Goal: Information Seeking & Learning: Learn about a topic

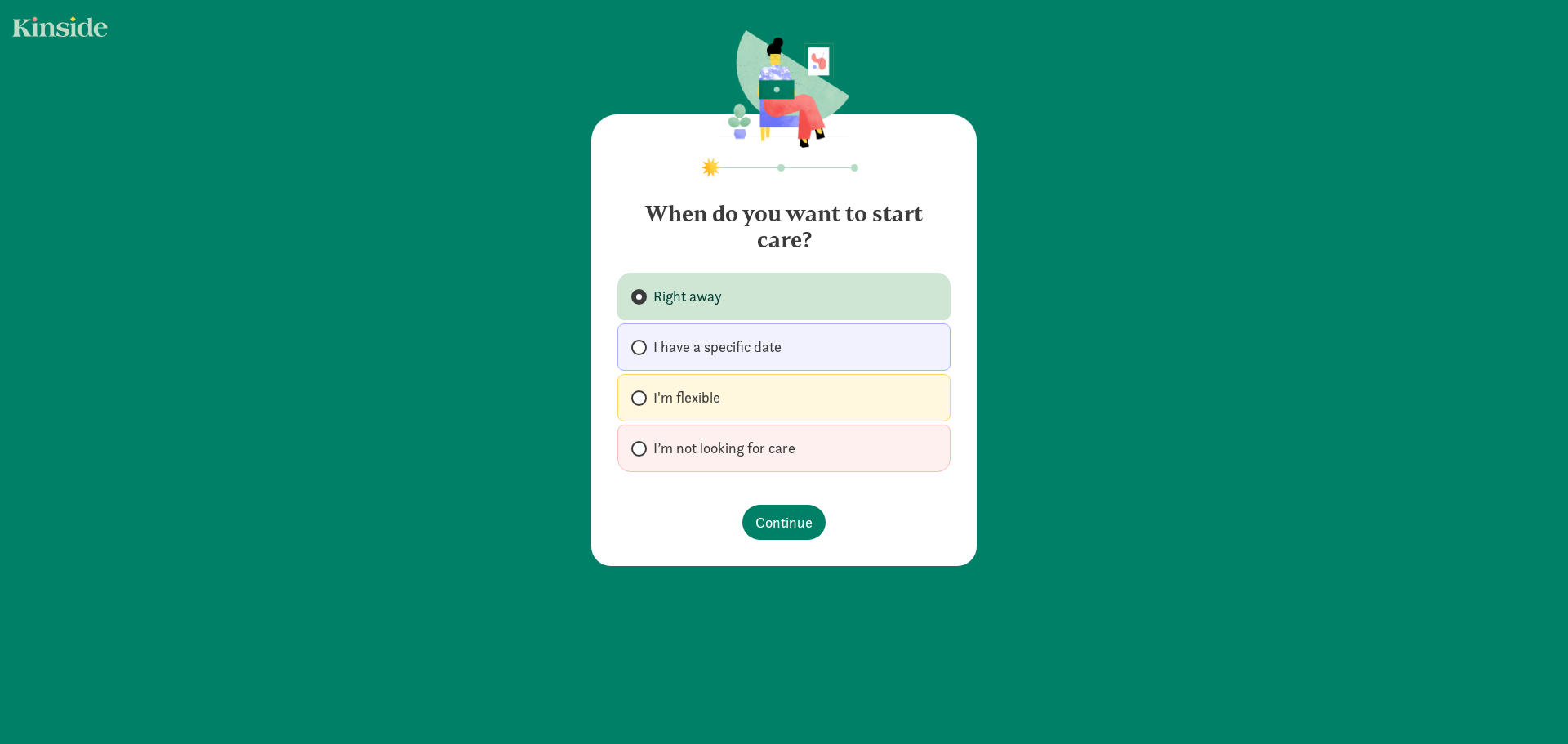
click at [656, 349] on span "I have a specific date" at bounding box center [717, 347] width 128 height 19
click at [642, 349] on input "I have a specific date" at bounding box center [637, 348] width 11 height 11
radio input "true"
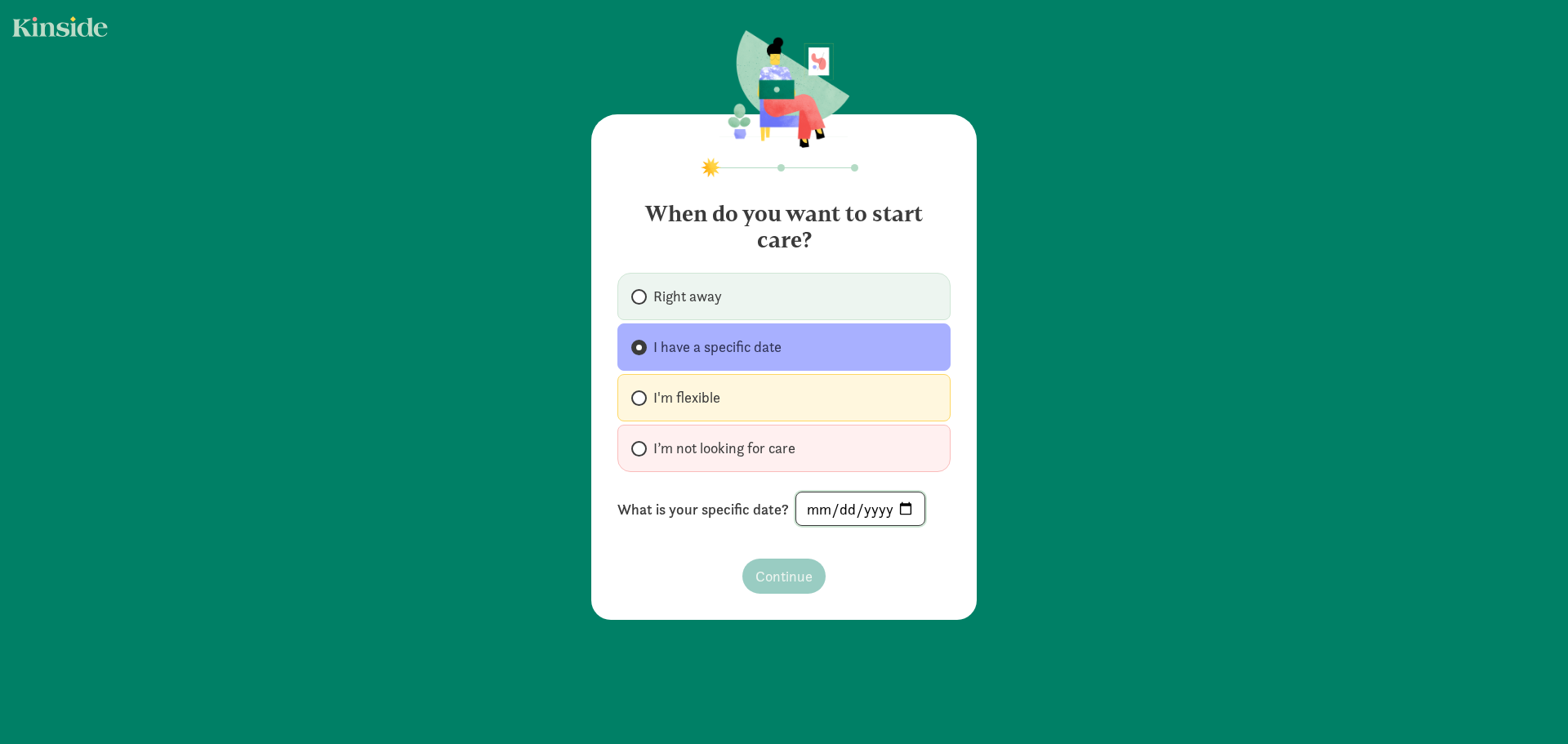
click at [813, 502] on input "date" at bounding box center [859, 508] width 128 height 32
click at [896, 507] on input "date" at bounding box center [859, 508] width 128 height 32
type input "[DATE]"
click at [788, 581] on span "Continue" at bounding box center [784, 576] width 57 height 22
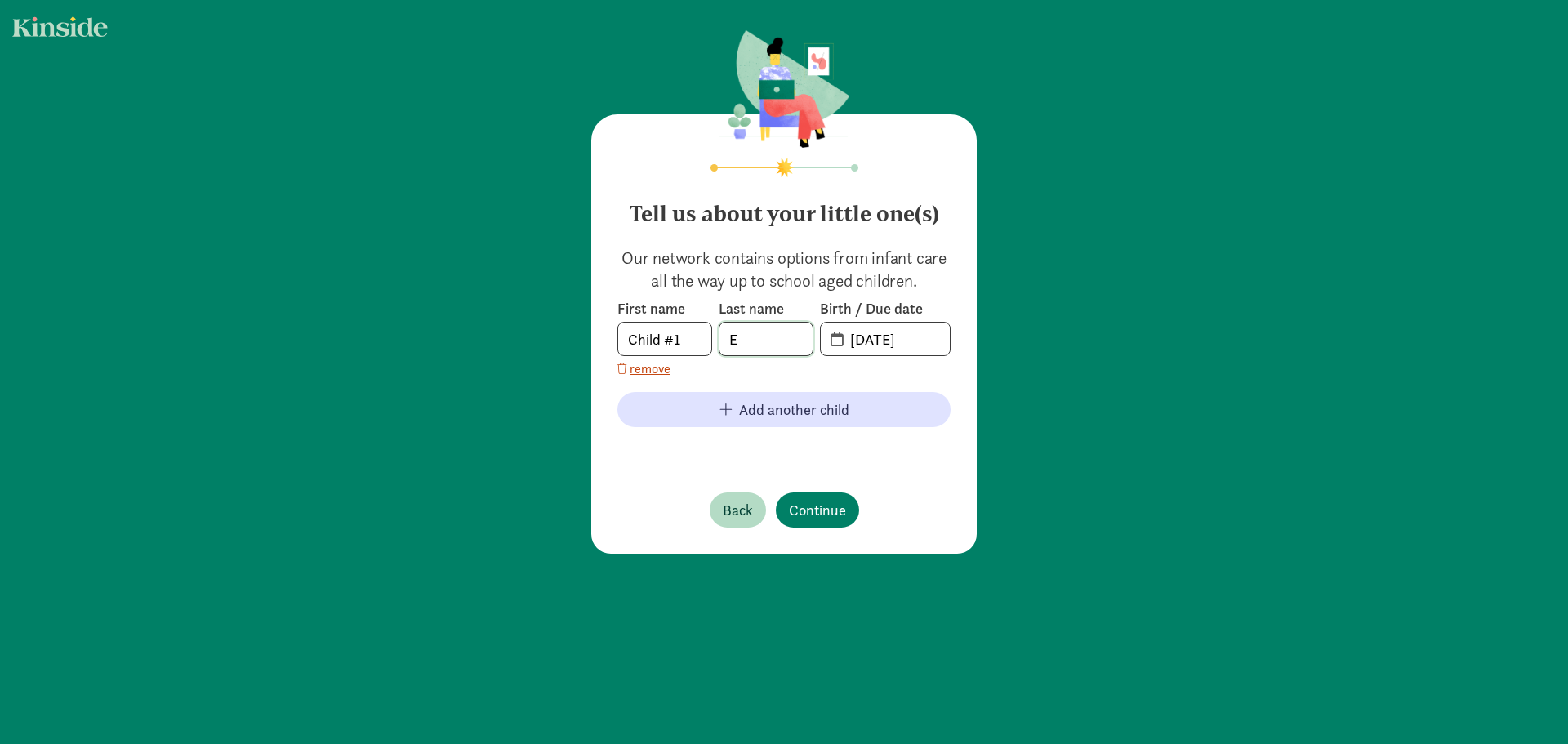
click at [757, 339] on input "E" at bounding box center [766, 339] width 93 height 32
type input "[PERSON_NAME]"
click at [860, 339] on input "[DATE]" at bounding box center [894, 339] width 110 height 32
drag, startPoint x: 894, startPoint y: 329, endPoint x: 891, endPoint y: 337, distance: 8.5
click at [891, 333] on input "[DATE]" at bounding box center [894, 339] width 110 height 32
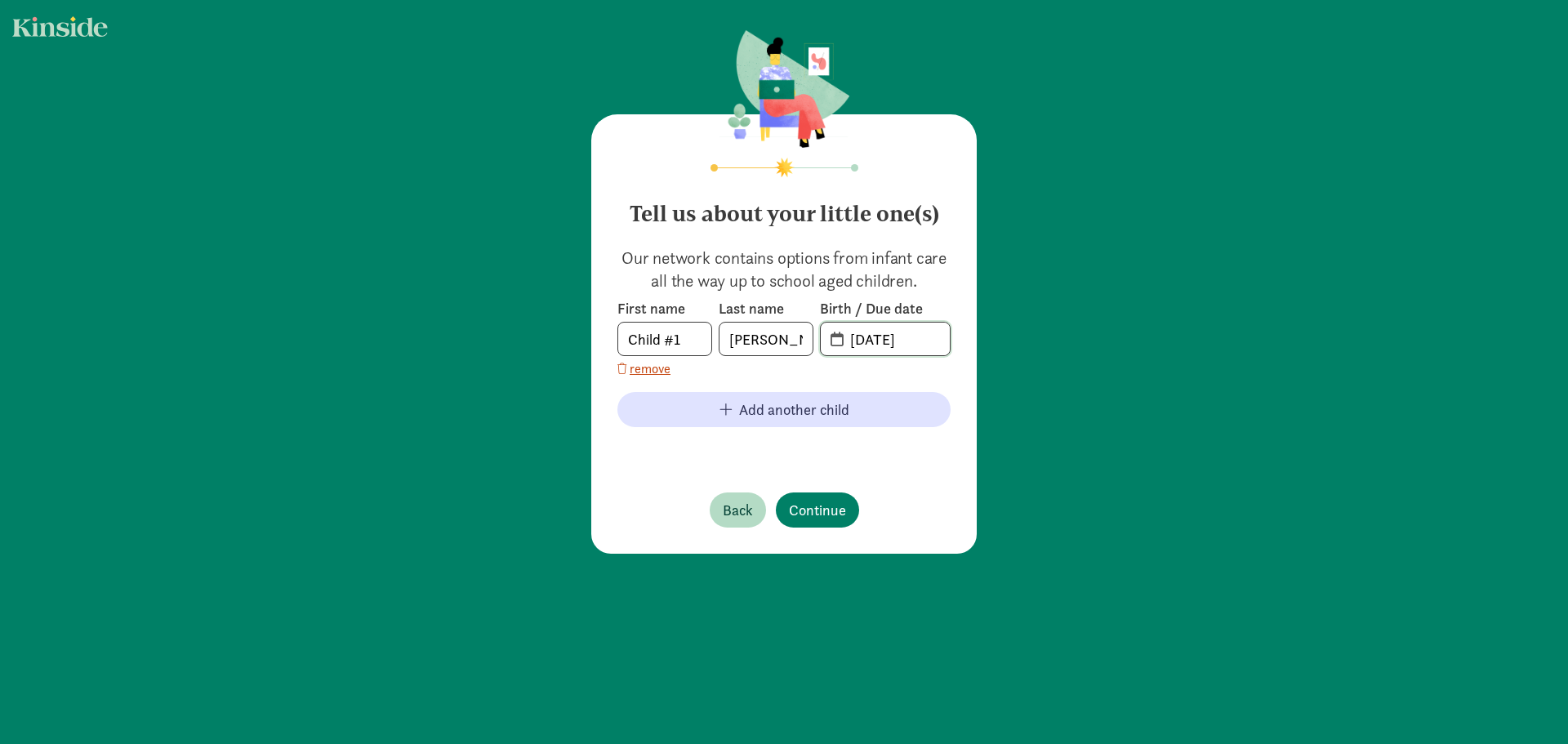
click at [860, 343] on input "[DATE]" at bounding box center [894, 339] width 110 height 32
click at [854, 344] on input "[DATE]" at bounding box center [894, 339] width 110 height 32
click at [927, 340] on input "09-02-2025" at bounding box center [894, 339] width 110 height 32
drag, startPoint x: 867, startPoint y: 343, endPoint x: 846, endPoint y: 343, distance: 21.0
click at [840, 338] on input "09-02-2026" at bounding box center [894, 339] width 110 height 32
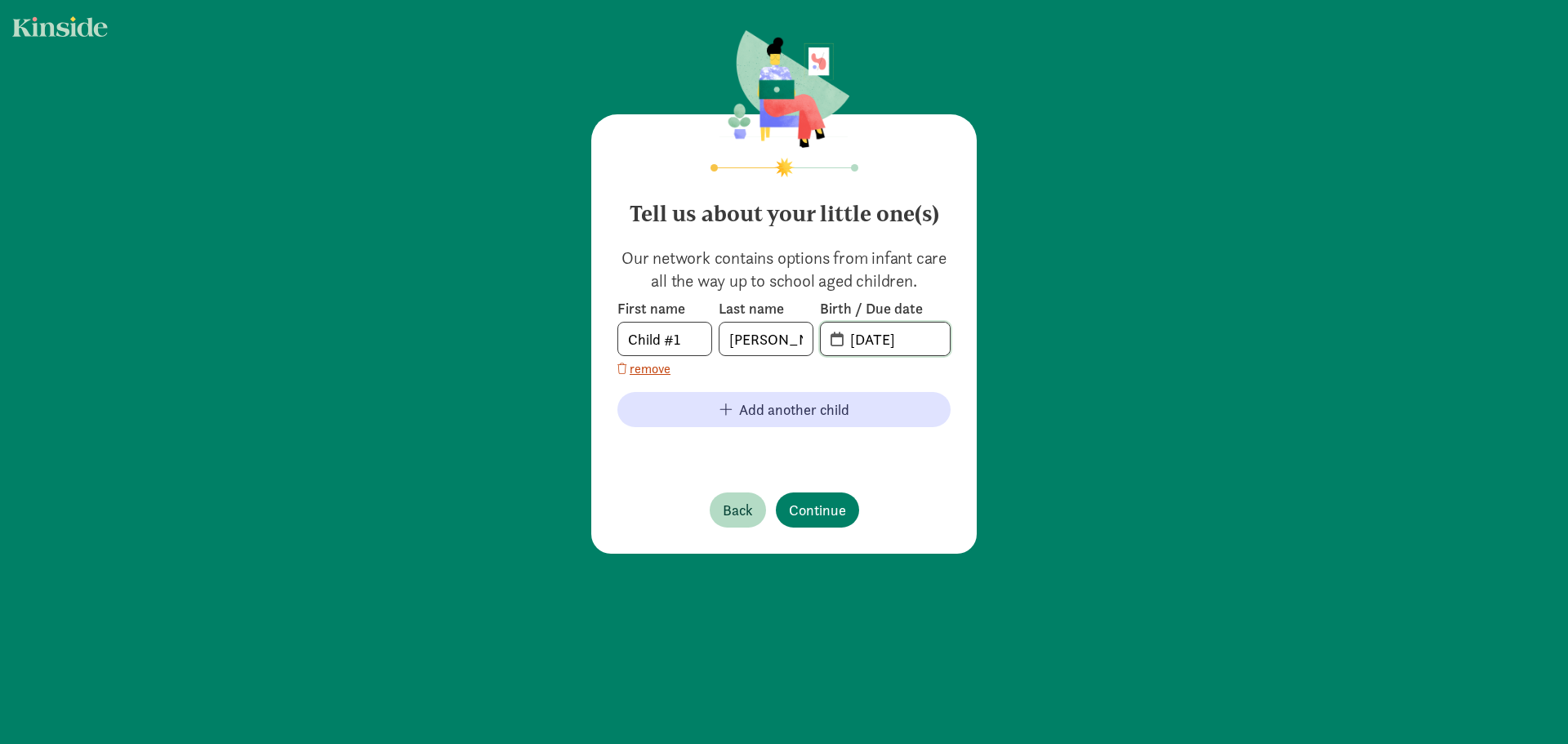
click at [860, 346] on input "09-02-2026" at bounding box center [894, 339] width 110 height 32
click at [863, 344] on input "09-02-2026" at bounding box center [894, 339] width 110 height 32
type input "02-20-2026"
click at [820, 506] on span "Continue" at bounding box center [817, 510] width 57 height 22
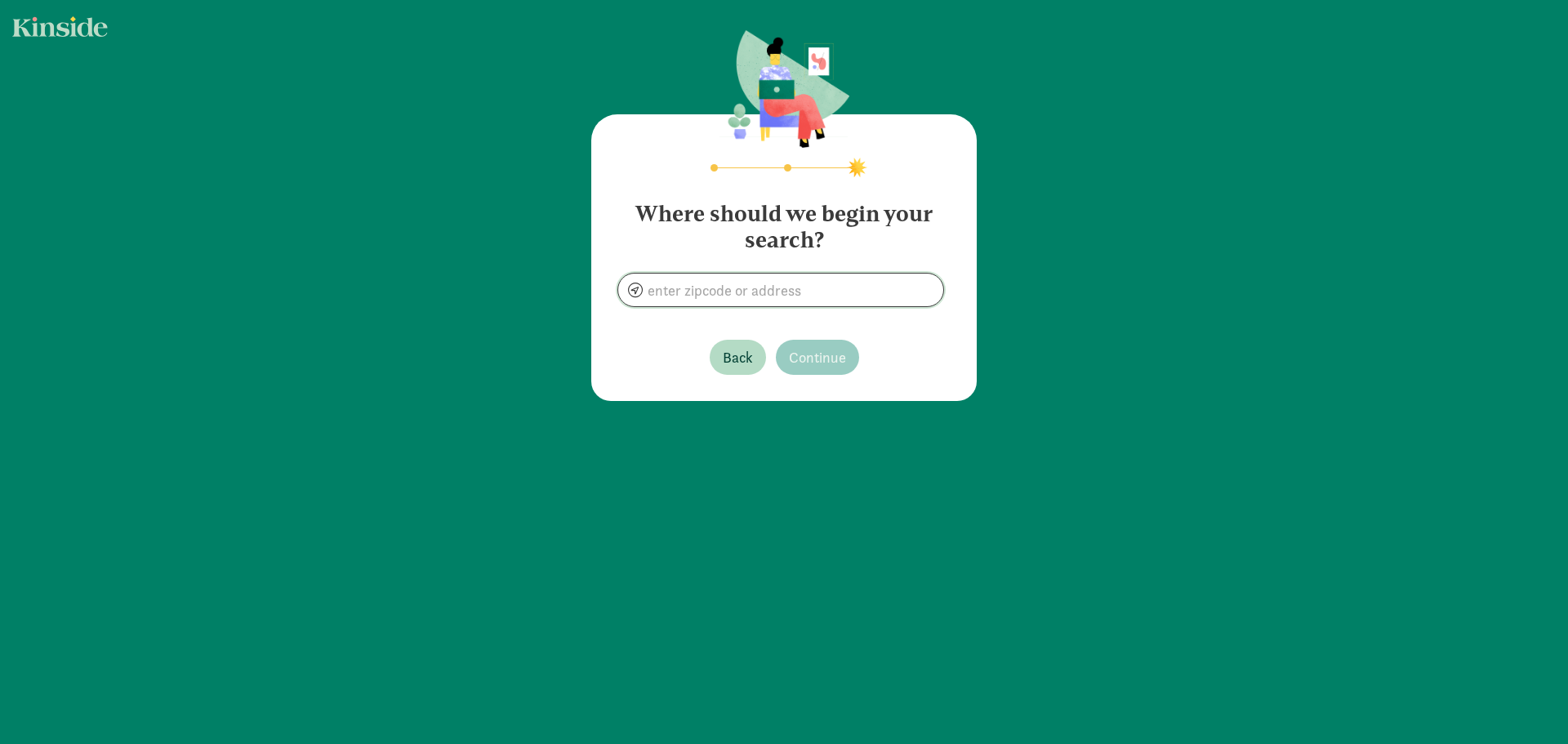
click at [736, 294] on input at bounding box center [780, 289] width 325 height 32
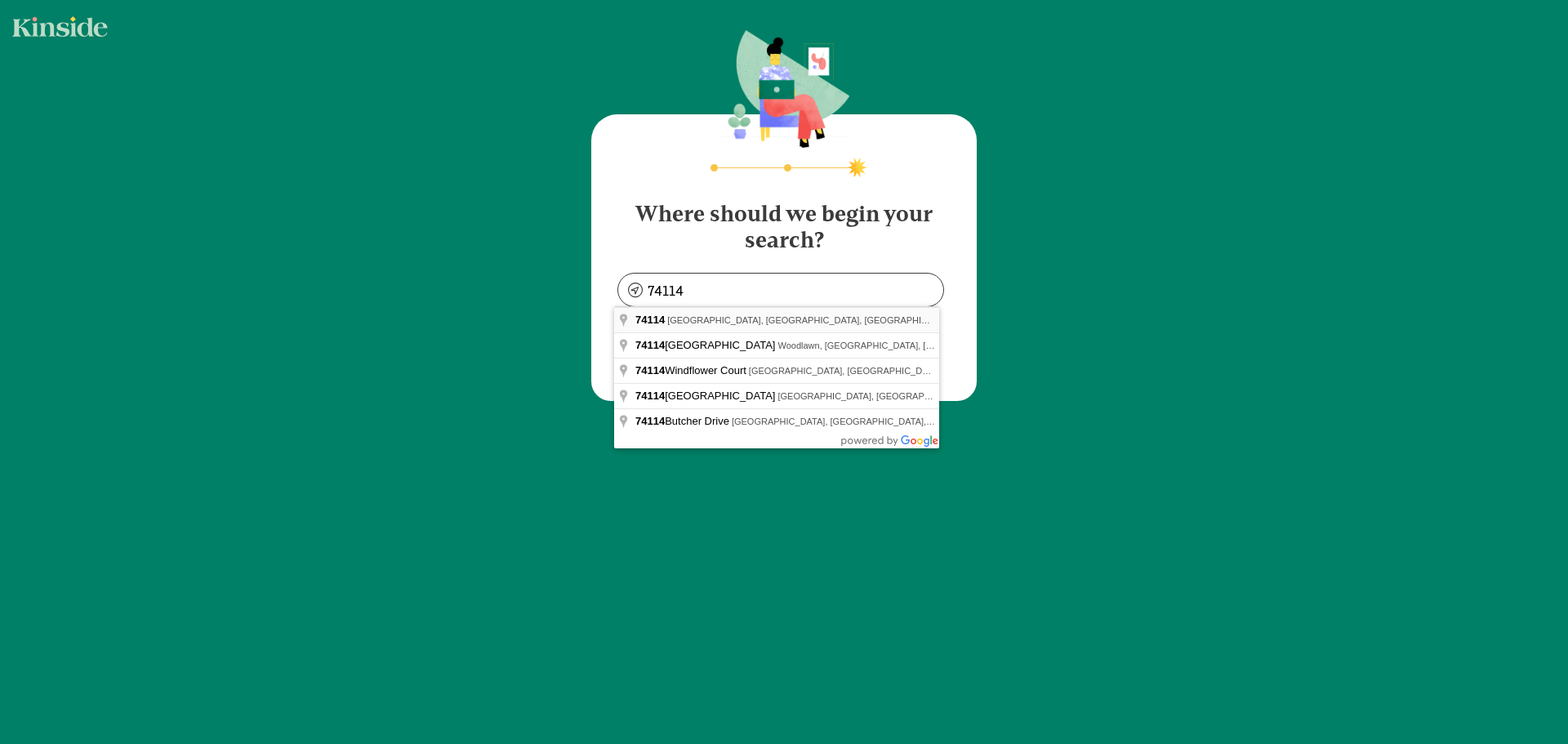
type input "Tulsa, OK 74114, USA"
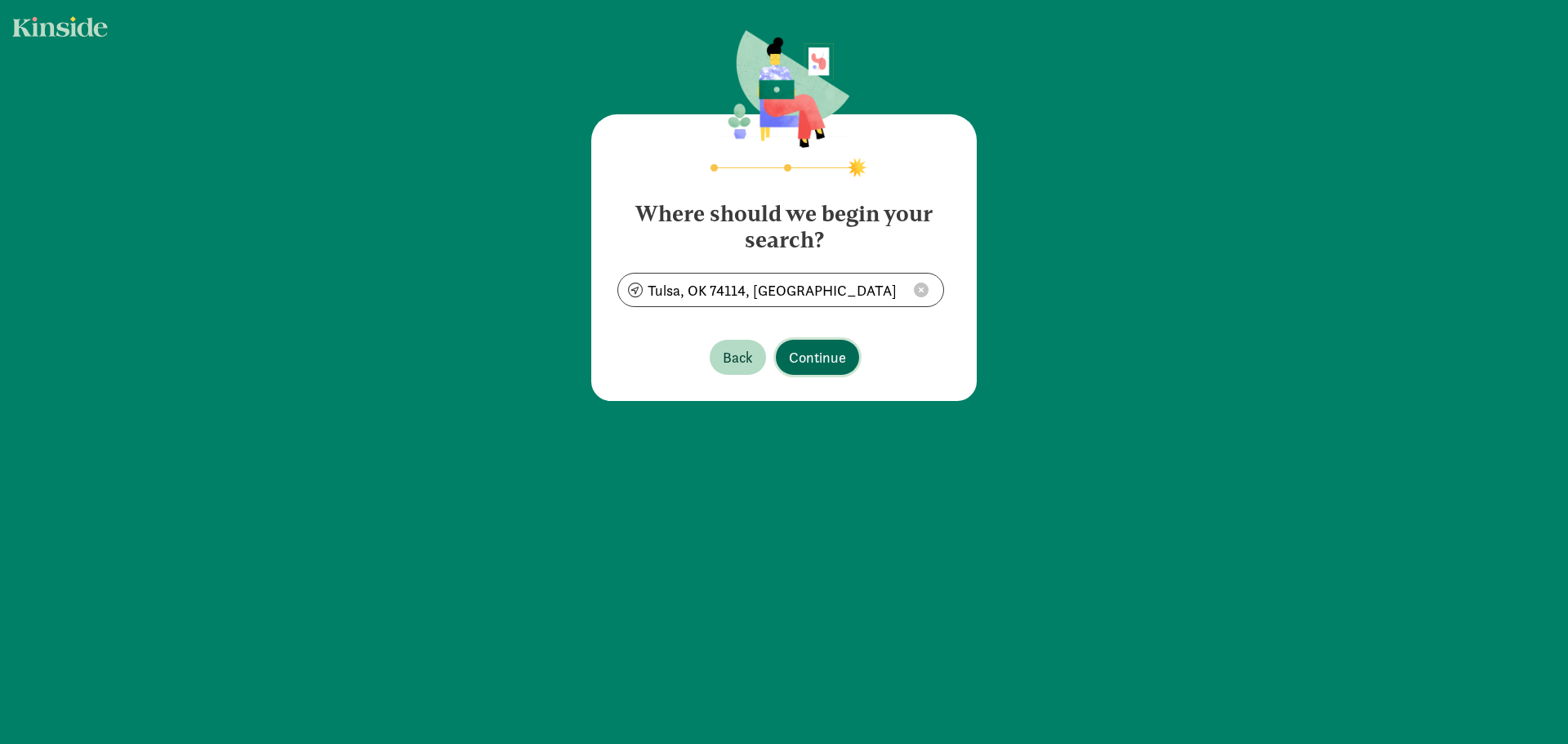
click at [826, 355] on span "Continue" at bounding box center [817, 357] width 57 height 22
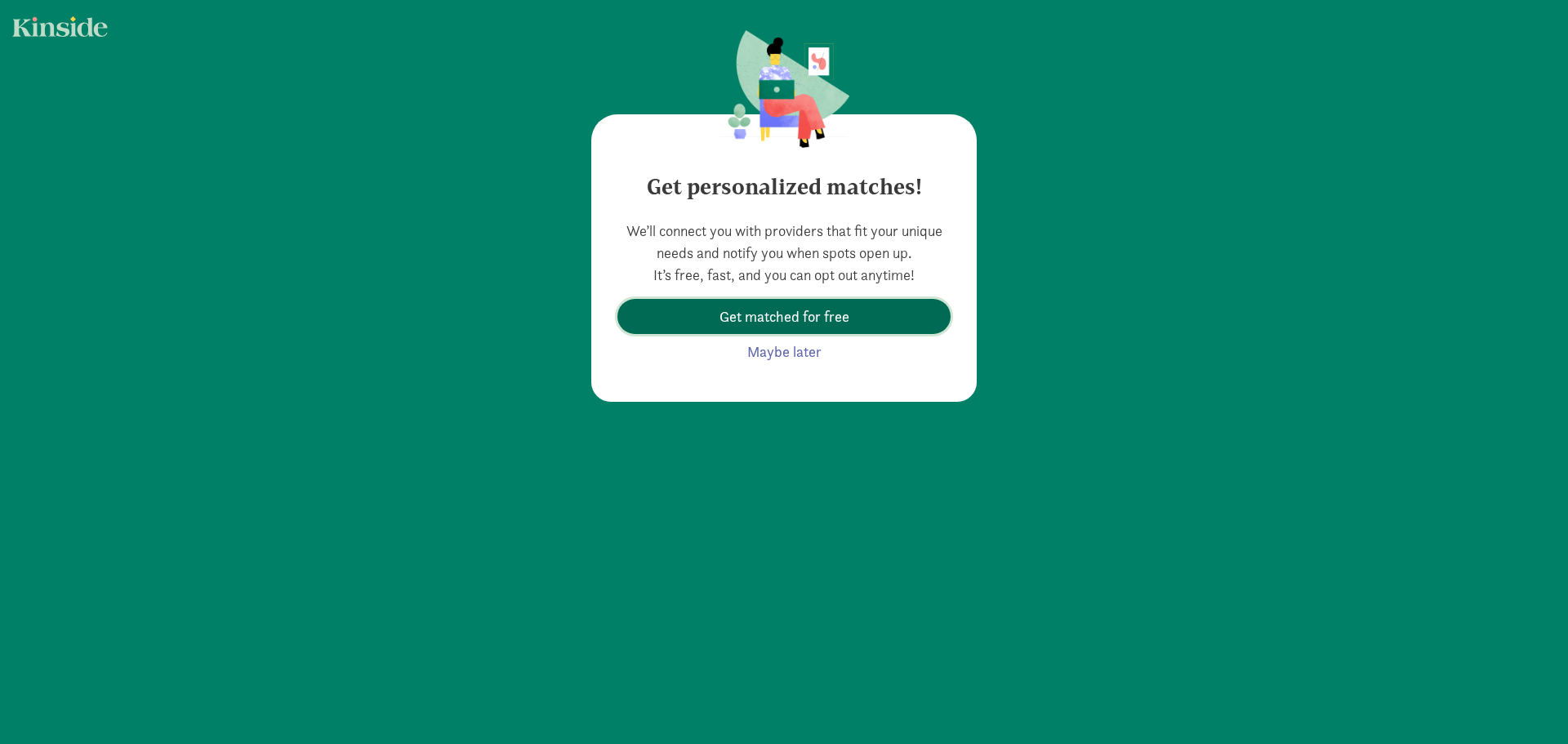
click at [789, 320] on span "Get matched for free" at bounding box center [784, 317] width 130 height 22
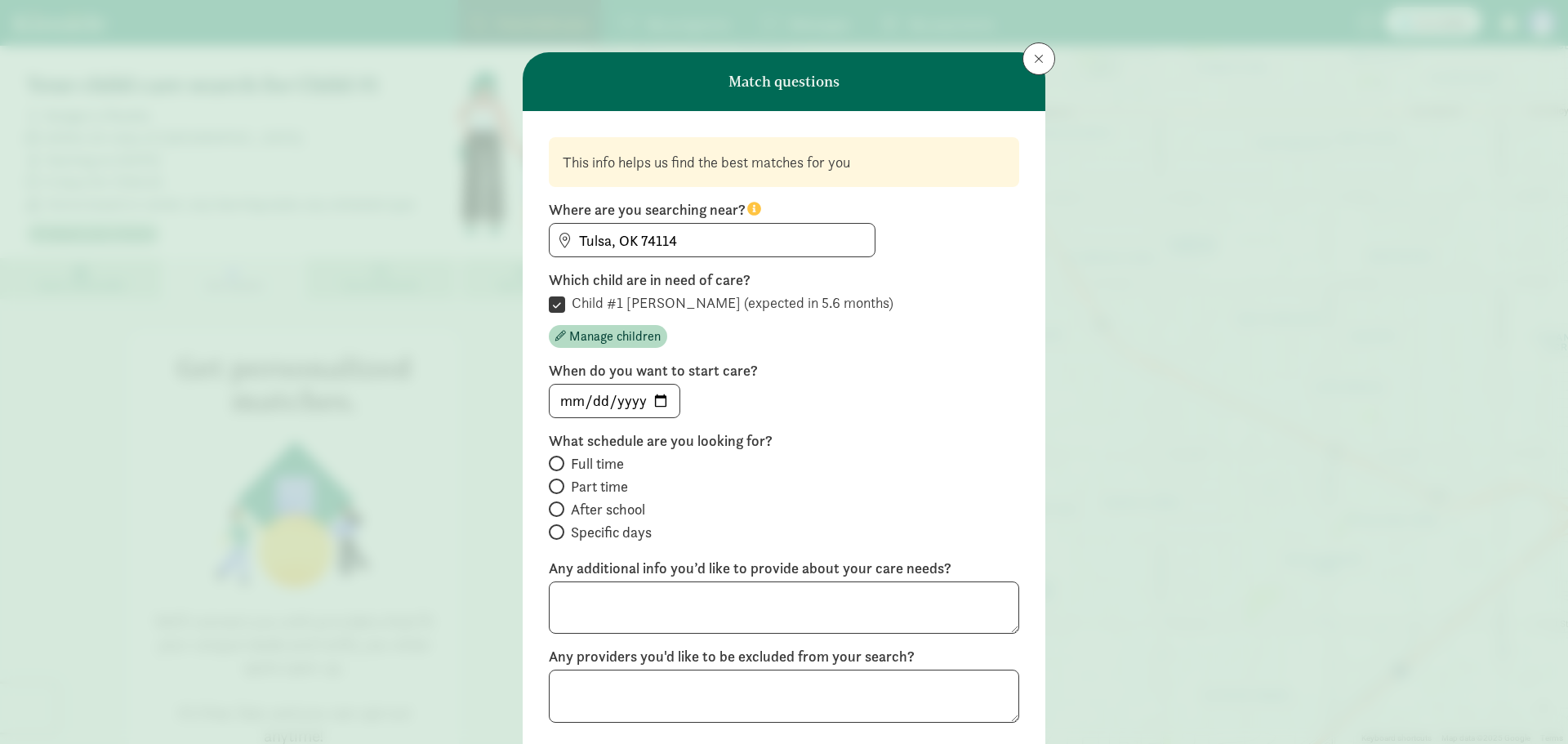
click at [559, 466] on span at bounding box center [556, 463] width 16 height 16
click at [559, 466] on input "Full time" at bounding box center [554, 464] width 11 height 11
radio input "true"
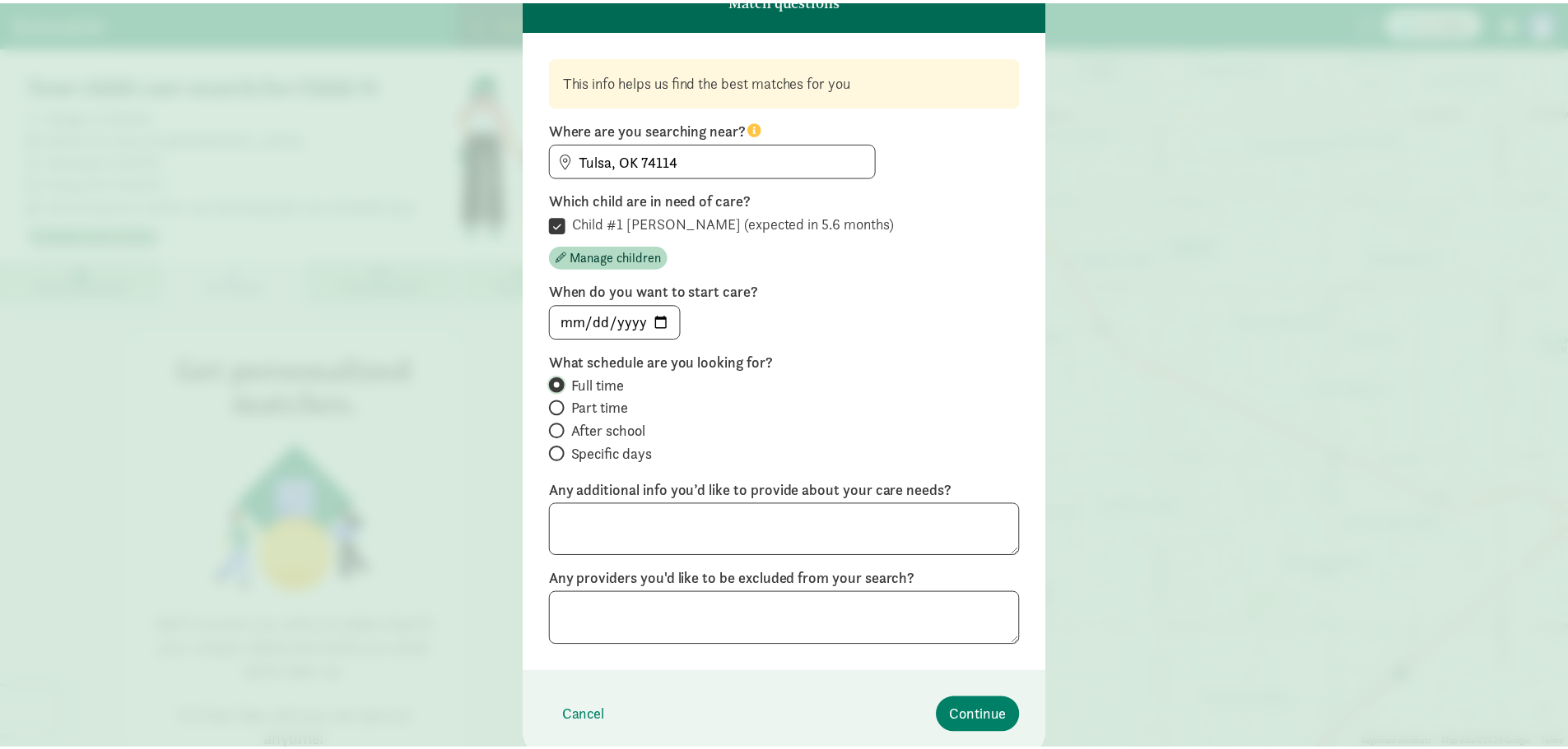
scroll to position [146, 0]
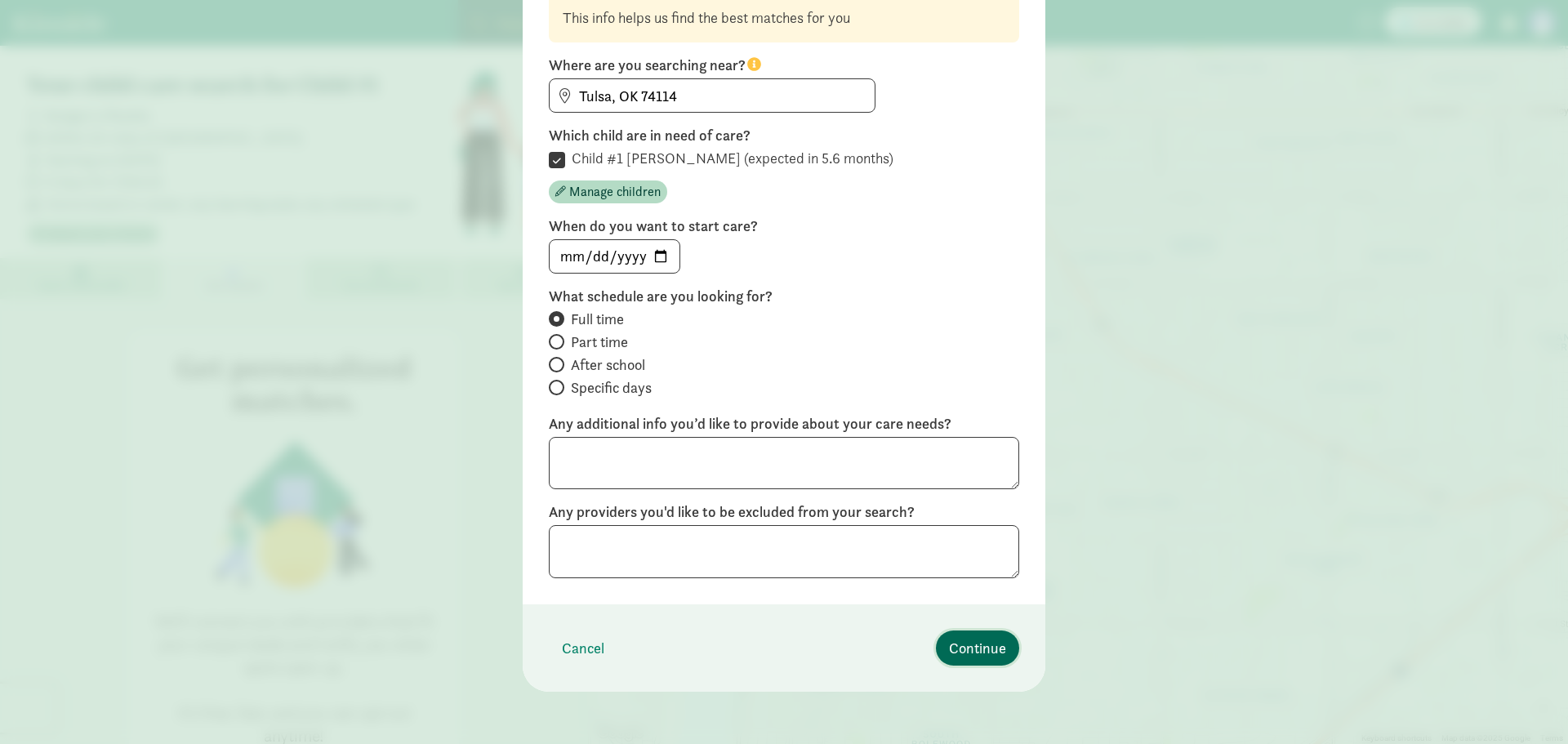
click at [966, 650] on span "Continue" at bounding box center [977, 648] width 57 height 22
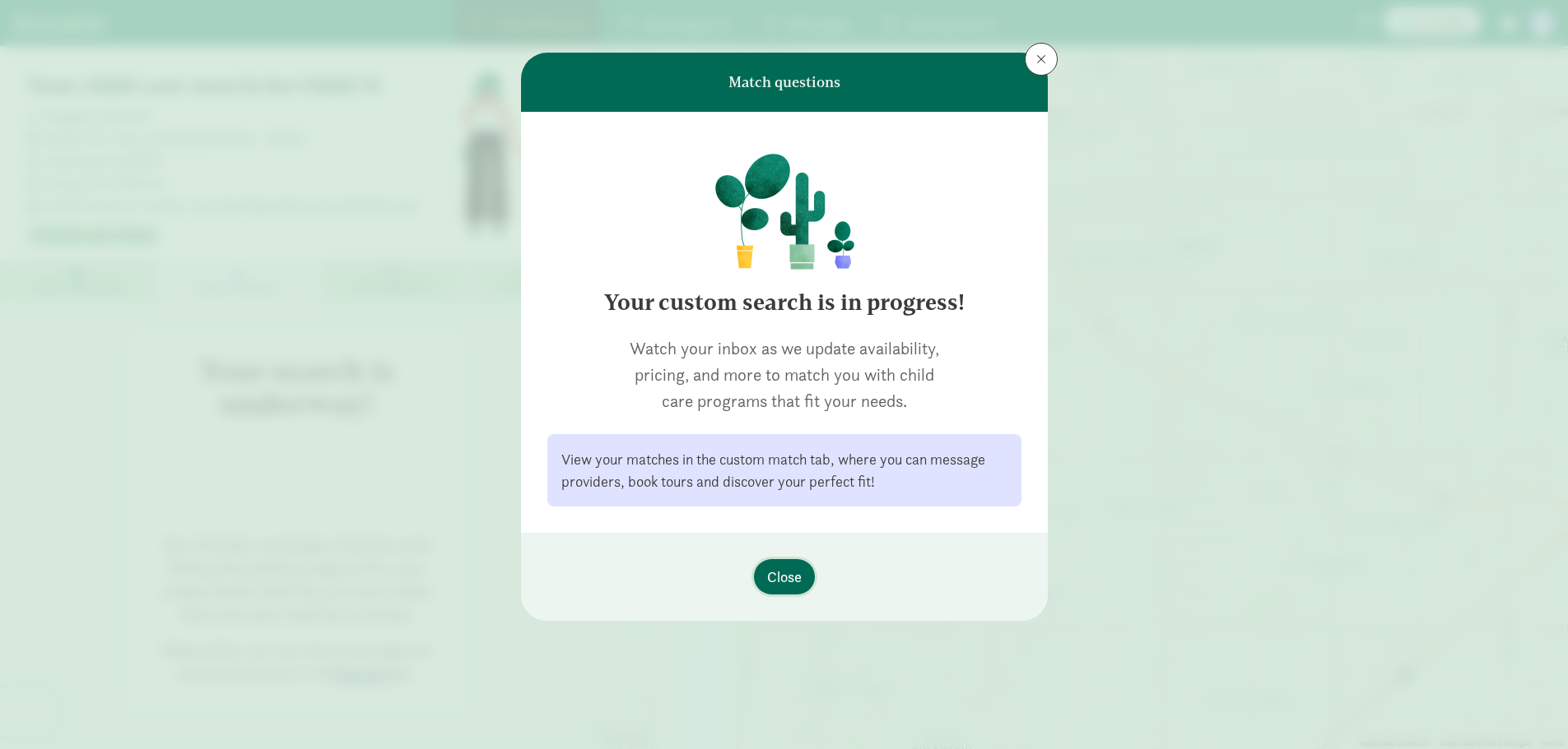
scroll to position [0, 0]
click at [792, 582] on span "Close" at bounding box center [784, 578] width 34 height 22
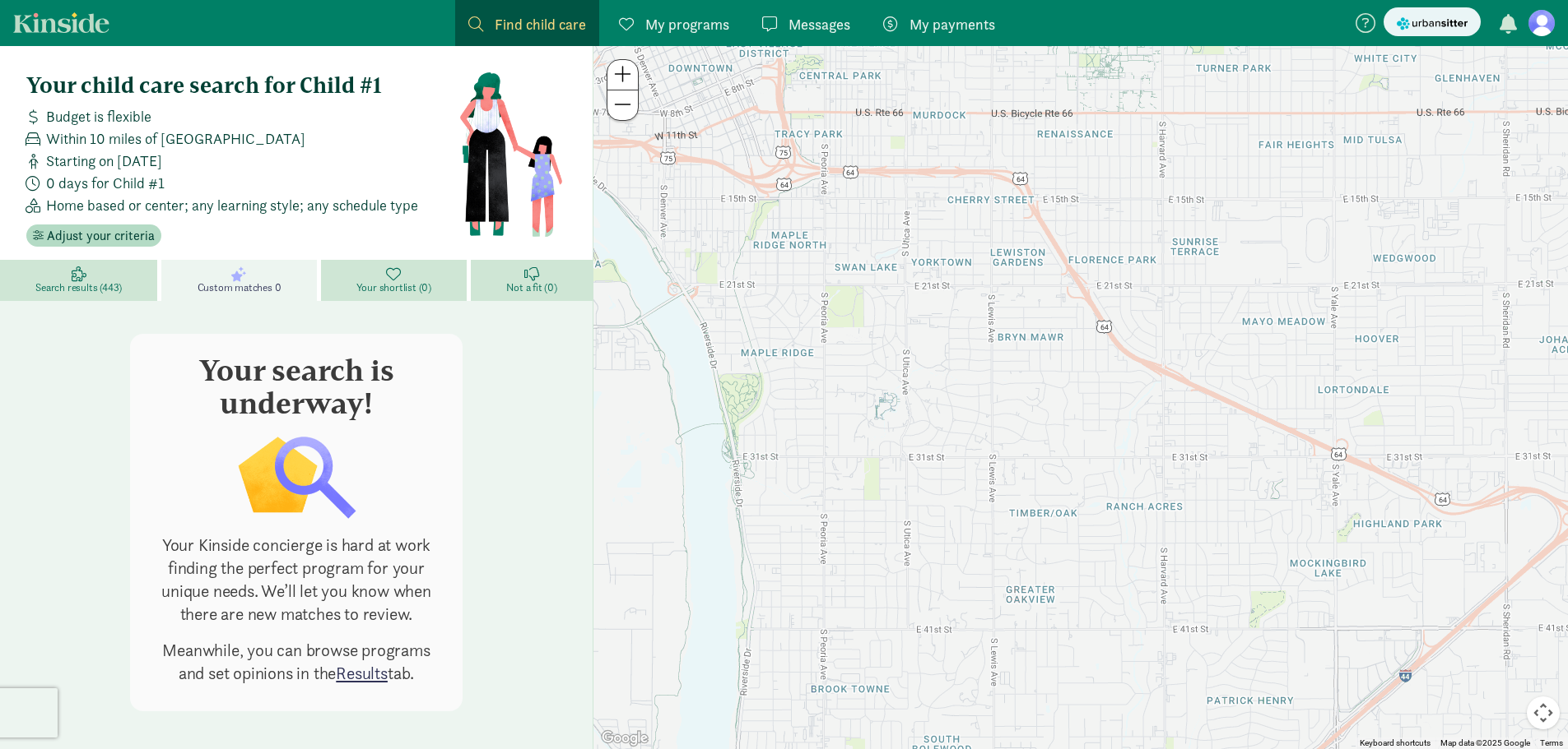
click at [669, 35] on link "My programs Programs" at bounding box center [673, 23] width 136 height 46
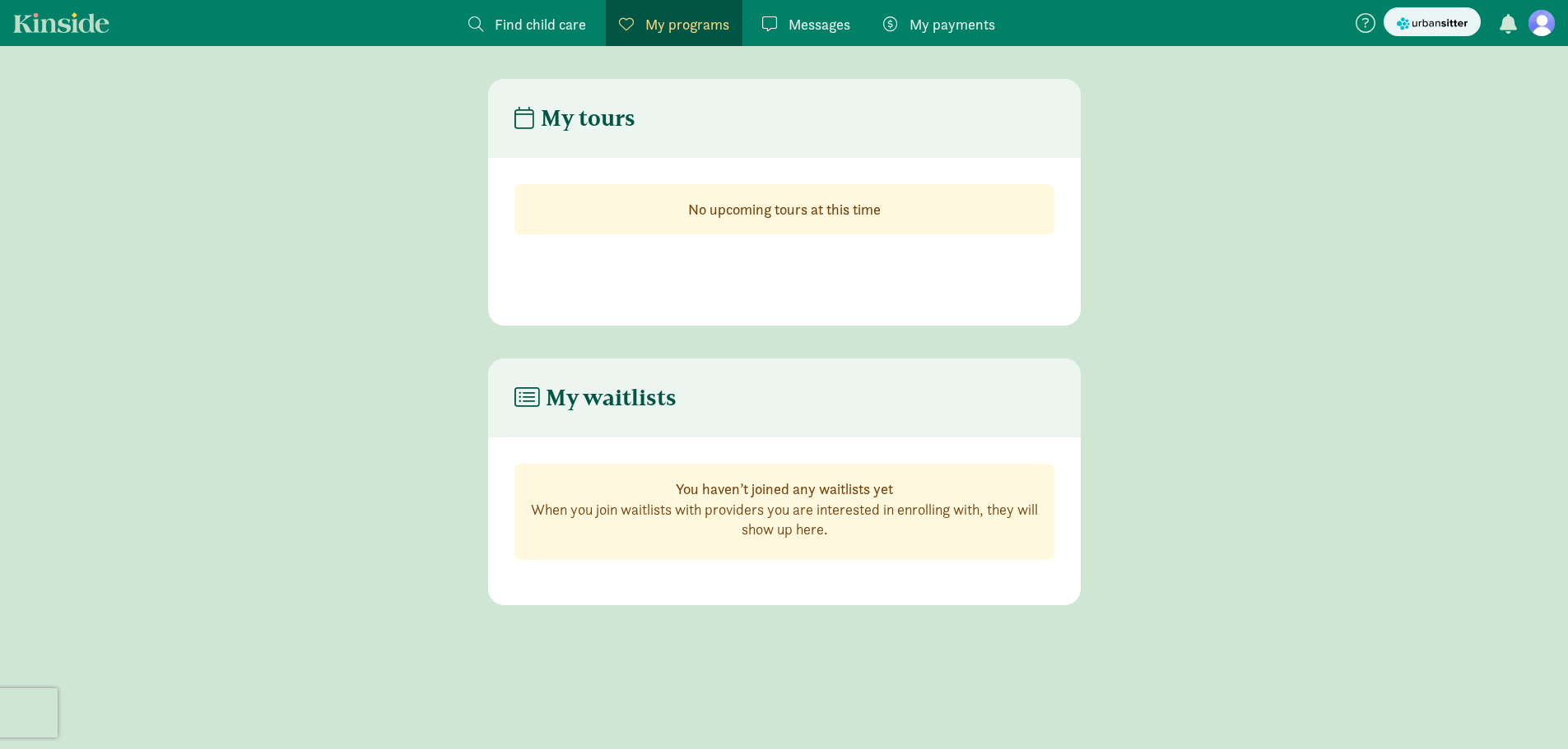
click at [523, 24] on span "Find child care" at bounding box center [540, 24] width 92 height 22
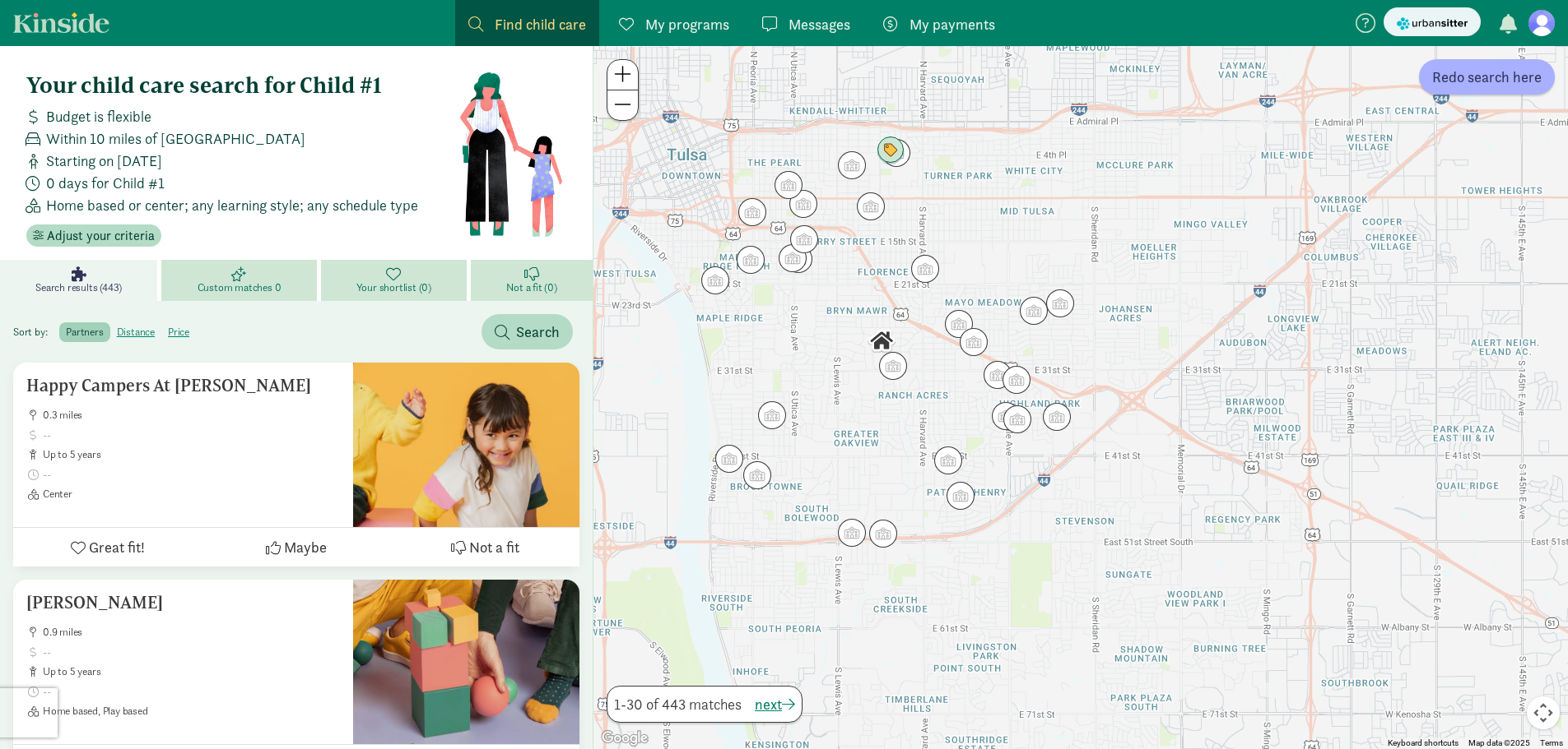
drag, startPoint x: 1005, startPoint y: 411, endPoint x: 820, endPoint y: 354, distance: 193.6
click at [820, 354] on div at bounding box center [1080, 398] width 975 height 704
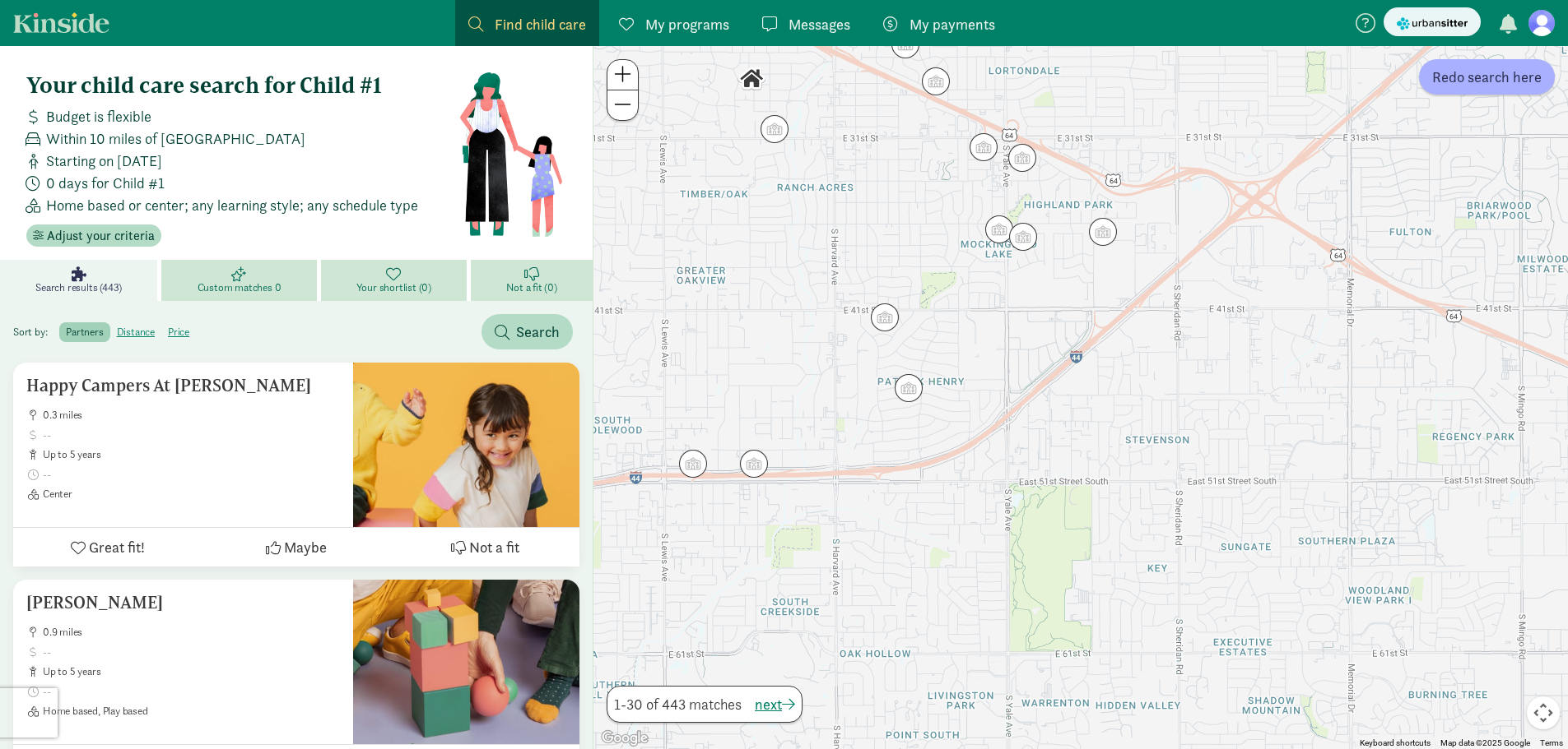
drag, startPoint x: 972, startPoint y: 595, endPoint x: 971, endPoint y: 552, distance: 43.0
click at [971, 552] on div at bounding box center [1080, 398] width 975 height 704
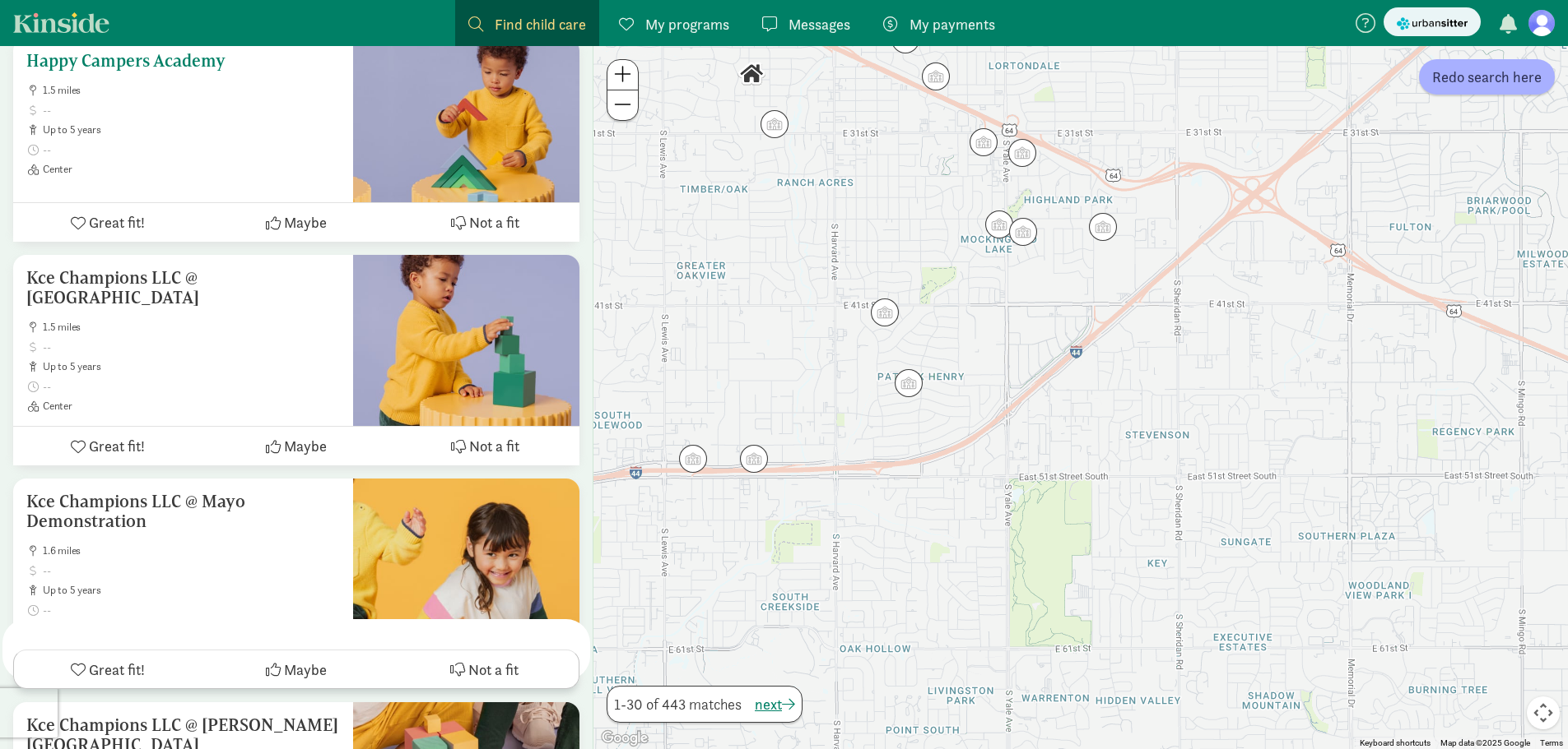
scroll to position [1974, 0]
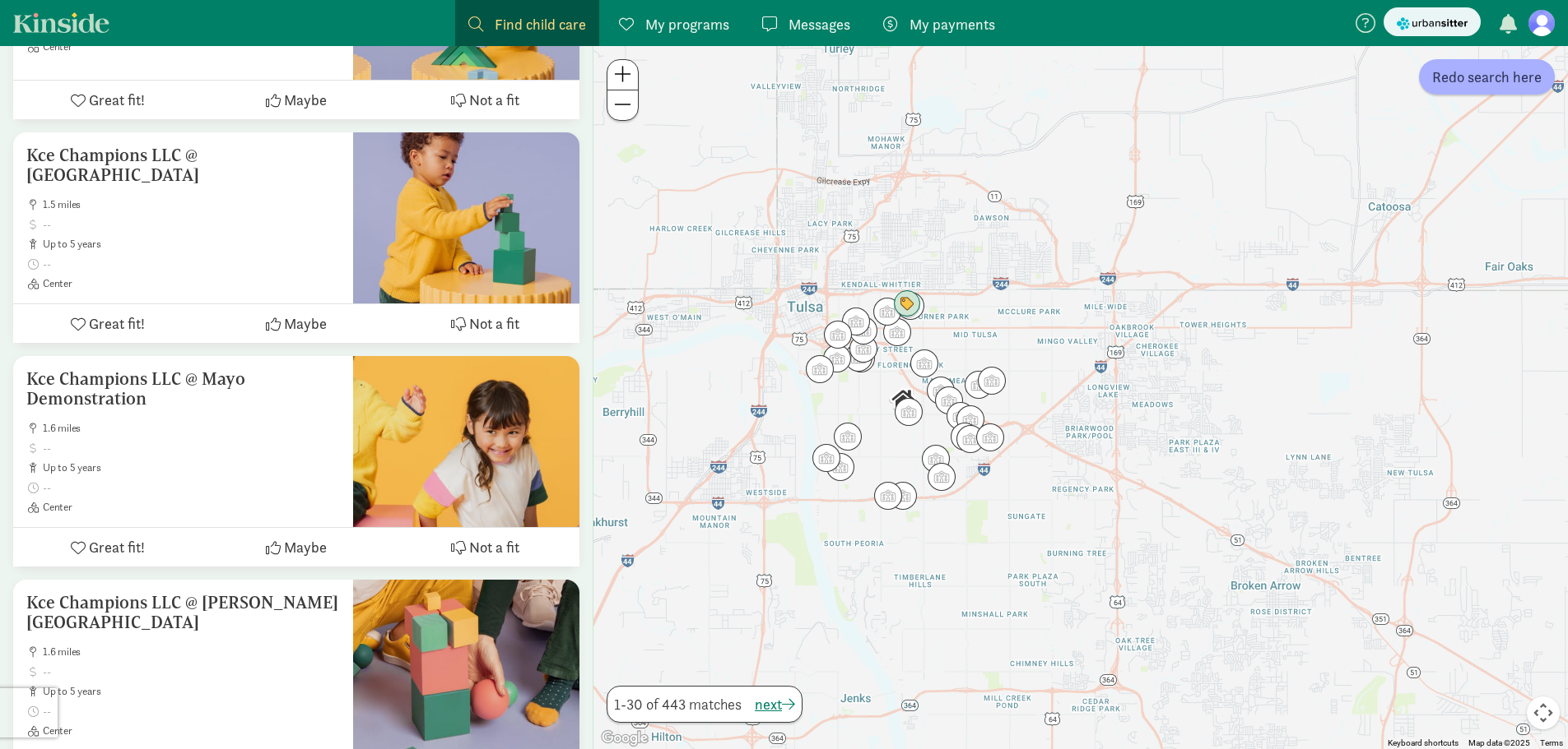
drag, startPoint x: 852, startPoint y: 359, endPoint x: 885, endPoint y: 413, distance: 63.3
click at [885, 413] on div at bounding box center [1080, 398] width 975 height 704
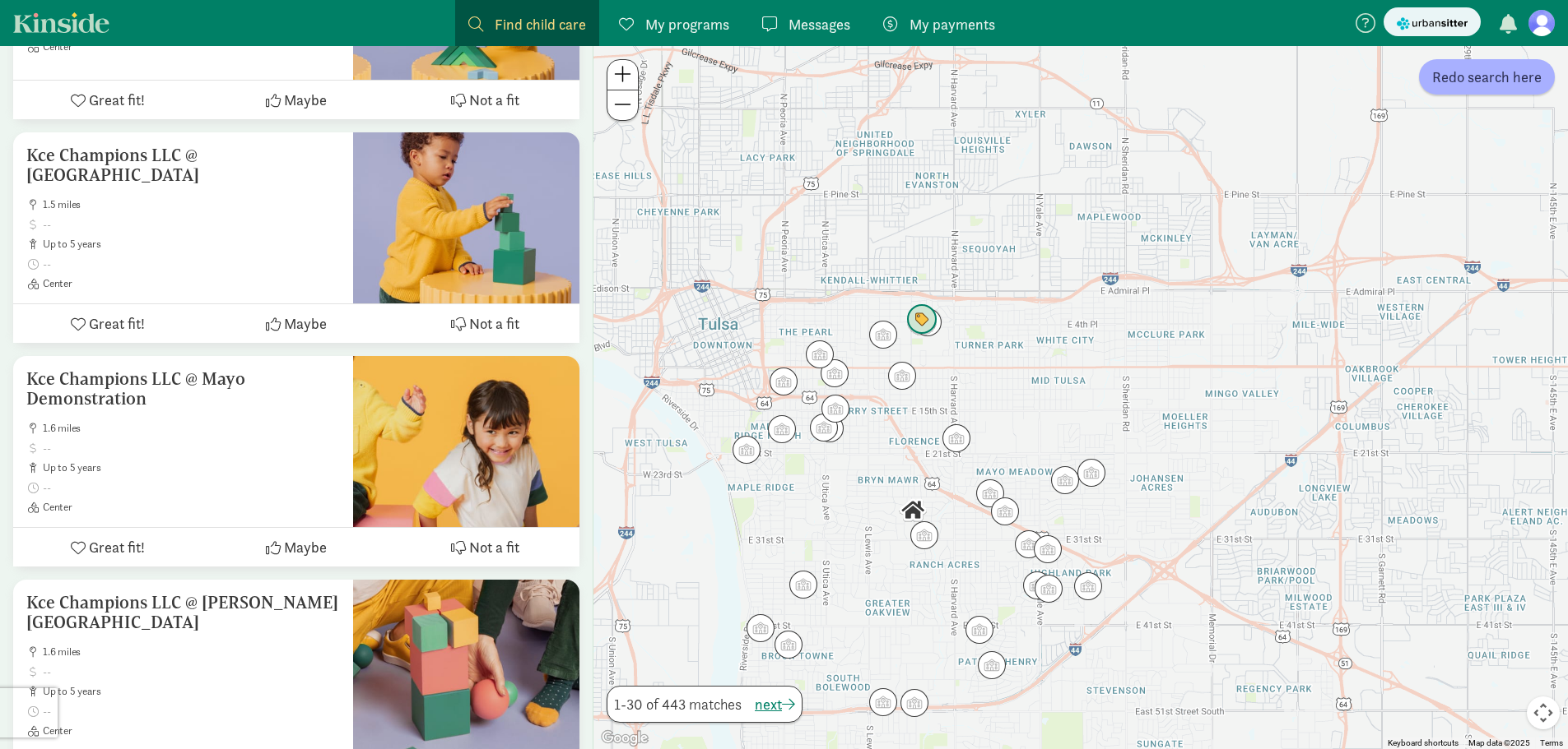
click at [920, 316] on img "Click to see details" at bounding box center [922, 320] width 45 height 44
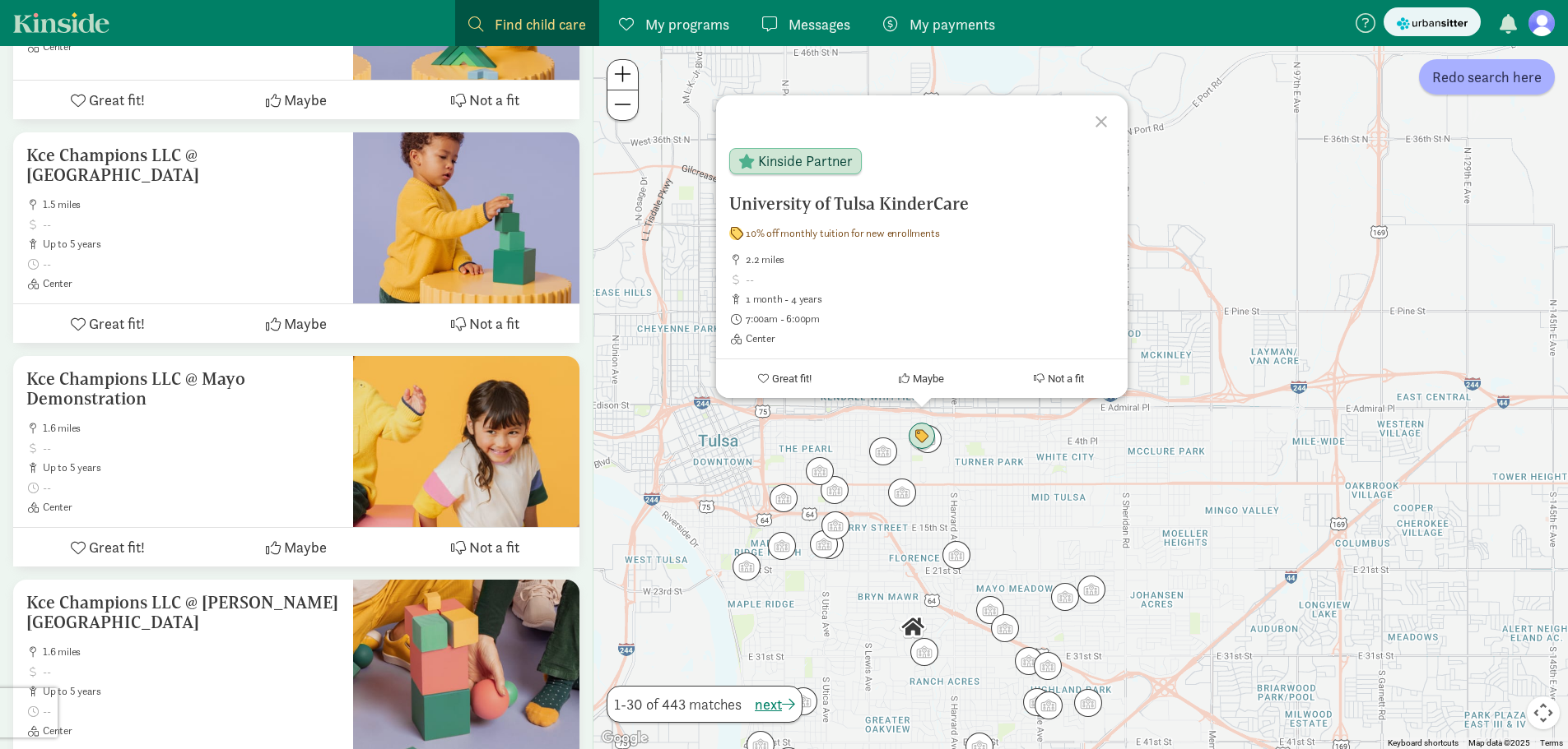
click at [1094, 125] on div at bounding box center [1103, 119] width 47 height 47
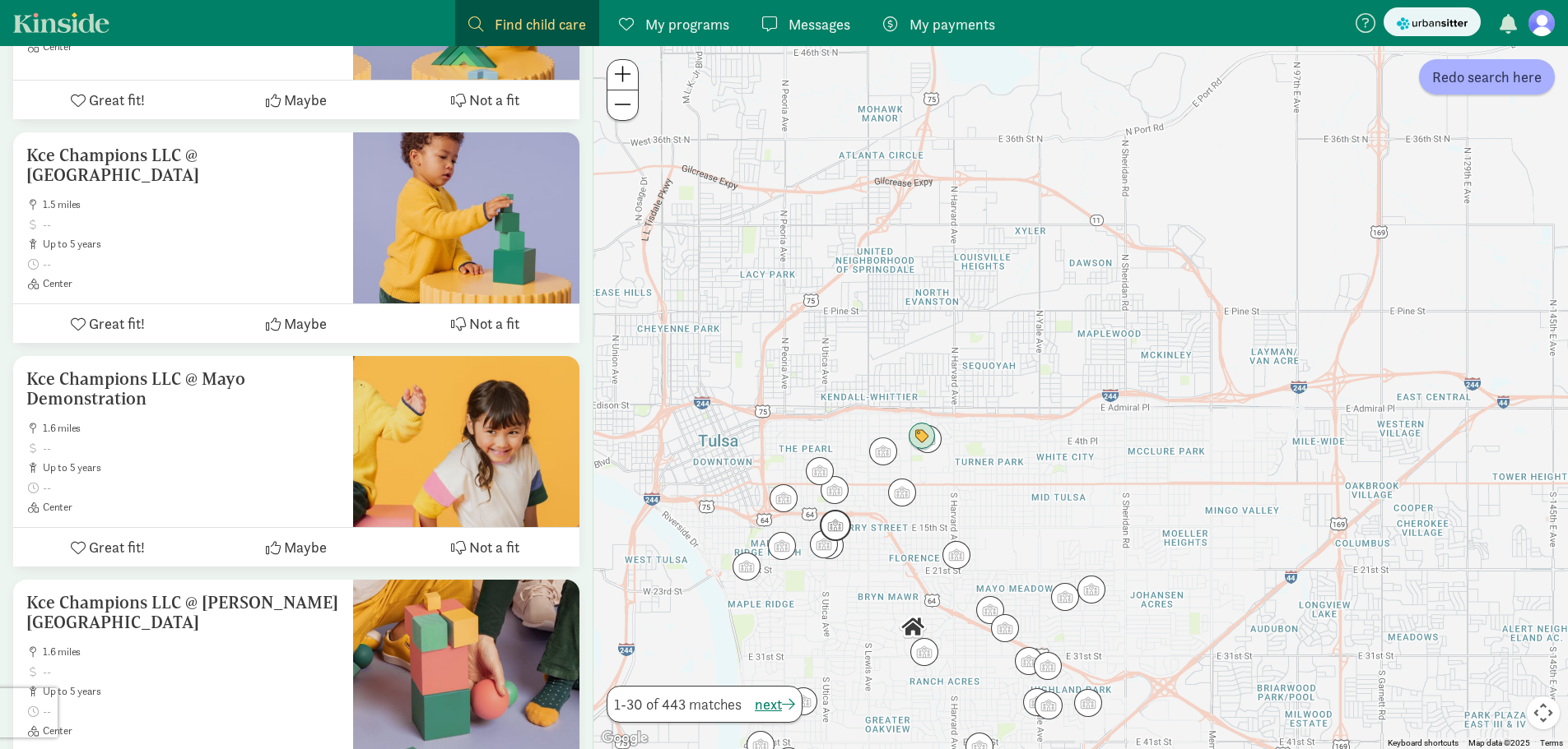
click at [841, 530] on img "Click to see details" at bounding box center [835, 526] width 45 height 44
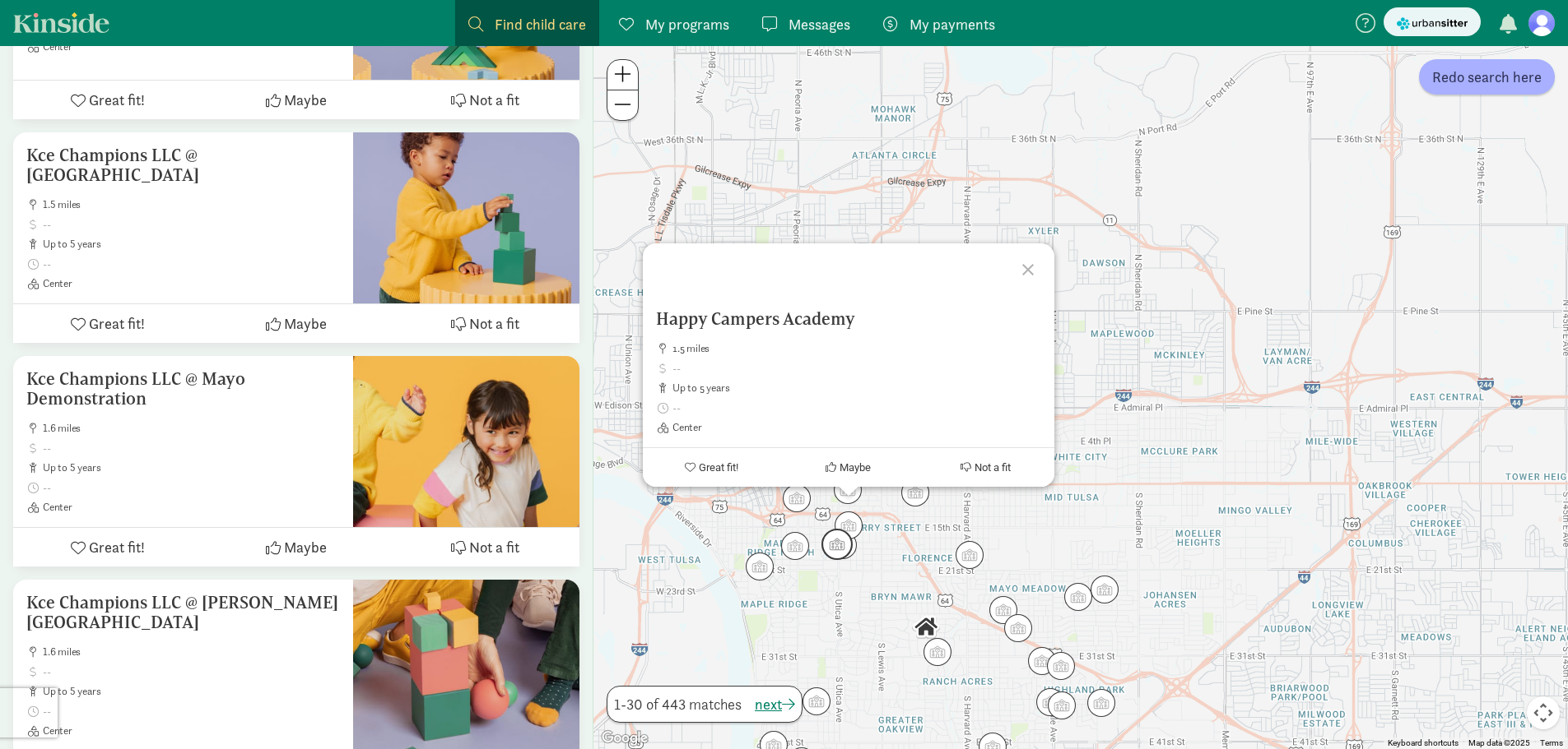
click at [846, 552] on img "Click to see details" at bounding box center [837, 545] width 45 height 44
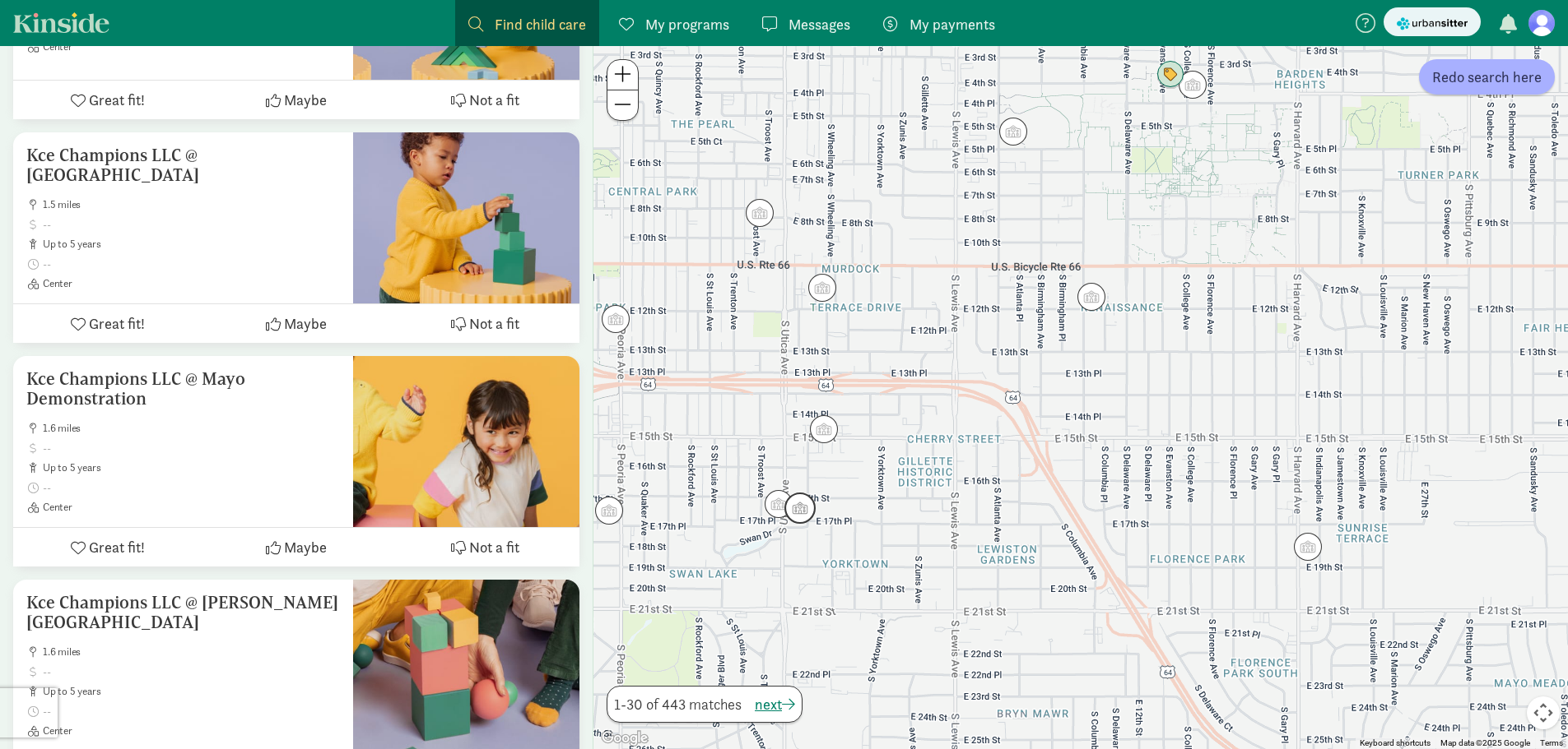
click at [802, 509] on img "Click to see details" at bounding box center [800, 508] width 45 height 44
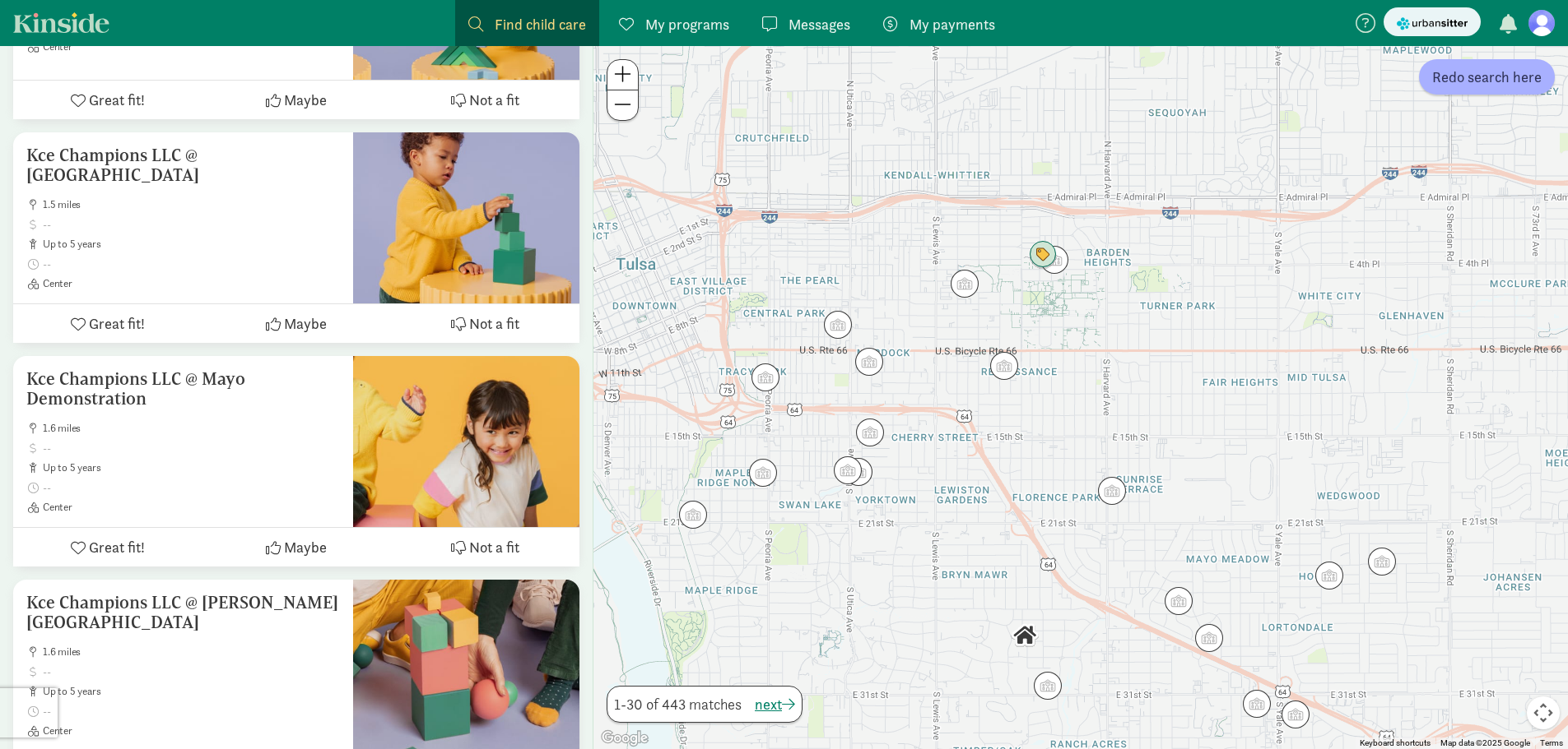
drag, startPoint x: 942, startPoint y: 592, endPoint x: 939, endPoint y: 539, distance: 53.1
click at [941, 539] on div at bounding box center [1080, 398] width 975 height 704
click at [866, 474] on img "Click to see details" at bounding box center [858, 472] width 45 height 44
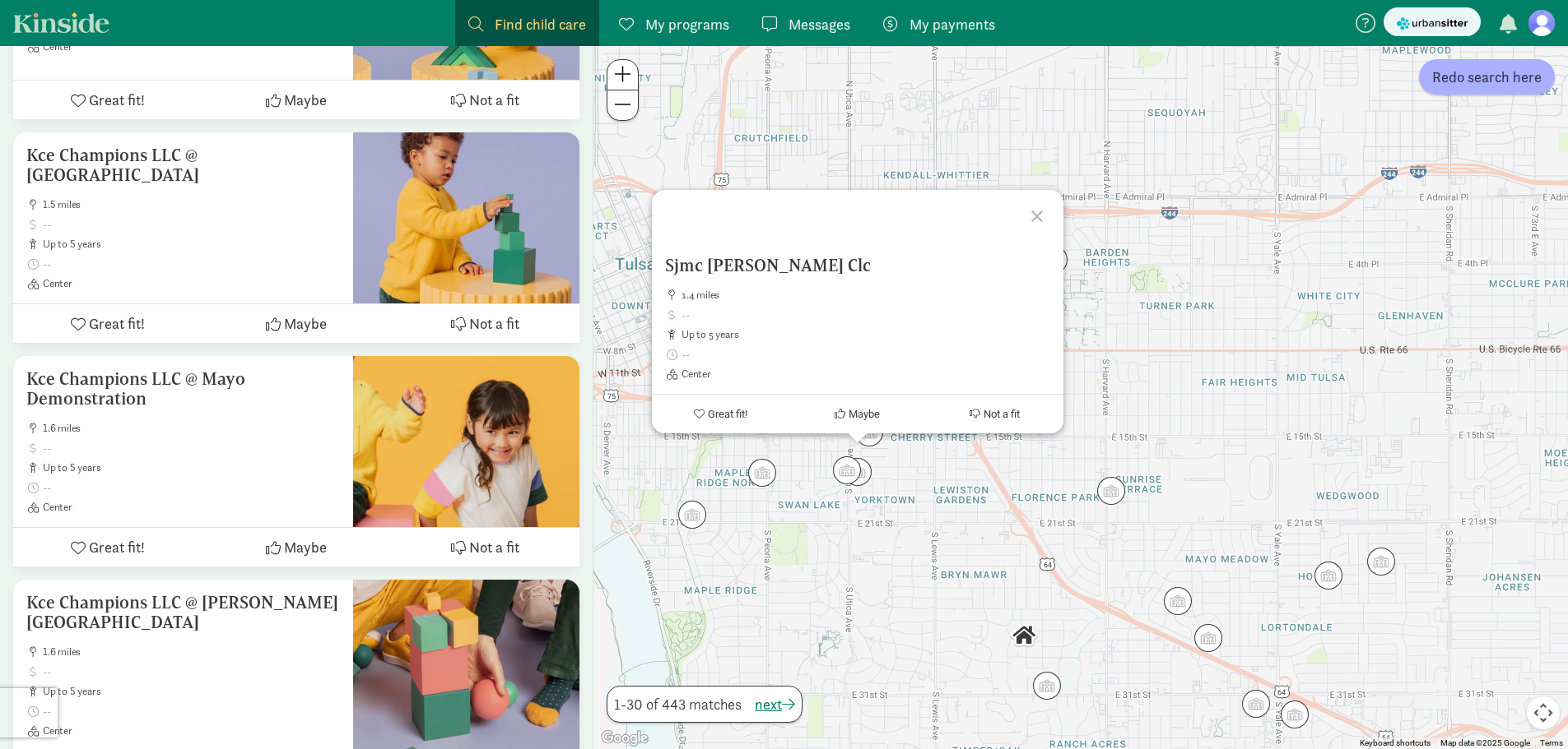
click at [1038, 209] on div at bounding box center [1039, 213] width 47 height 47
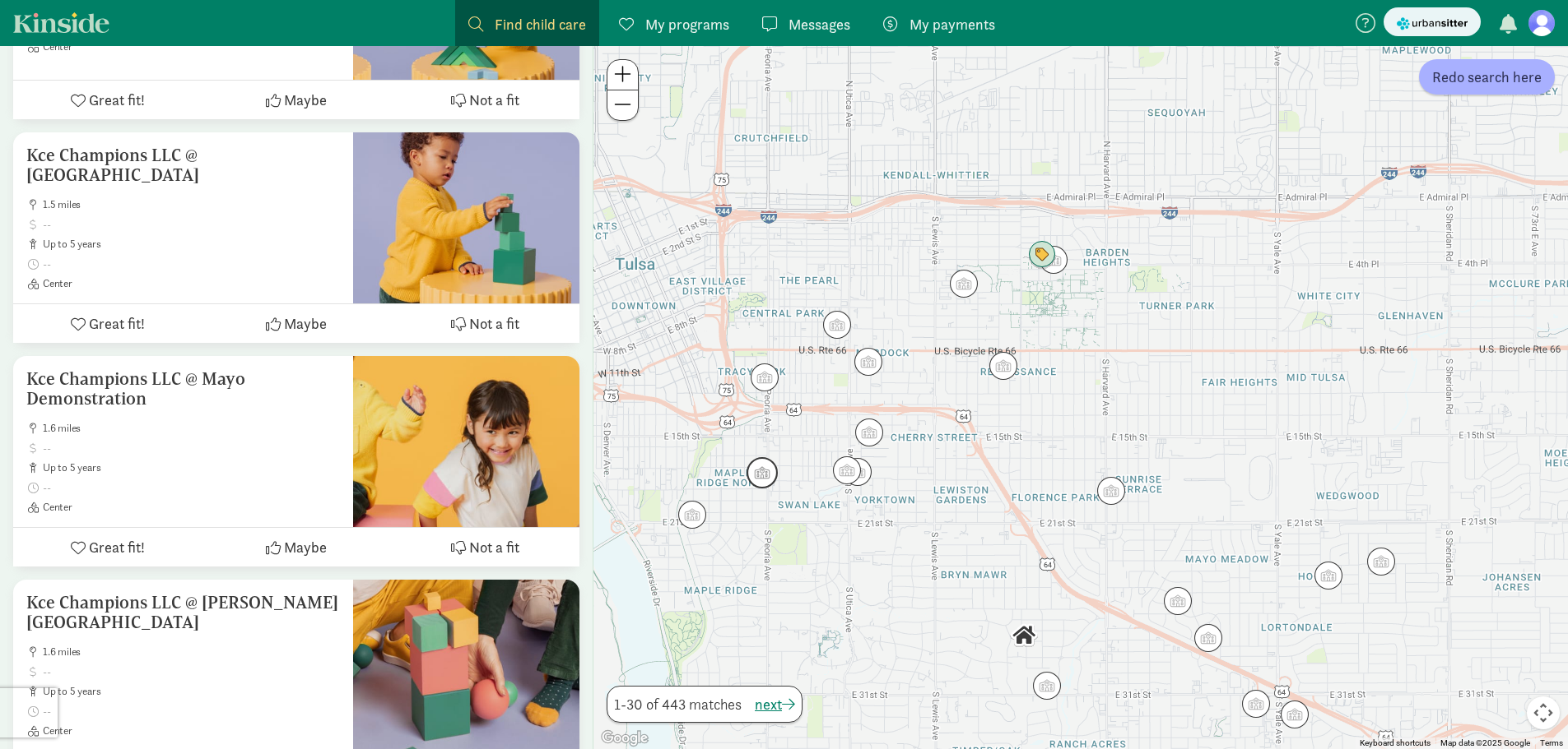
click at [759, 471] on img "Click to see details" at bounding box center [762, 473] width 45 height 44
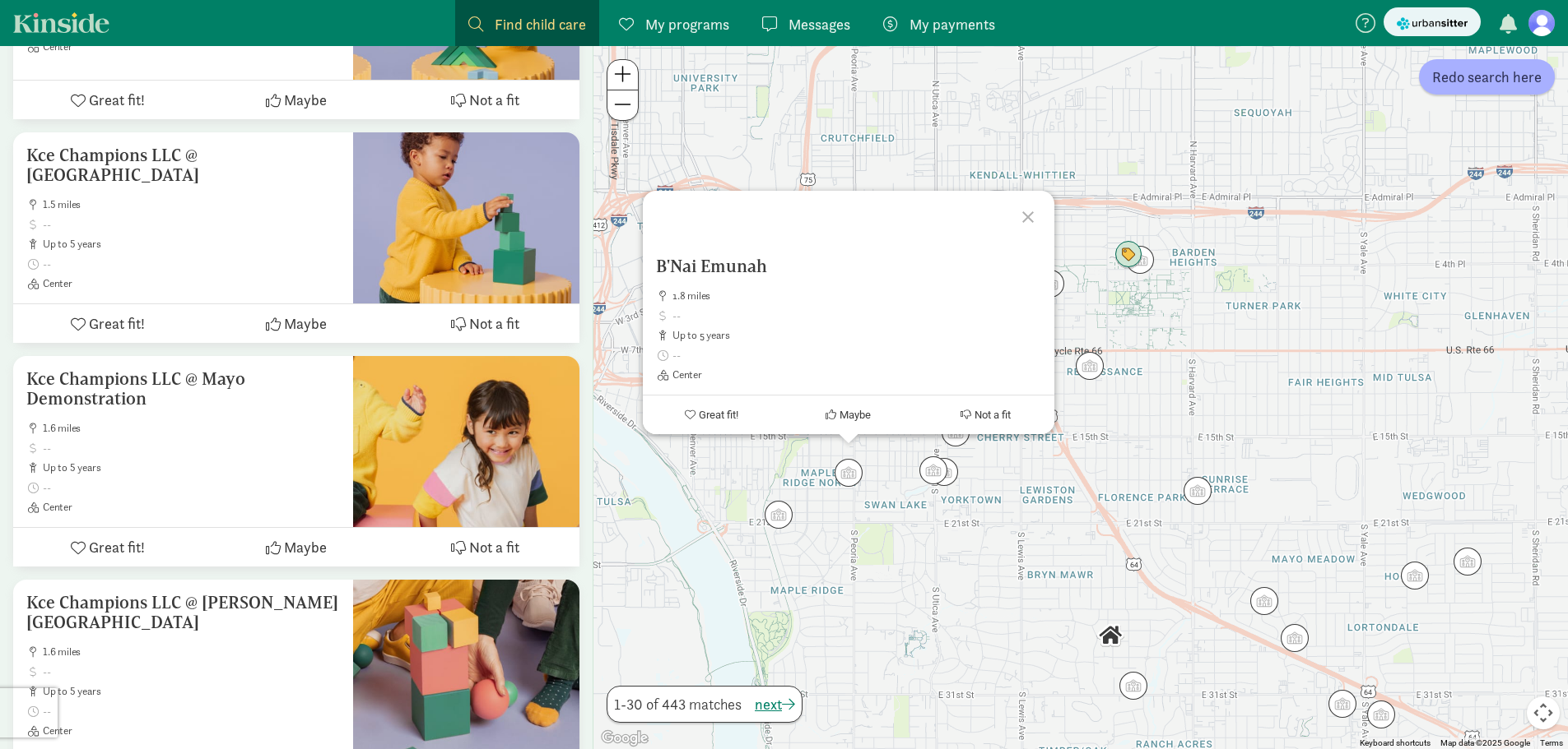
drag, startPoint x: 1027, startPoint y: 217, endPoint x: 927, endPoint y: 276, distance: 116.1
click at [1026, 217] on div at bounding box center [1029, 214] width 47 height 47
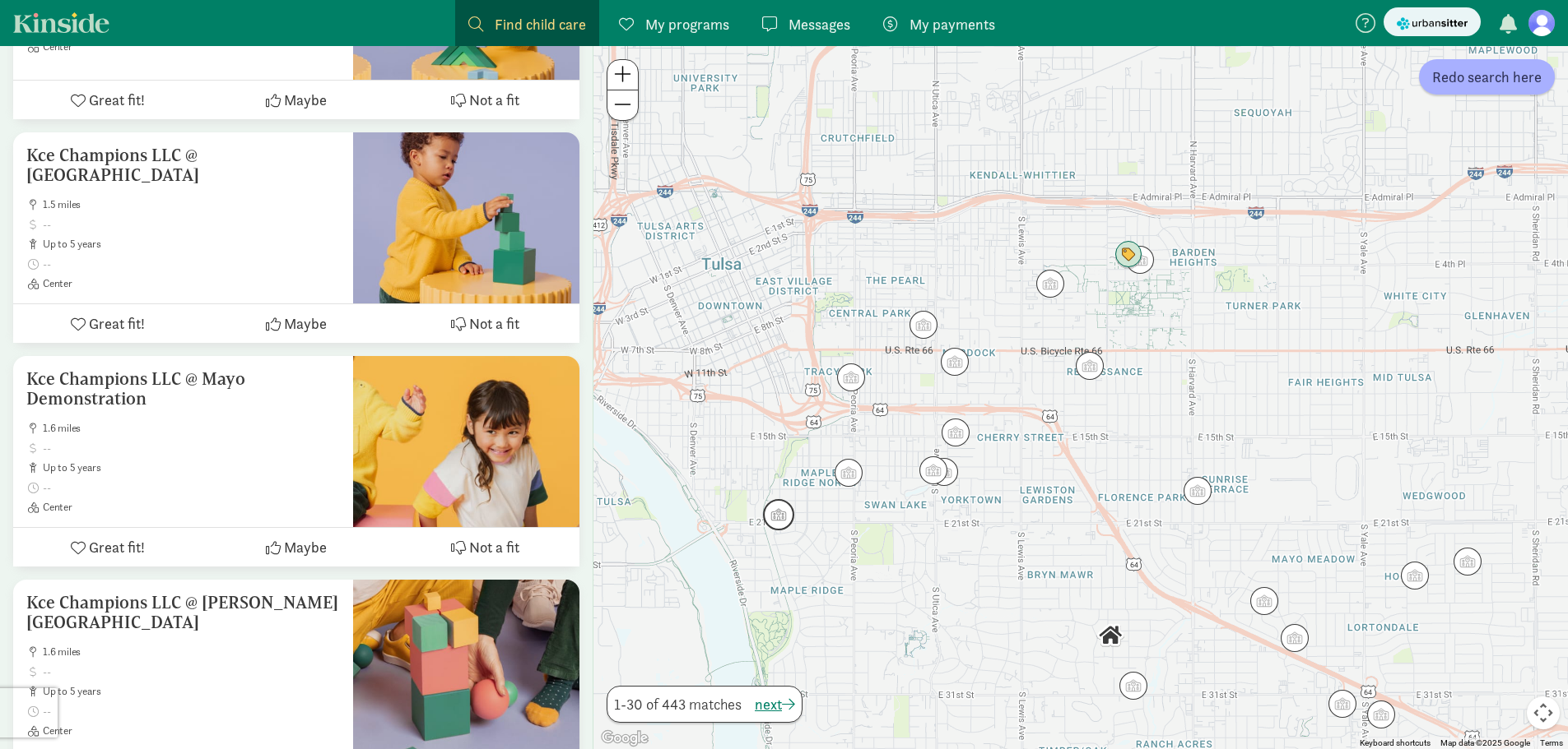
click at [778, 514] on img "Click to see details" at bounding box center [779, 515] width 45 height 44
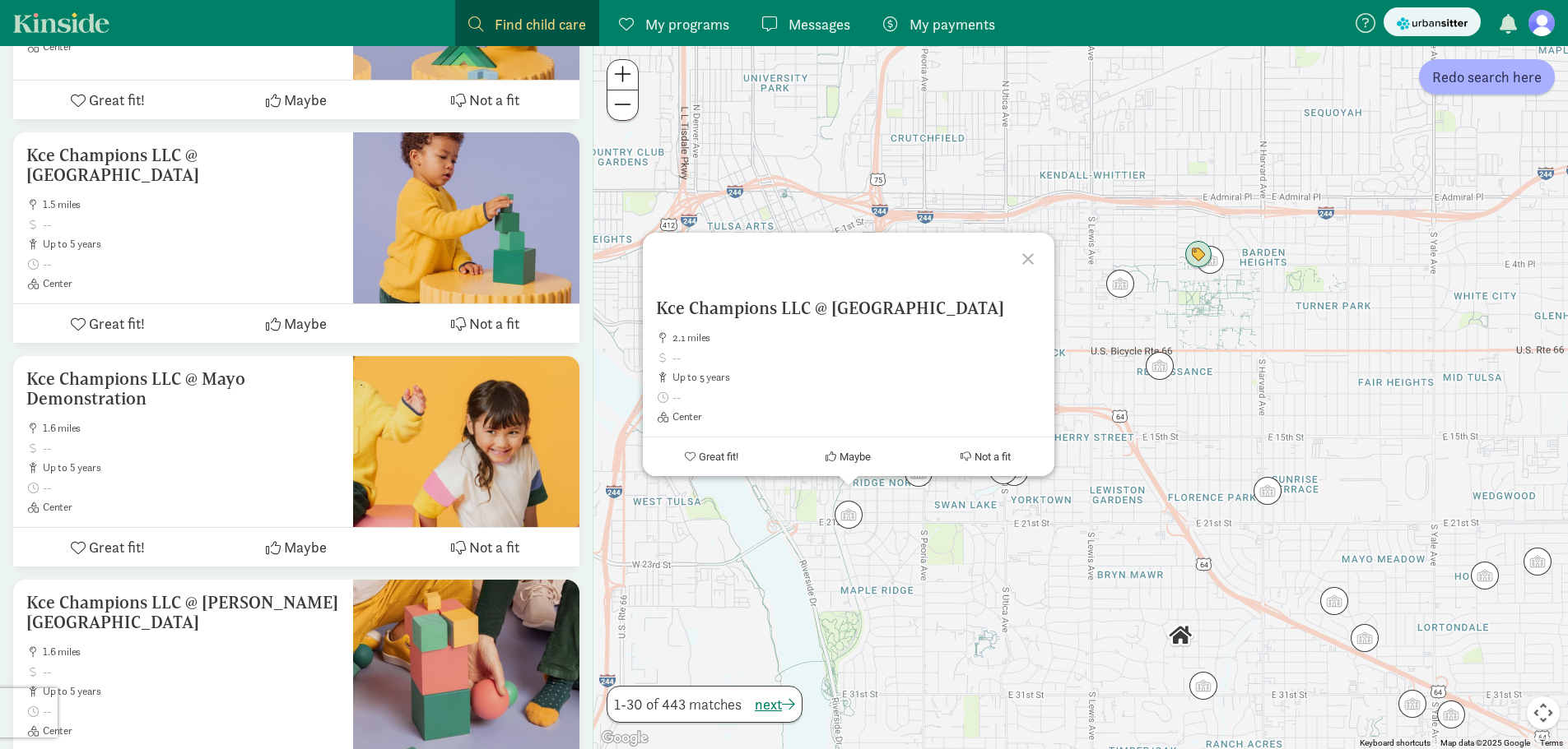
drag, startPoint x: 1028, startPoint y: 260, endPoint x: 986, endPoint y: 347, distance: 96.6
click at [1027, 260] on div at bounding box center [1029, 256] width 47 height 47
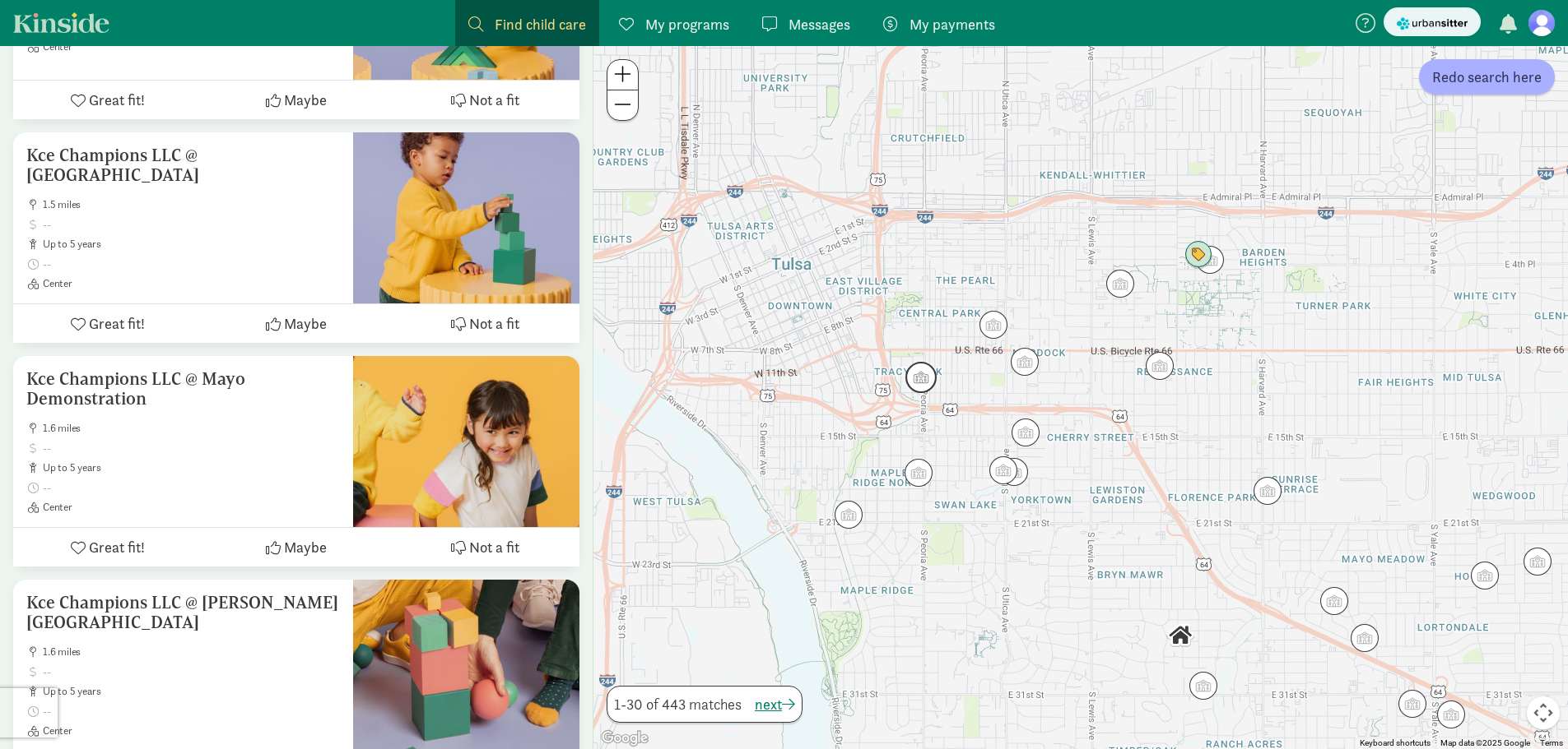
click at [928, 379] on img "Click to see details" at bounding box center [921, 377] width 45 height 44
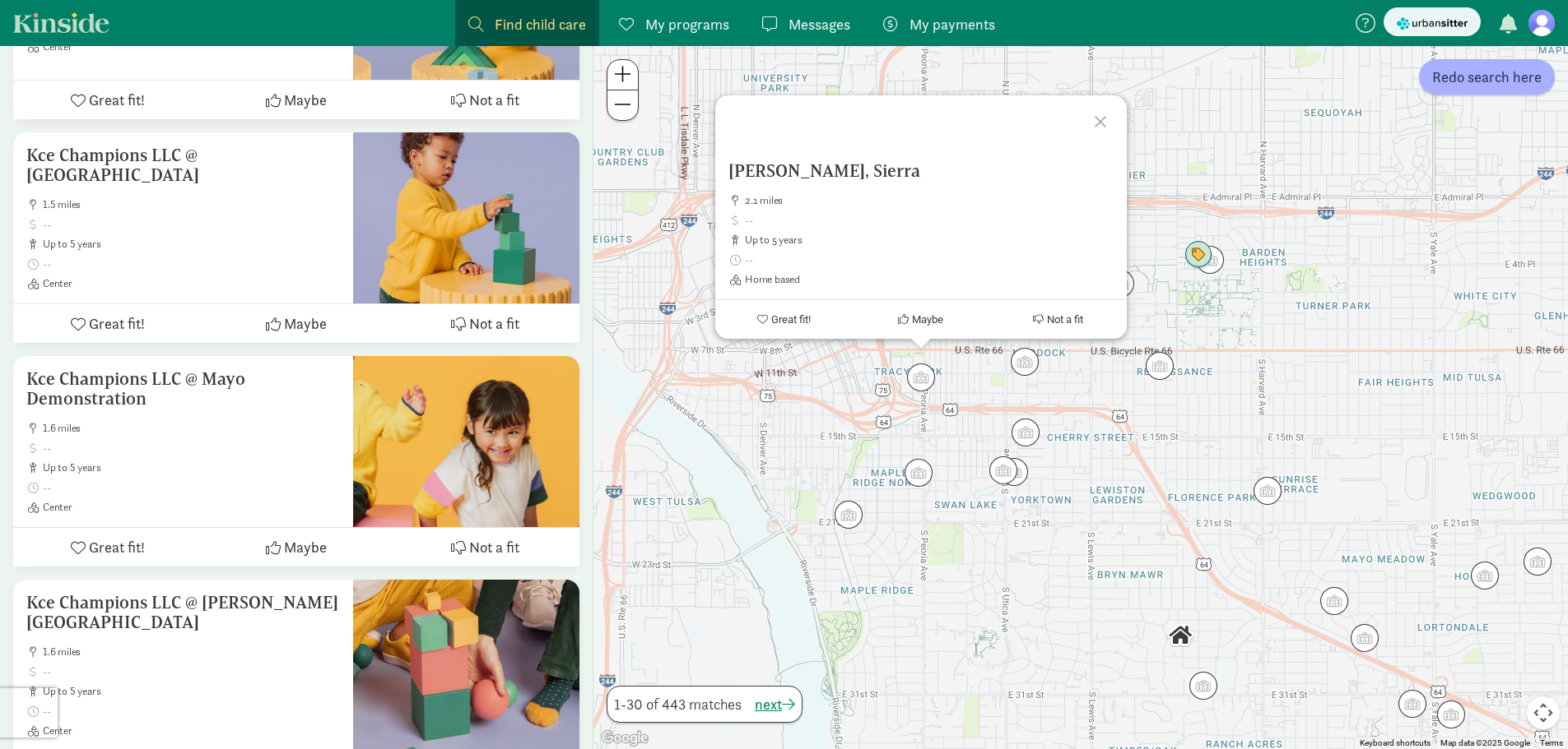
drag, startPoint x: 1099, startPoint y: 125, endPoint x: 1094, endPoint y: 149, distance: 24.5
click at [1094, 131] on div at bounding box center [1102, 119] width 47 height 47
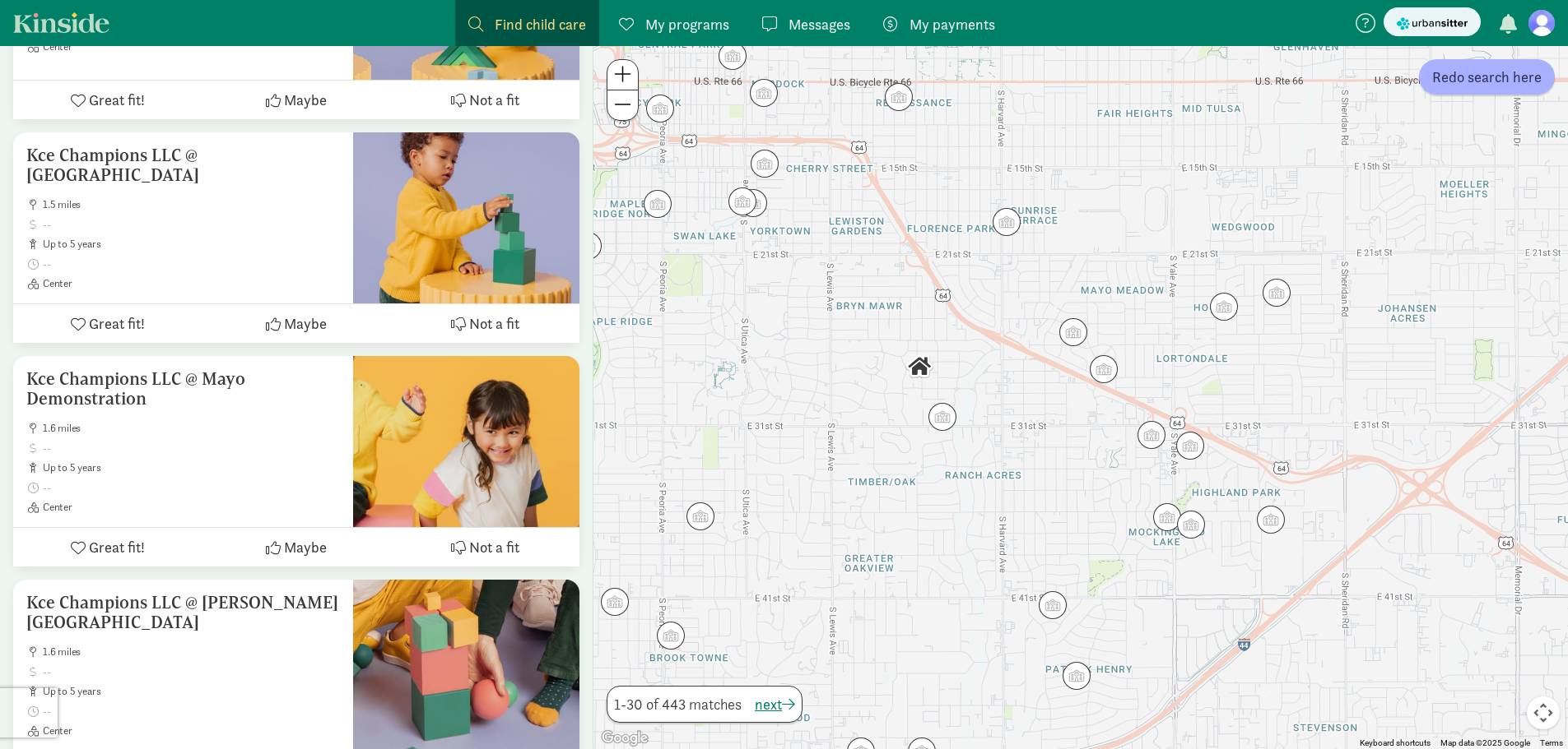
drag, startPoint x: 1147, startPoint y: 481, endPoint x: 861, endPoint y: 164, distance: 426.9
click at [864, 164] on div at bounding box center [1080, 398] width 975 height 704
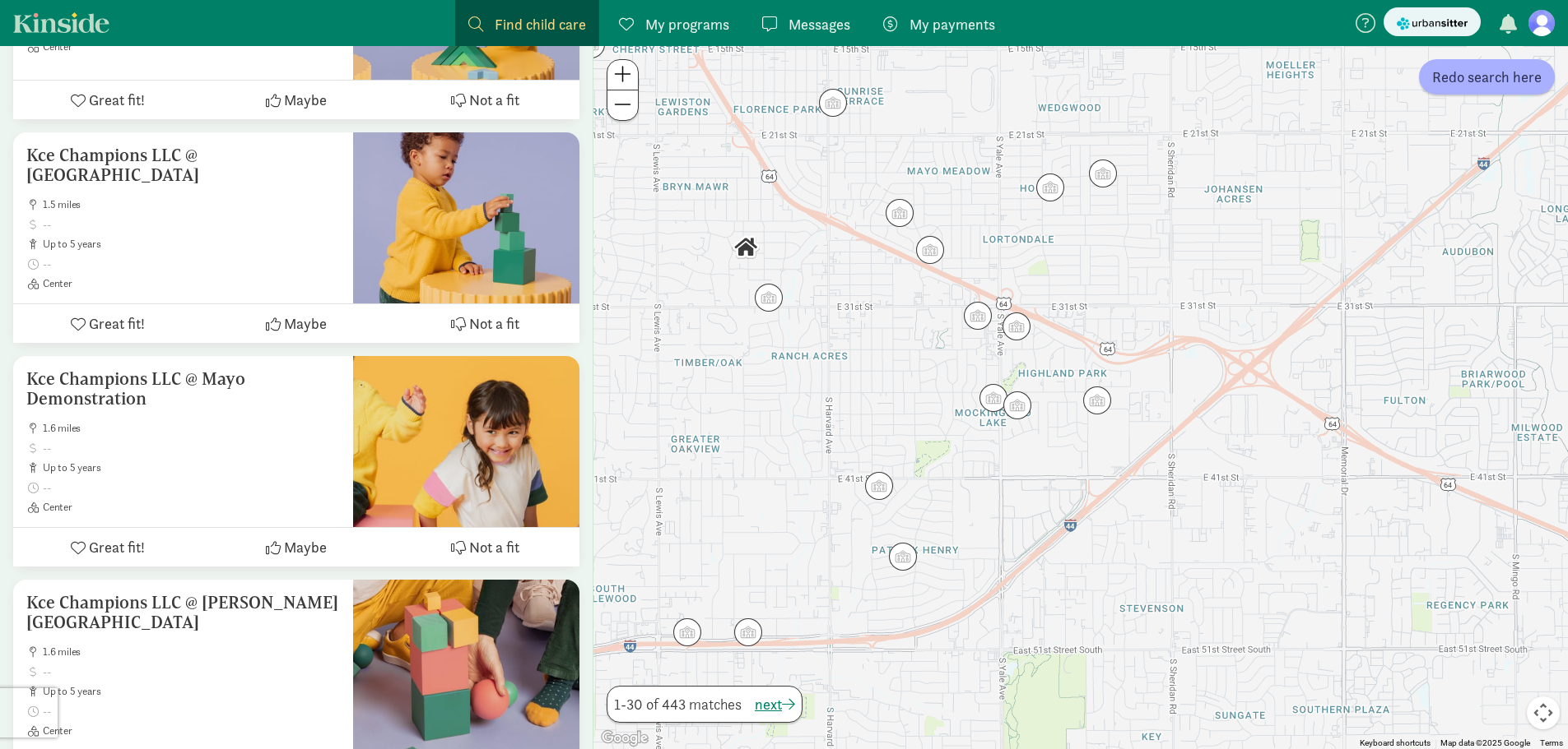
drag, startPoint x: 1062, startPoint y: 483, endPoint x: 957, endPoint y: 489, distance: 105.2
click at [957, 489] on div at bounding box center [1080, 398] width 975 height 704
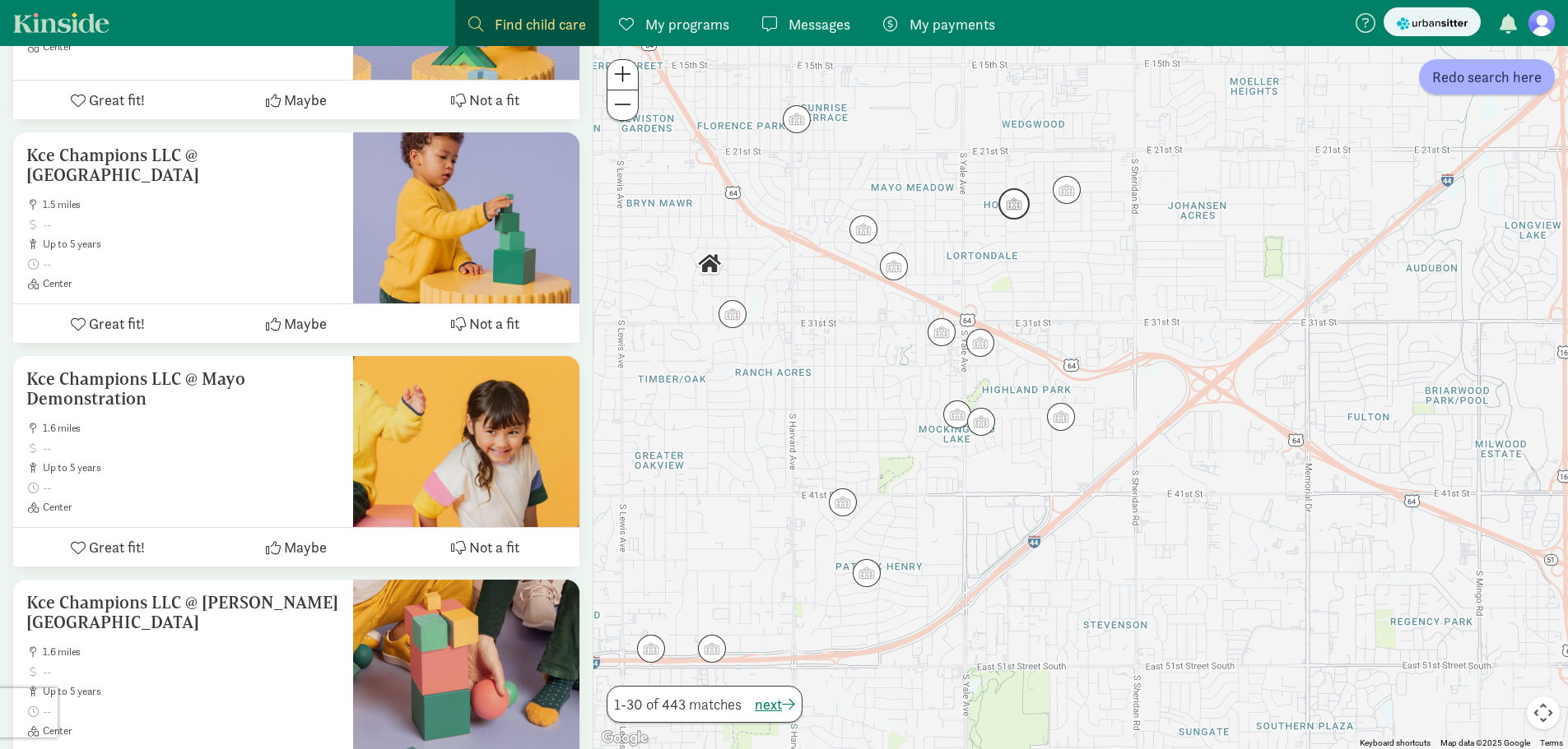
click at [1012, 209] on img "Click to see details" at bounding box center [1013, 204] width 45 height 44
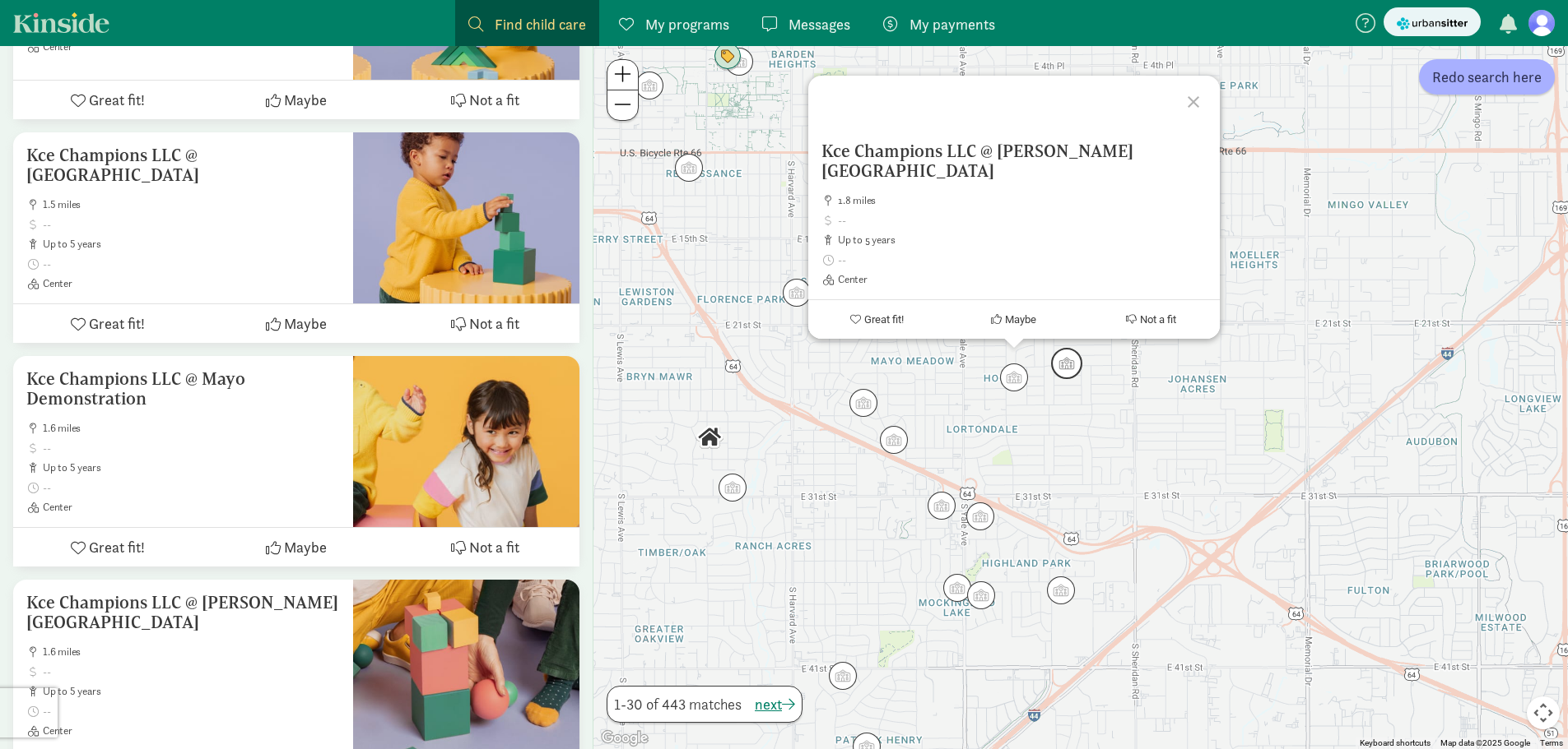
click at [1065, 362] on img "Click to see details" at bounding box center [1066, 363] width 45 height 44
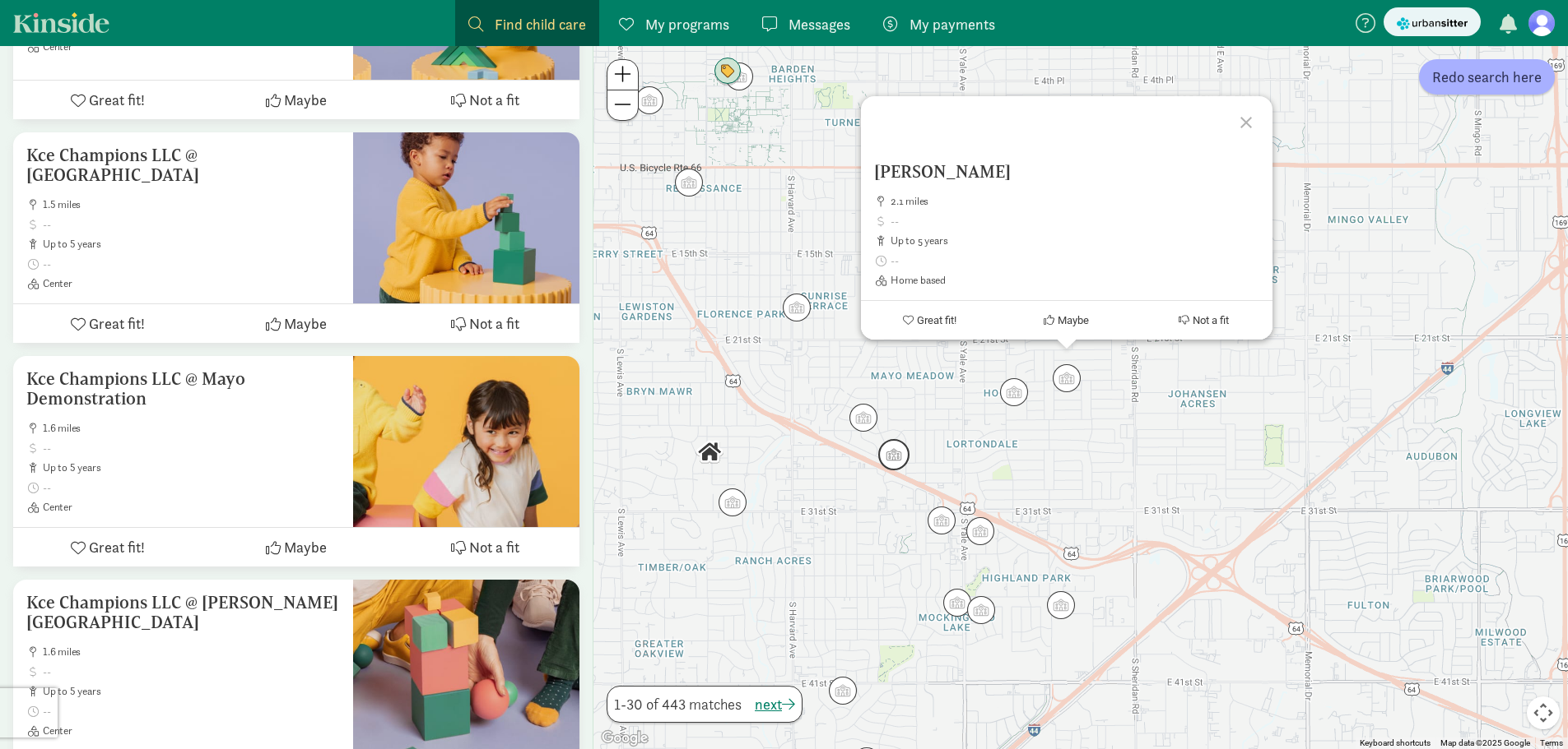
click at [893, 466] on img "Click to see details" at bounding box center [894, 455] width 45 height 44
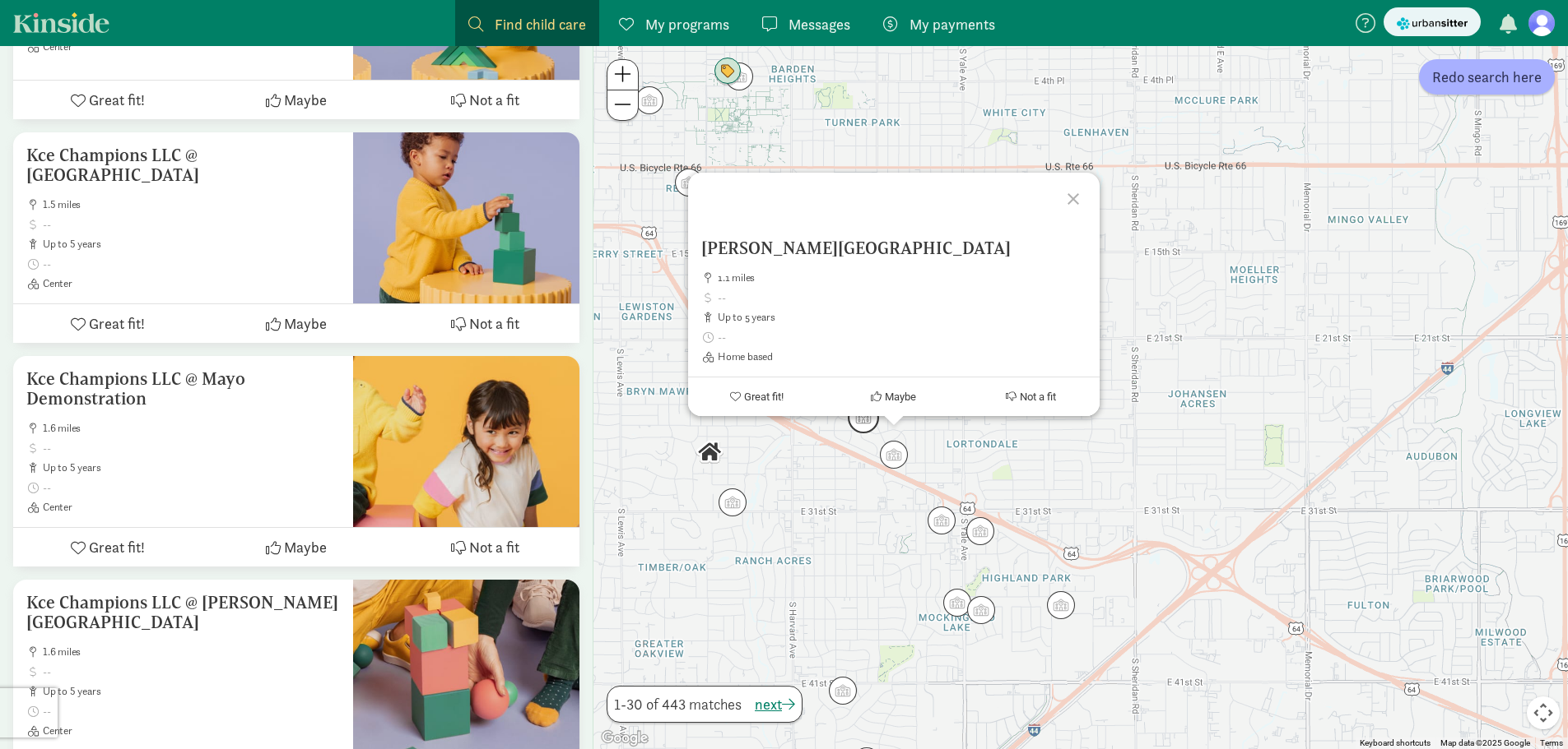
click at [866, 423] on img "Click to see details" at bounding box center [863, 418] width 45 height 44
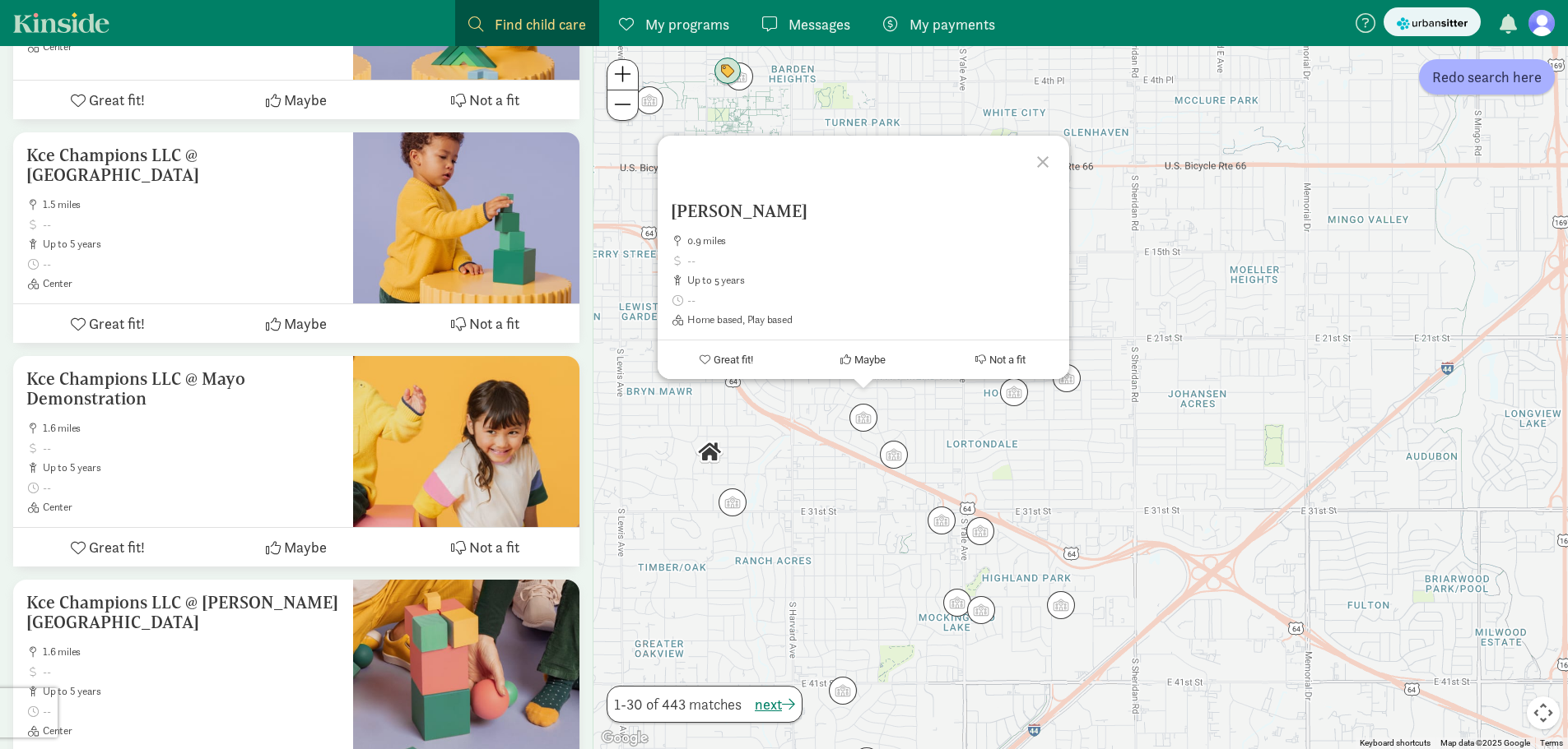
click at [1039, 170] on div at bounding box center [1044, 159] width 47 height 47
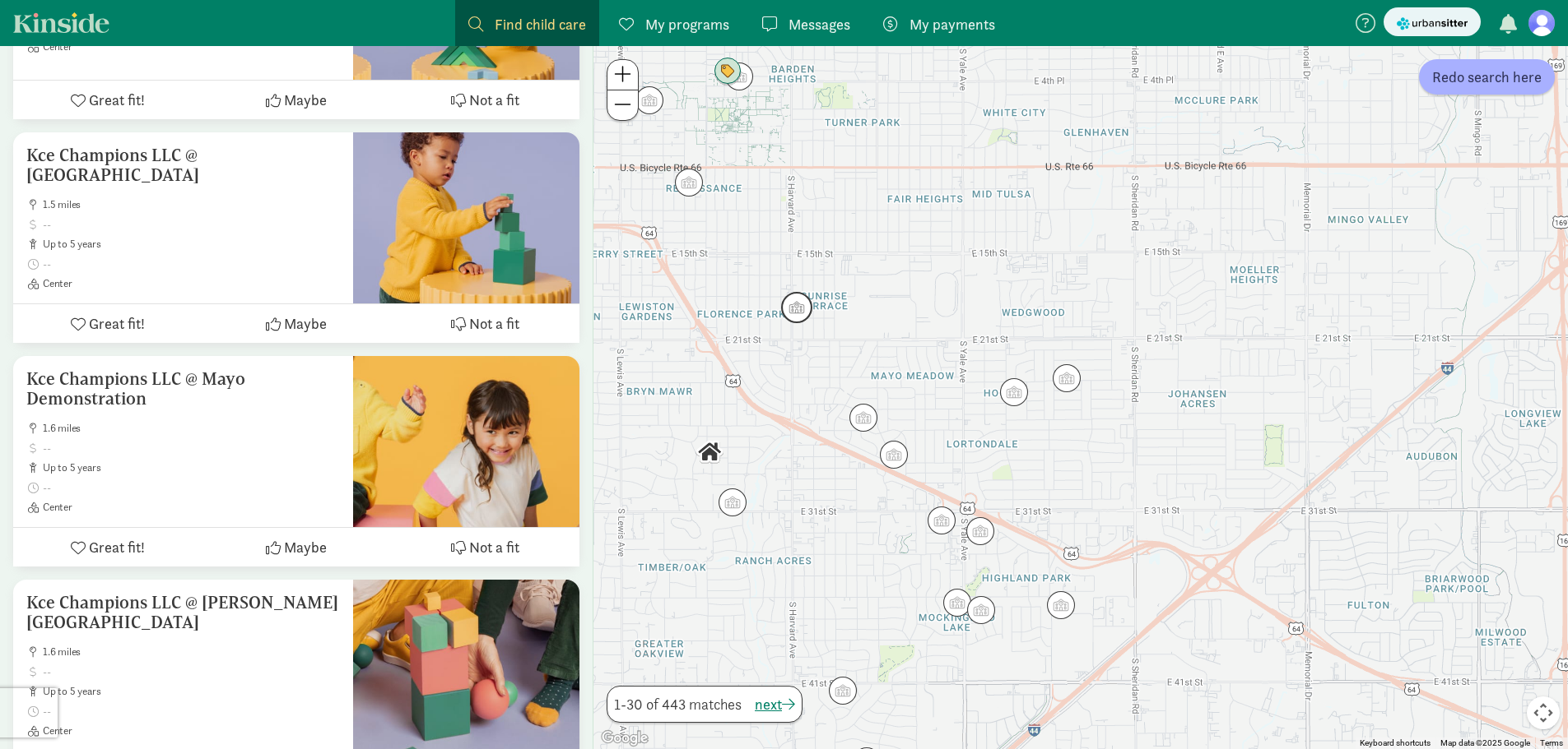
click at [797, 320] on img "Click to see details" at bounding box center [797, 308] width 45 height 44
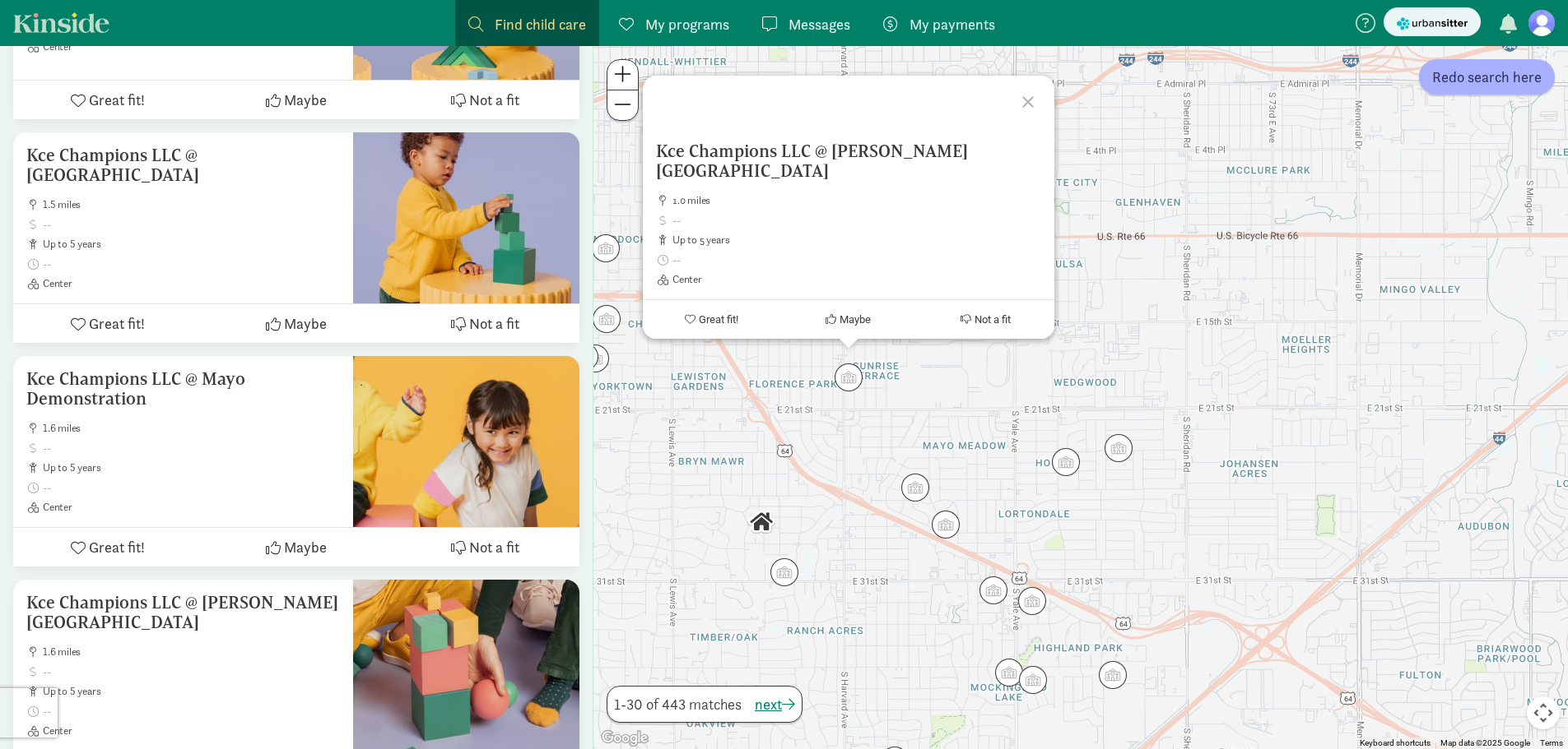
click at [1022, 123] on div at bounding box center [1029, 99] width 47 height 47
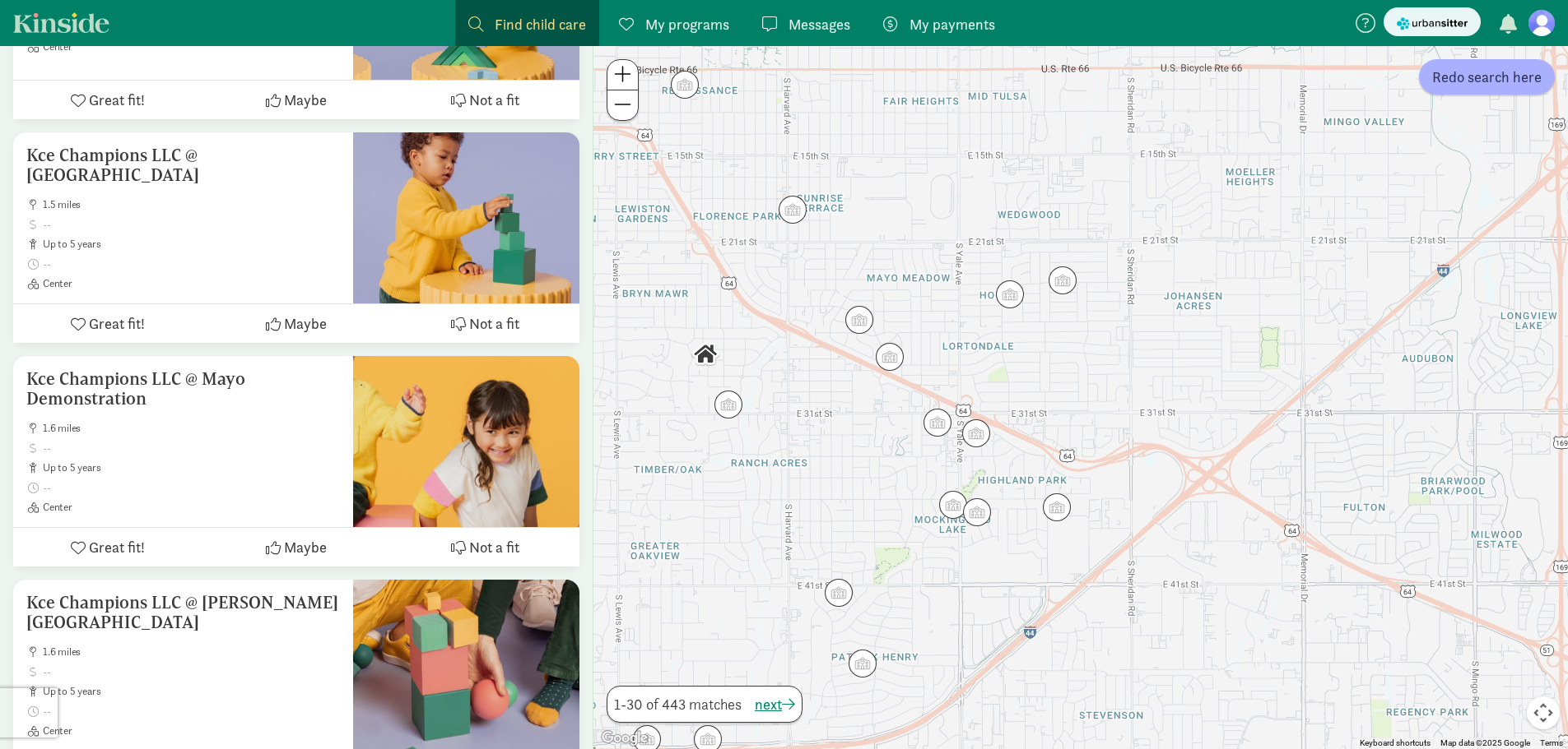
drag, startPoint x: 1064, startPoint y: 408, endPoint x: 1010, endPoint y: 212, distance: 203.3
click at [1010, 217] on div at bounding box center [1080, 398] width 975 height 704
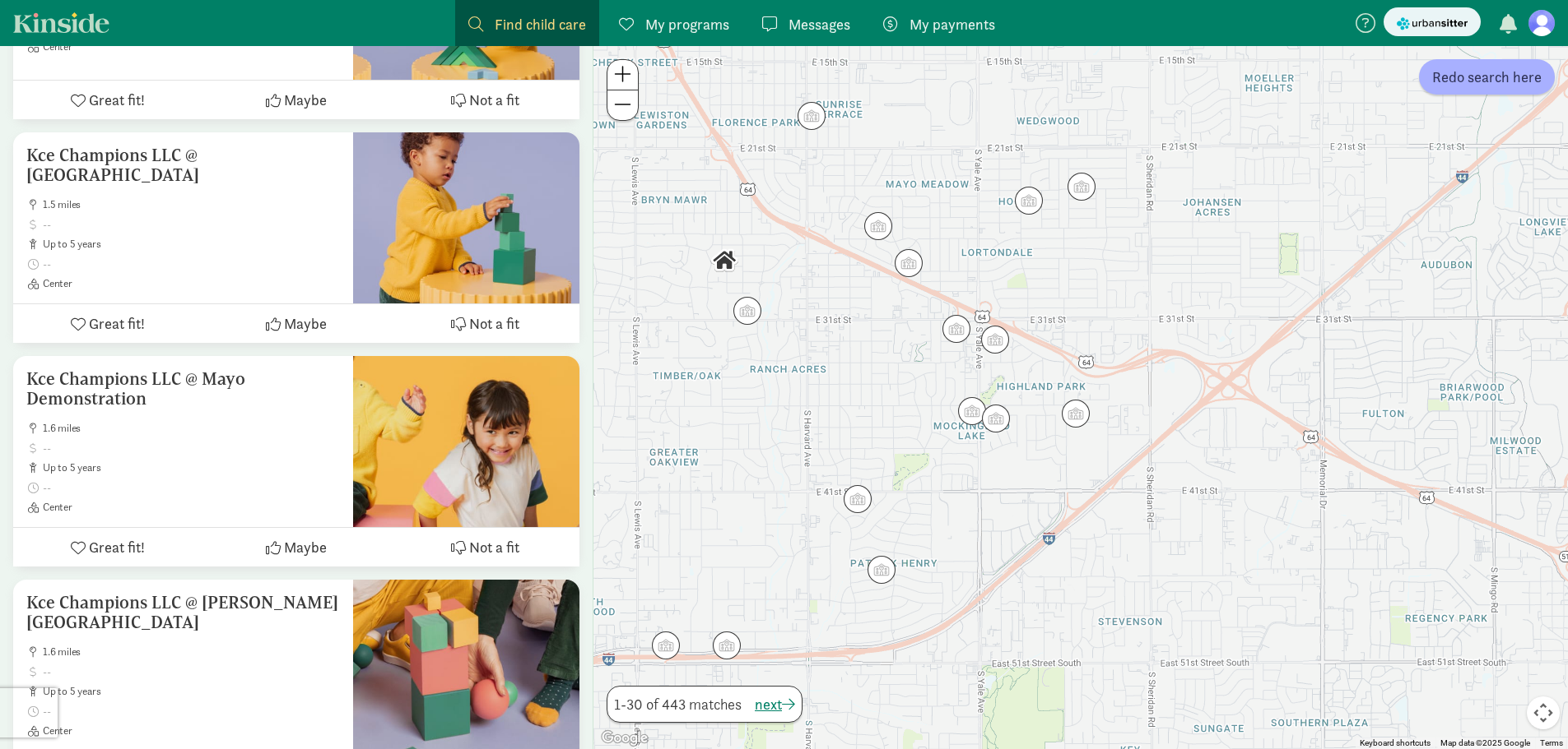
drag, startPoint x: 977, startPoint y: 537, endPoint x: 998, endPoint y: 401, distance: 137.6
click at [998, 401] on div at bounding box center [1080, 398] width 975 height 704
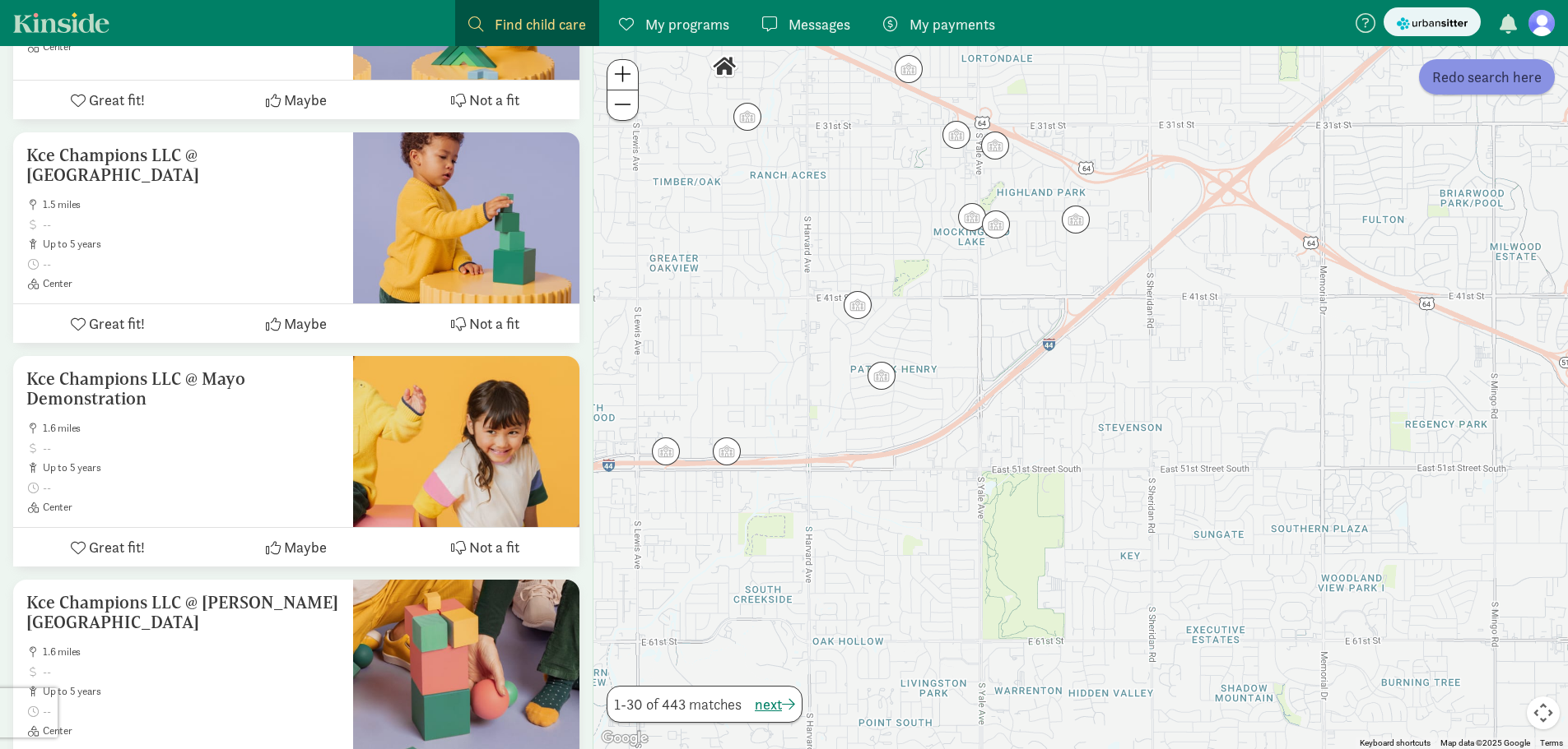
click at [1474, 86] on span "Redo search here" at bounding box center [1486, 77] width 109 height 22
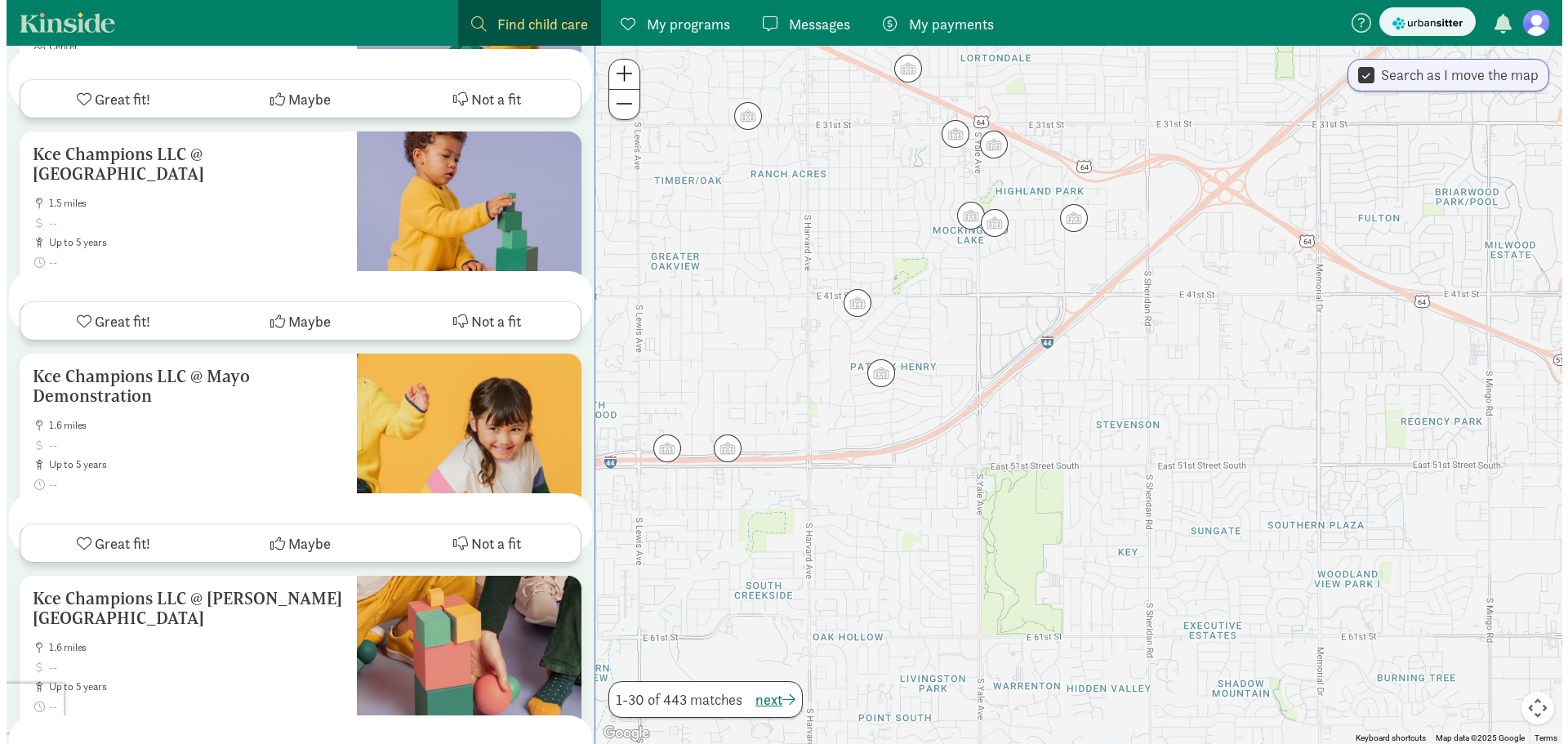
scroll to position [0, 0]
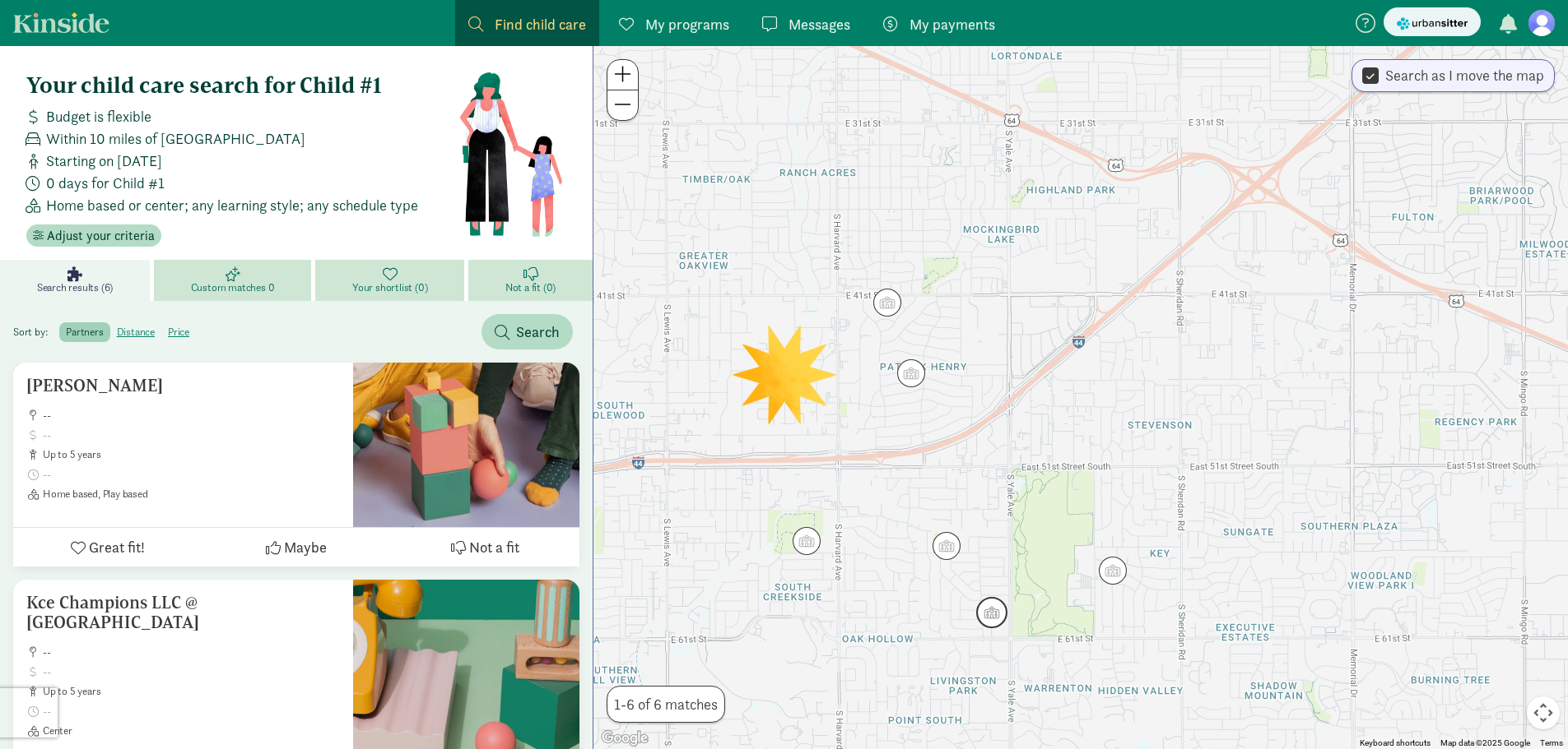
click at [993, 615] on img "Click to see details" at bounding box center [991, 613] width 45 height 44
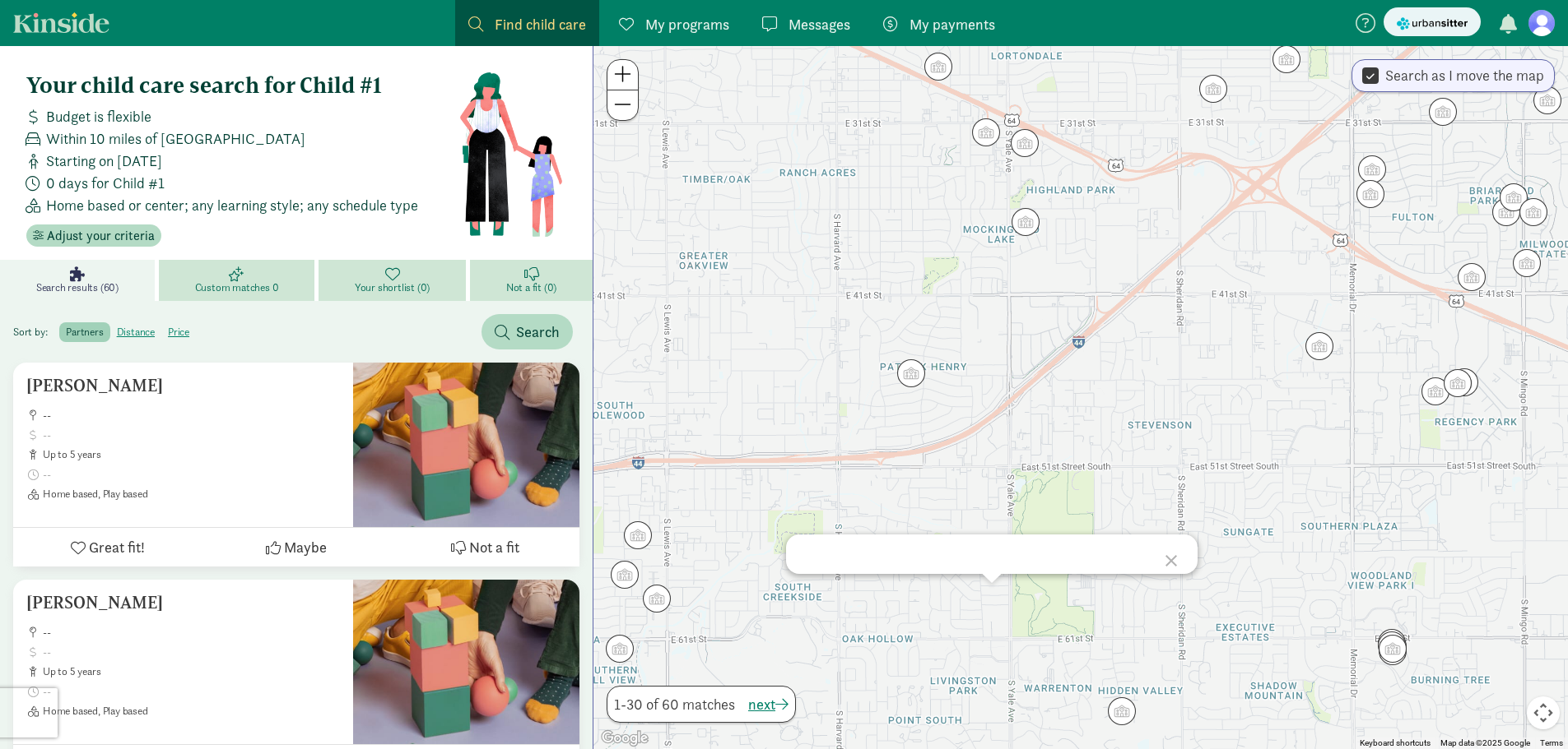
click at [1015, 622] on div at bounding box center [1080, 398] width 975 height 704
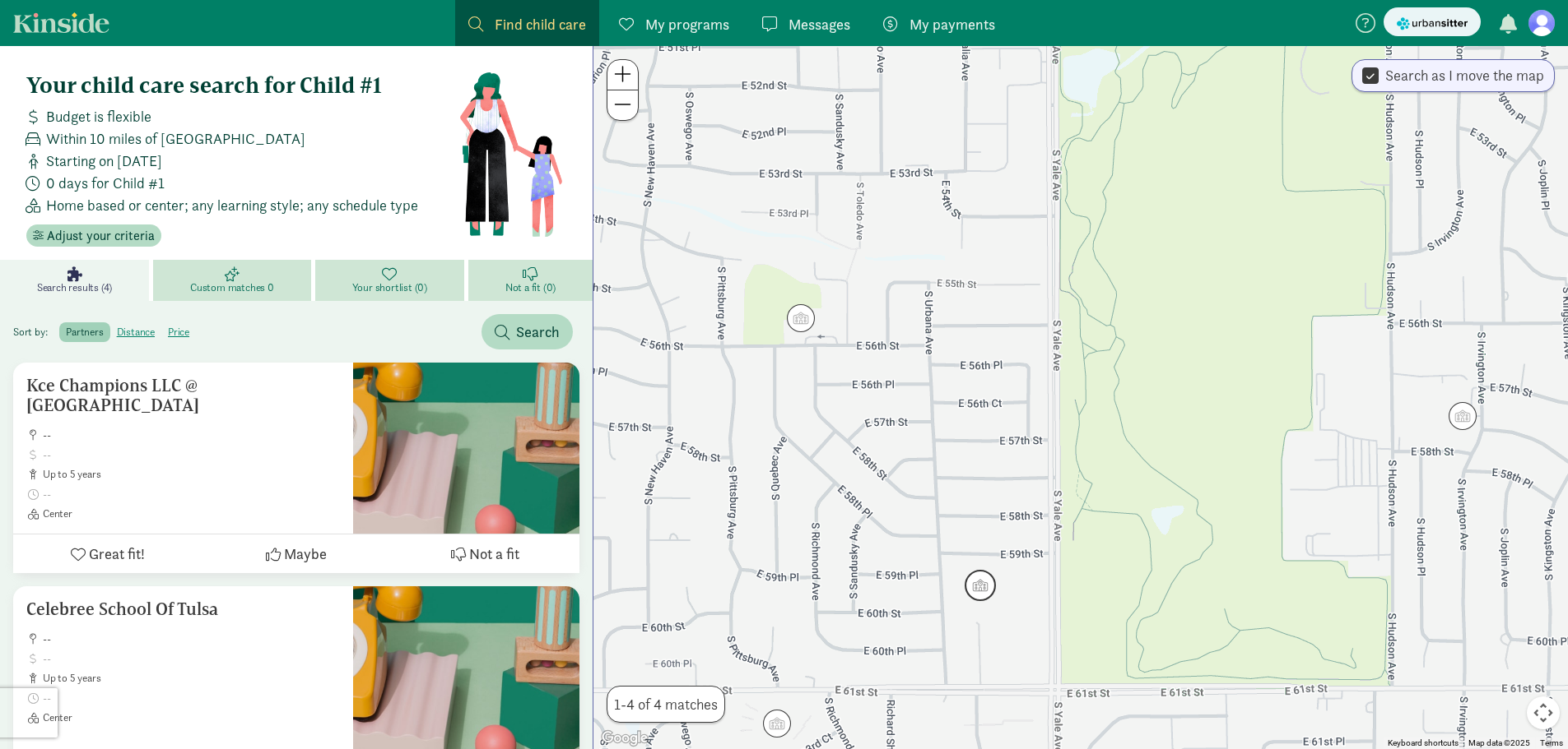
click at [976, 582] on img "Click to see details" at bounding box center [980, 586] width 45 height 44
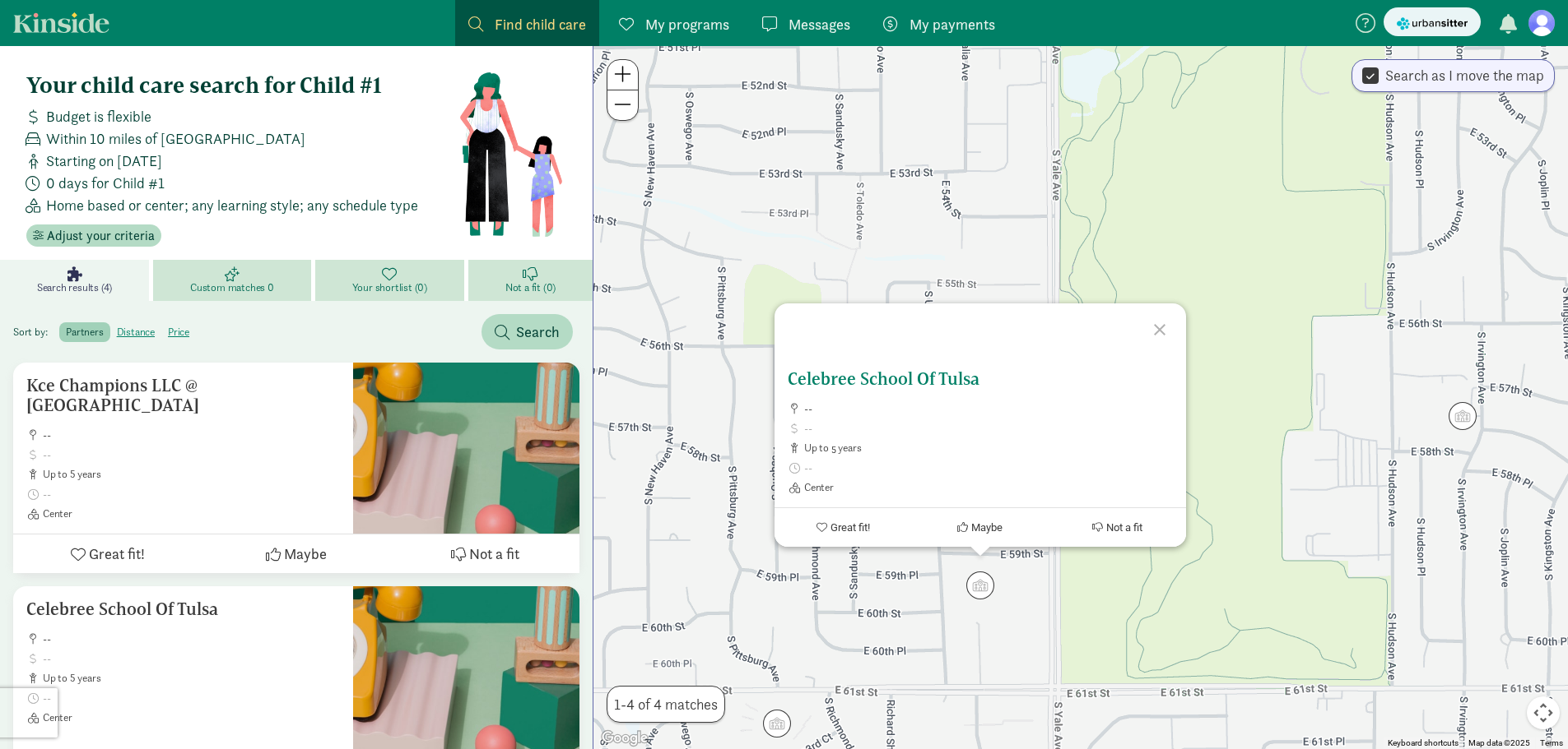
click at [860, 384] on h5 "Celebree School Of Tulsa" at bounding box center [979, 378] width 385 height 19
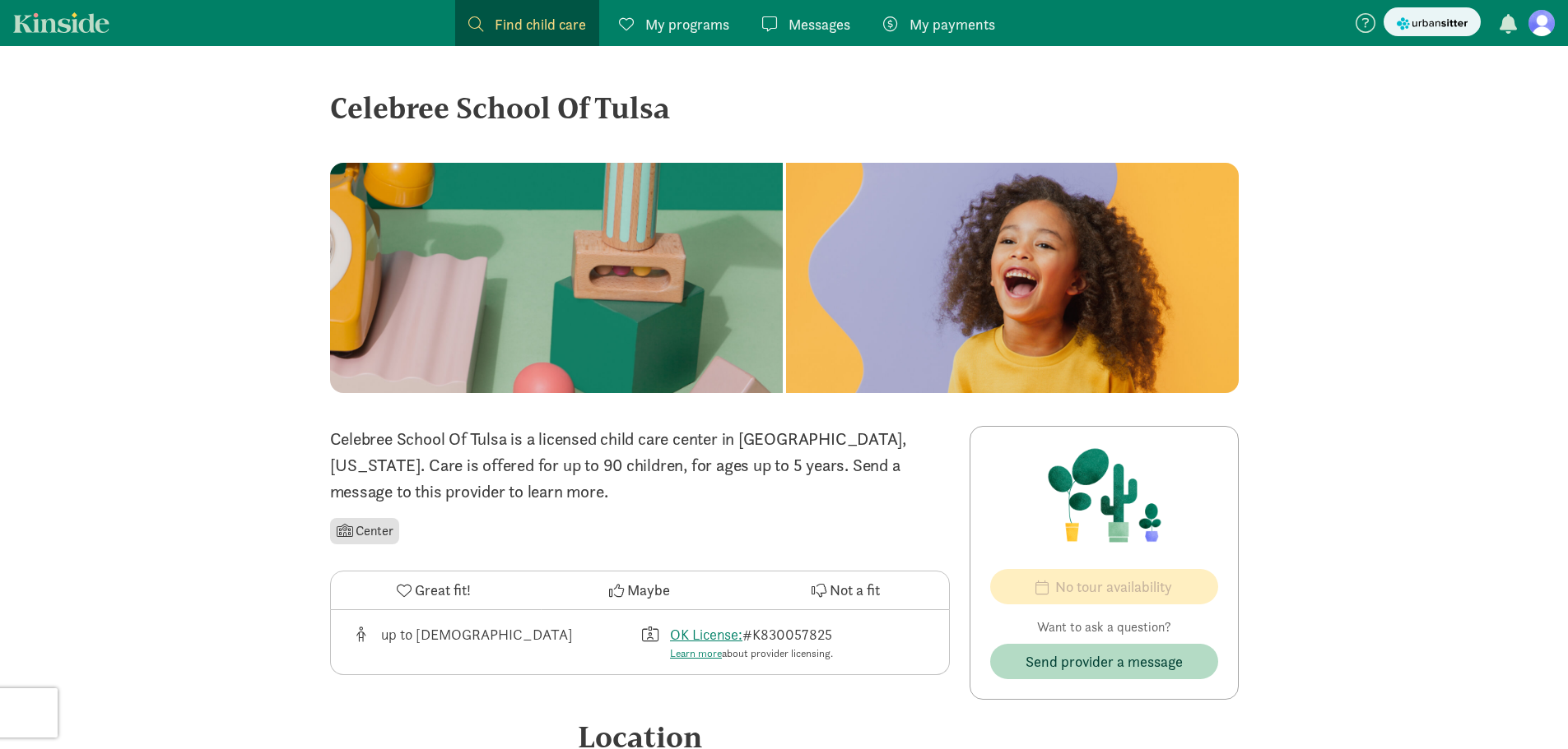
click at [527, 25] on span "Find child care" at bounding box center [540, 24] width 92 height 22
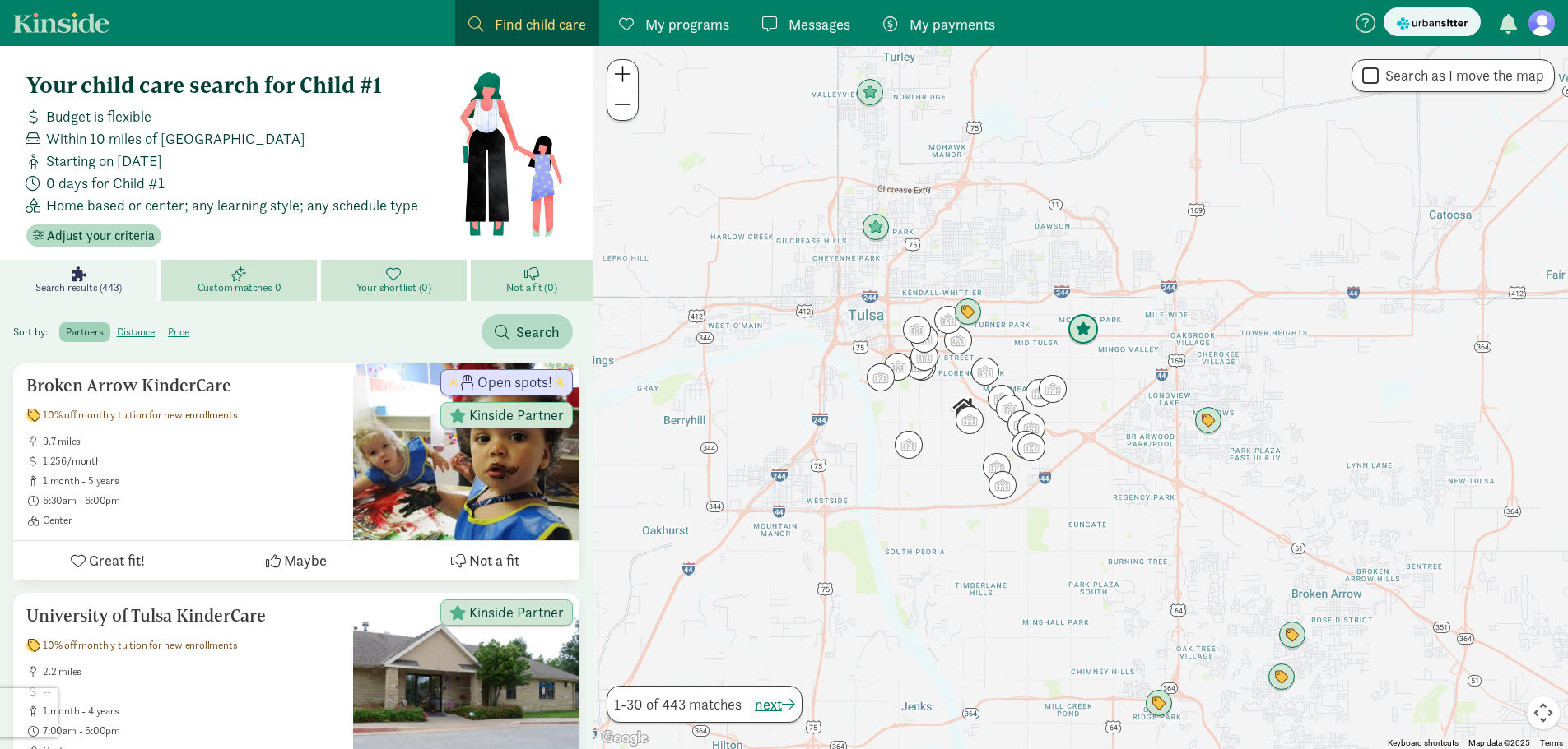
click at [1083, 325] on img "Click to see details" at bounding box center [1083, 330] width 45 height 44
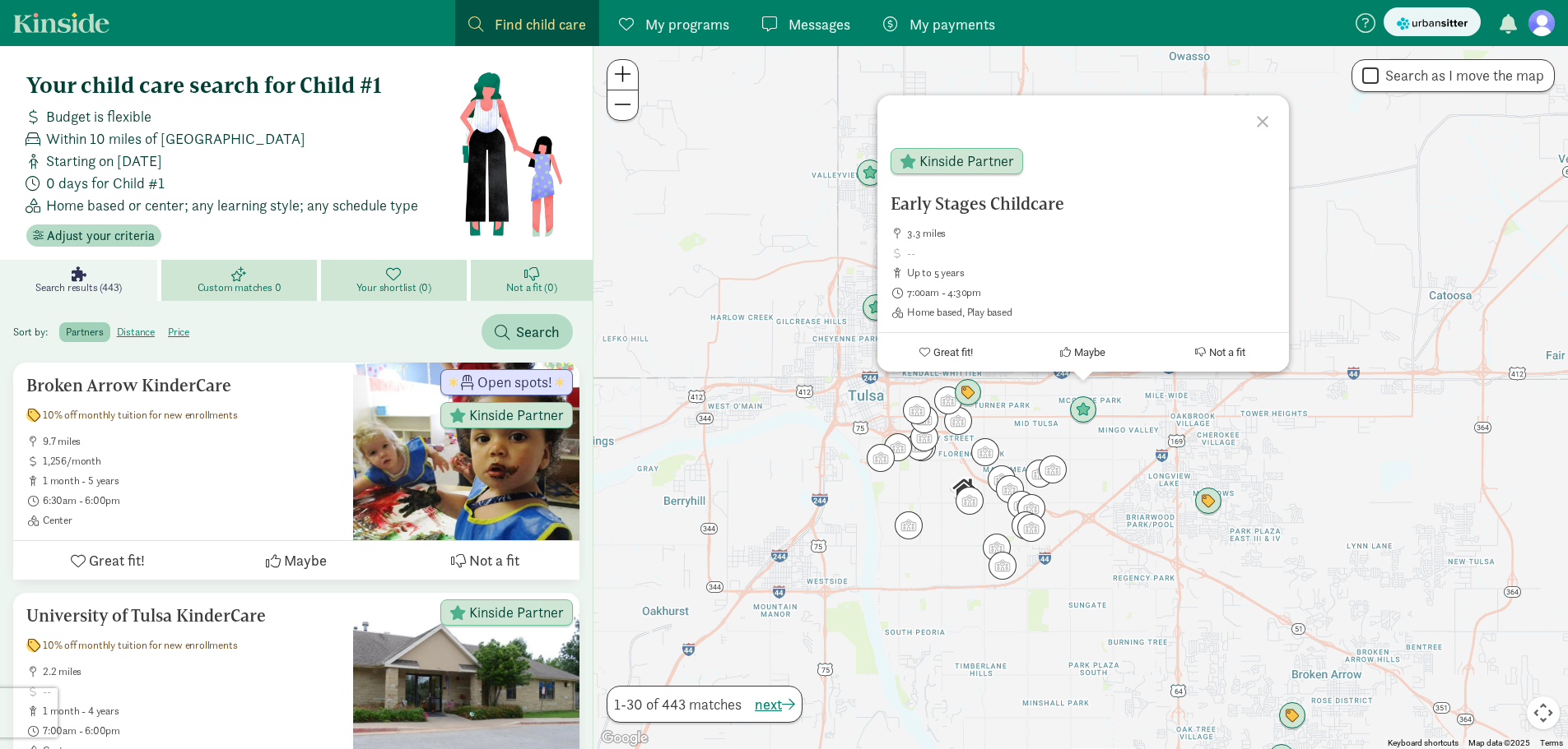
click at [1267, 121] on div at bounding box center [1264, 119] width 47 height 47
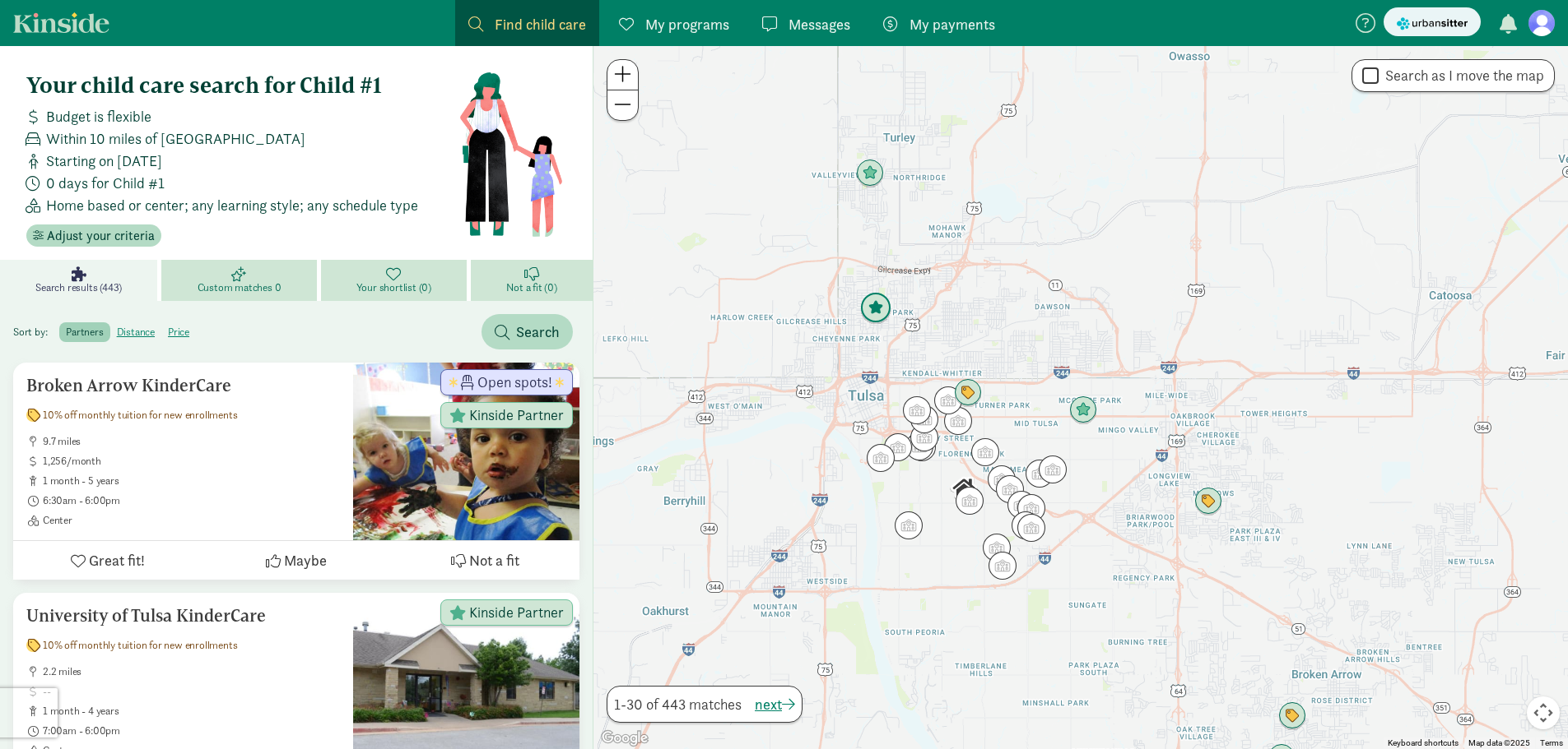
click at [875, 312] on img "Click to see details" at bounding box center [875, 309] width 45 height 44
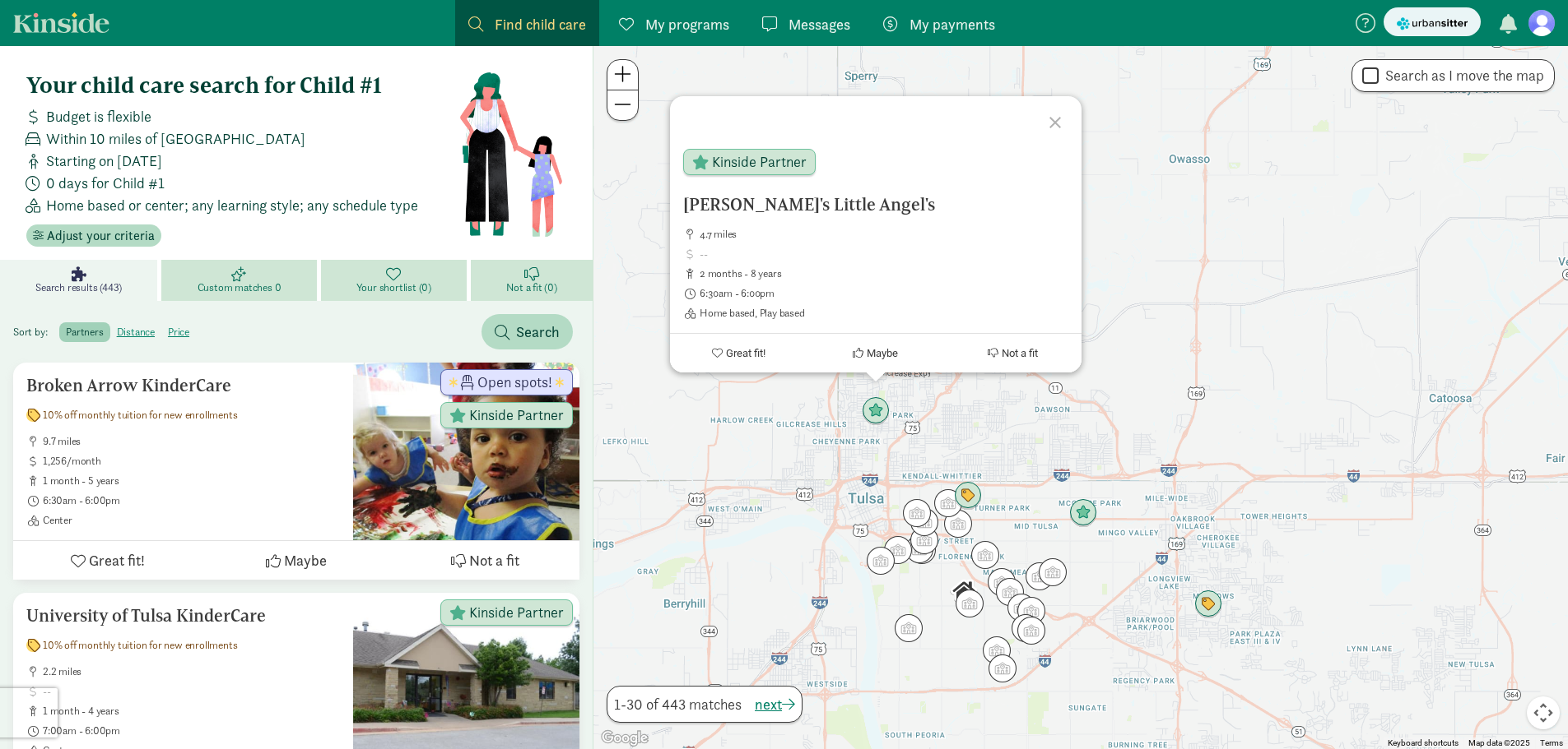
click at [1055, 120] on div at bounding box center [1057, 120] width 47 height 47
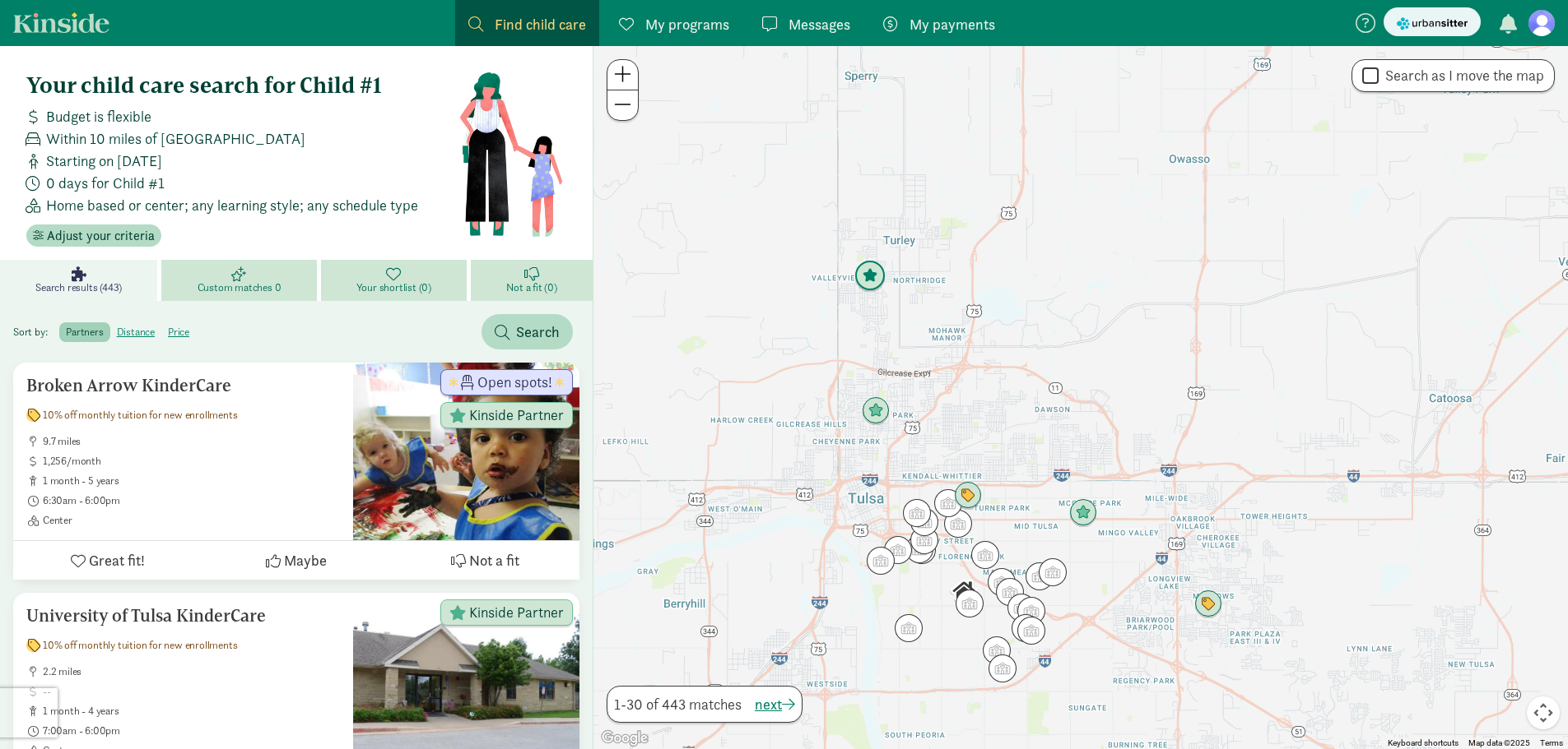
click at [879, 270] on img "Click to see details" at bounding box center [870, 276] width 45 height 44
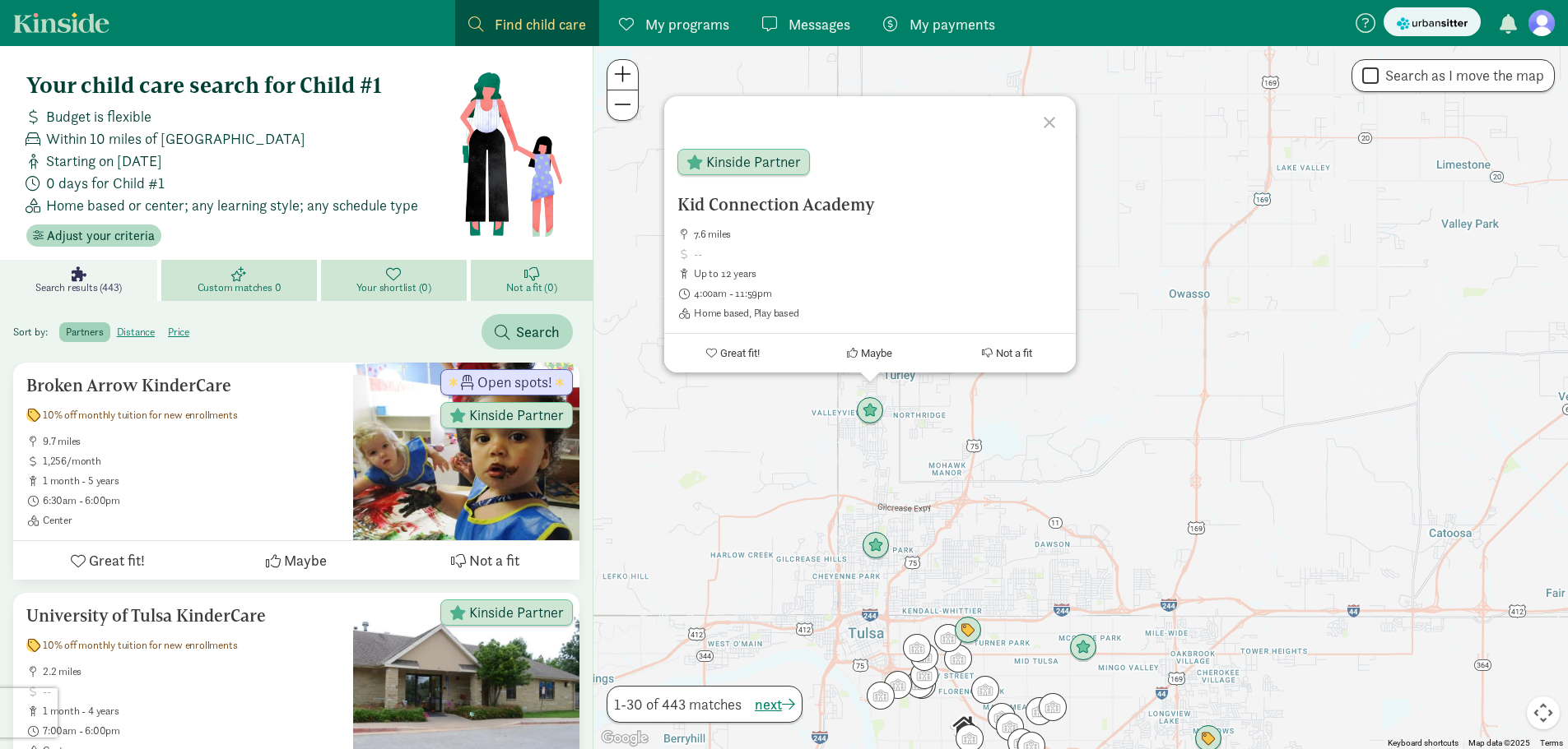
drag, startPoint x: 1052, startPoint y: 123, endPoint x: 1087, endPoint y: 325, distance: 205.0
click at [1050, 132] on div at bounding box center [1051, 120] width 47 height 47
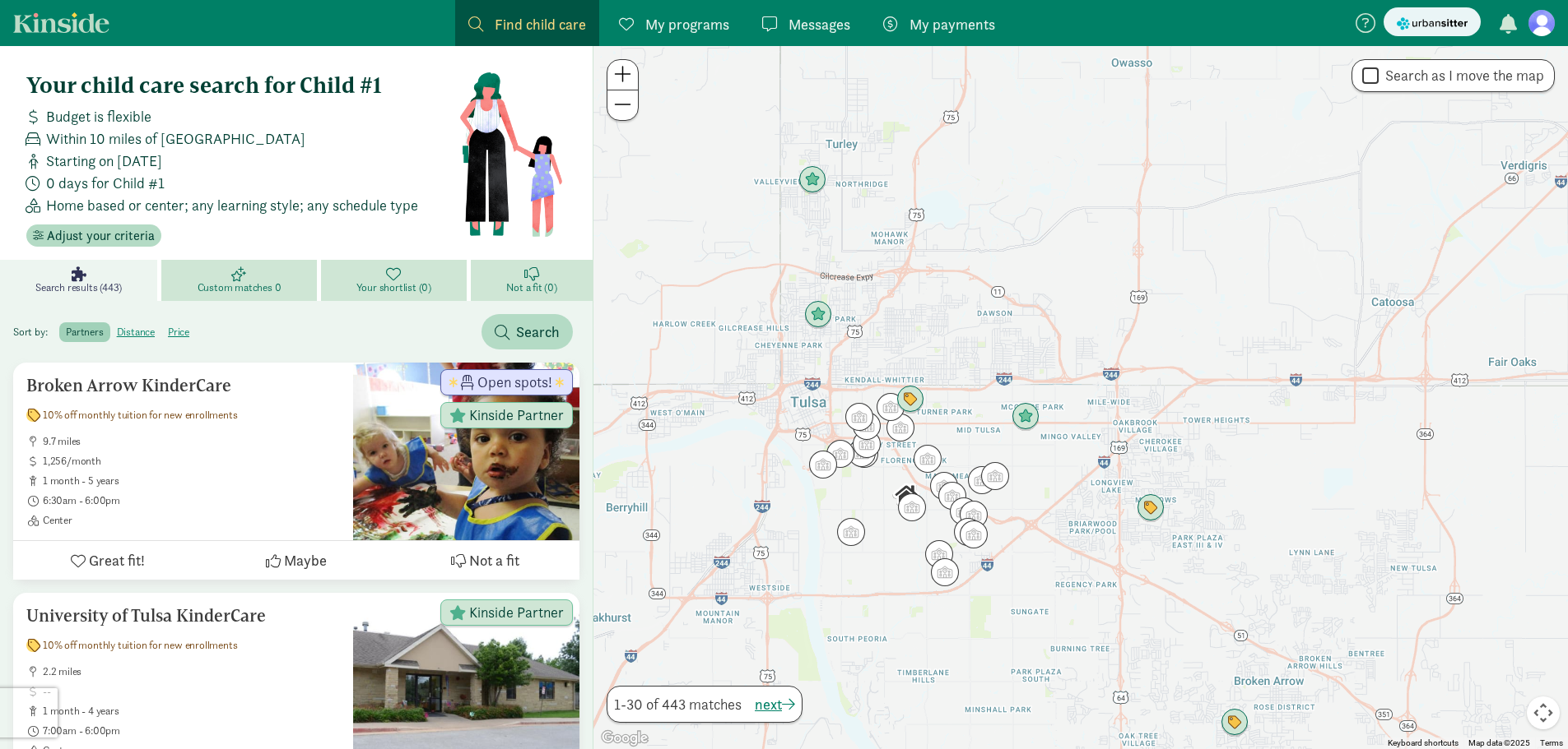
drag, startPoint x: 1107, startPoint y: 501, endPoint x: 1042, endPoint y: 248, distance: 261.2
click at [1042, 248] on div at bounding box center [1080, 398] width 975 height 704
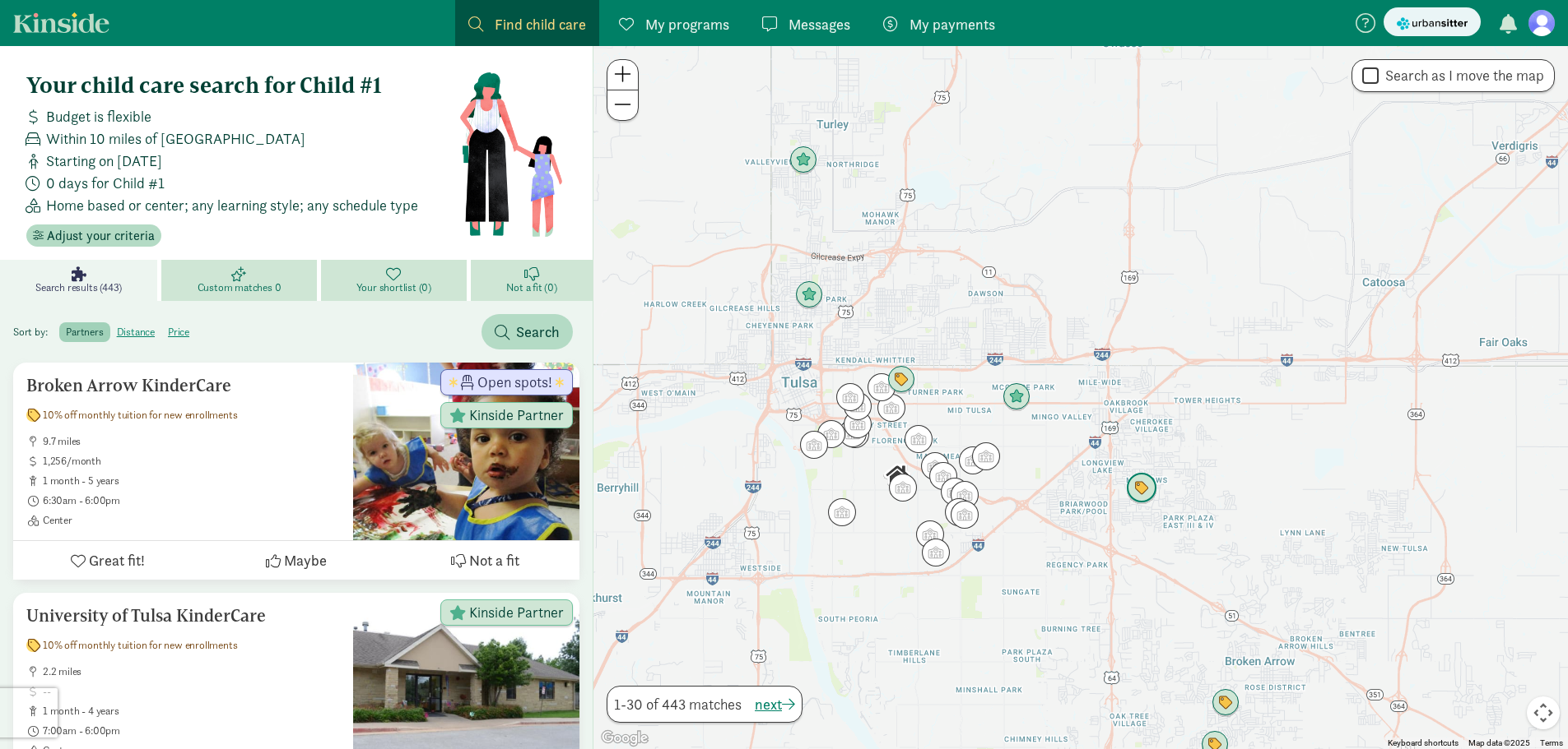
click at [1150, 489] on img "Click to see details" at bounding box center [1141, 489] width 45 height 44
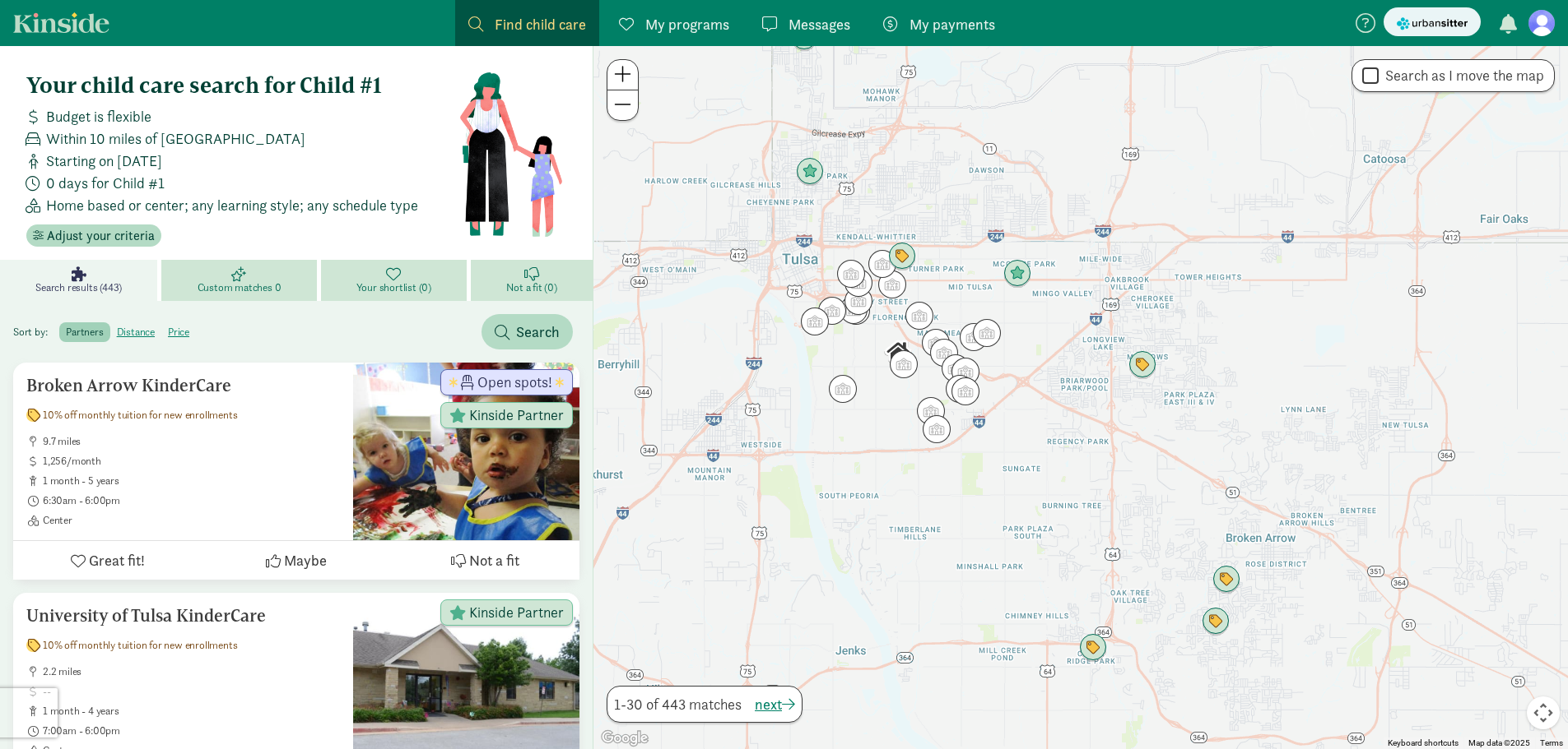
drag, startPoint x: 1103, startPoint y: 506, endPoint x: 1094, endPoint y: 468, distance: 39.1
click at [1094, 462] on div "To navigate, press the arrow keys." at bounding box center [1080, 398] width 975 height 704
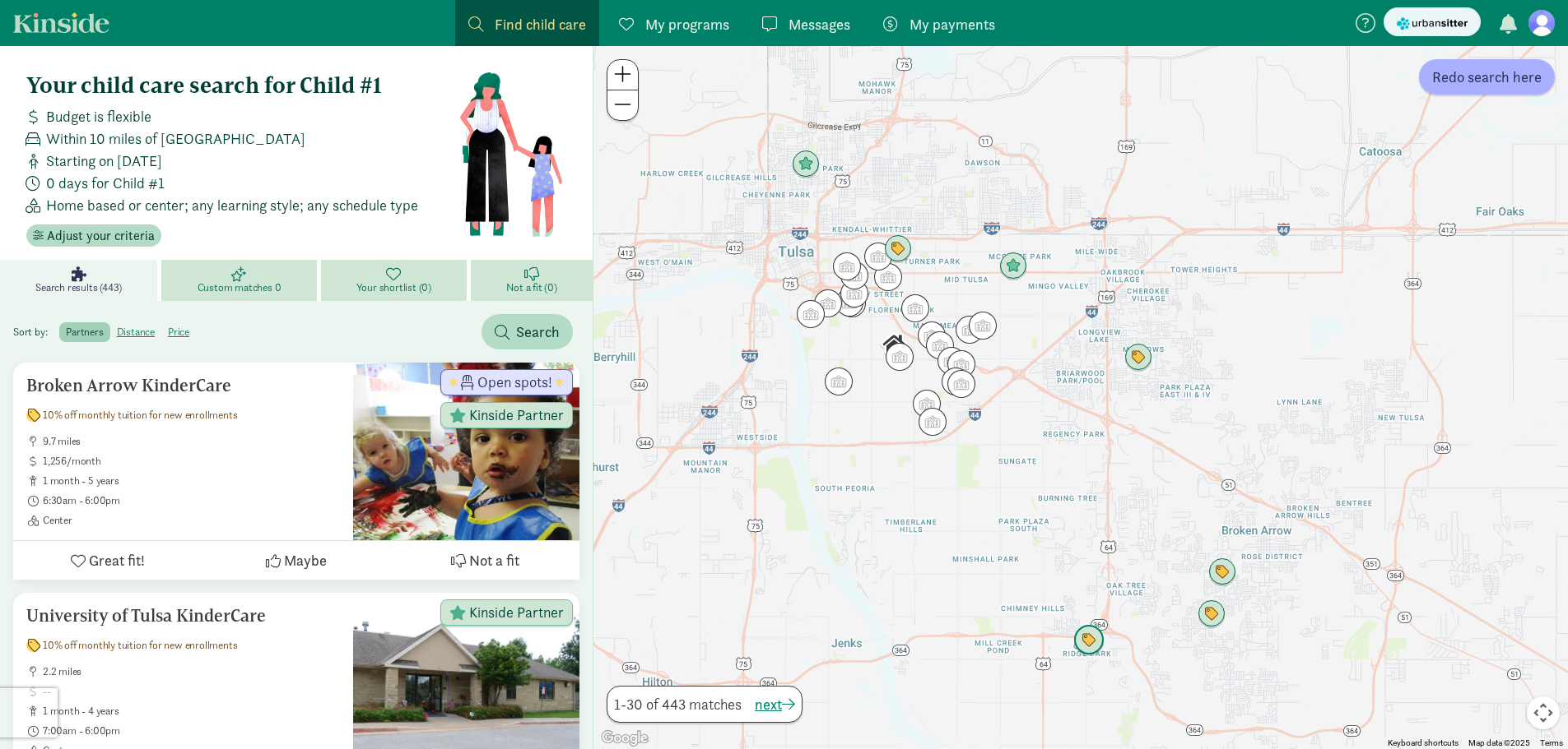
click at [1090, 639] on img "Click to see details" at bounding box center [1089, 641] width 45 height 44
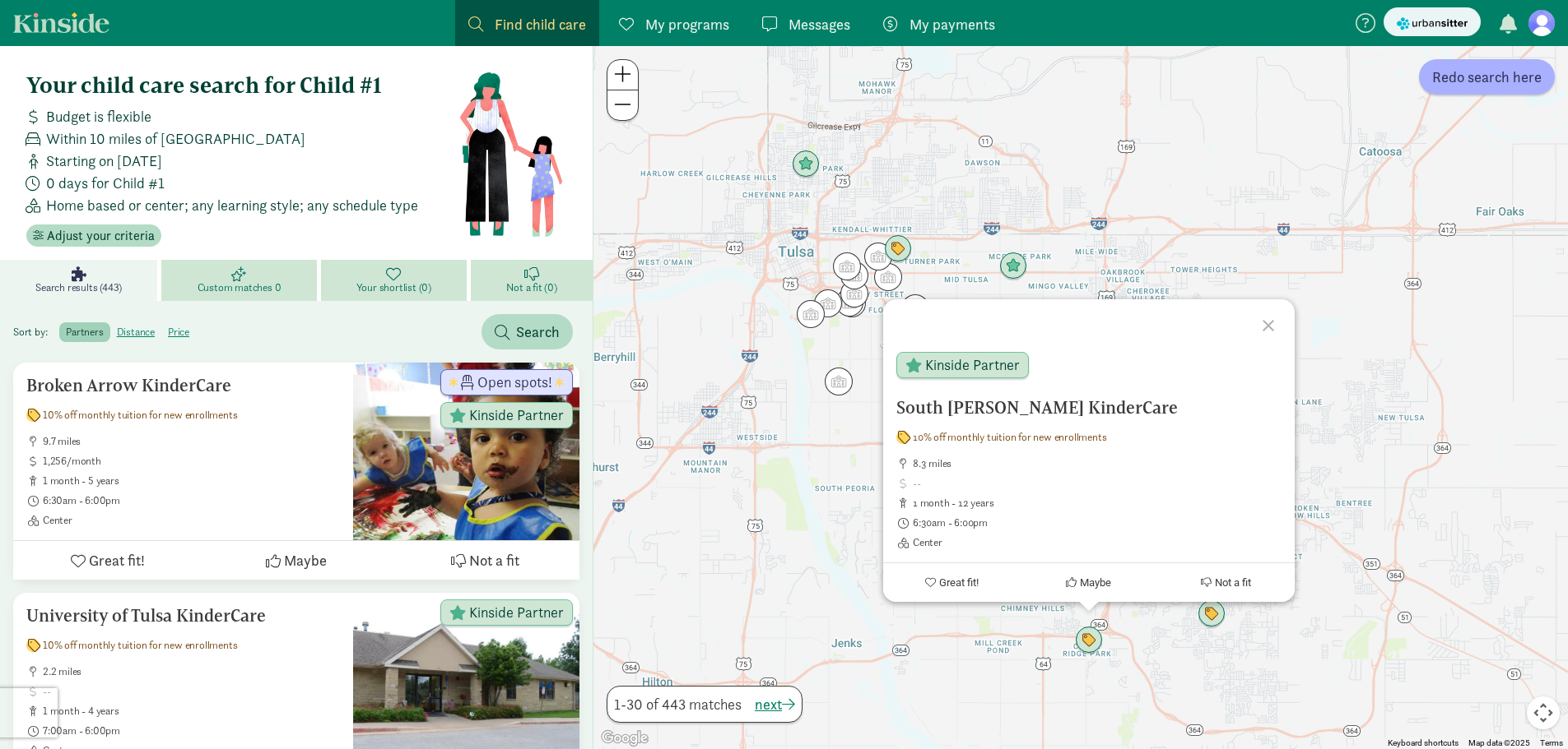
click at [1274, 322] on div at bounding box center [1270, 323] width 47 height 47
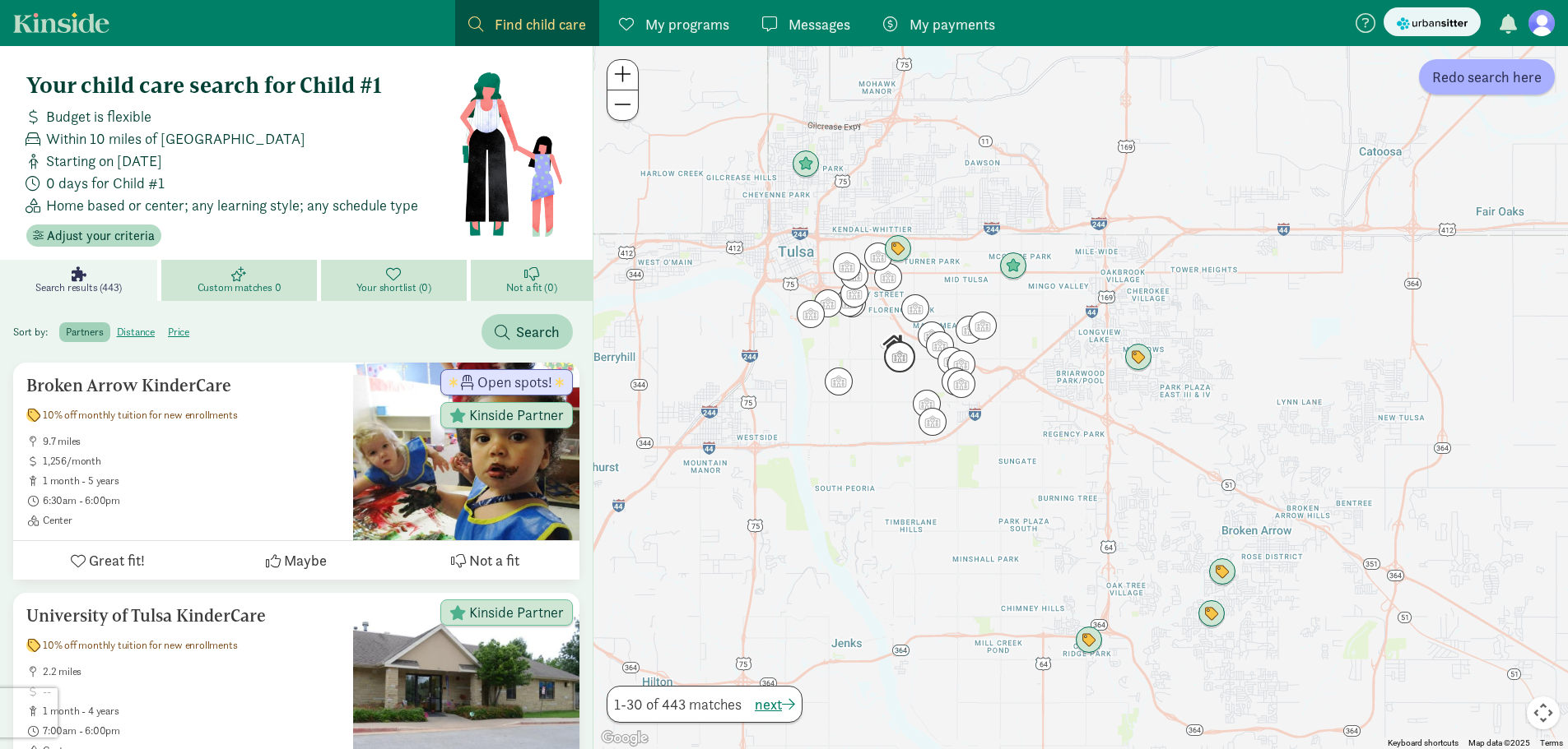
click at [903, 354] on img "Click to see details" at bounding box center [899, 357] width 45 height 44
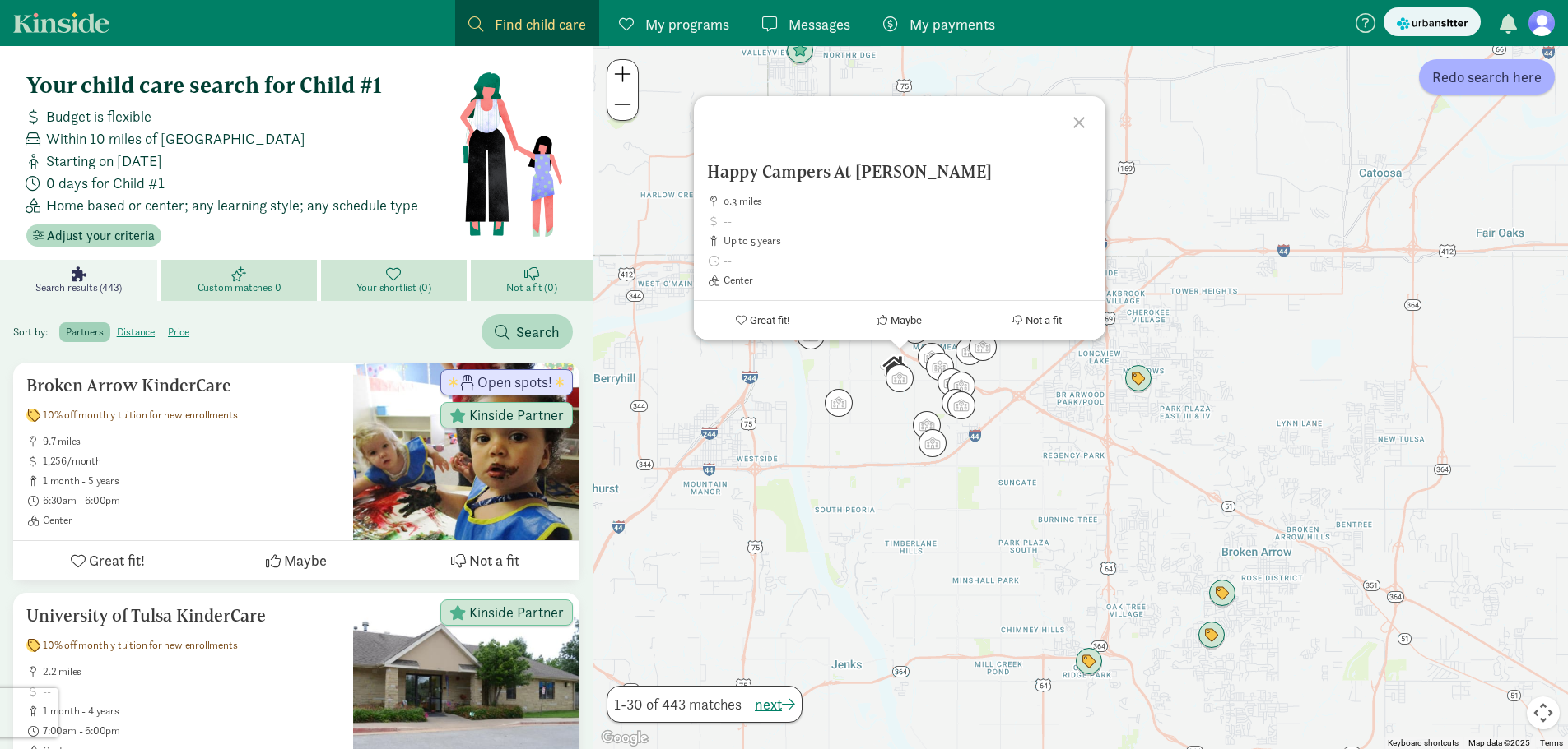
click at [1073, 120] on div at bounding box center [1080, 120] width 47 height 47
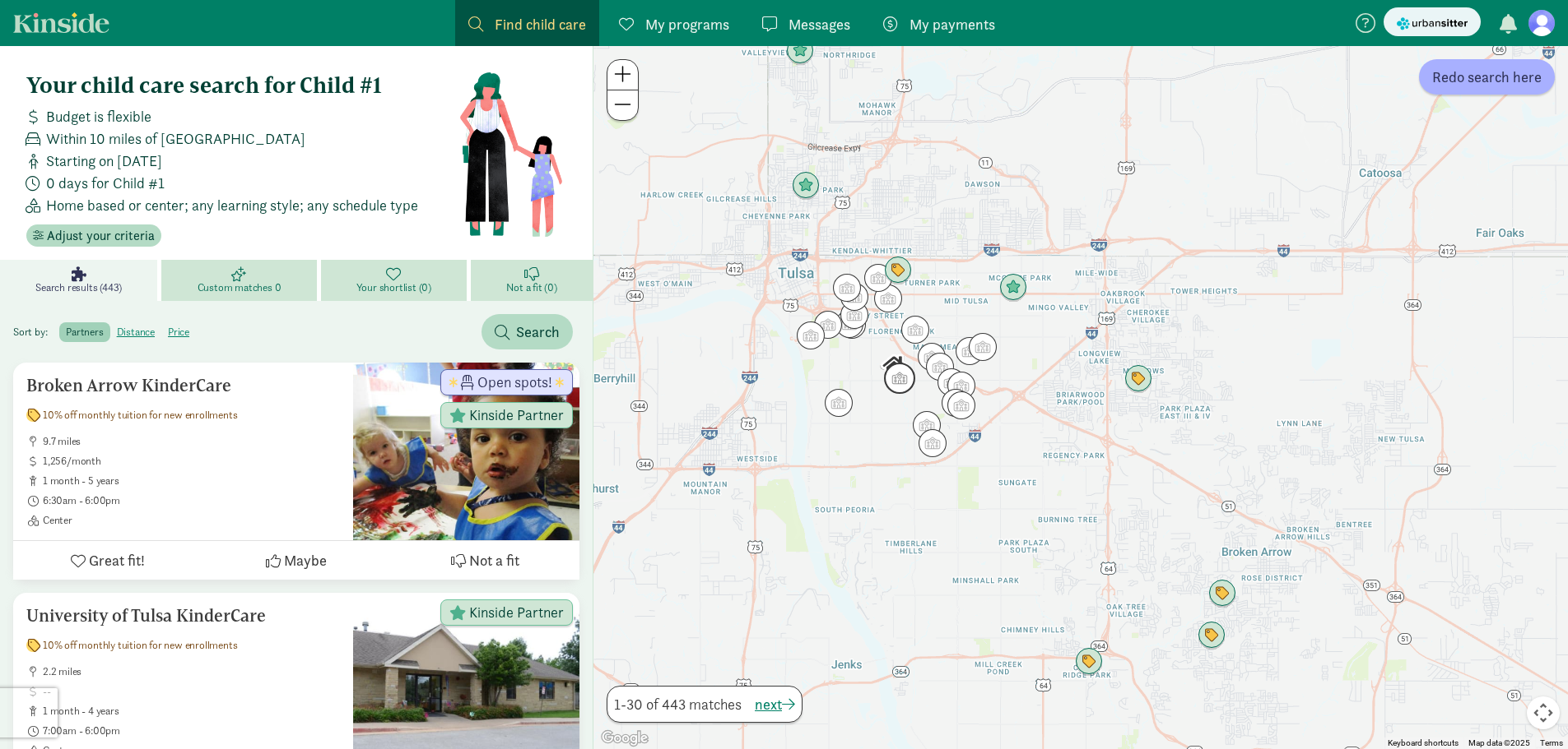
click at [901, 377] on img "Click to see details" at bounding box center [899, 378] width 45 height 44
click at [897, 374] on img "Click to see details" at bounding box center [899, 378] width 45 height 44
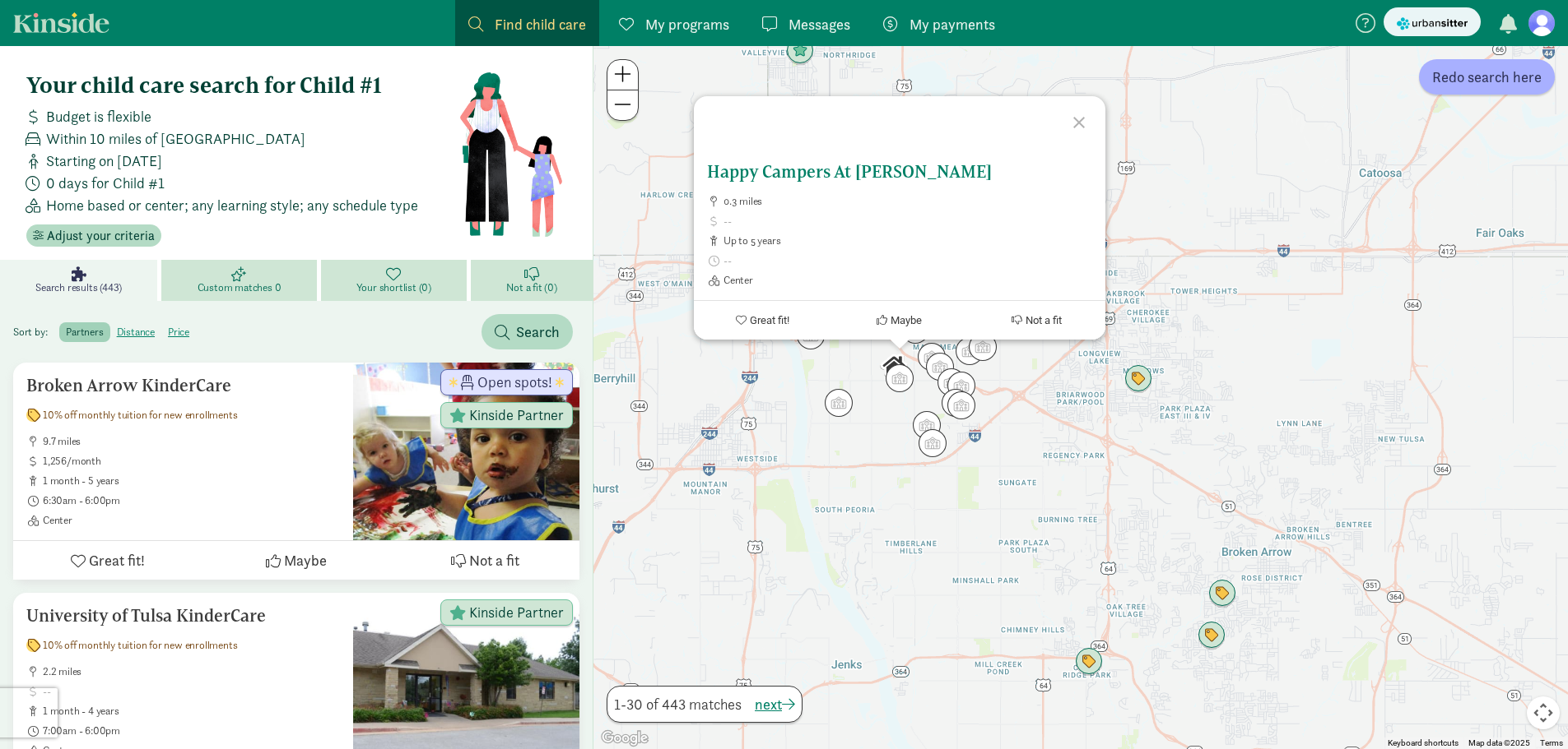
click at [795, 179] on h5 "Happy Campers At [PERSON_NAME]" at bounding box center [899, 171] width 385 height 19
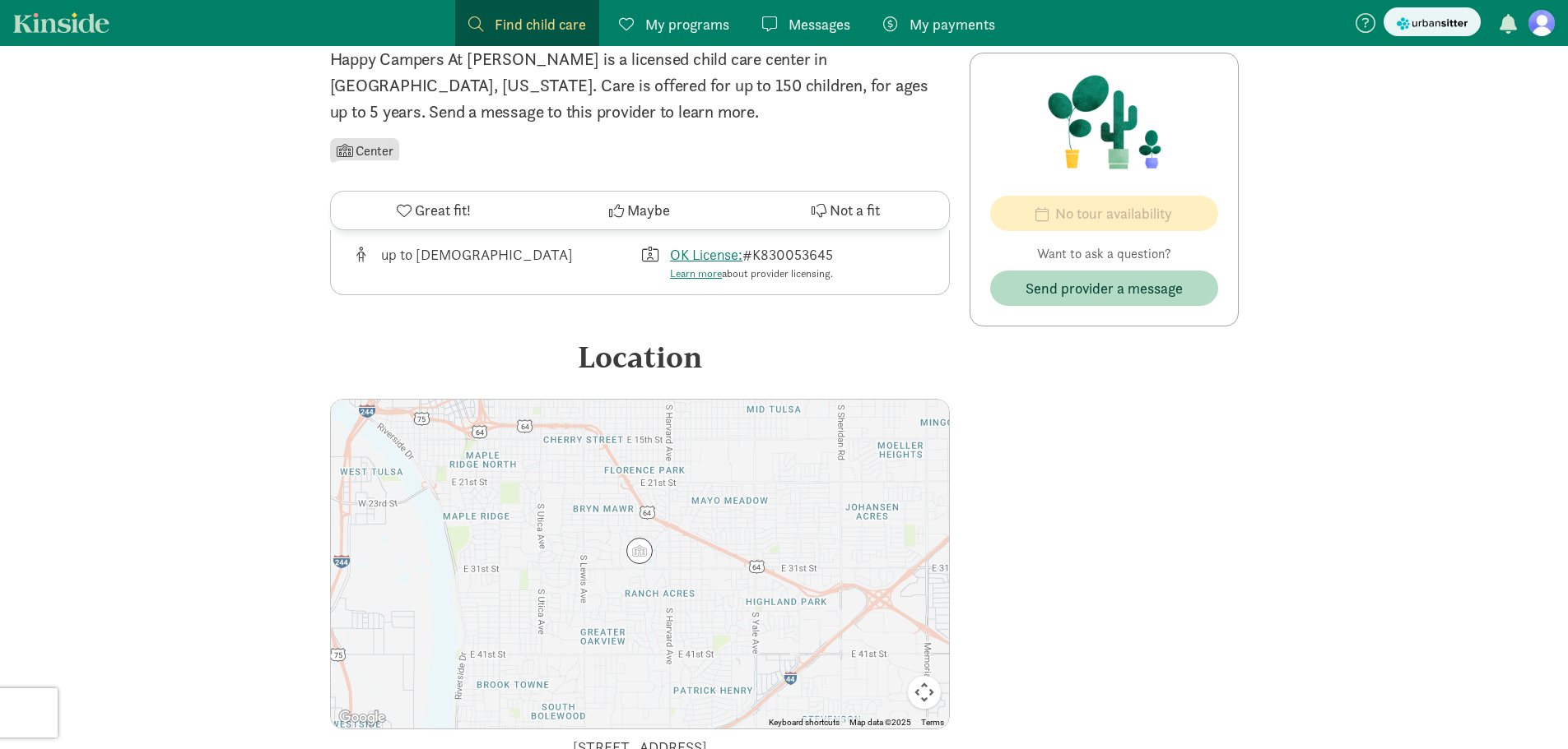
scroll to position [106, 0]
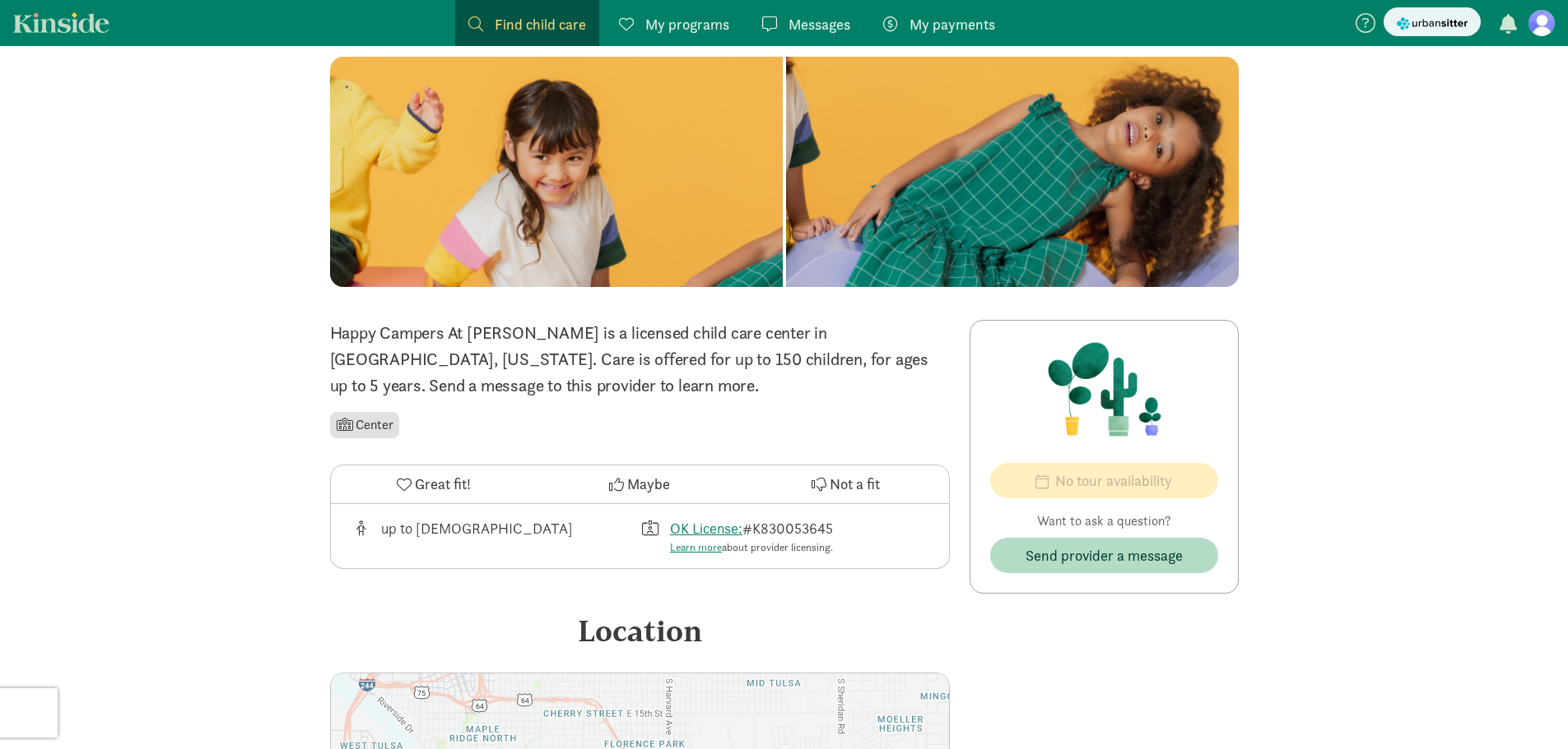
drag, startPoint x: 547, startPoint y: 23, endPoint x: 647, endPoint y: 40, distance: 101.4
click at [547, 23] on span "Find child care" at bounding box center [540, 24] width 92 height 22
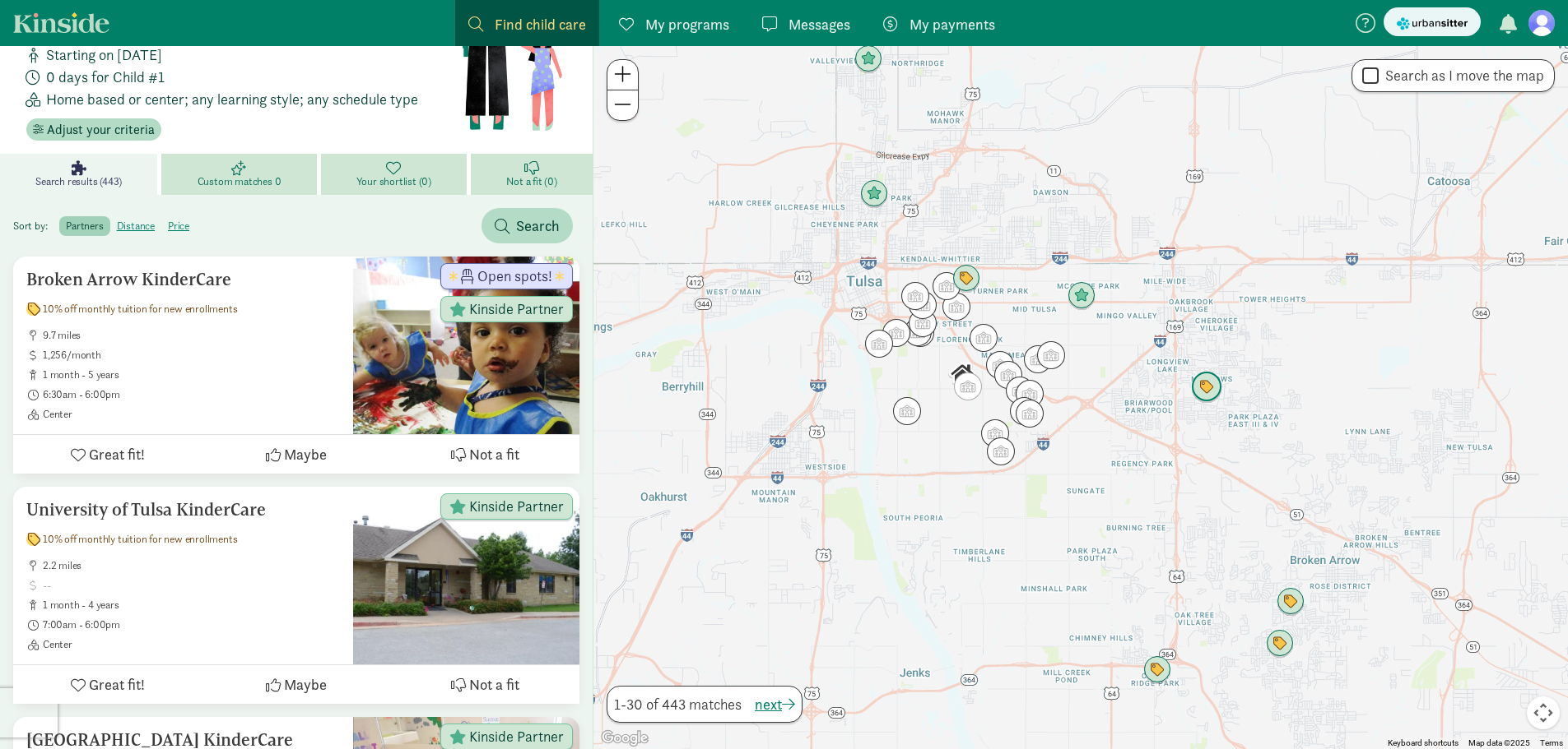
drag, startPoint x: 1192, startPoint y: 450, endPoint x: 1131, endPoint y: 431, distance: 63.9
click at [1167, 406] on div at bounding box center [1080, 398] width 975 height 704
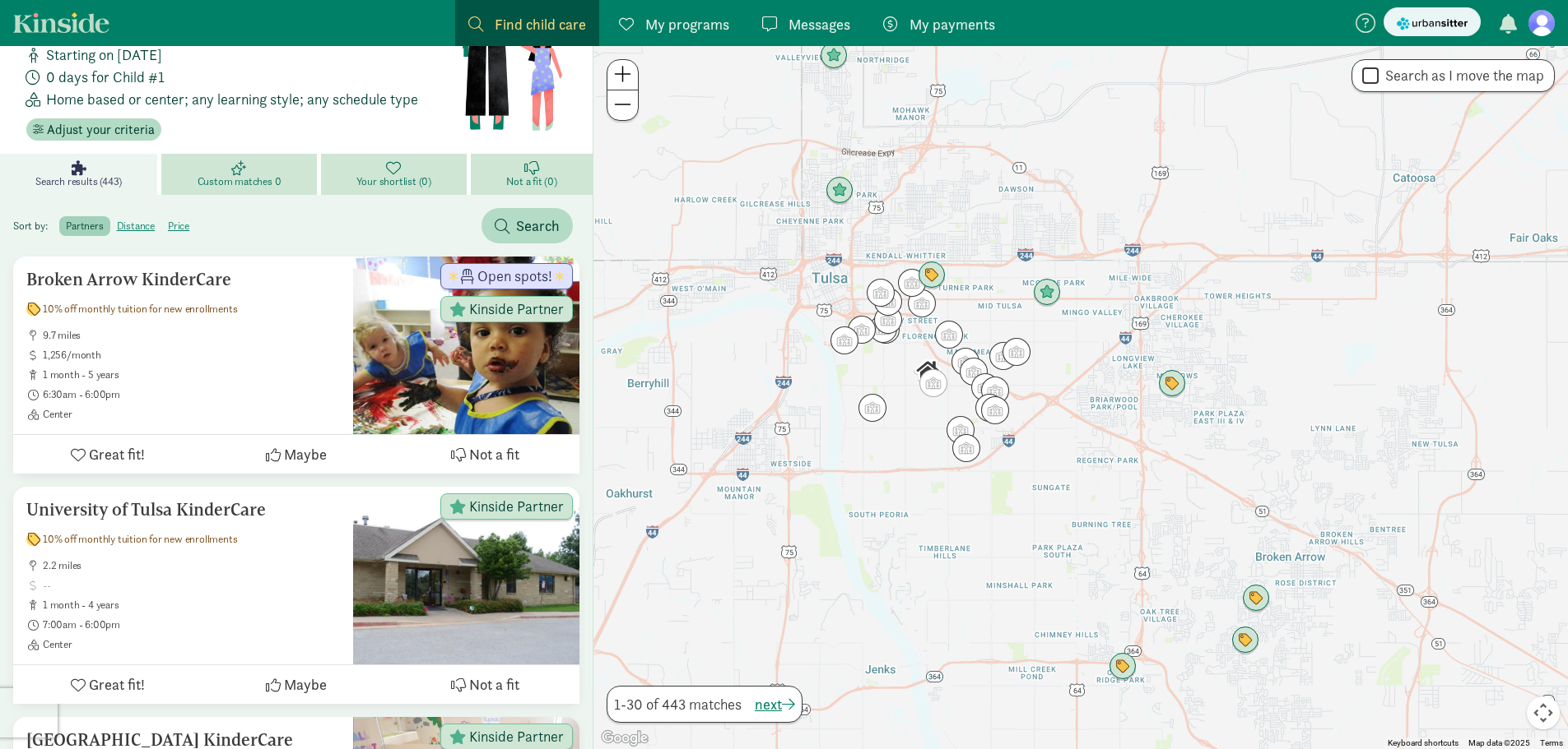
click at [1367, 80] on input "Search as I move the map" at bounding box center [1370, 76] width 17 height 22
checkbox input "true"
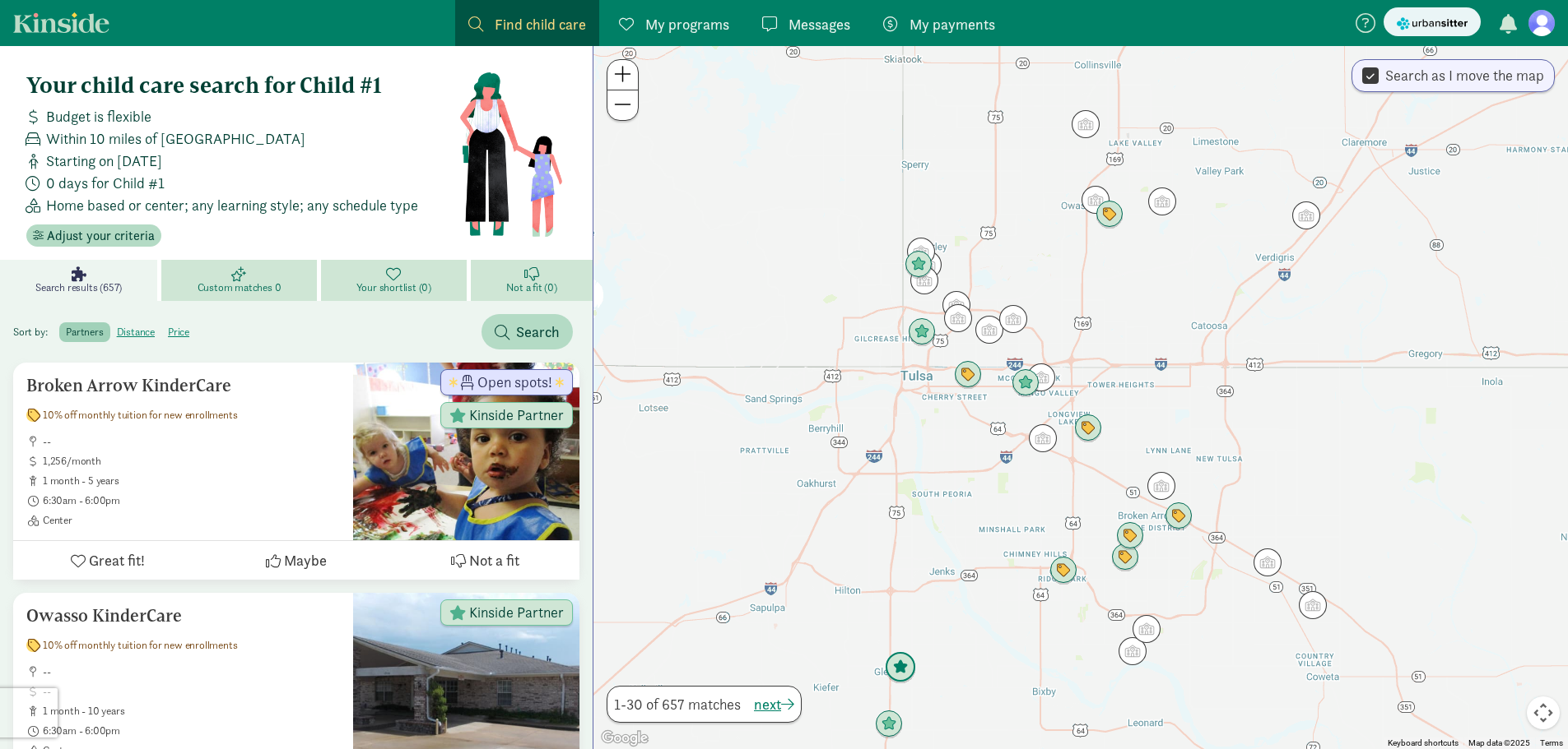
click at [900, 668] on img "Click to see details" at bounding box center [900, 668] width 45 height 44
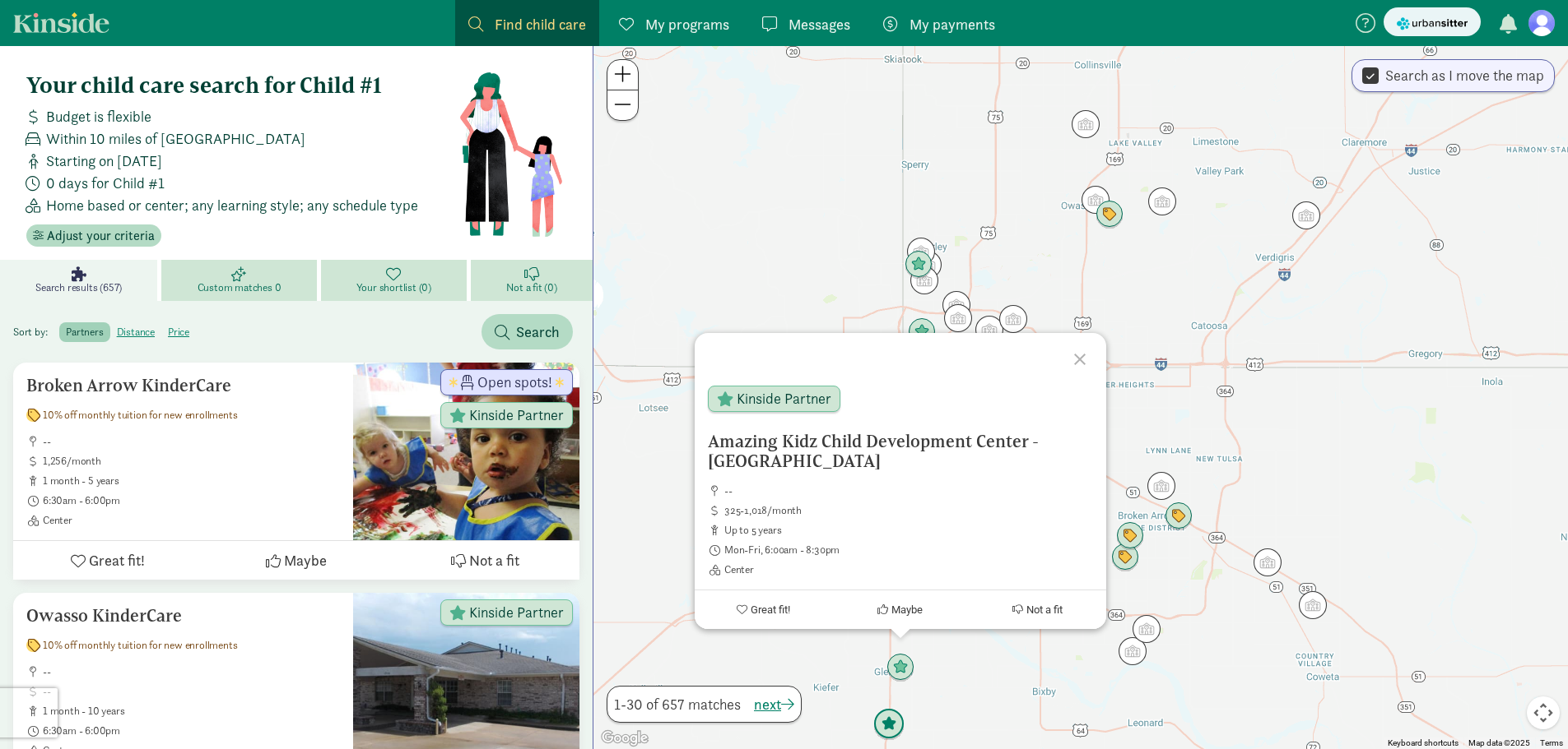
click at [892, 725] on img "Click to see details" at bounding box center [889, 725] width 45 height 44
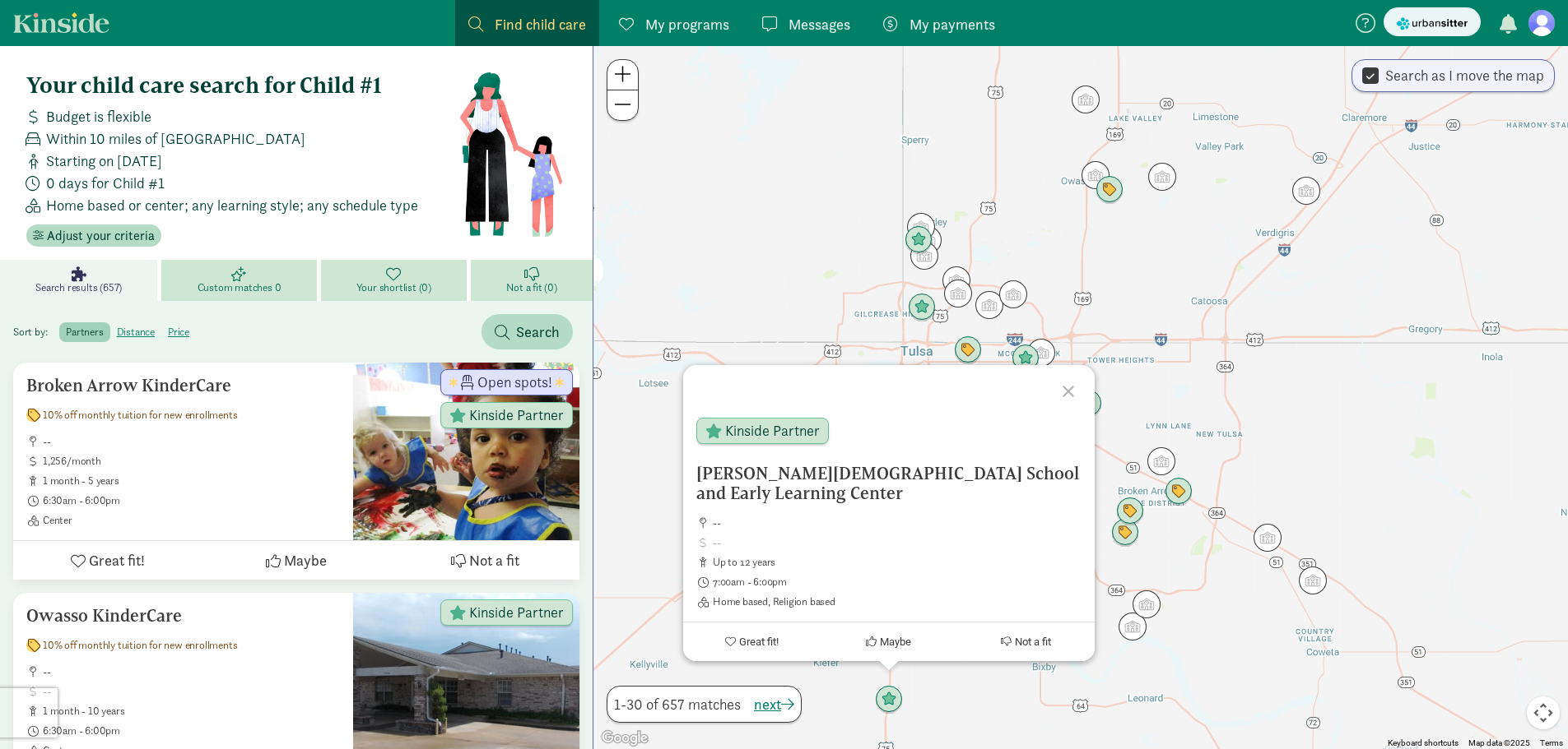
click at [1073, 405] on div at bounding box center [1070, 388] width 47 height 47
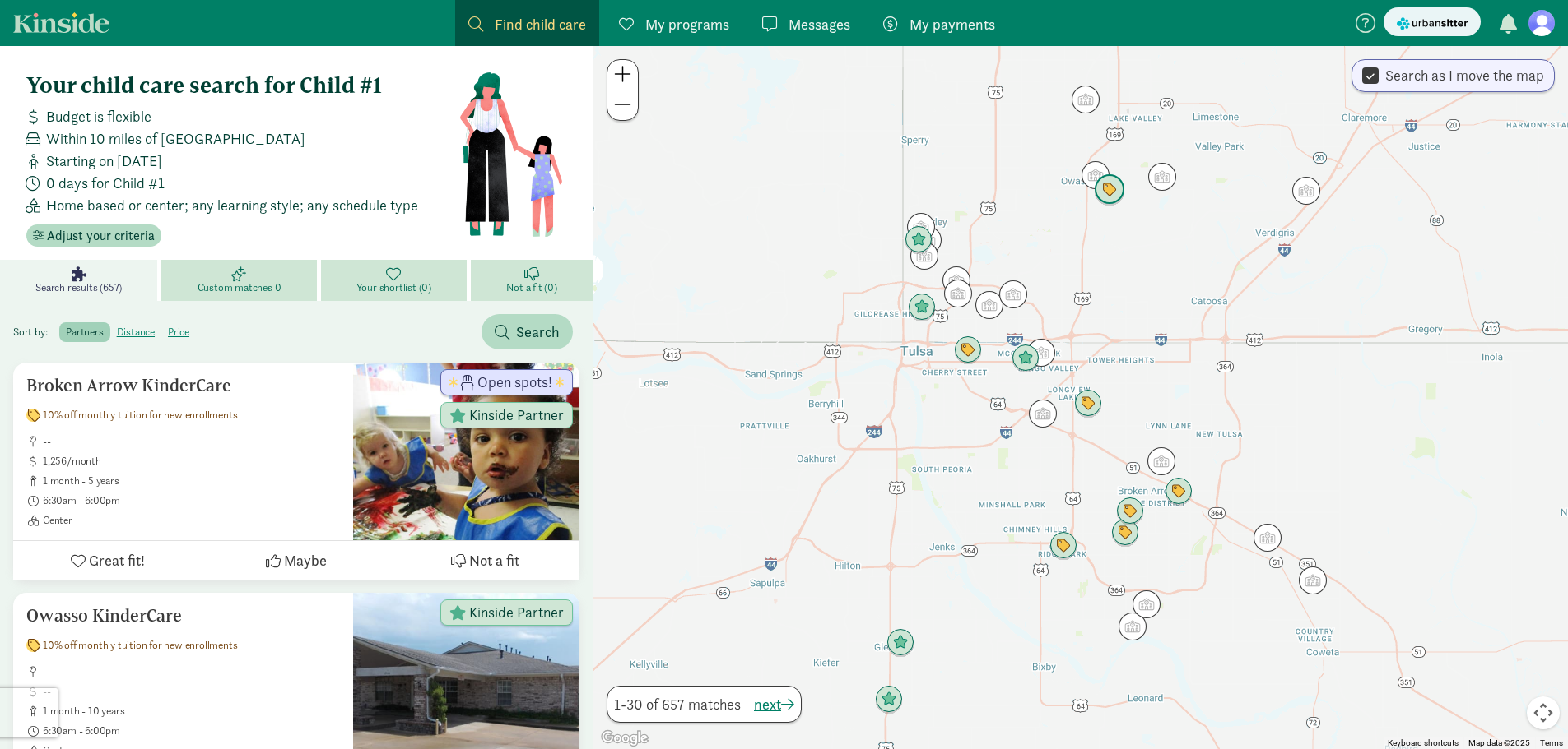
click at [1108, 190] on img "Click to see details" at bounding box center [1109, 190] width 45 height 44
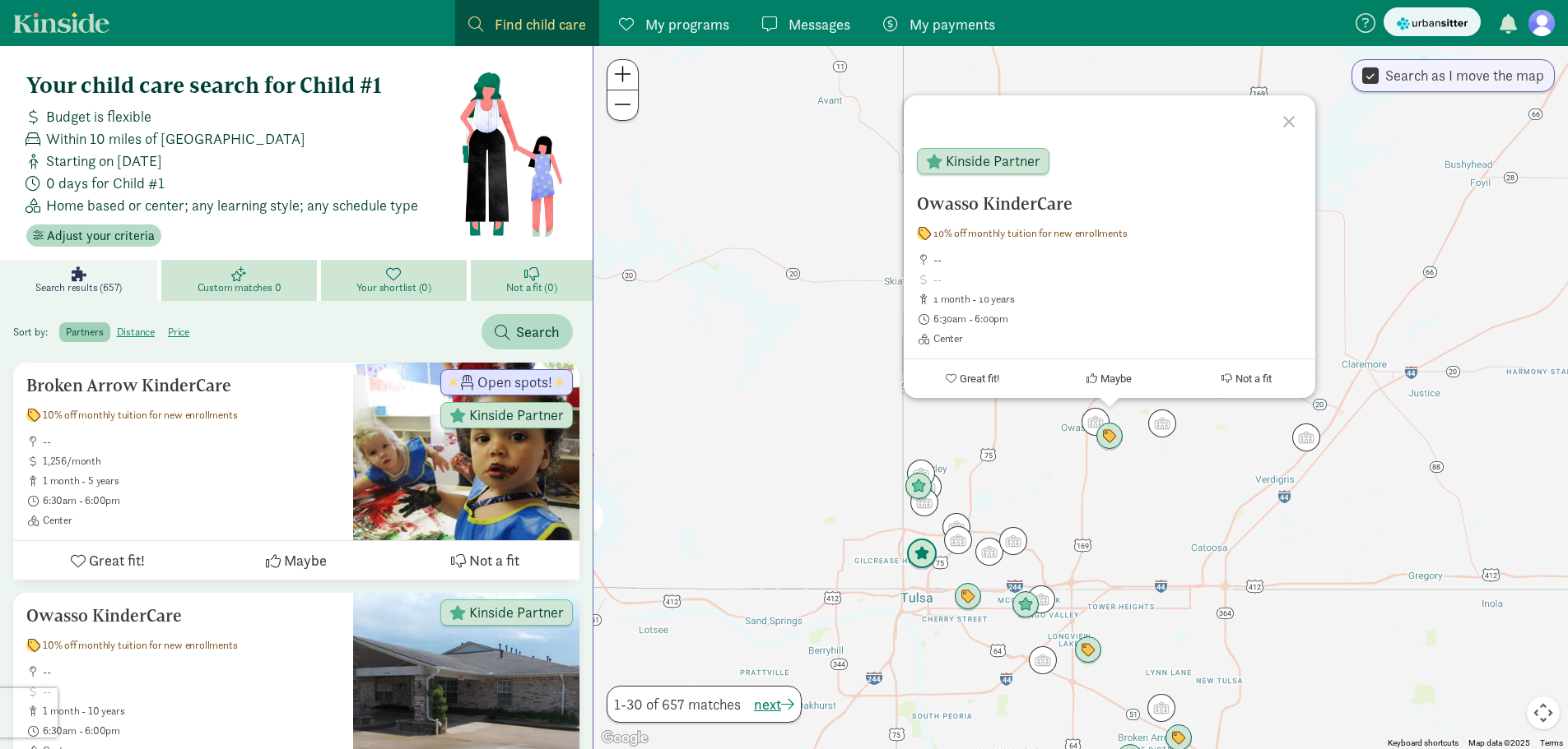
click at [924, 561] on img "Click to see details" at bounding box center [922, 554] width 45 height 44
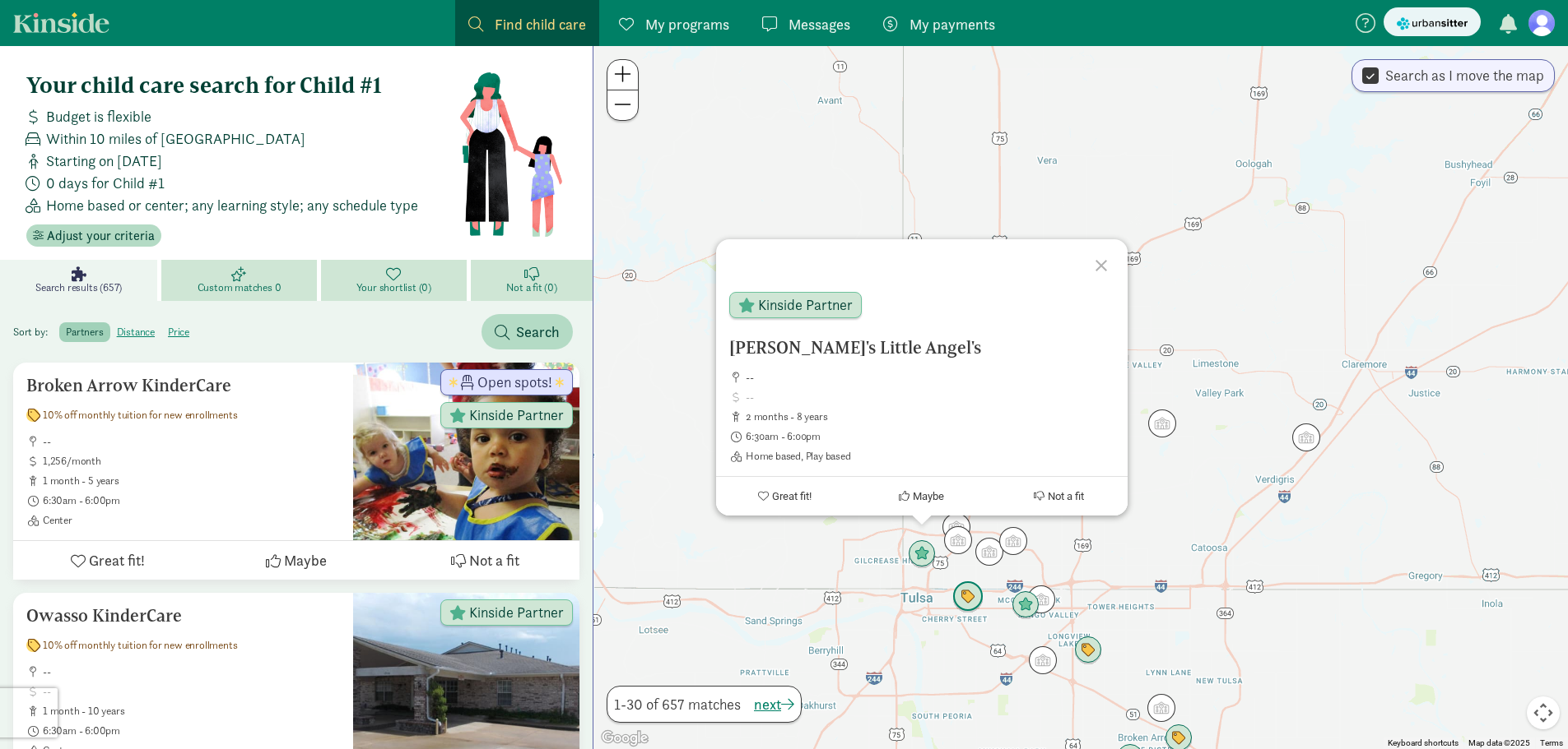
click at [966, 603] on img "Click to see details" at bounding box center [968, 597] width 45 height 44
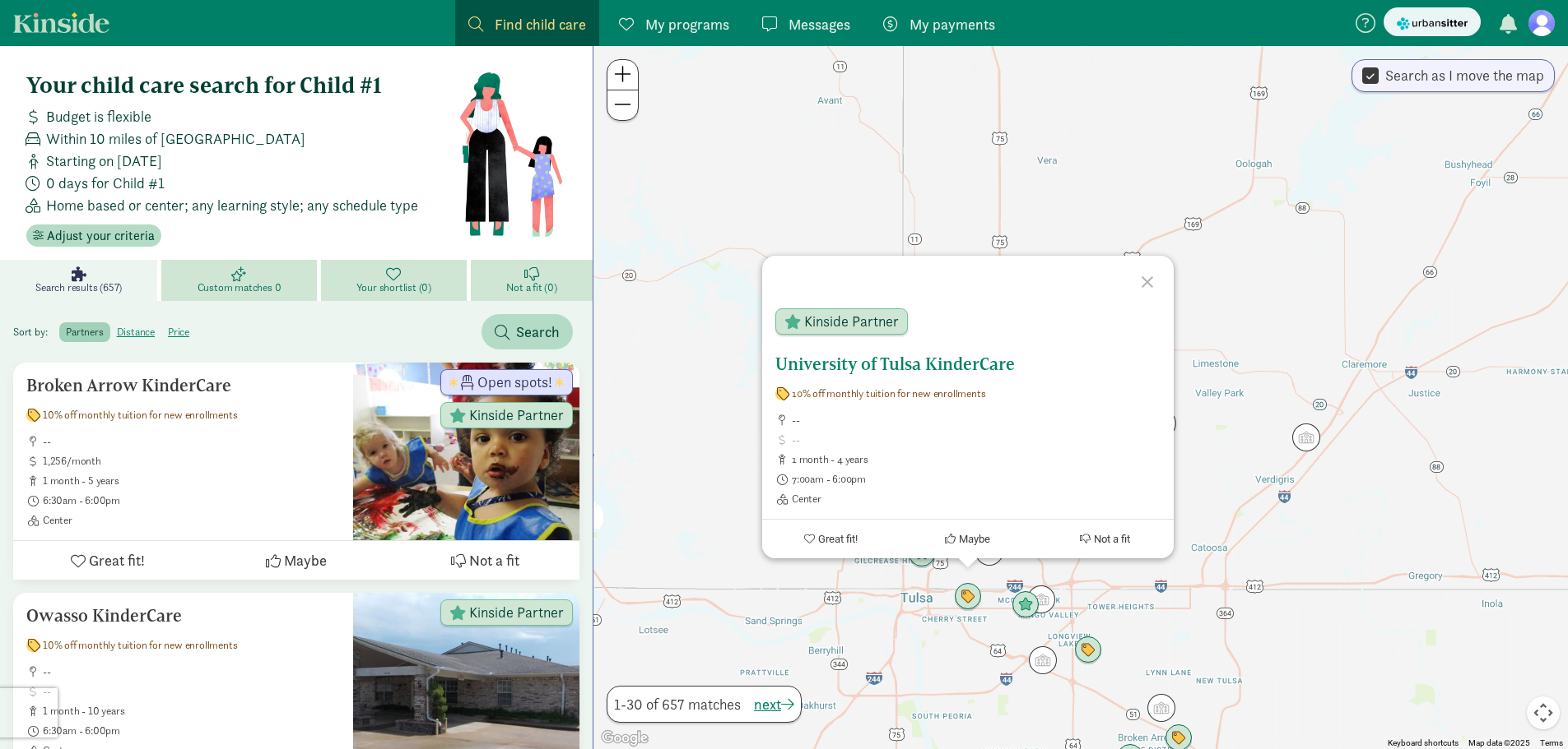
click at [824, 342] on div "Kinside Partner" at bounding box center [947, 325] width 370 height 59
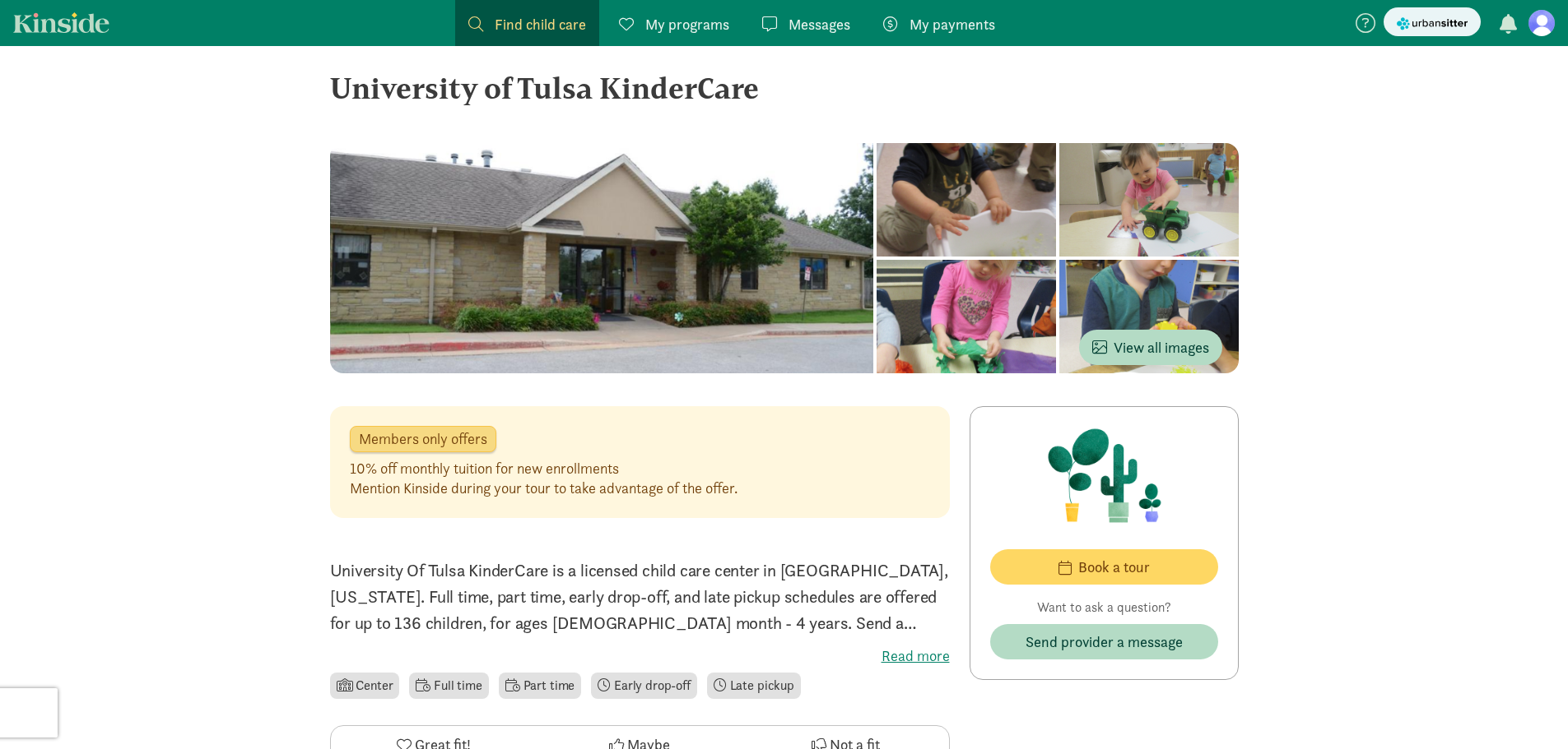
scroll to position [83, 0]
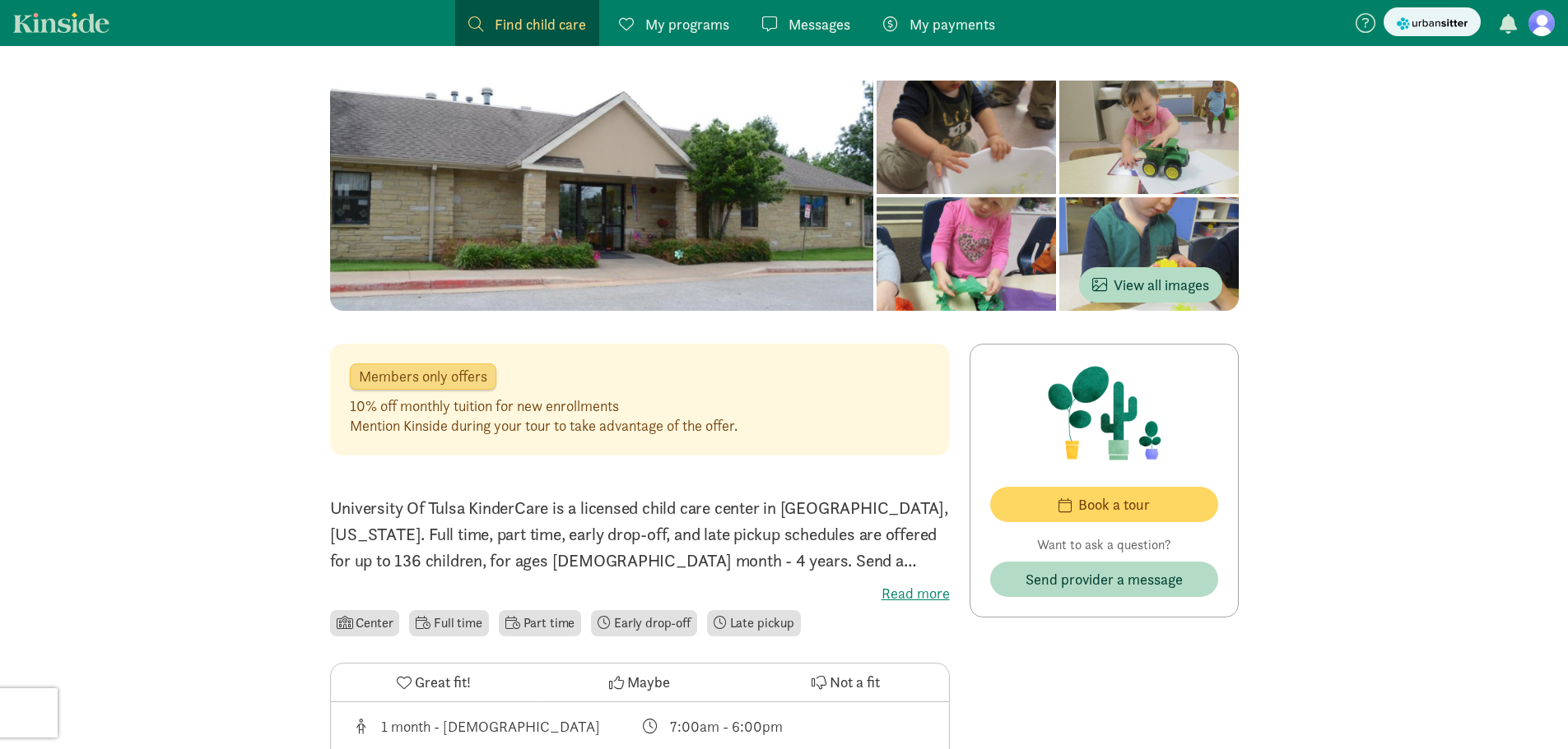
click at [892, 588] on label "Read more" at bounding box center [640, 593] width 619 height 19
click at [0, 0] on input "Read more" at bounding box center [0, 0] width 0 height 0
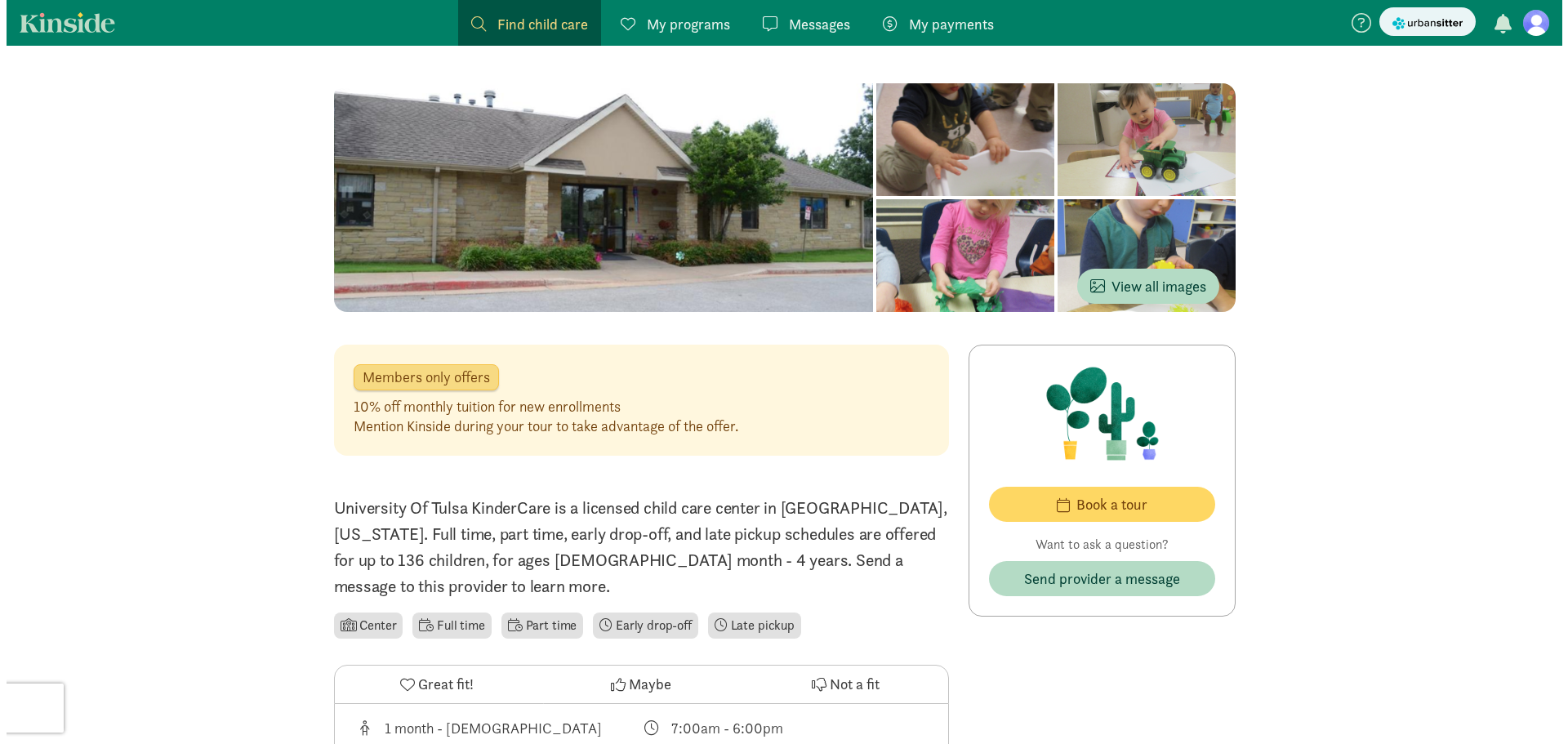
scroll to position [0, 0]
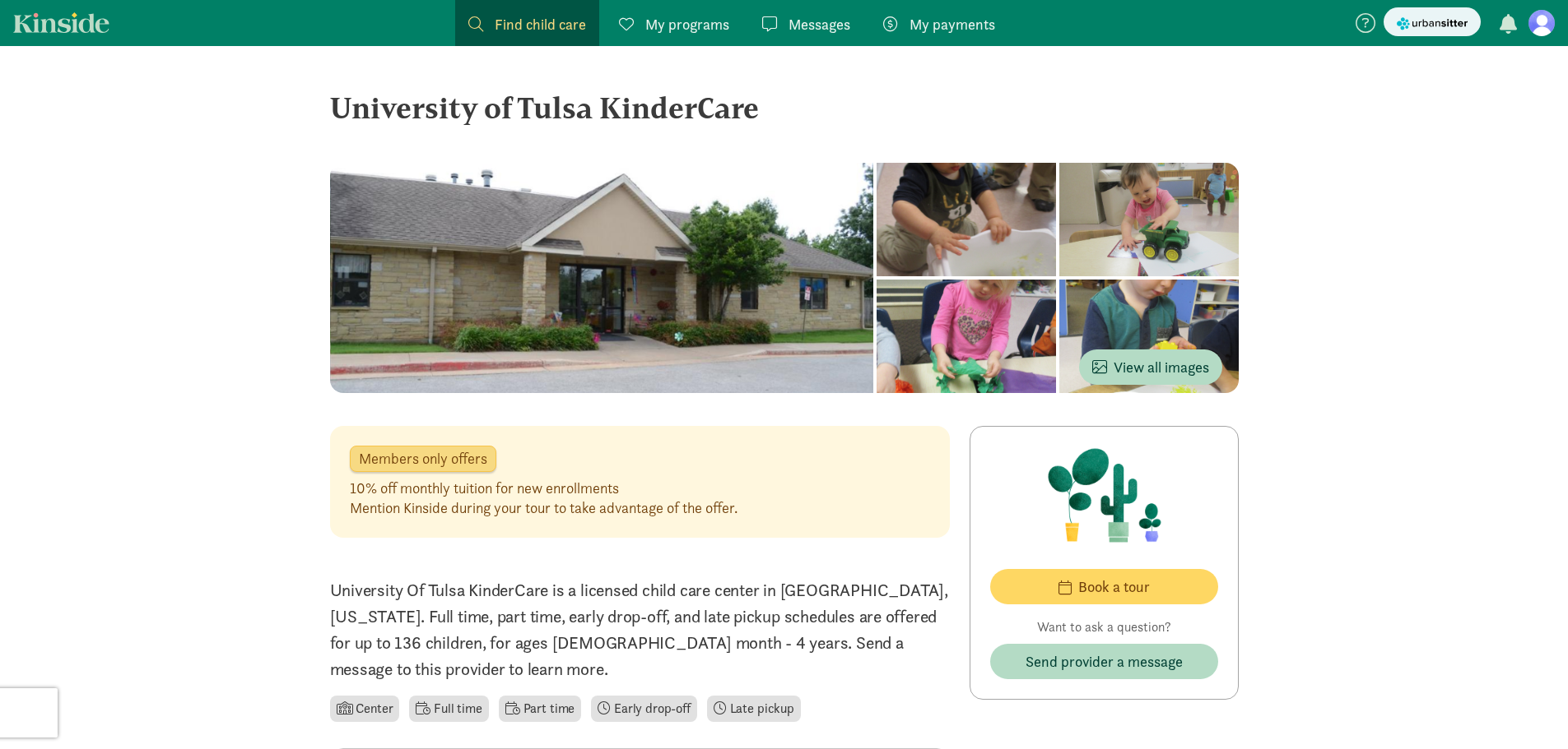
click at [516, 26] on span "Find child care" at bounding box center [540, 24] width 92 height 22
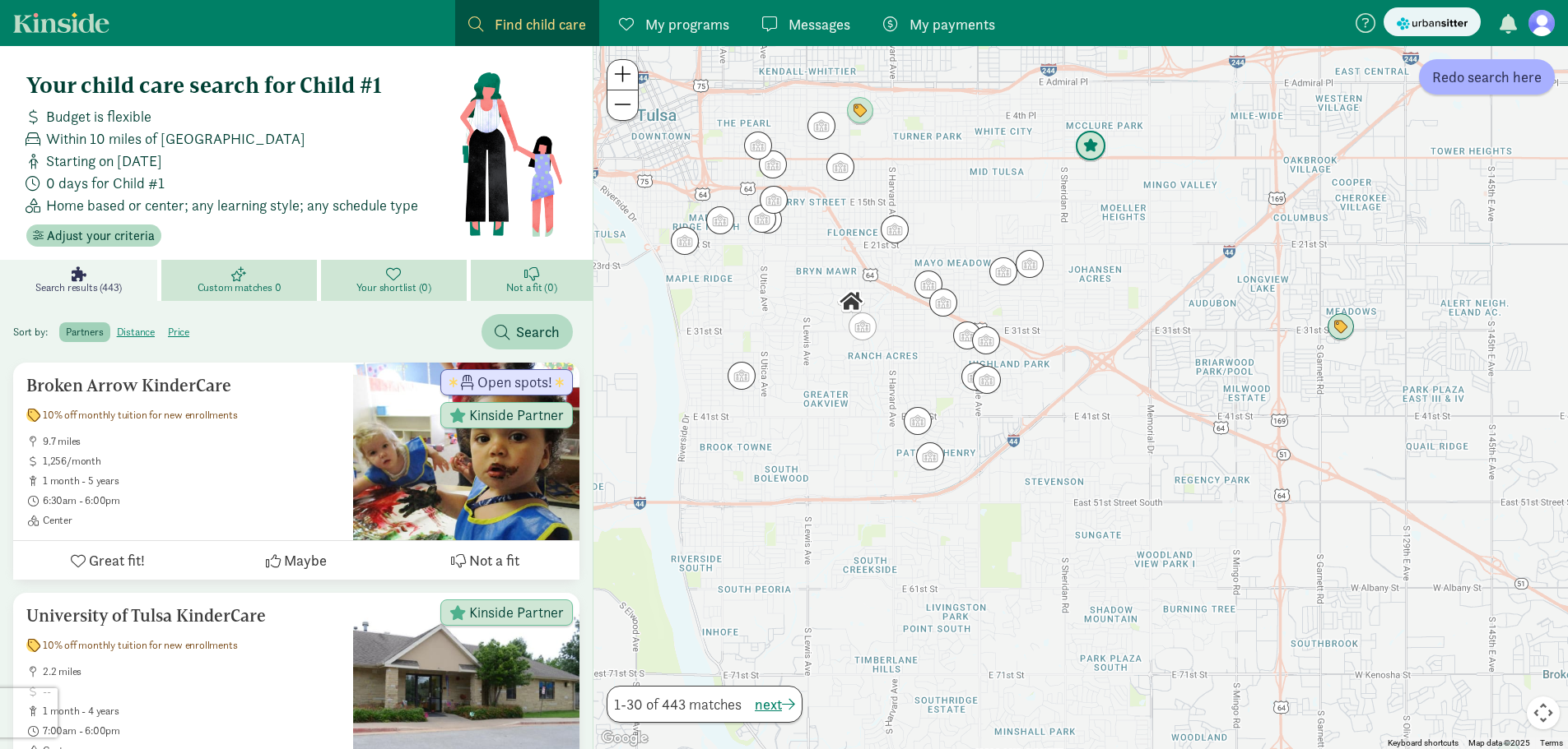
click at [1098, 155] on img "Click to see details" at bounding box center [1090, 146] width 45 height 44
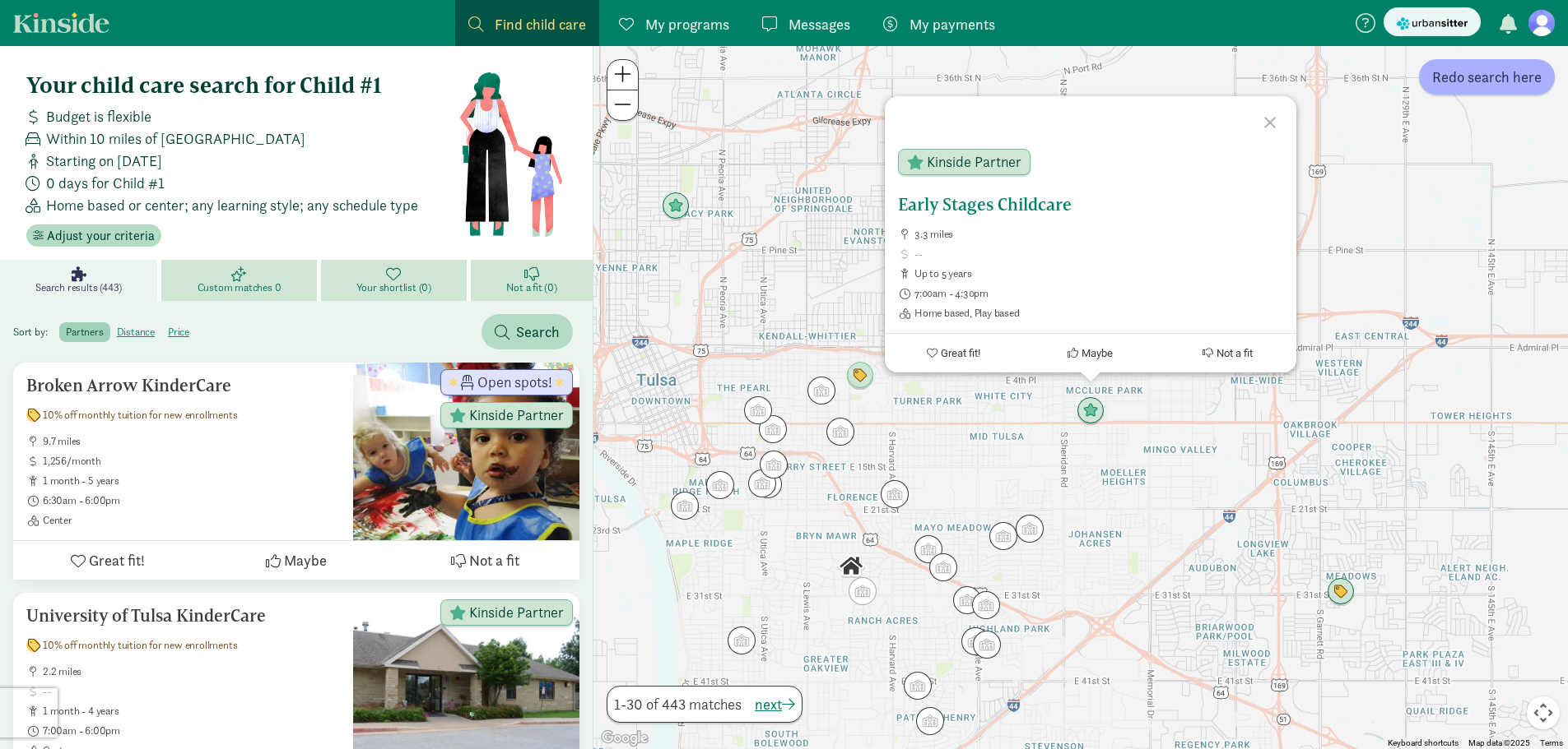
click at [953, 209] on h5 "Early Stages Childcare" at bounding box center [1090, 204] width 385 height 19
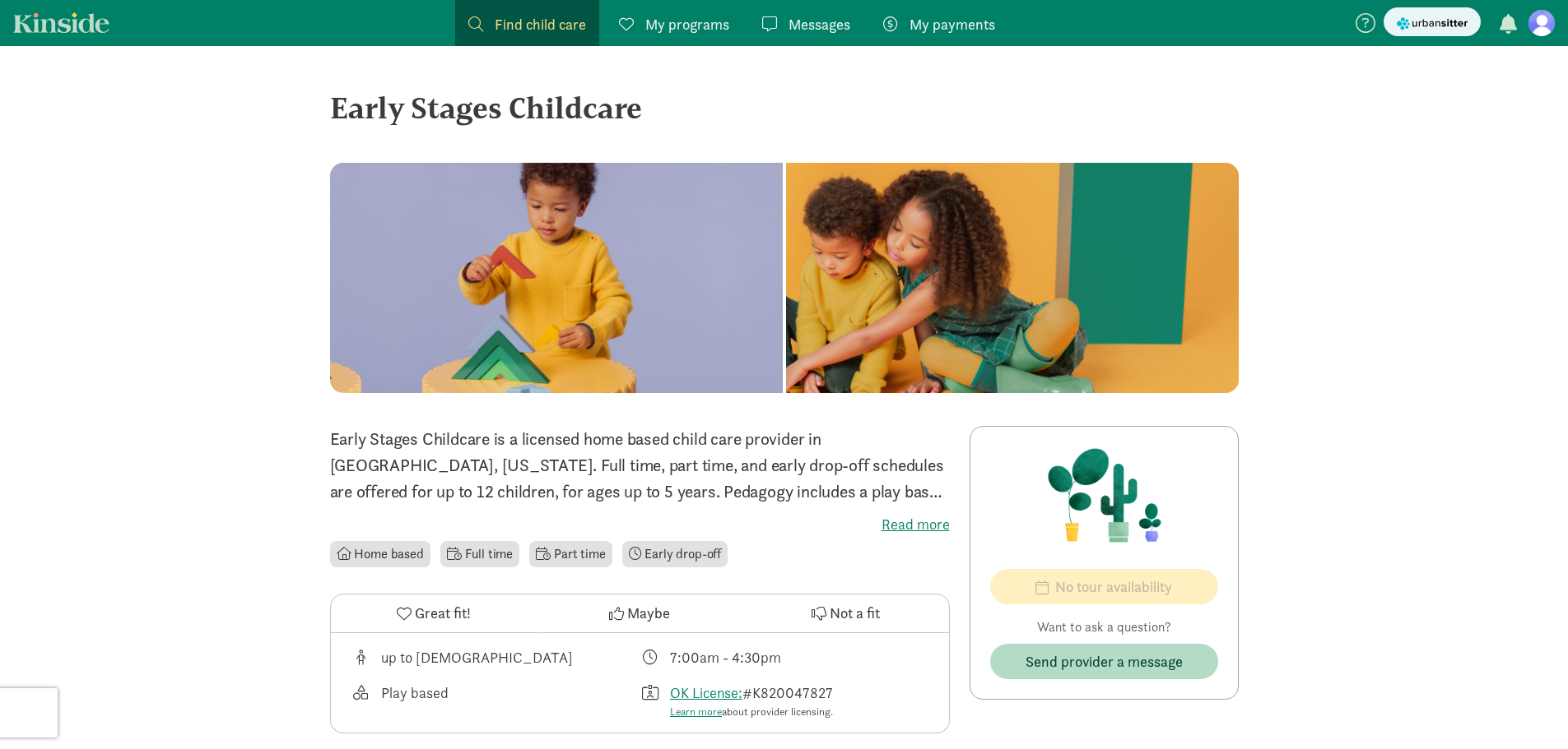
click at [541, 30] on span "Find child care" at bounding box center [540, 24] width 92 height 22
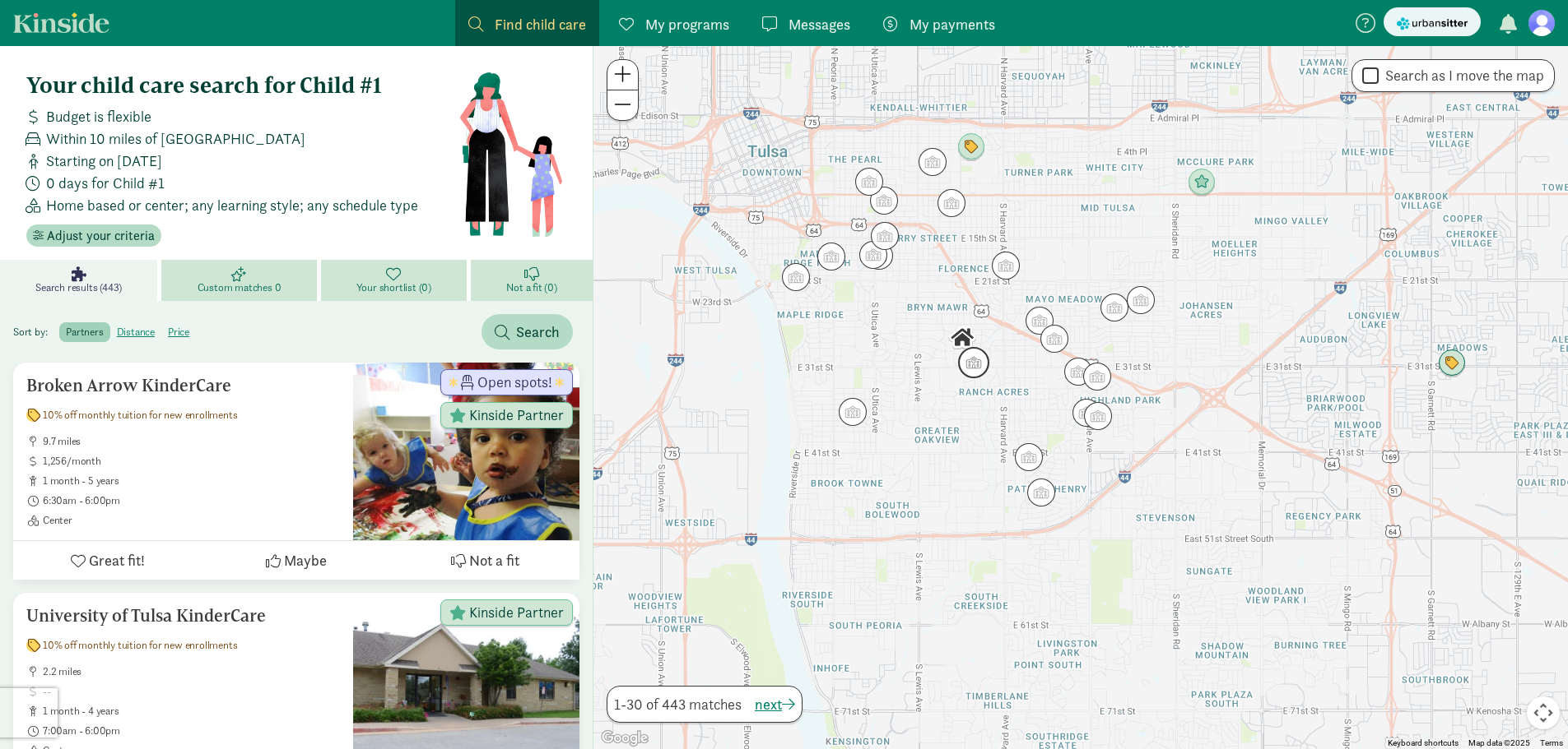
click at [961, 367] on img "Click to see details" at bounding box center [974, 362] width 45 height 44
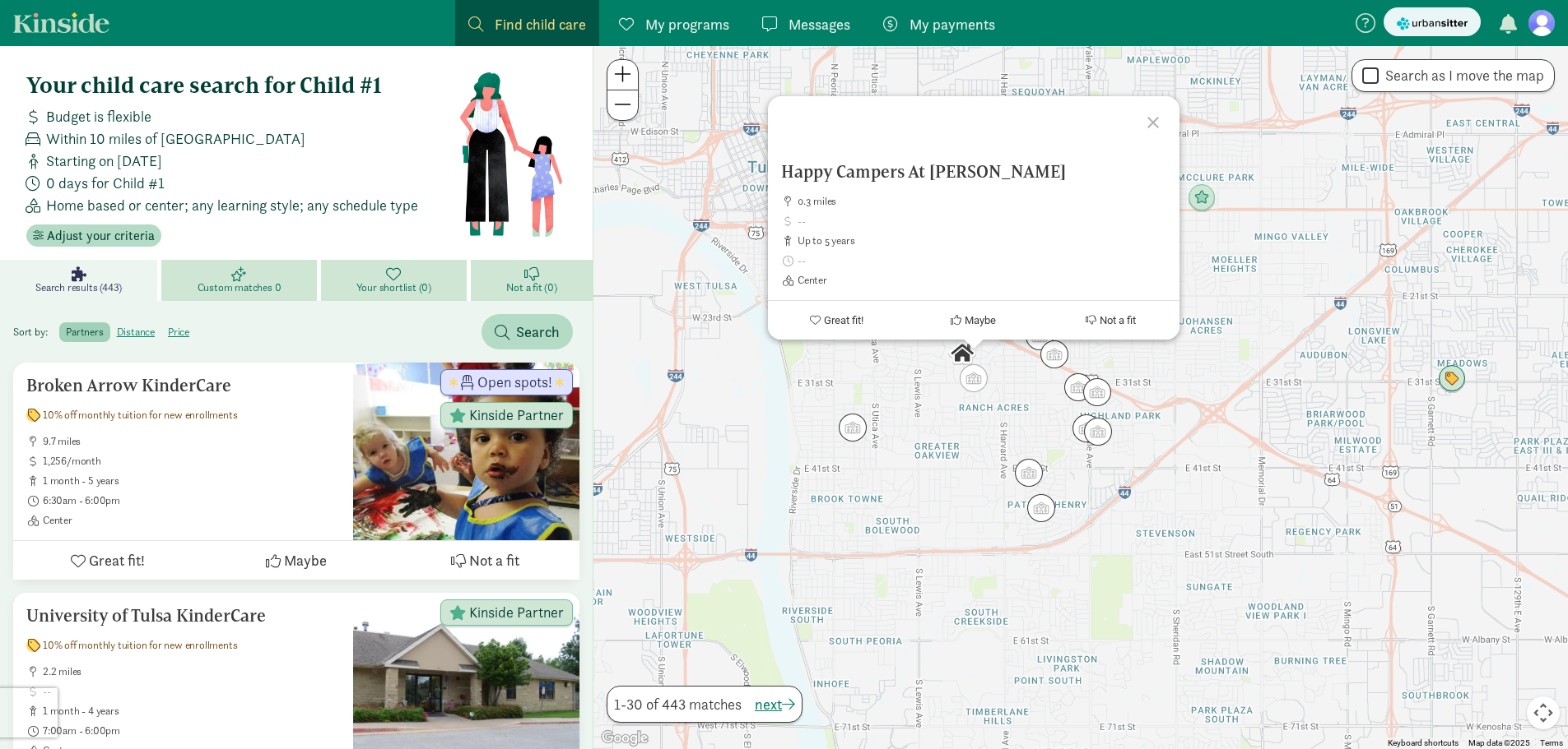
click at [1162, 121] on div at bounding box center [1154, 120] width 47 height 47
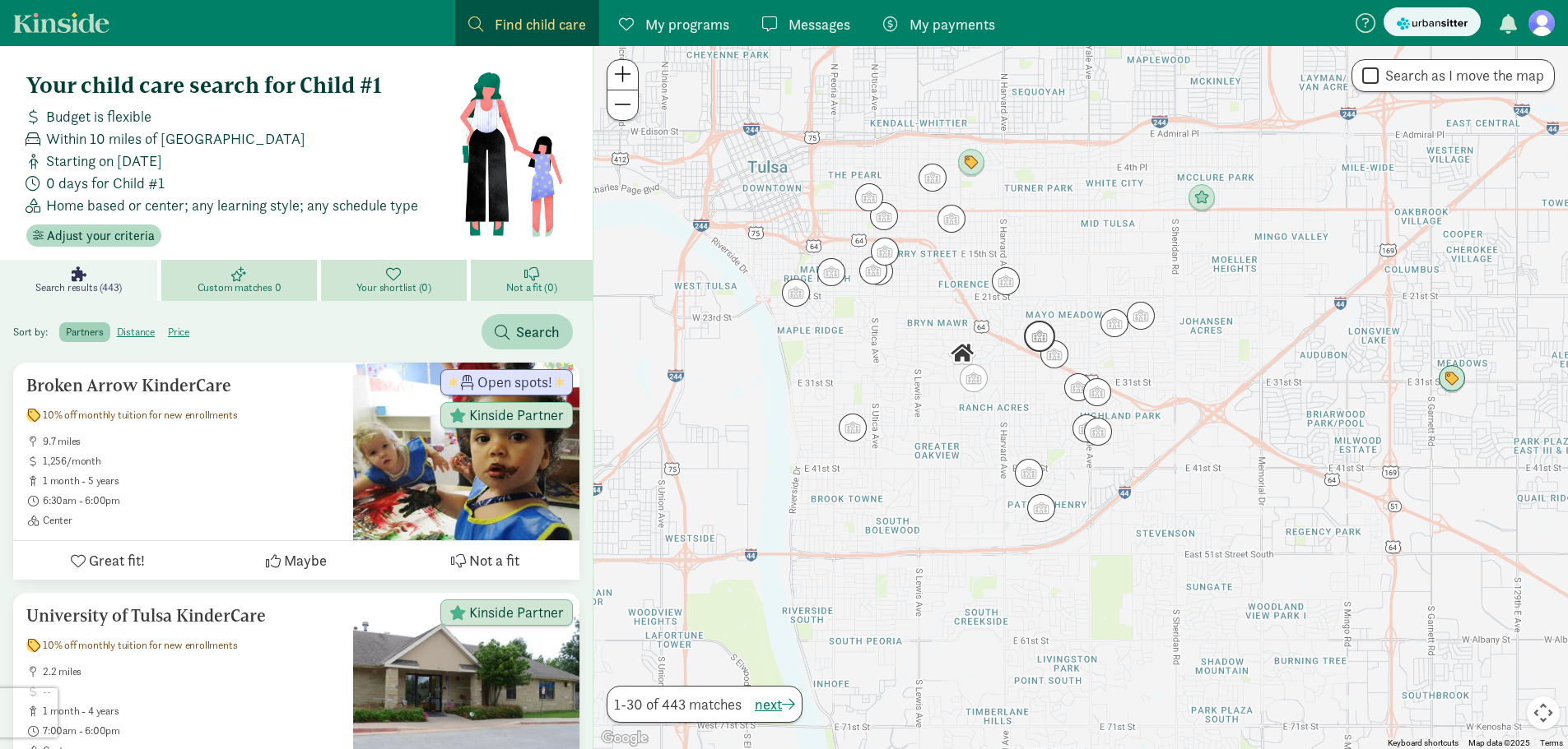
click at [1032, 341] on img "Click to see details" at bounding box center [1039, 336] width 45 height 44
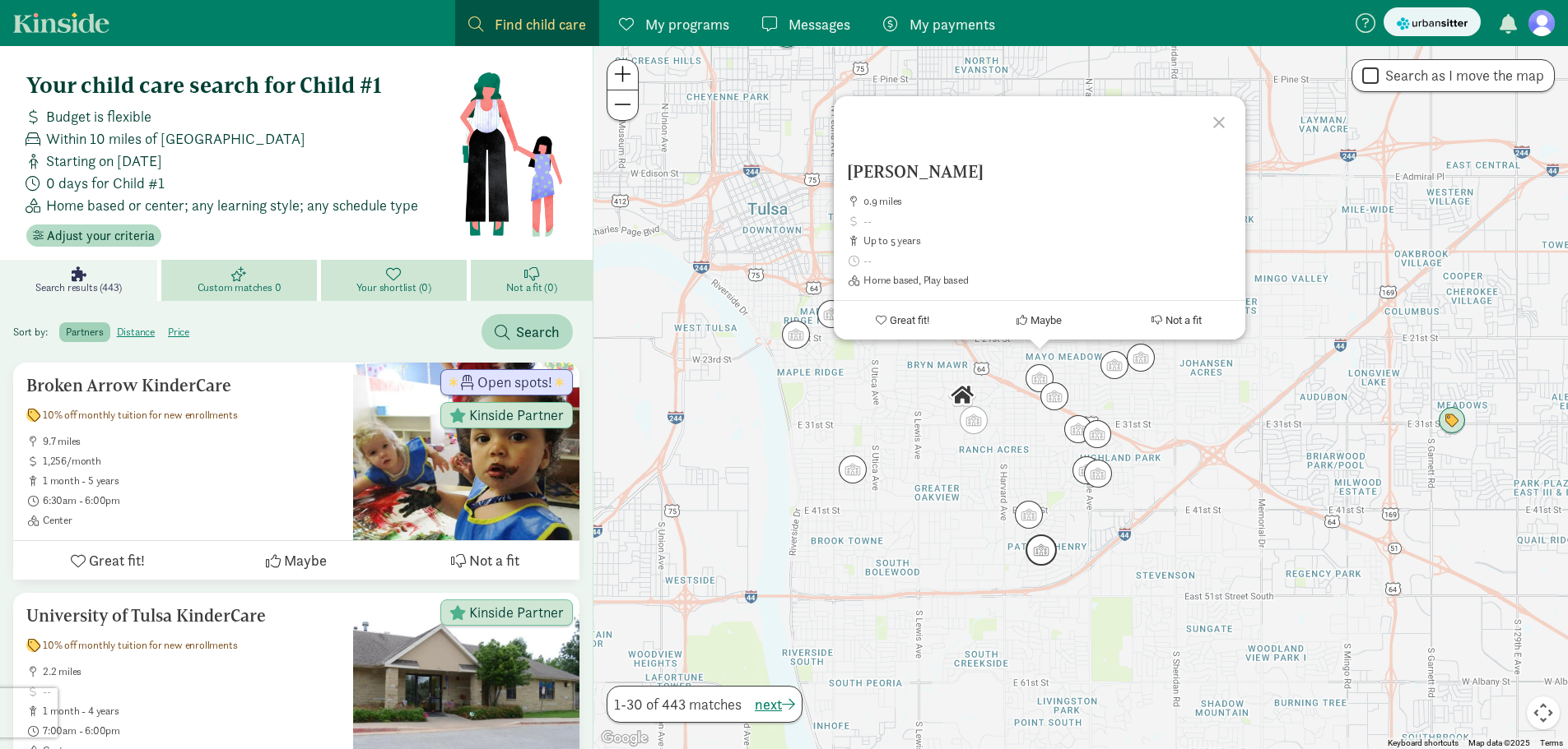
click at [1046, 556] on img "Click to see details" at bounding box center [1041, 551] width 45 height 44
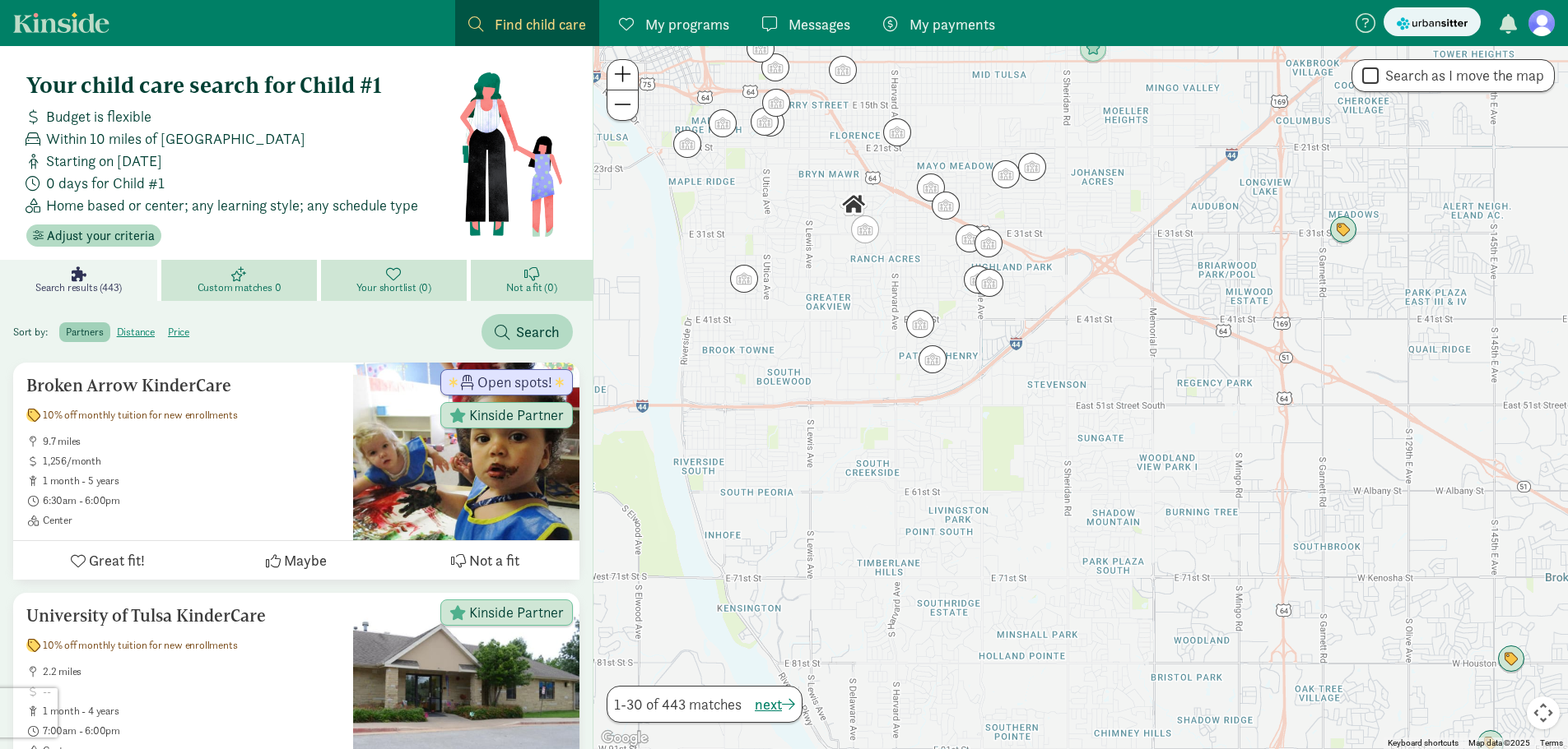
drag, startPoint x: 1125, startPoint y: 611, endPoint x: 1013, endPoint y: 408, distance: 231.8
click at [1013, 408] on div "To navigate, press the arrow keys." at bounding box center [1080, 398] width 975 height 704
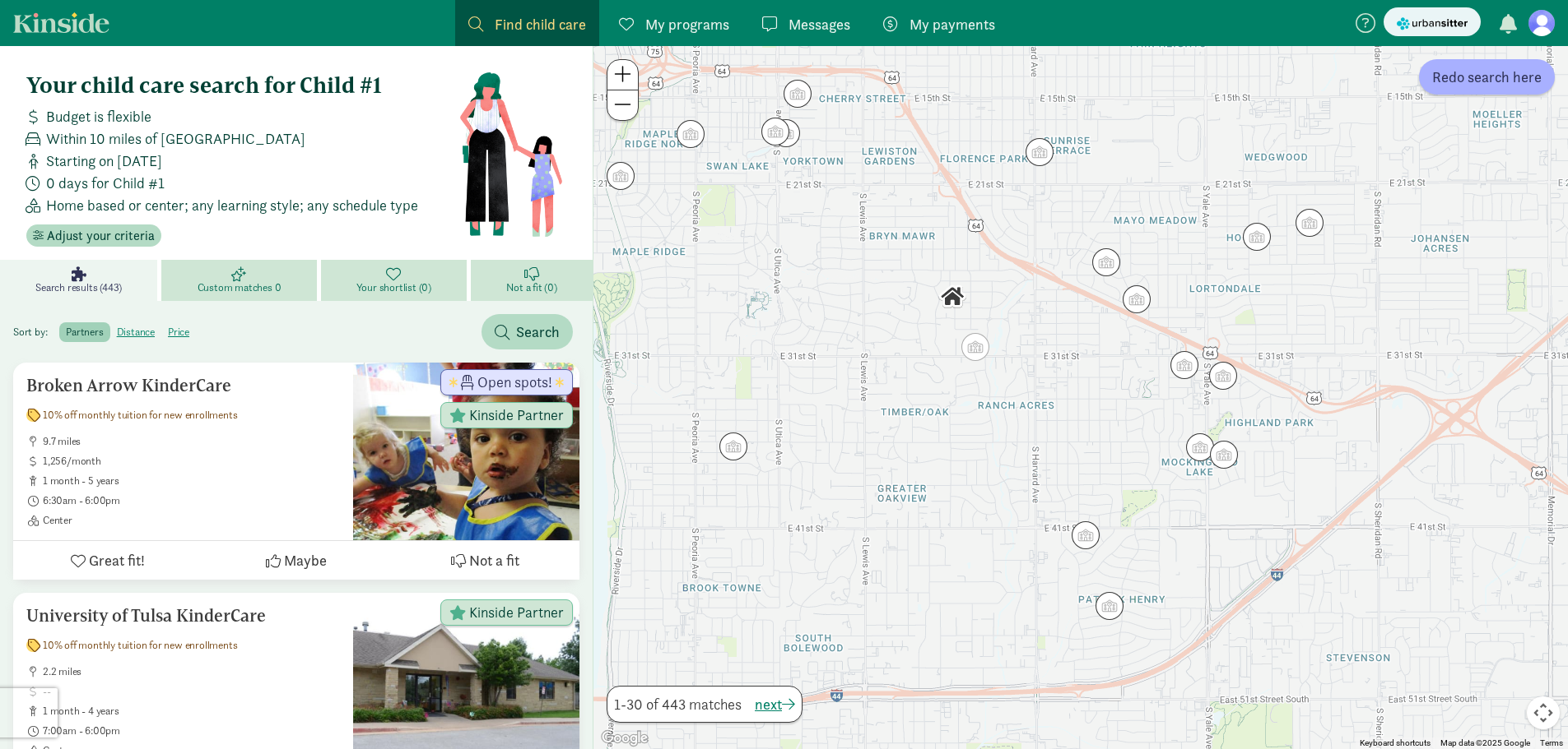
click at [1193, 585] on div at bounding box center [1080, 398] width 975 height 704
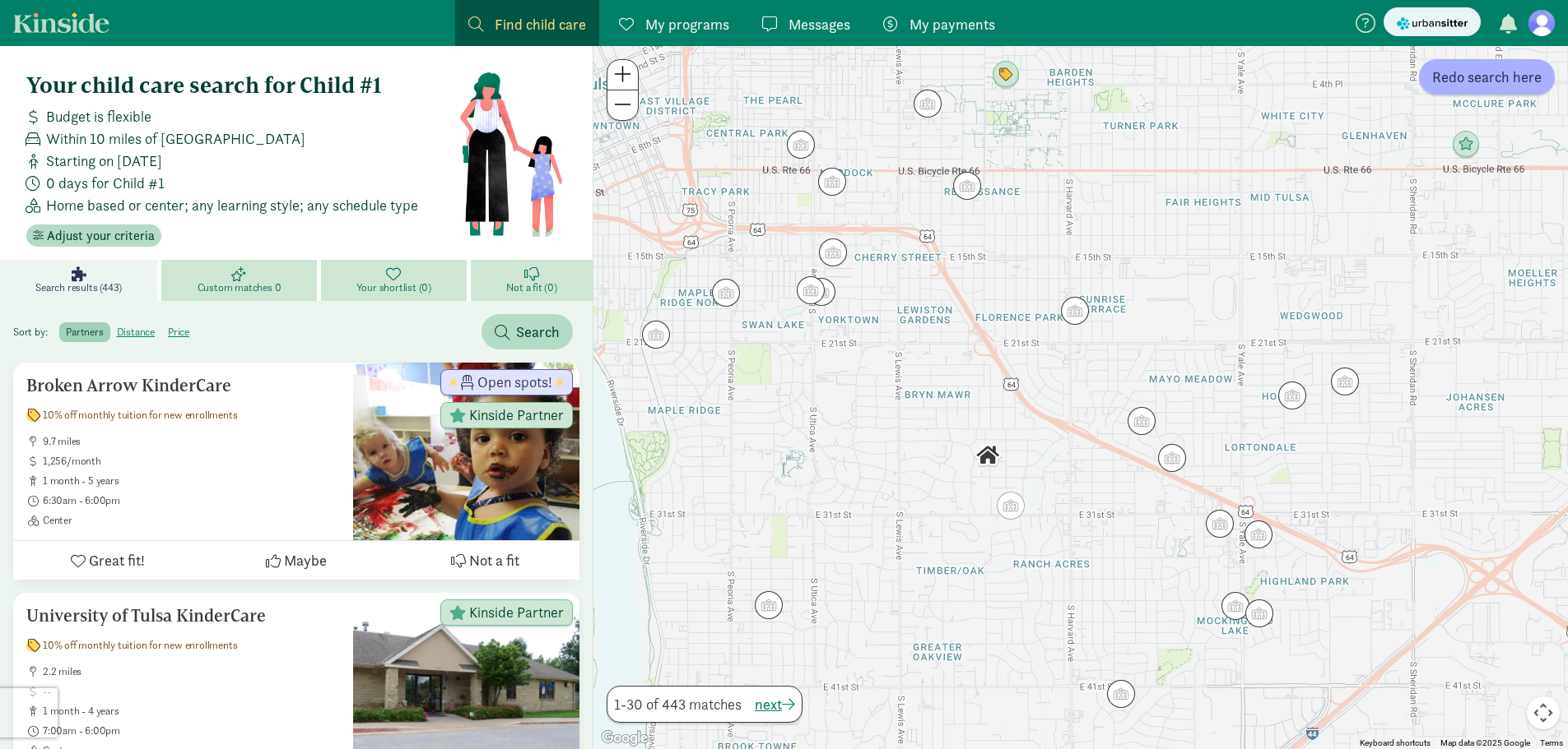
drag, startPoint x: 913, startPoint y: 360, endPoint x: 888, endPoint y: 345, distance: 29.2
click at [915, 362] on div at bounding box center [1080, 398] width 975 height 704
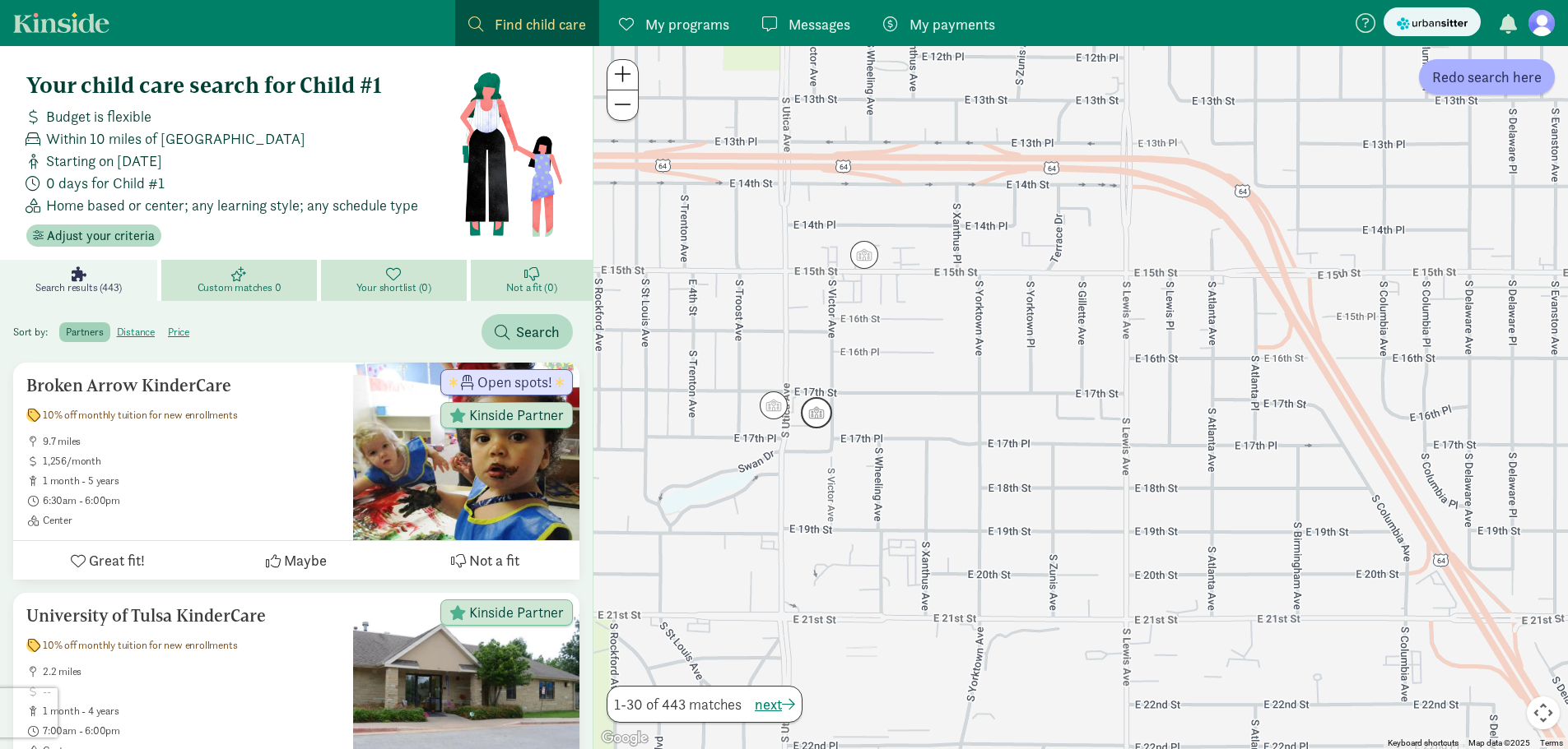
click at [808, 418] on img "Click to see details" at bounding box center [816, 413] width 45 height 44
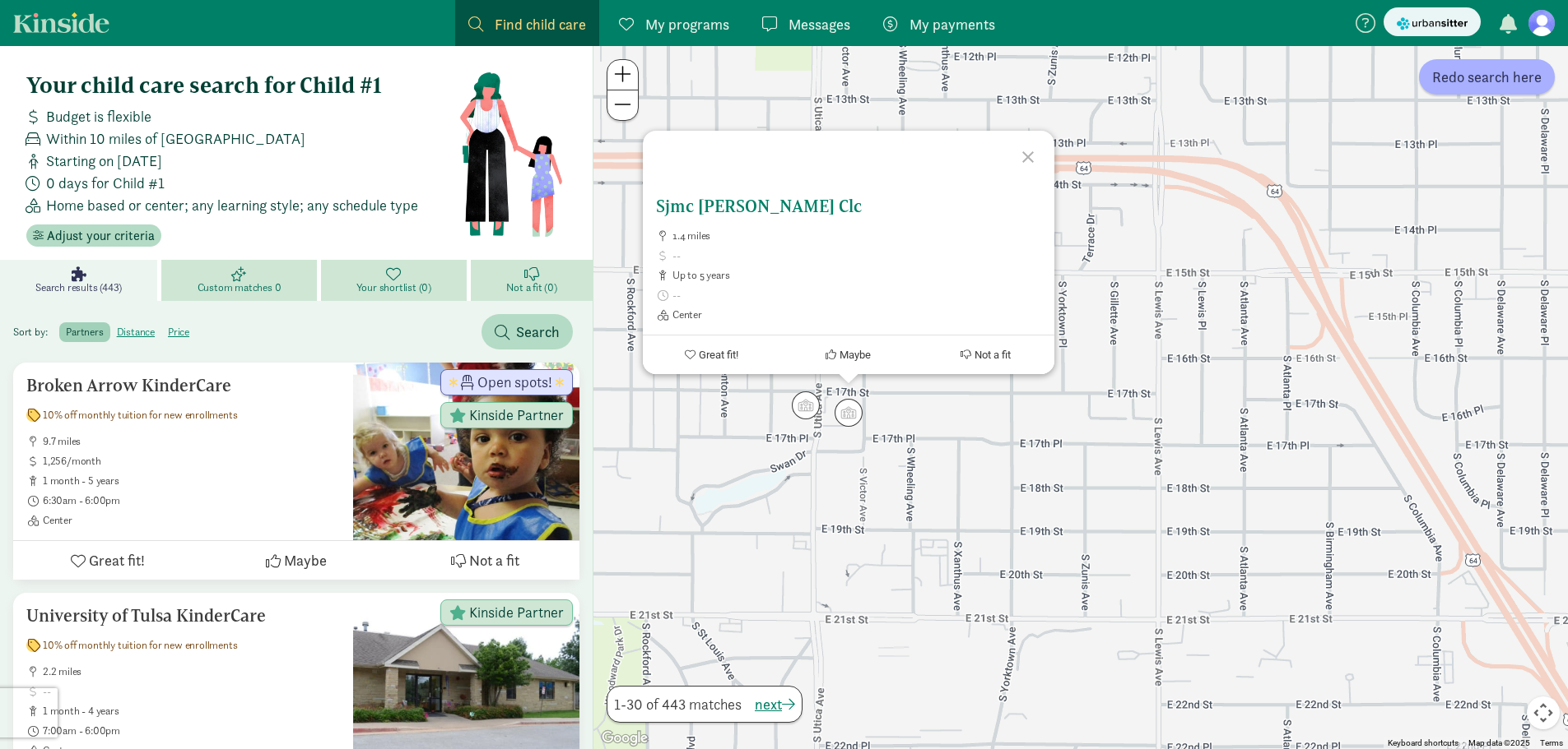
click at [732, 209] on h5 "Sjmc [PERSON_NAME] Clc" at bounding box center [848, 206] width 385 height 19
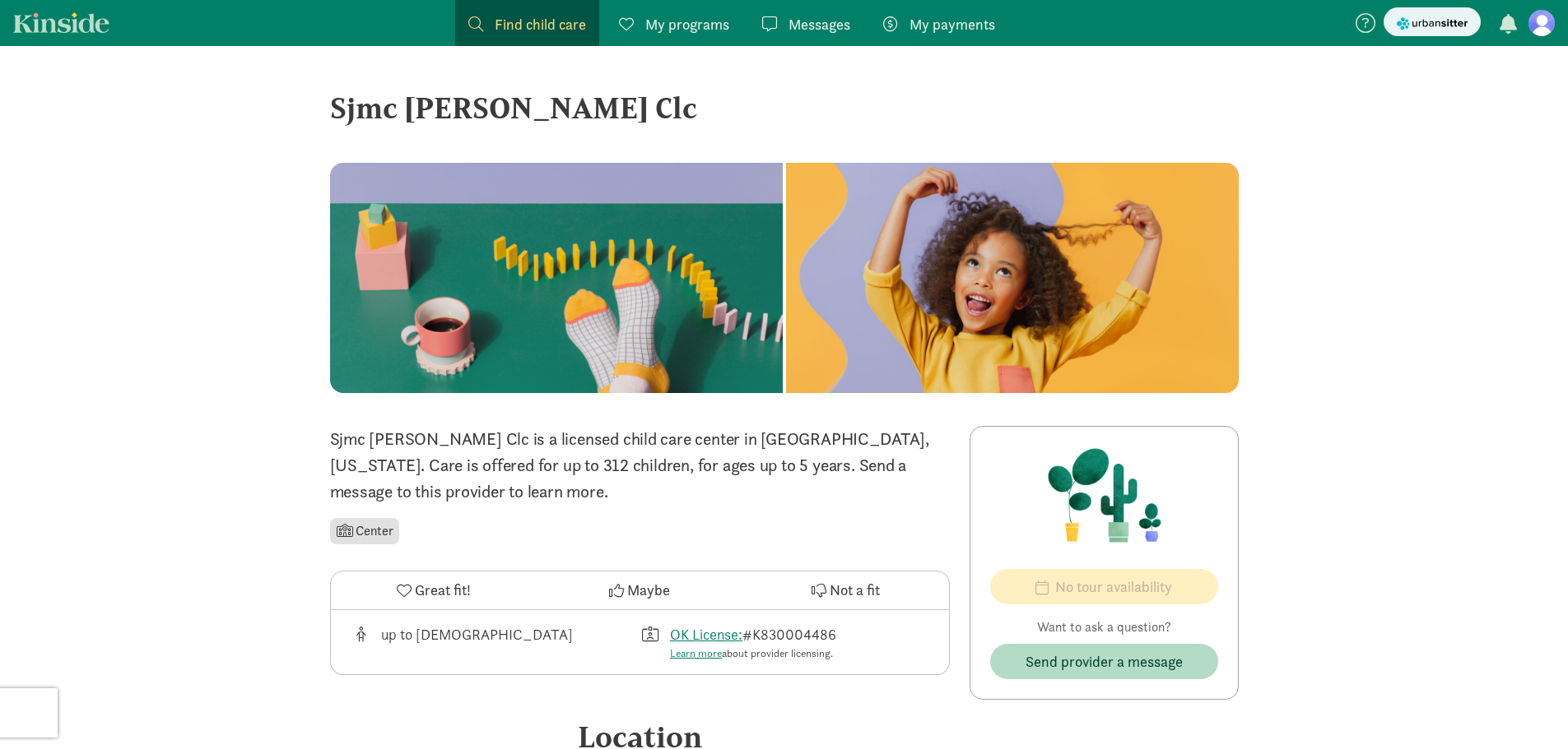
click at [504, 22] on span "Find child care" at bounding box center [540, 24] width 92 height 22
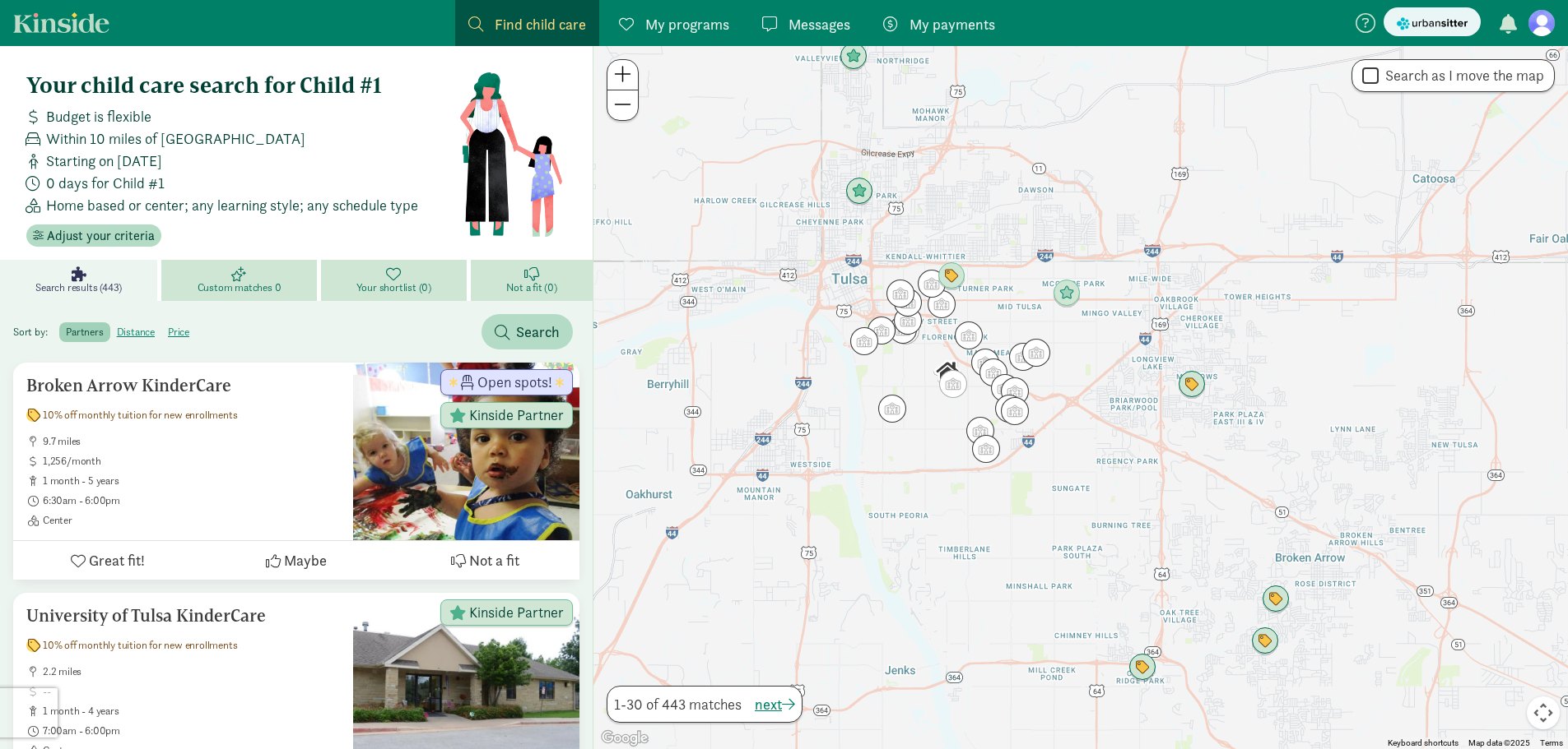
drag, startPoint x: 1019, startPoint y: 562, endPoint x: 952, endPoint y: 464, distance: 118.7
click at [952, 464] on div at bounding box center [1080, 398] width 975 height 704
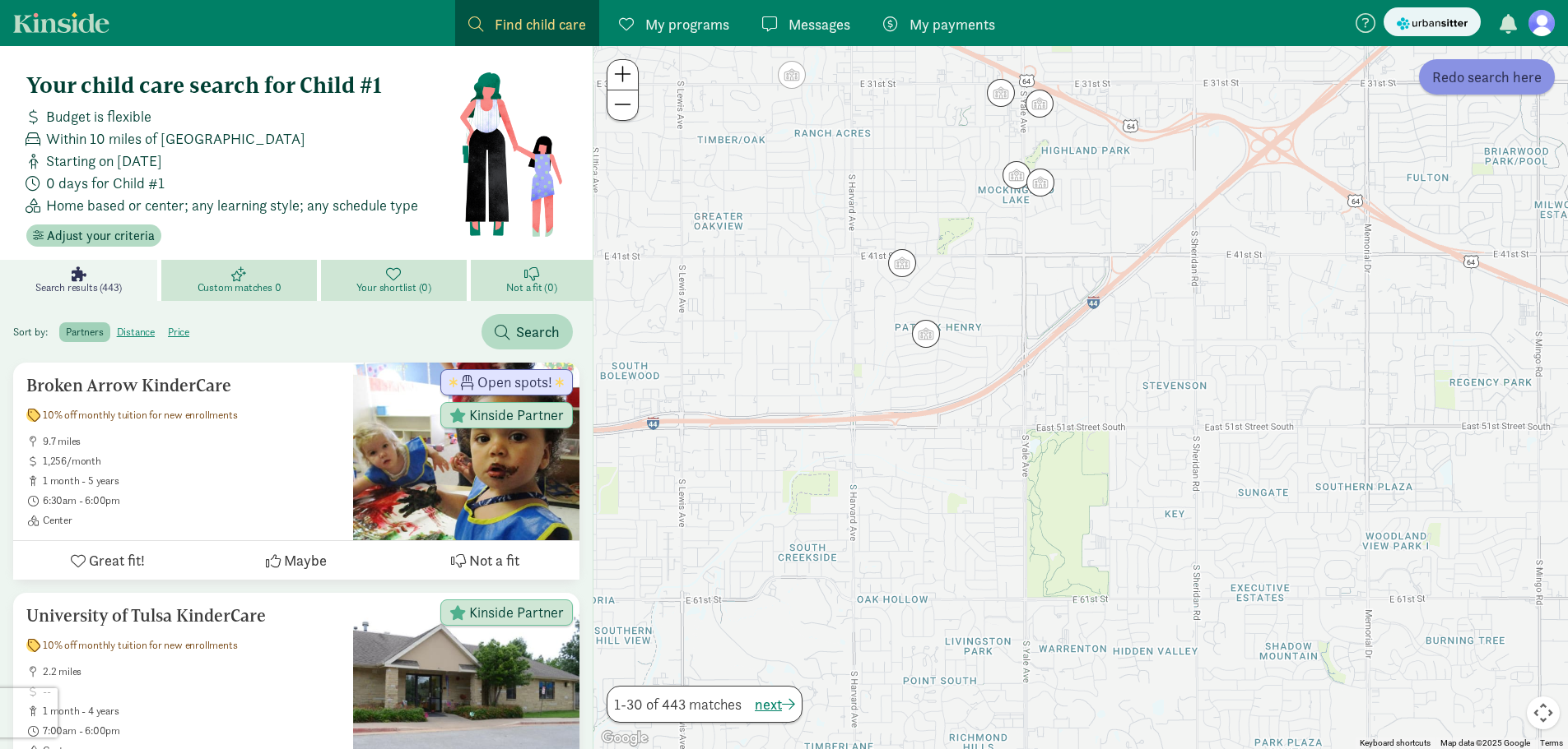
click at [1488, 83] on span "Redo search here" at bounding box center [1486, 77] width 109 height 22
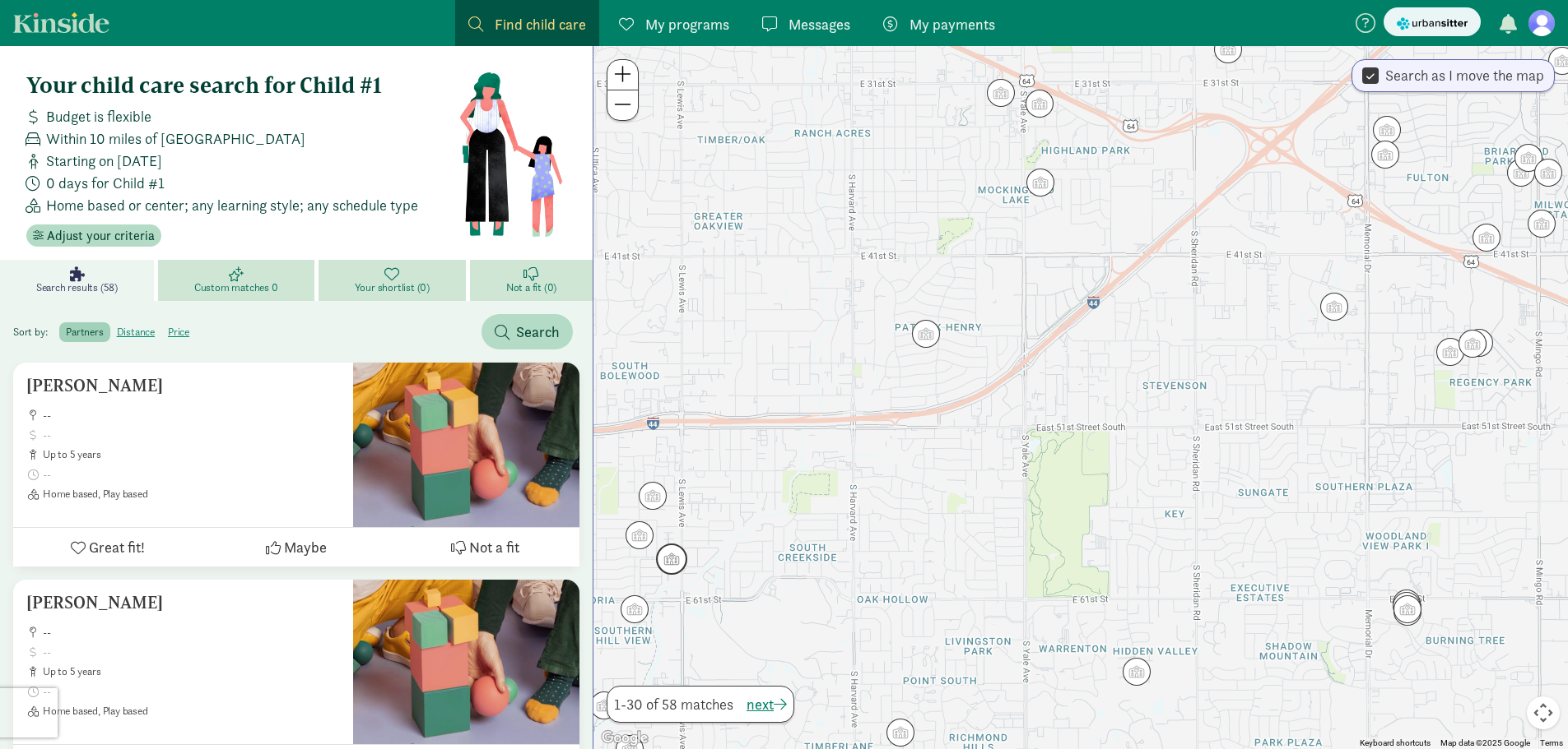
click at [676, 572] on img "Click to see details" at bounding box center [671, 560] width 45 height 44
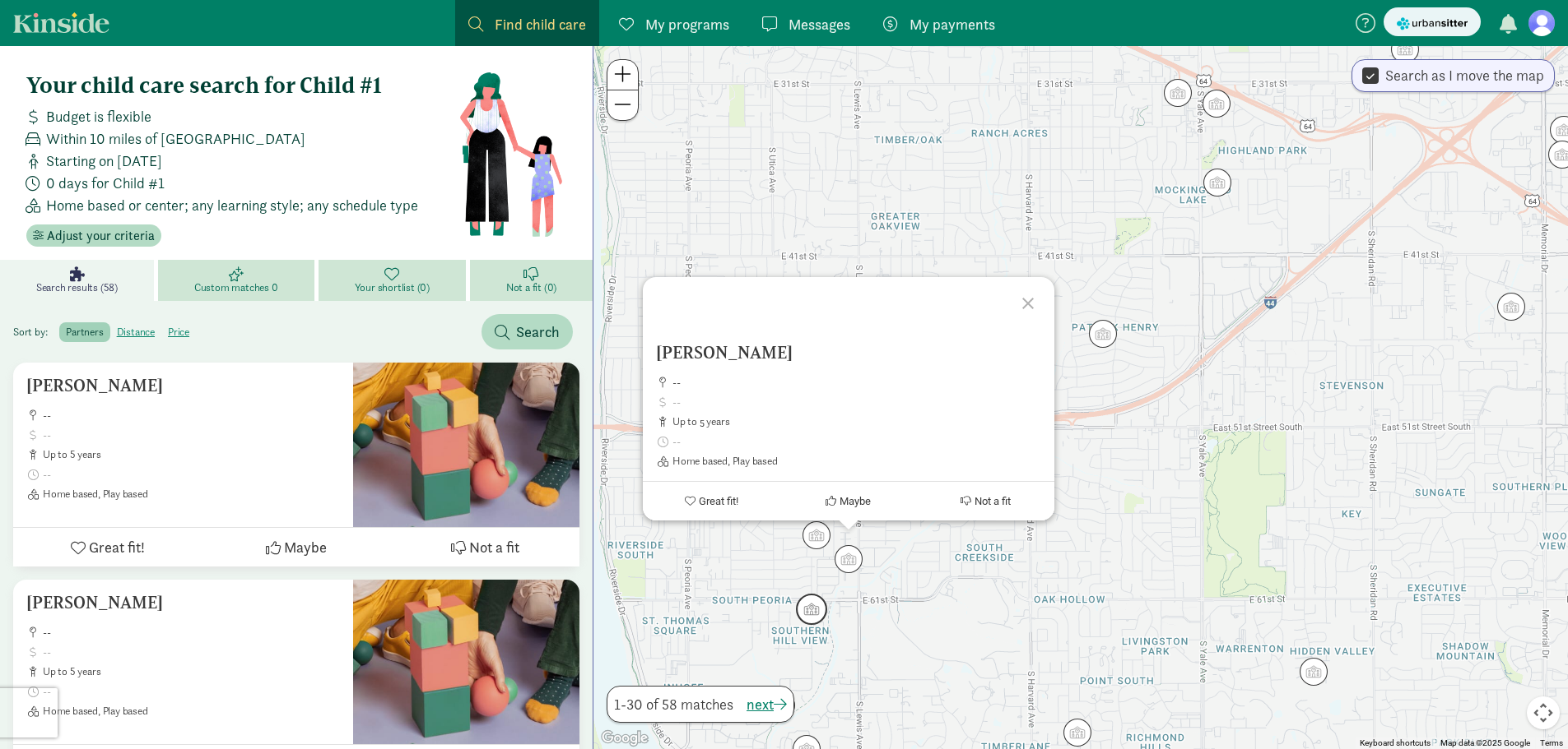
click at [801, 622] on img "Click to see details" at bounding box center [811, 610] width 45 height 44
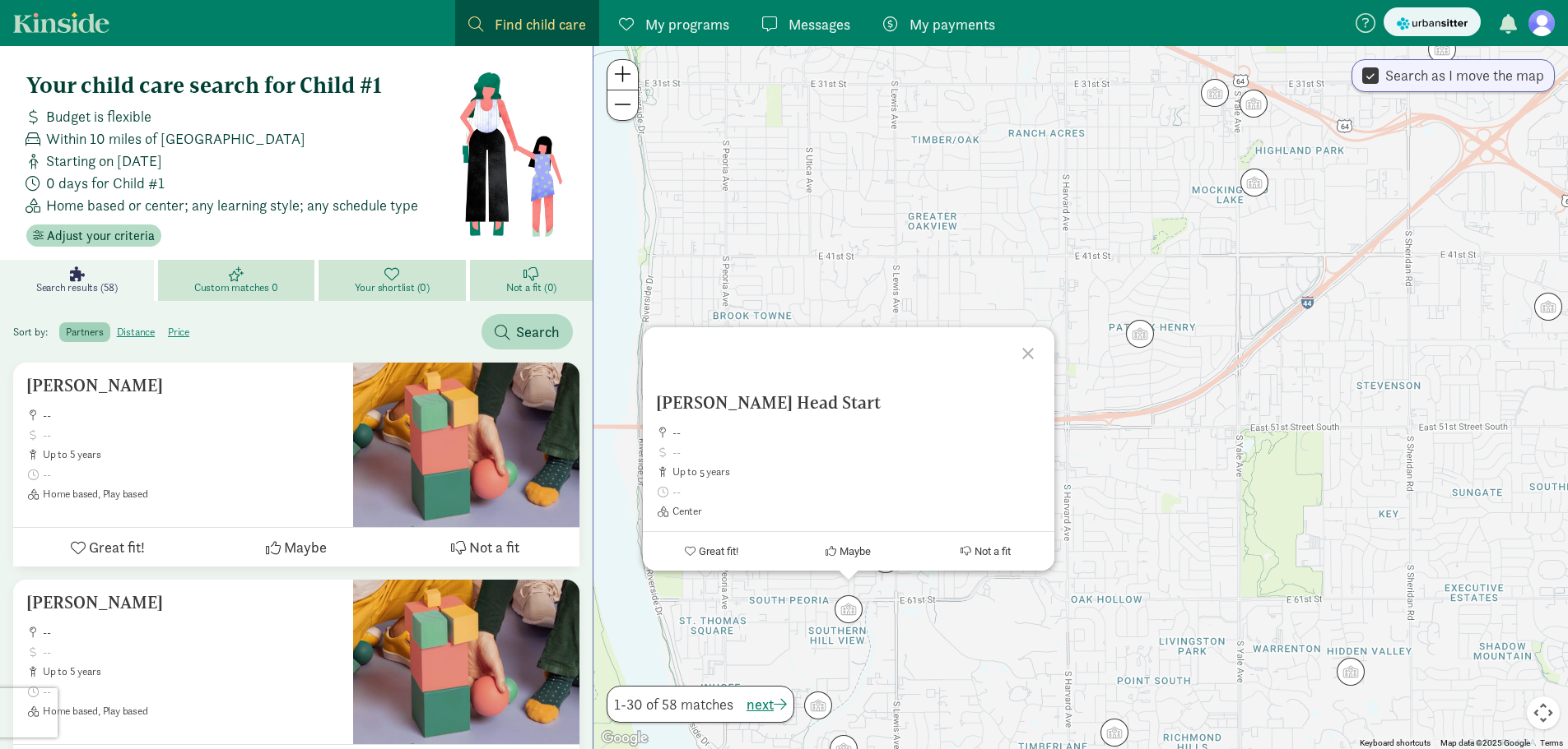
click at [1027, 350] on div at bounding box center [1029, 350] width 47 height 47
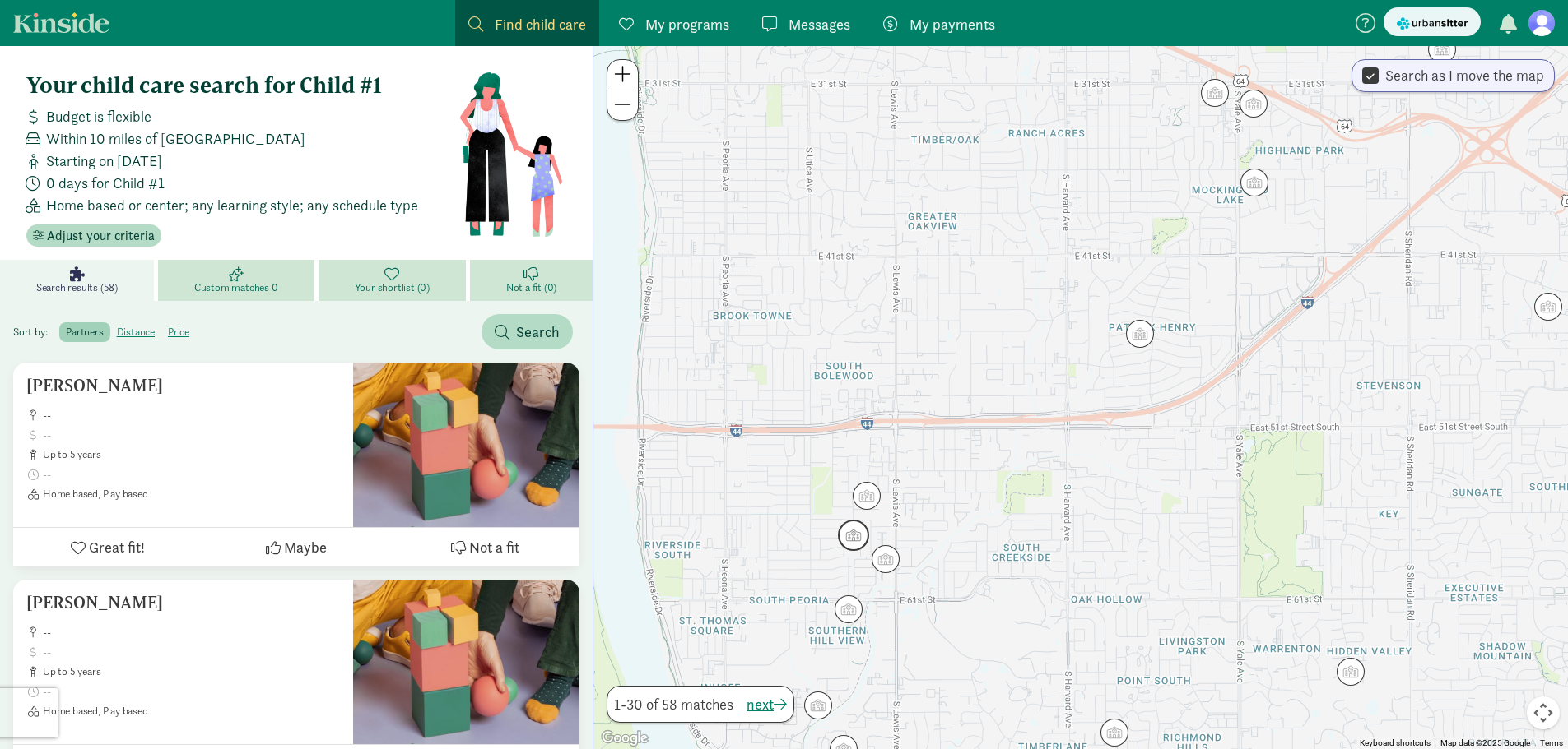
click at [860, 529] on img "Click to see details" at bounding box center [853, 536] width 45 height 44
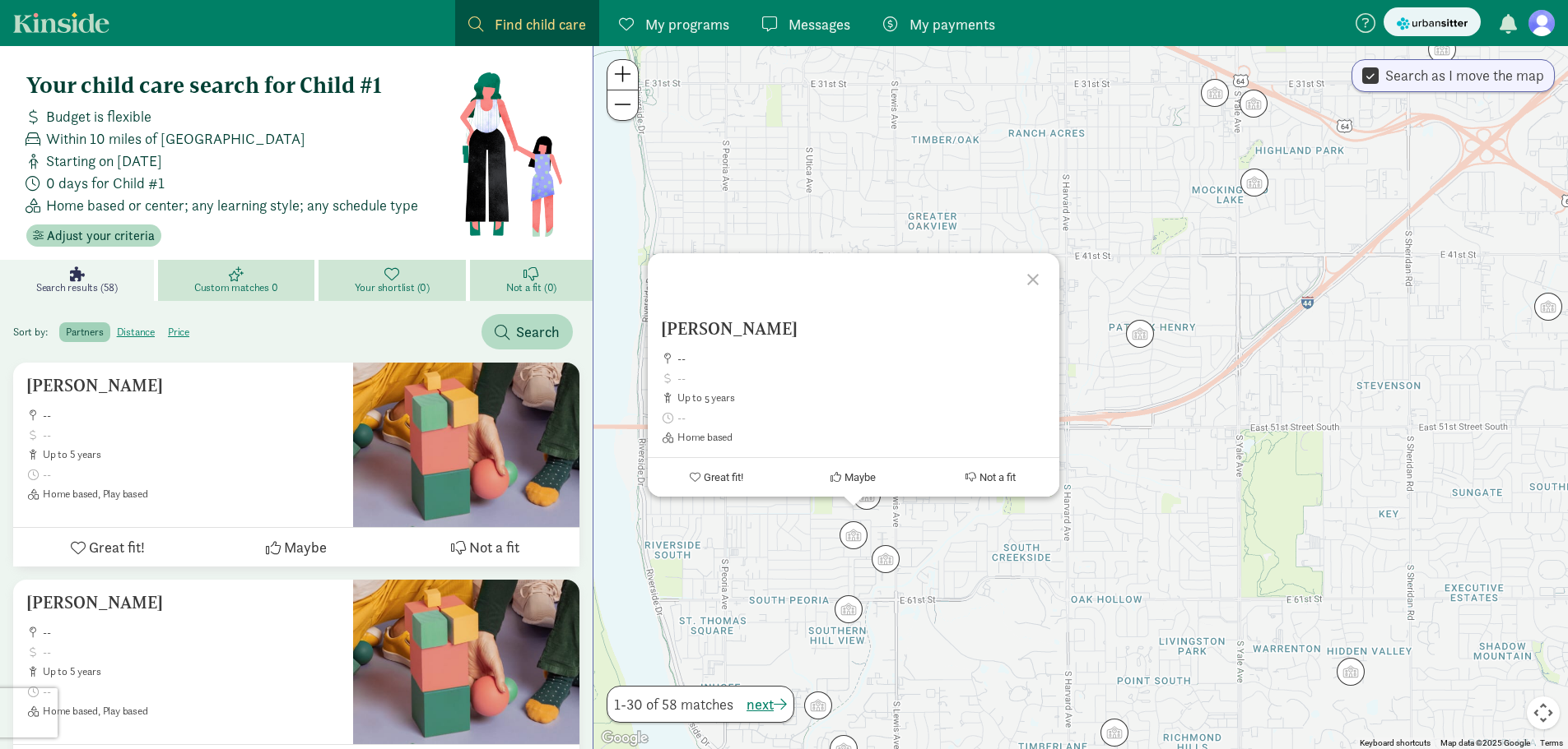
click at [1027, 275] on div at bounding box center [1035, 276] width 47 height 47
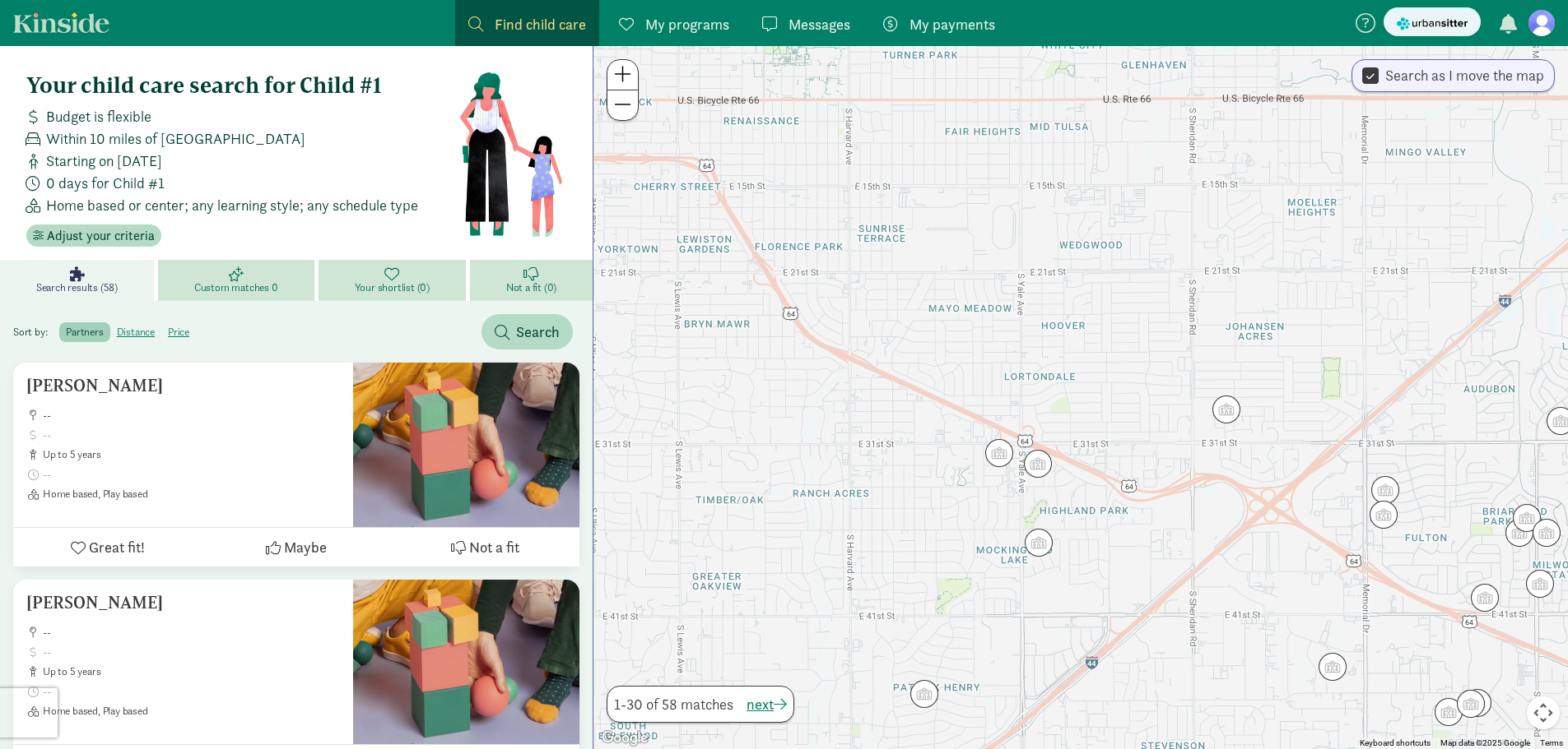
drag, startPoint x: 1084, startPoint y: 209, endPoint x: 868, endPoint y: 568, distance: 419.0
click at [868, 568] on div at bounding box center [1080, 398] width 975 height 704
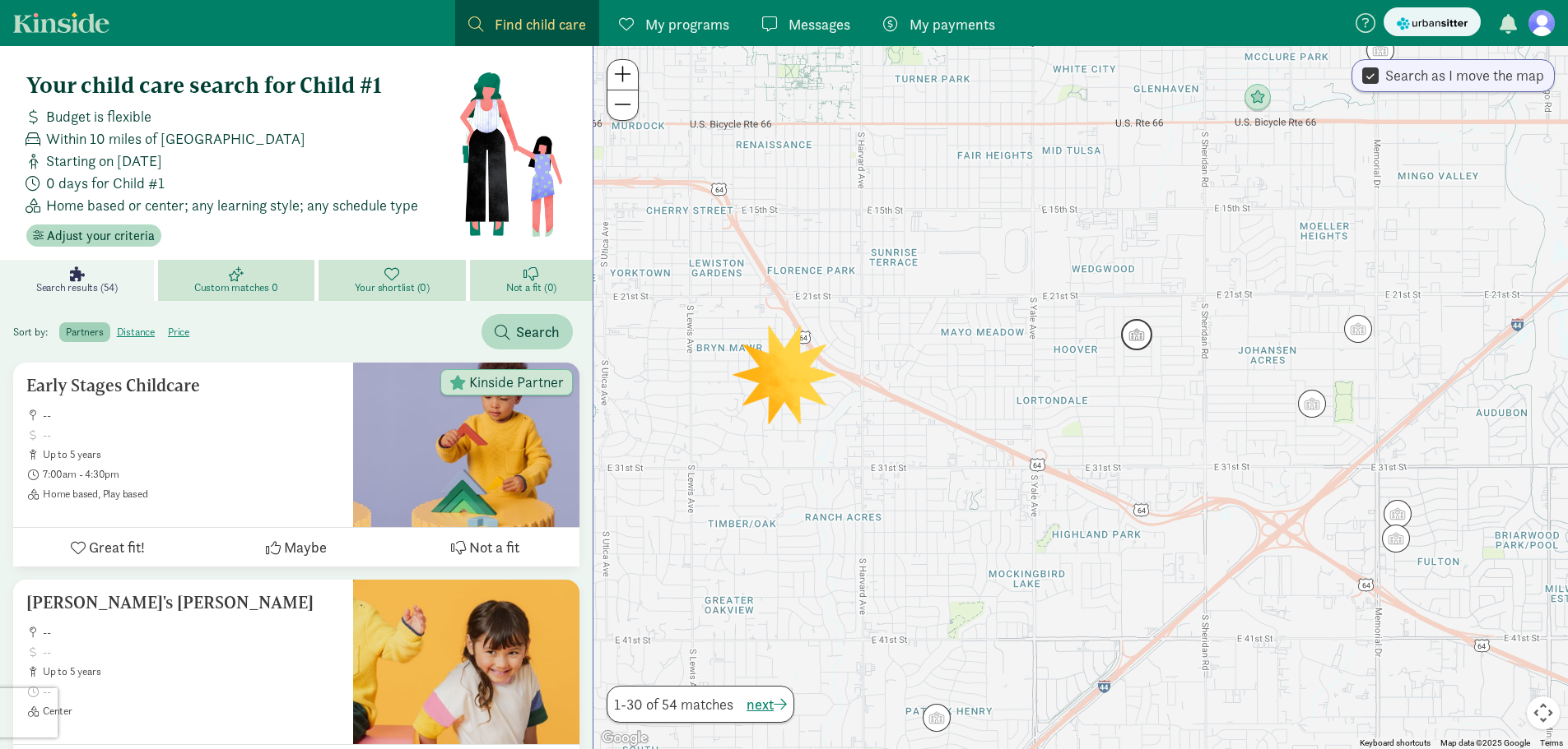
click at [1136, 344] on img "Click to see details" at bounding box center [1137, 335] width 45 height 44
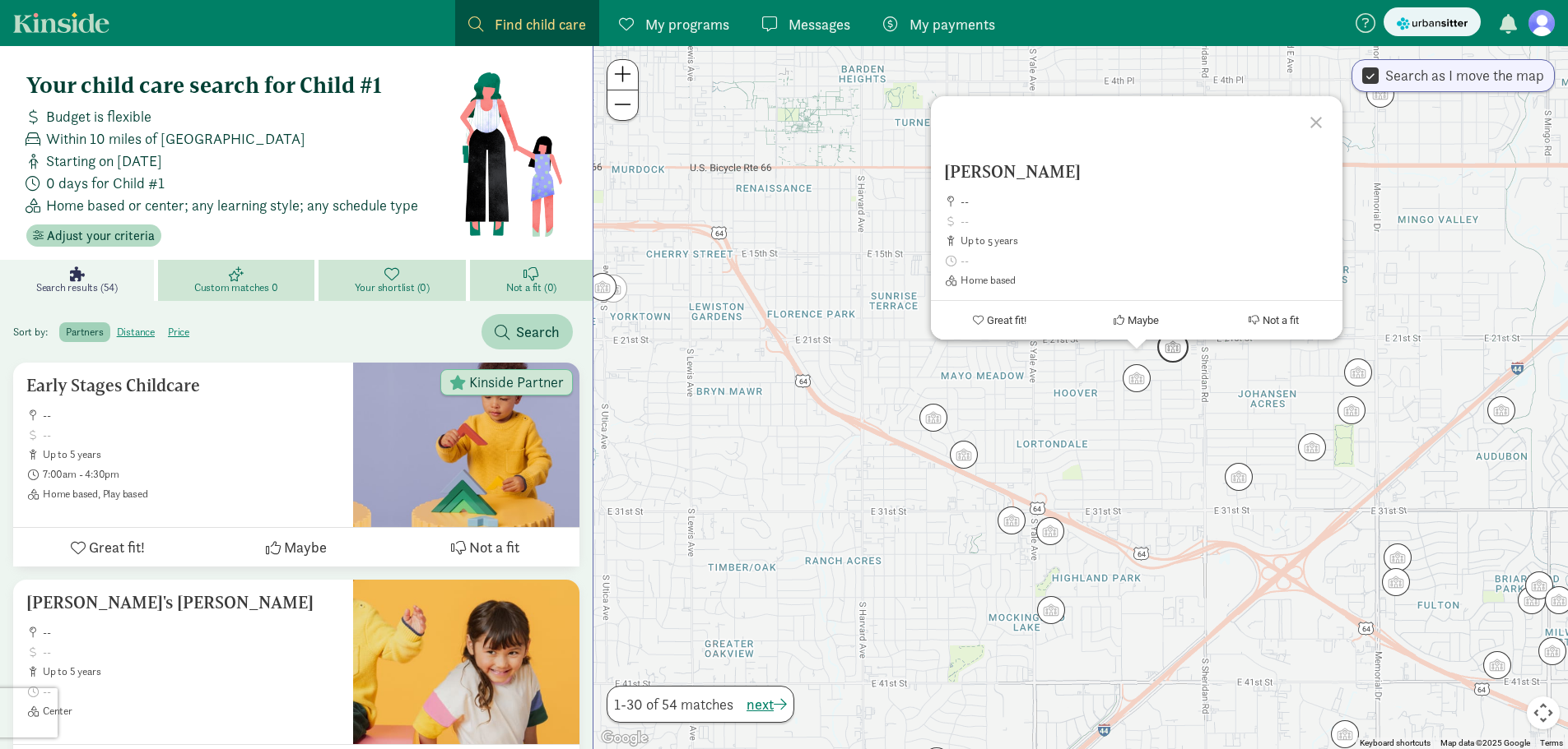
click at [1179, 358] on img "Click to see details" at bounding box center [1173, 348] width 45 height 44
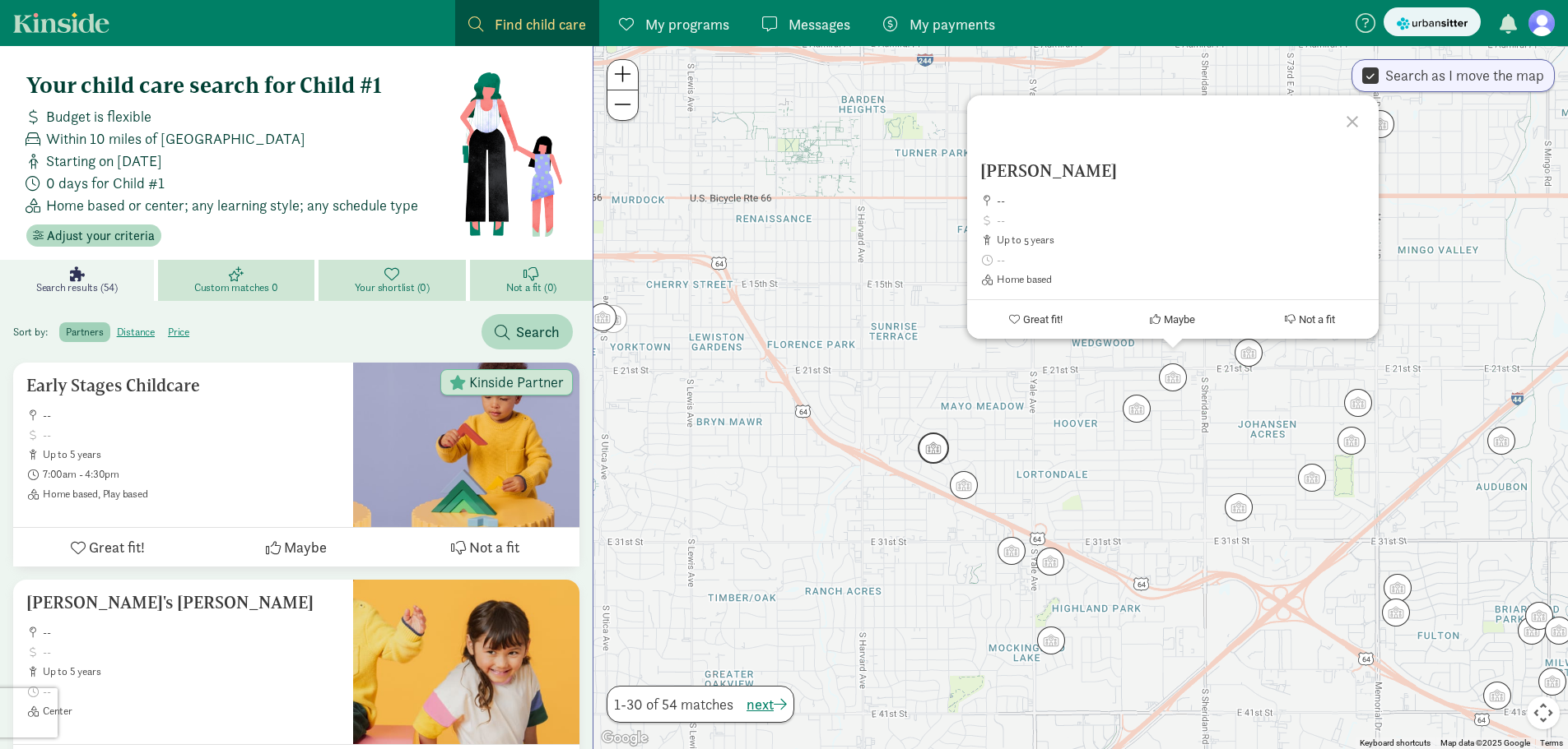
click at [937, 453] on img "Click to see details" at bounding box center [933, 449] width 45 height 44
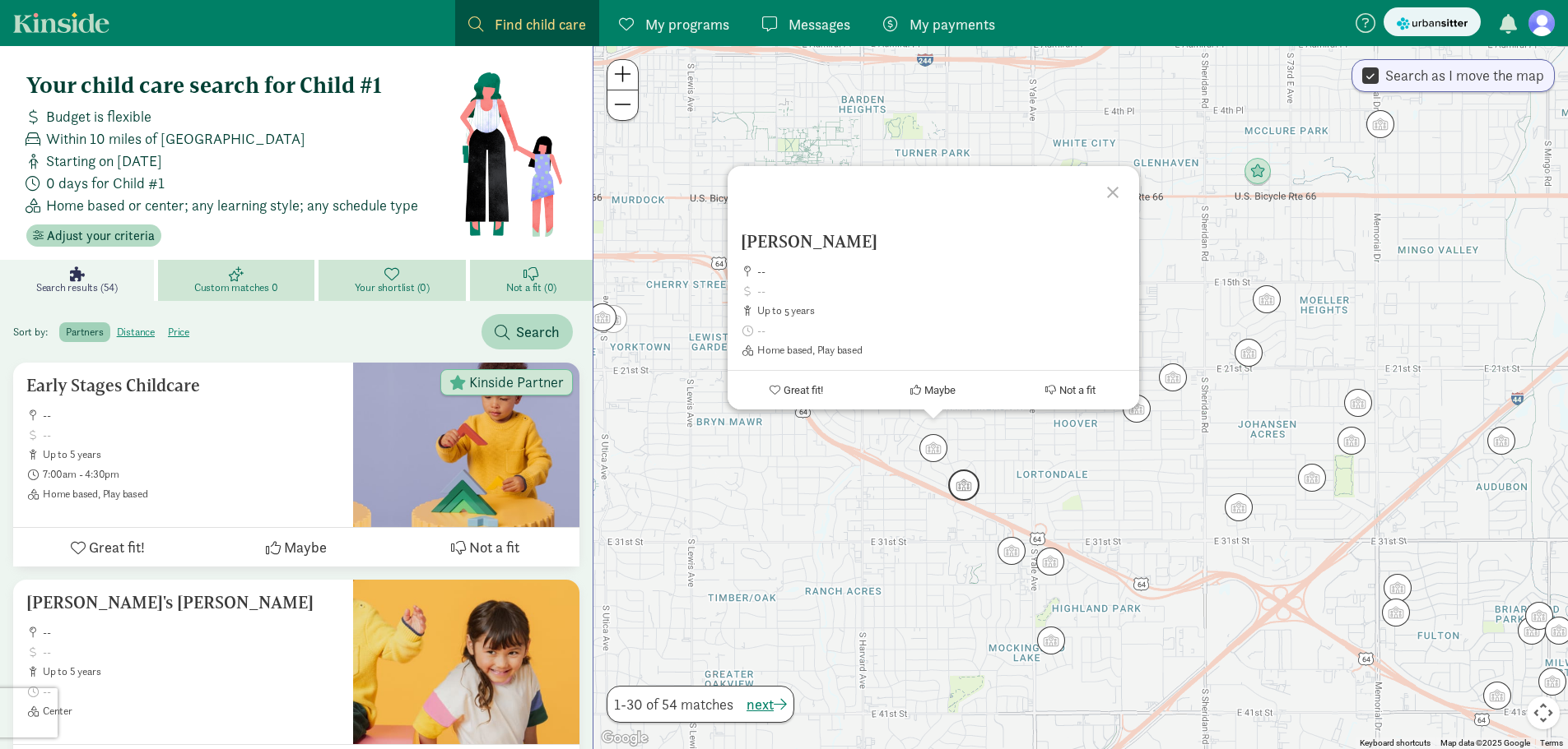
click at [966, 487] on img "Click to see details" at bounding box center [963, 486] width 45 height 44
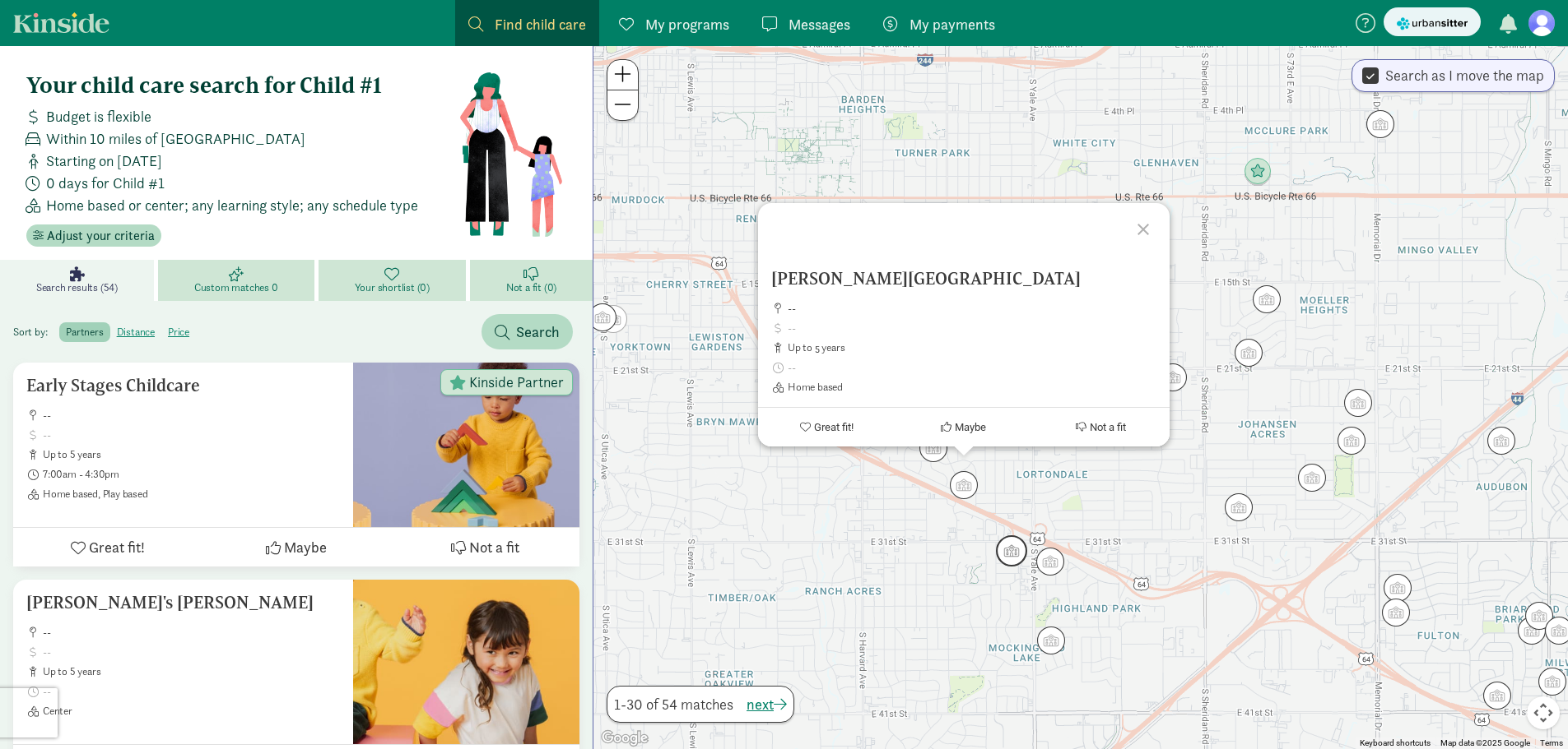
click at [1006, 554] on img "Click to see details" at bounding box center [1012, 552] width 45 height 44
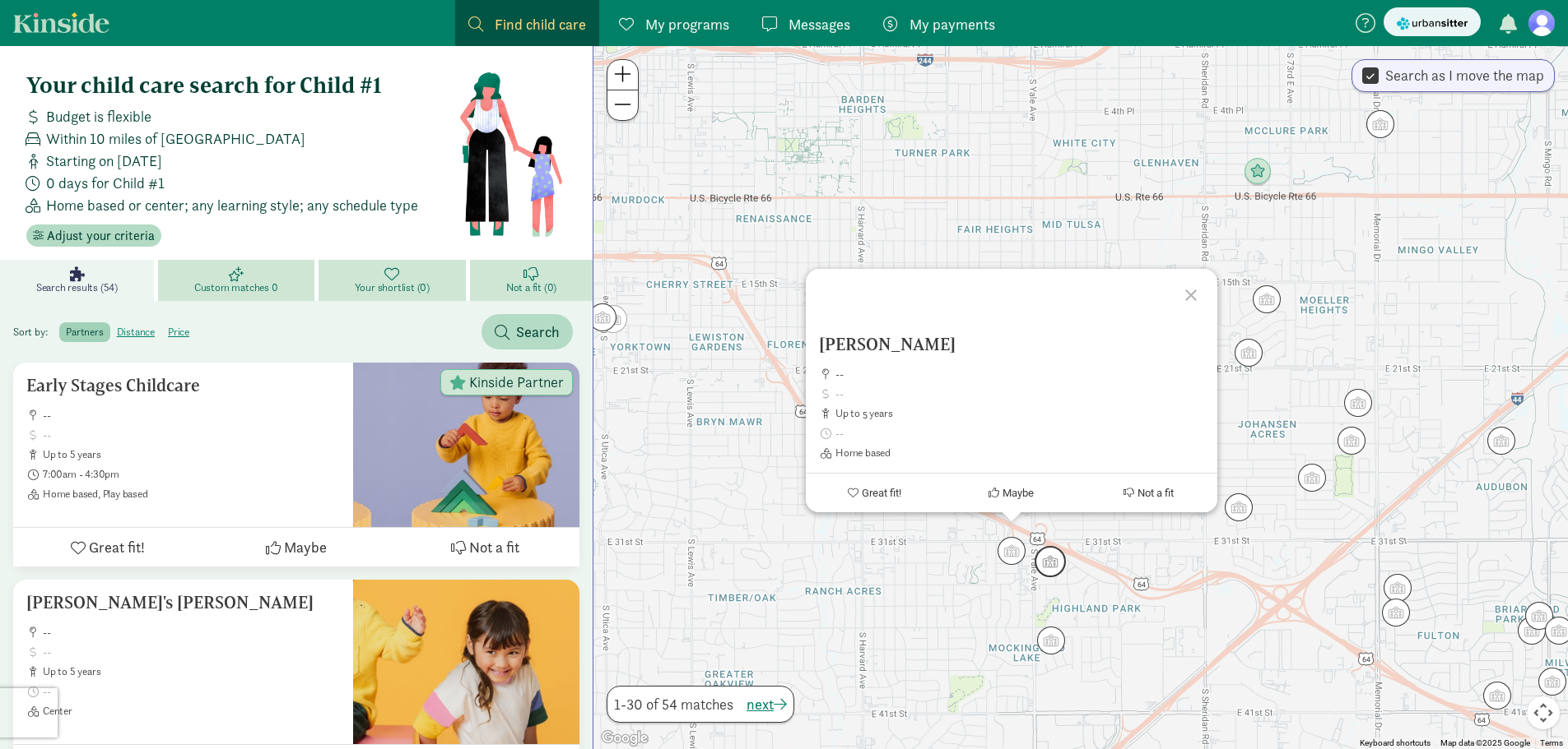
click at [1052, 562] on img "Click to see details" at bounding box center [1050, 562] width 45 height 44
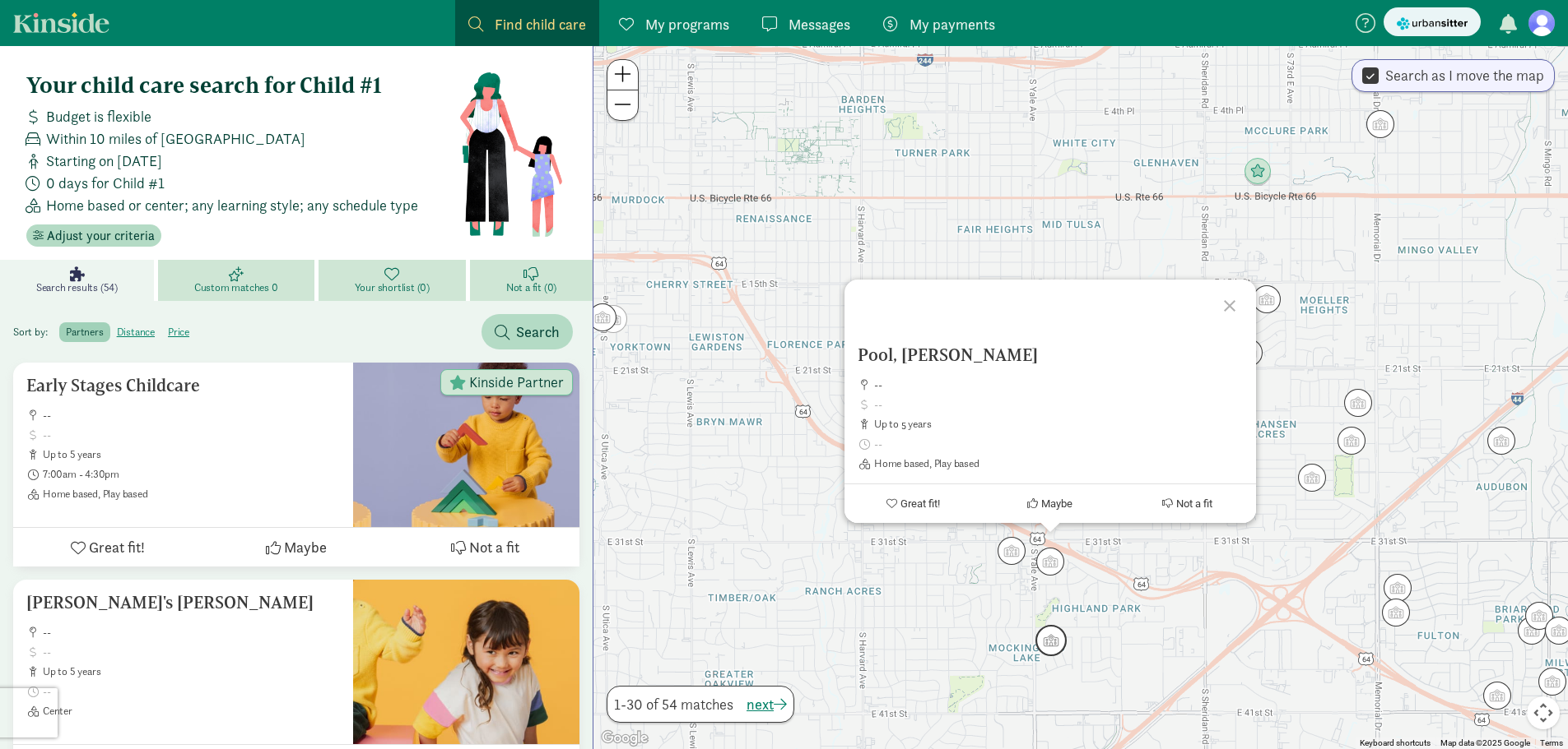
click at [1060, 644] on img "Click to see details" at bounding box center [1051, 641] width 45 height 44
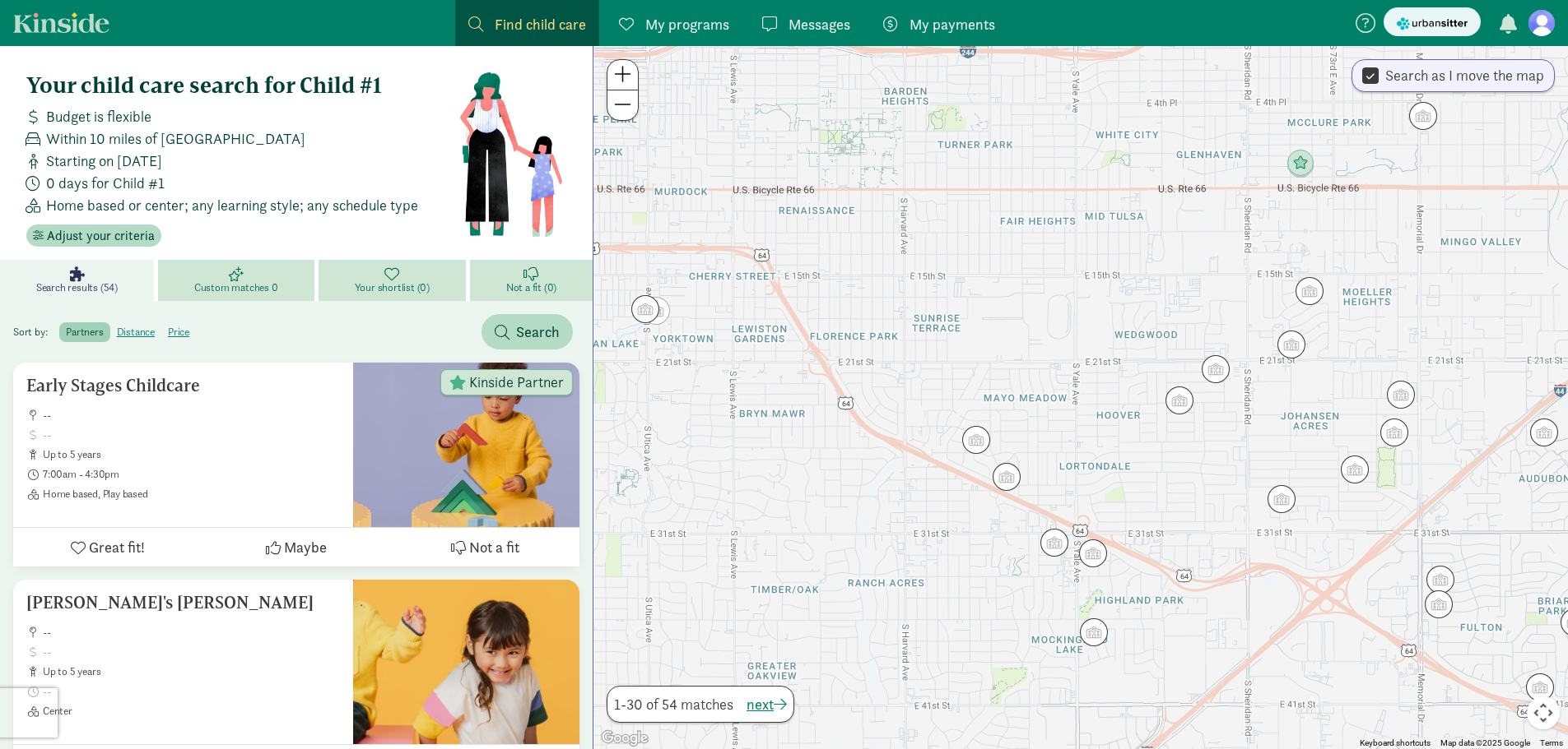
drag, startPoint x: 908, startPoint y: 642, endPoint x: 1060, endPoint y: 632, distance: 152.3
click at [951, 634] on div "To navigate, press the arrow keys." at bounding box center [1080, 398] width 975 height 704
click at [1086, 629] on img "Click to see details" at bounding box center [1093, 633] width 45 height 44
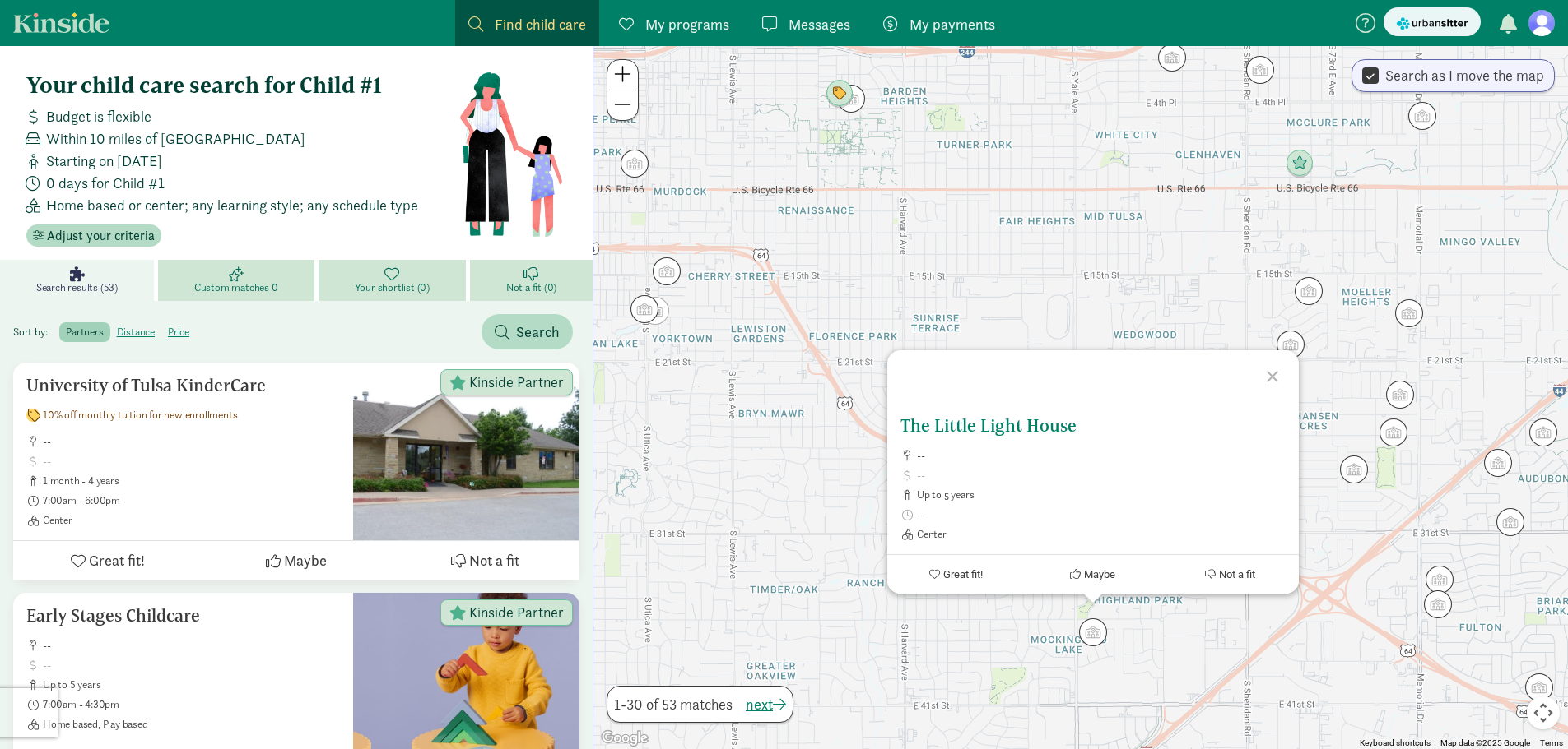
click at [962, 433] on h5 "The Little Light House" at bounding box center [1092, 425] width 385 height 19
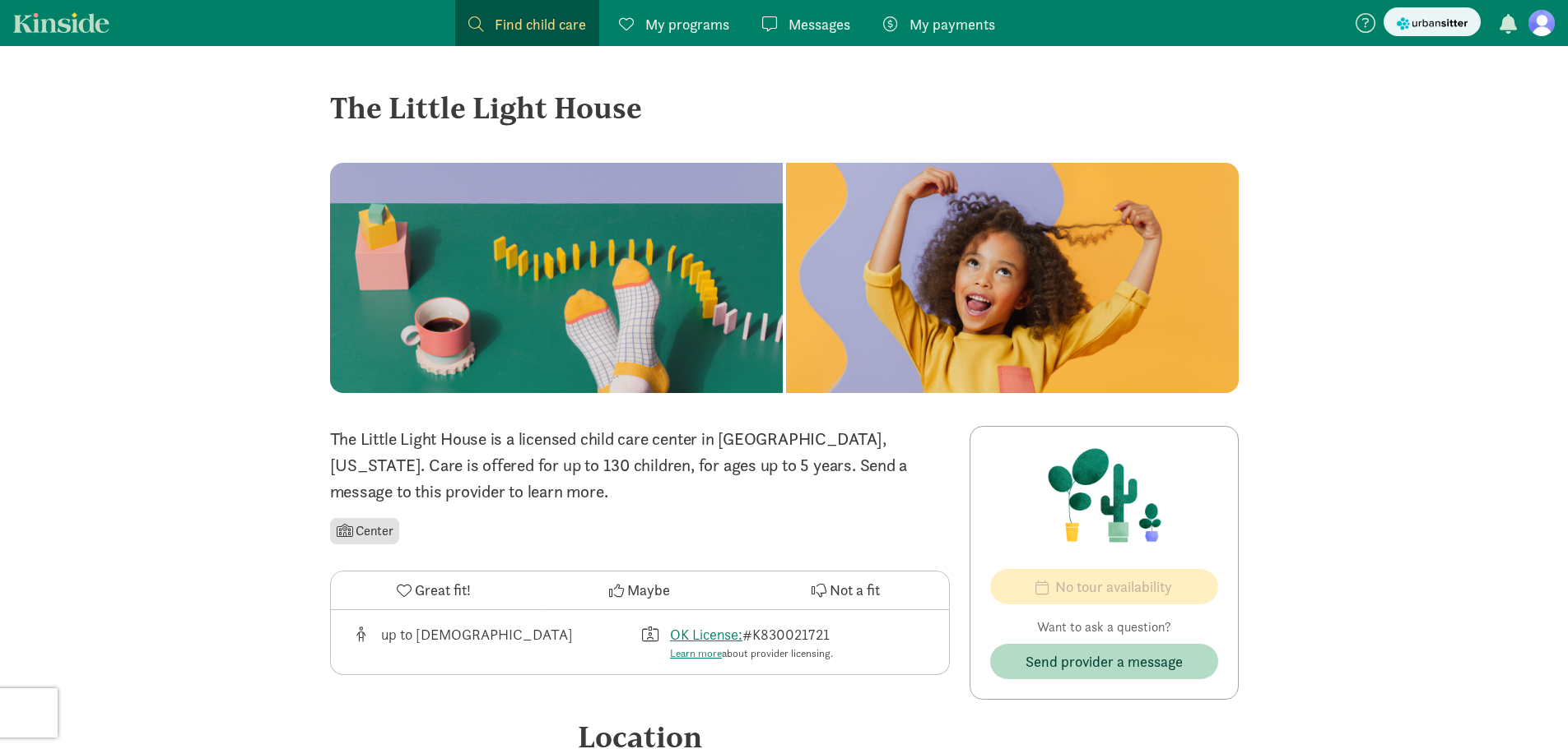
drag, startPoint x: 517, startPoint y: 24, endPoint x: 480, endPoint y: 40, distance: 40.3
click at [517, 24] on span "Find child care" at bounding box center [540, 24] width 92 height 22
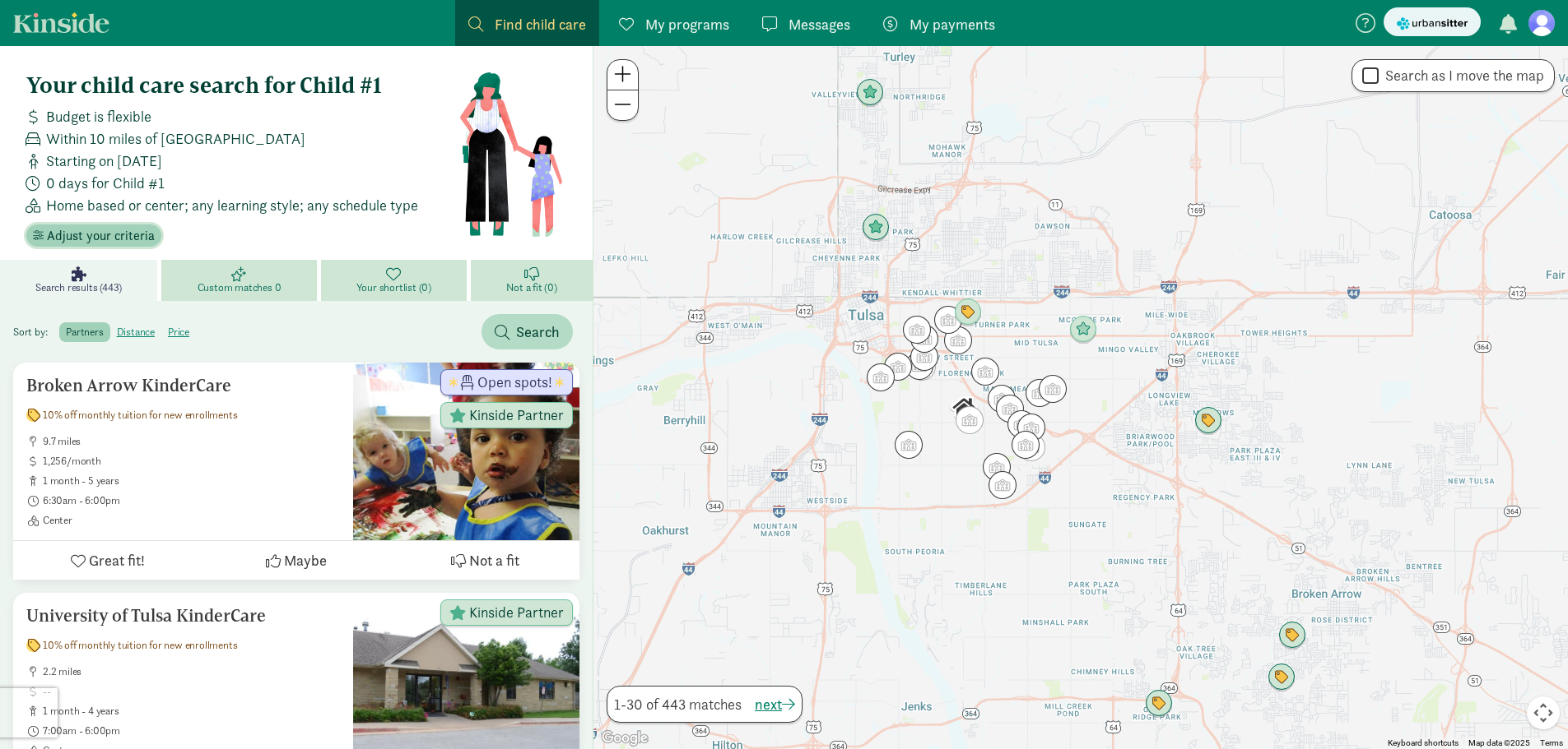
click at [111, 241] on span "Adjust your criteria" at bounding box center [101, 235] width 108 height 19
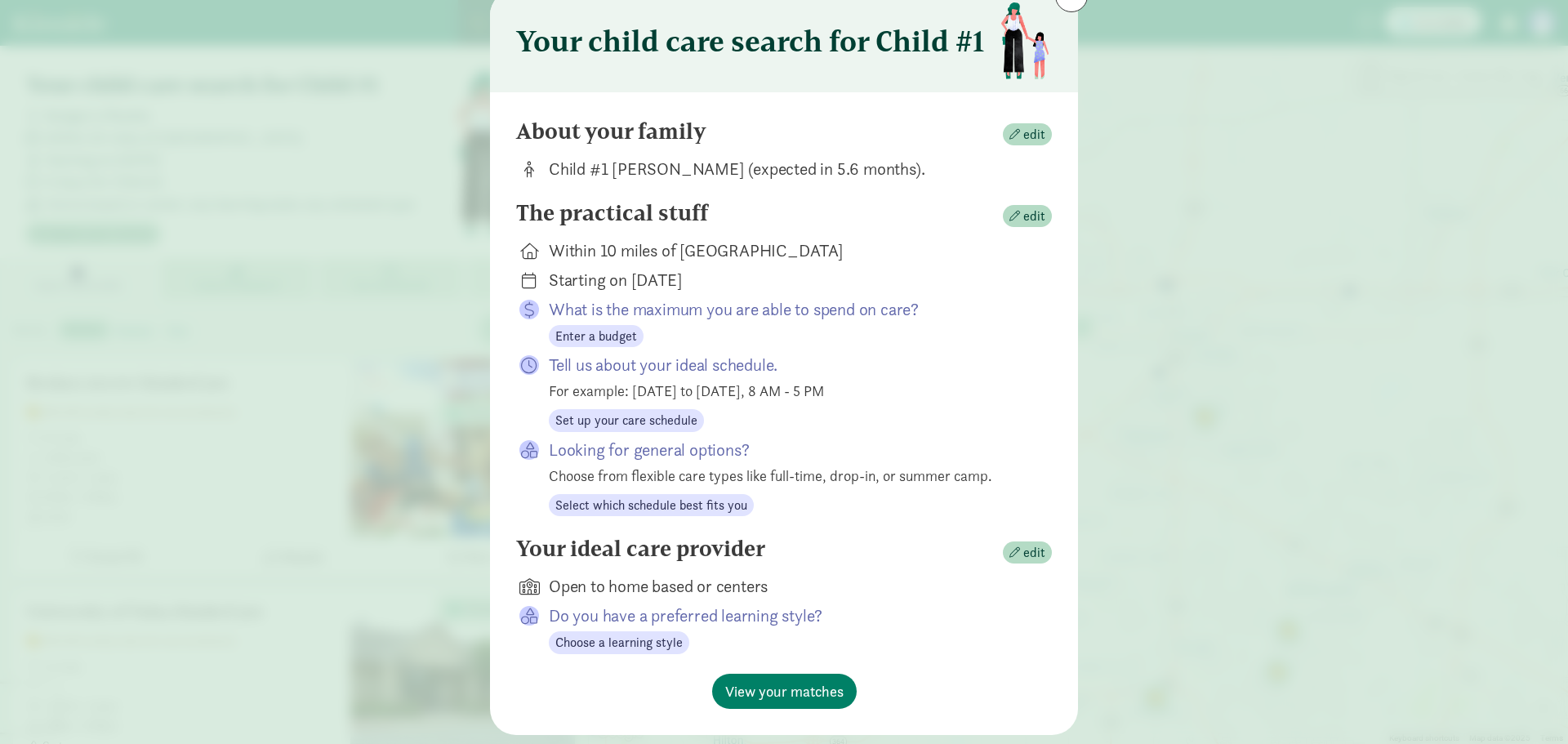
scroll to position [82, 0]
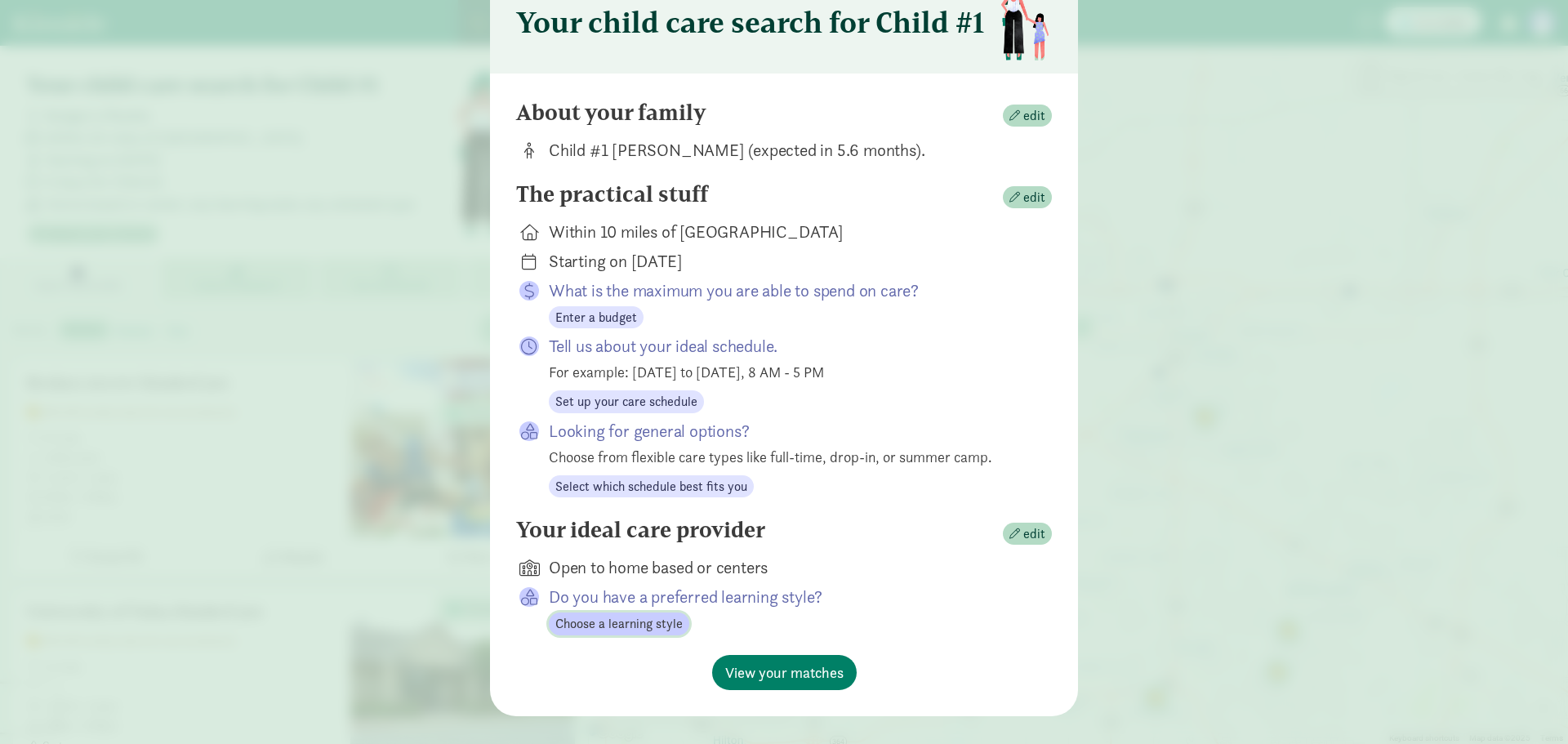
click at [605, 626] on span "Choose a learning style" at bounding box center [618, 623] width 127 height 19
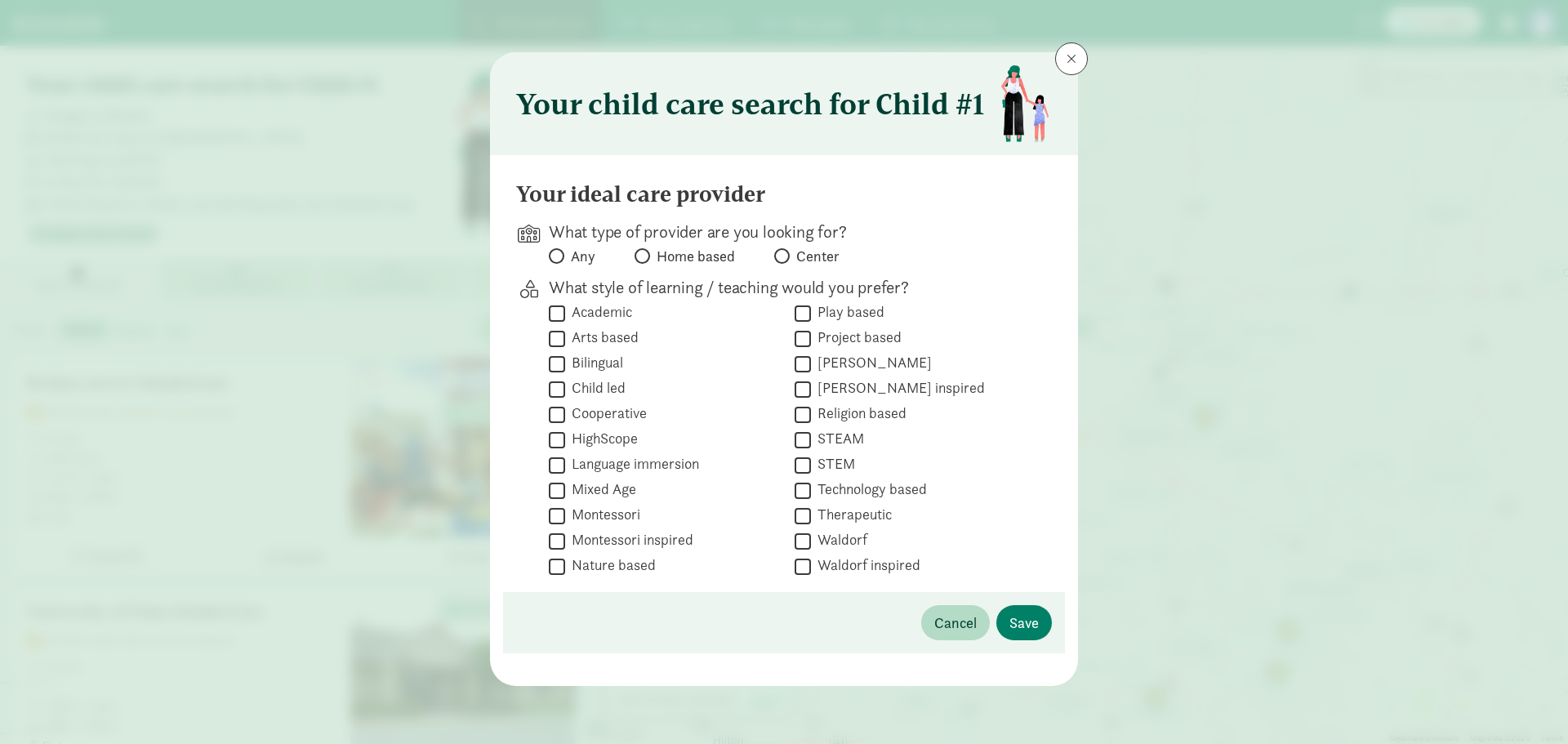
scroll to position [0, 0]
click at [786, 262] on span at bounding box center [781, 256] width 16 height 16
click at [785, 262] on input "Center" at bounding box center [779, 256] width 11 height 11
radio input "true"
click at [1031, 622] on span "Save" at bounding box center [1024, 623] width 29 height 22
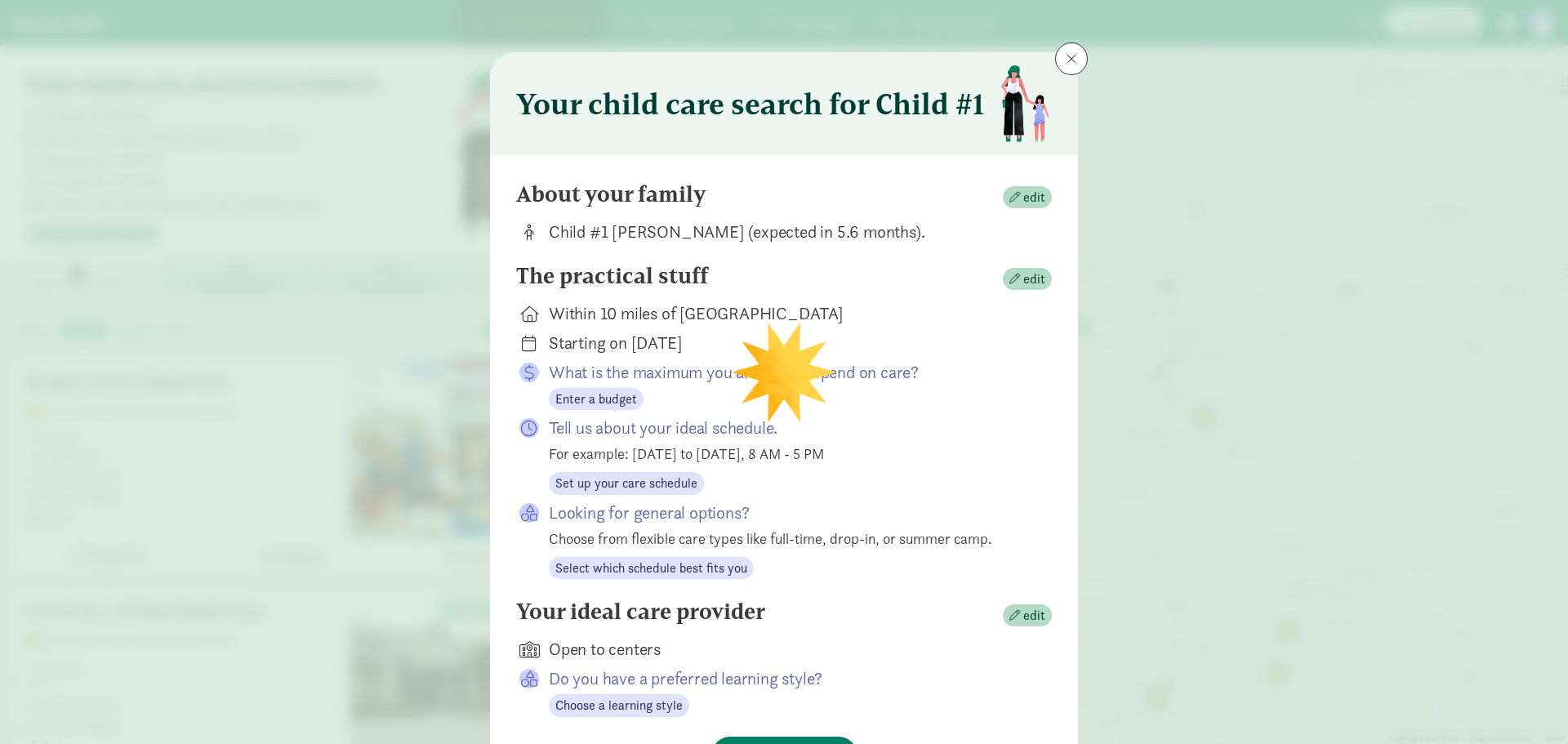
scroll to position [106, 0]
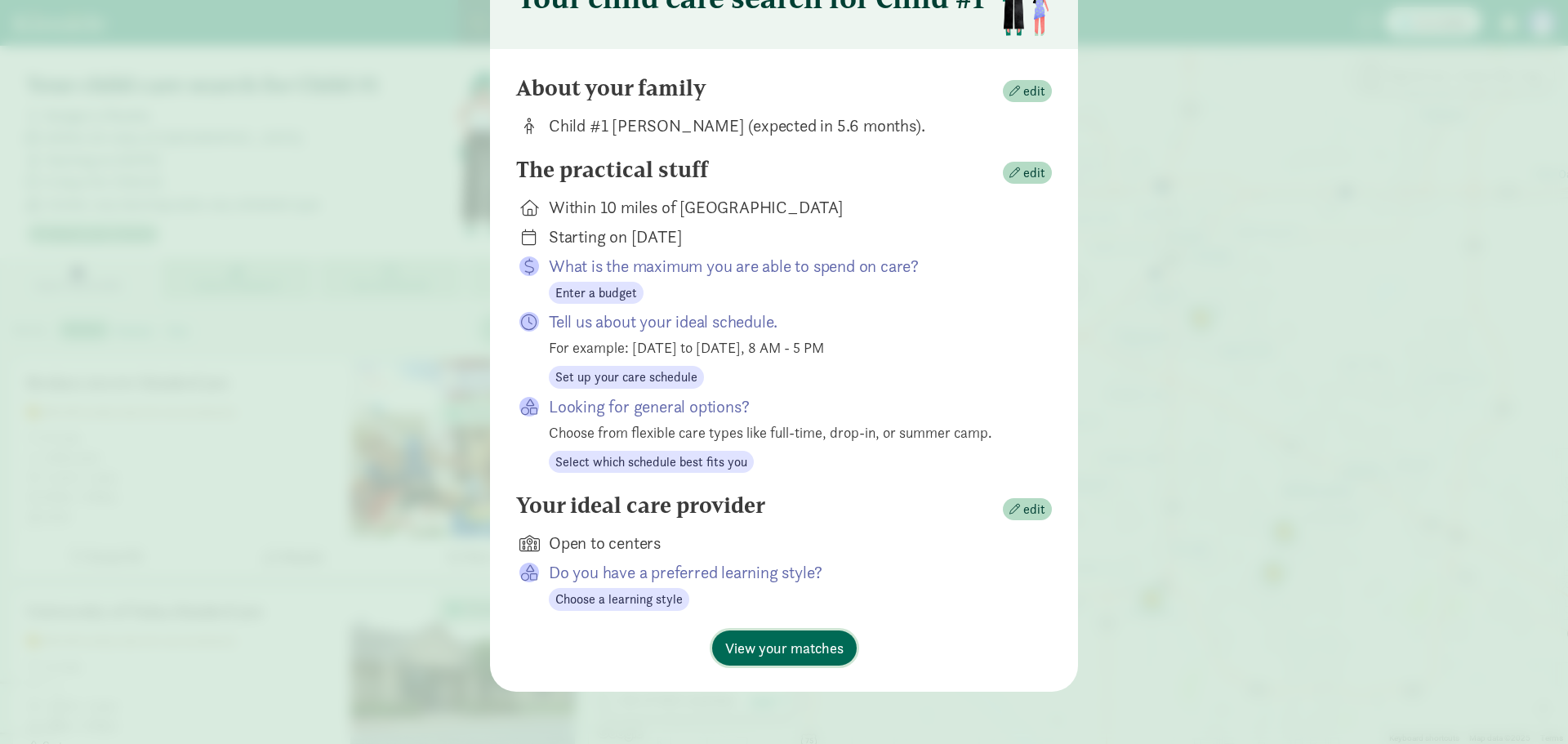
click at [758, 655] on span "View your matches" at bounding box center [784, 648] width 119 height 22
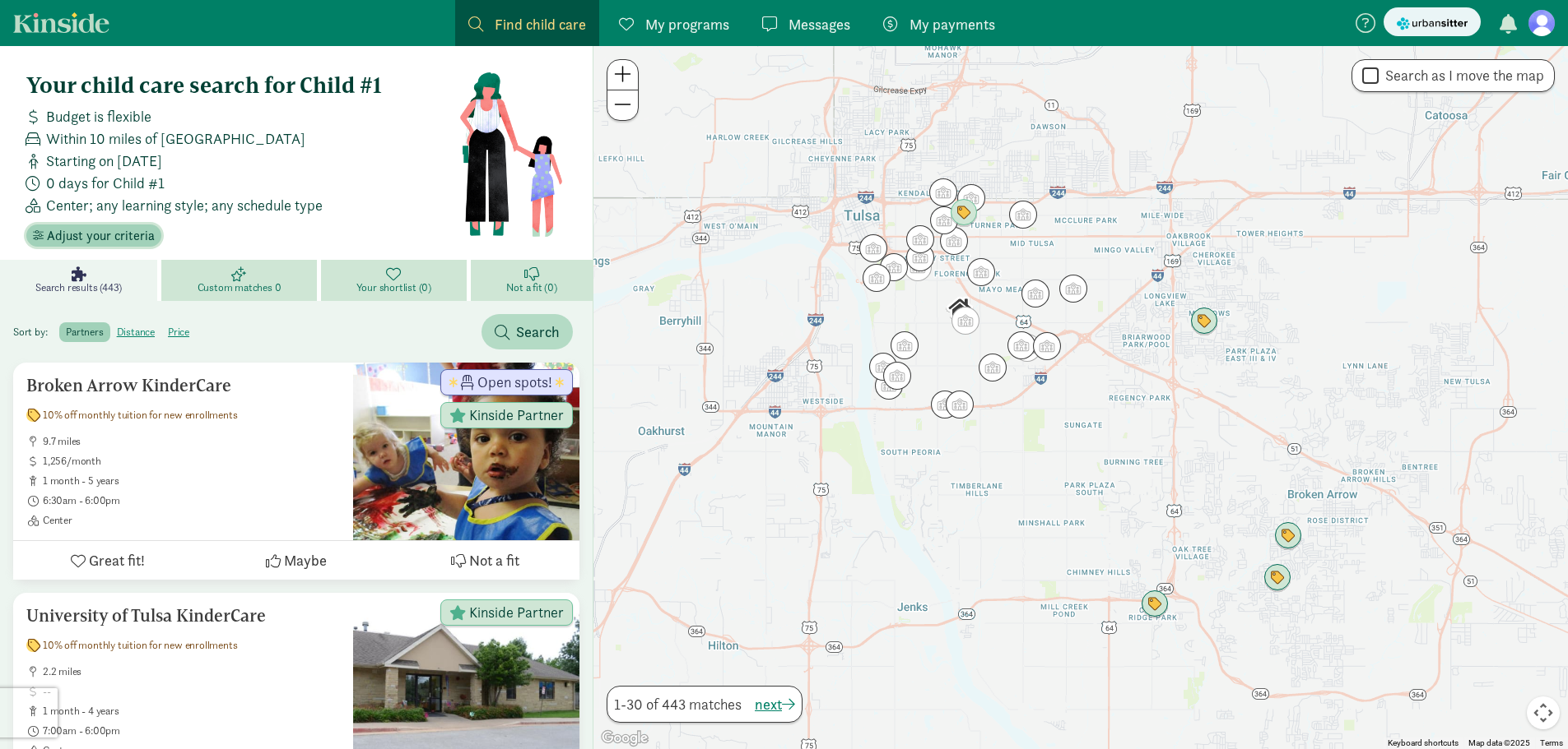
click at [93, 236] on span "Adjust your criteria" at bounding box center [101, 235] width 108 height 19
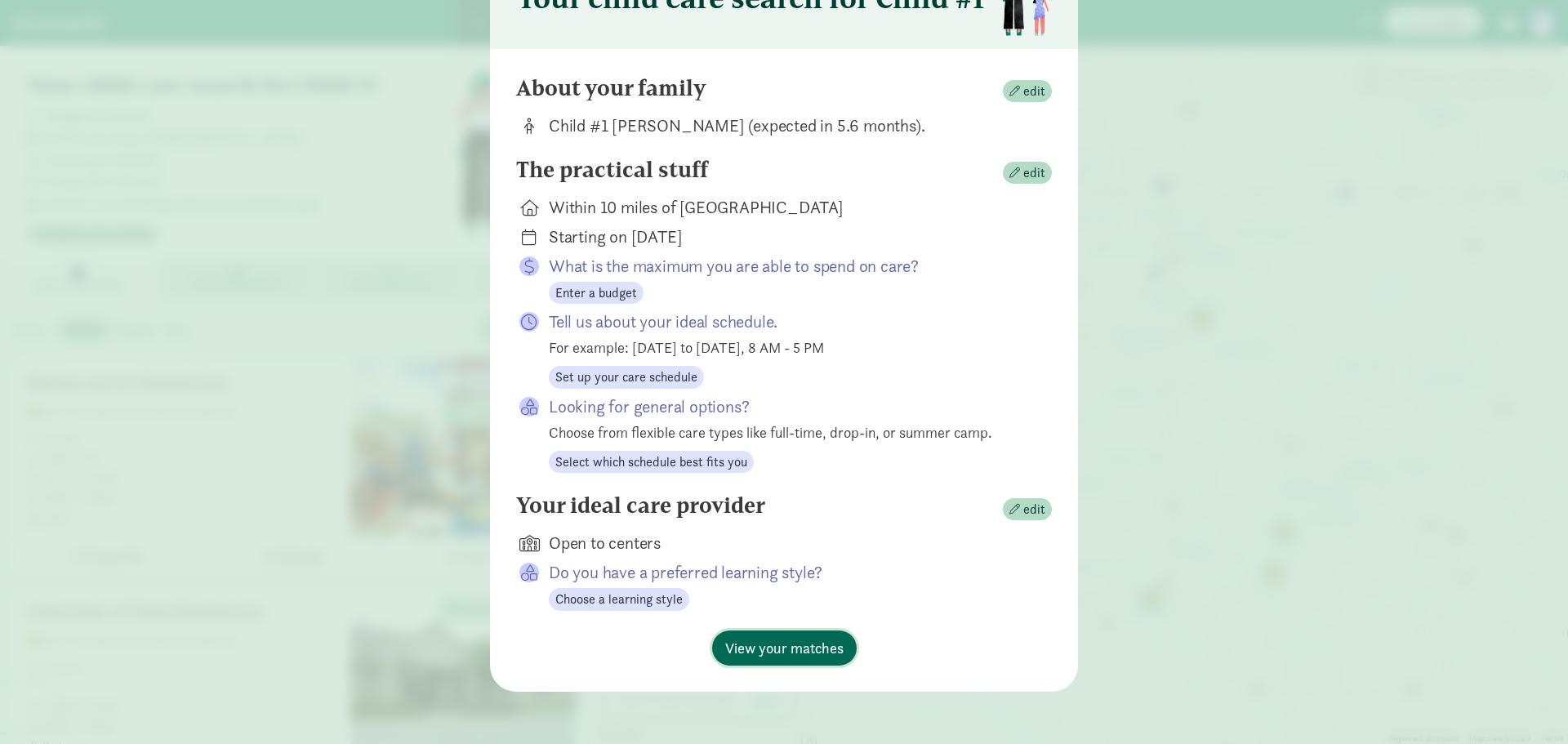
click at [763, 646] on span "View your matches" at bounding box center [784, 648] width 119 height 22
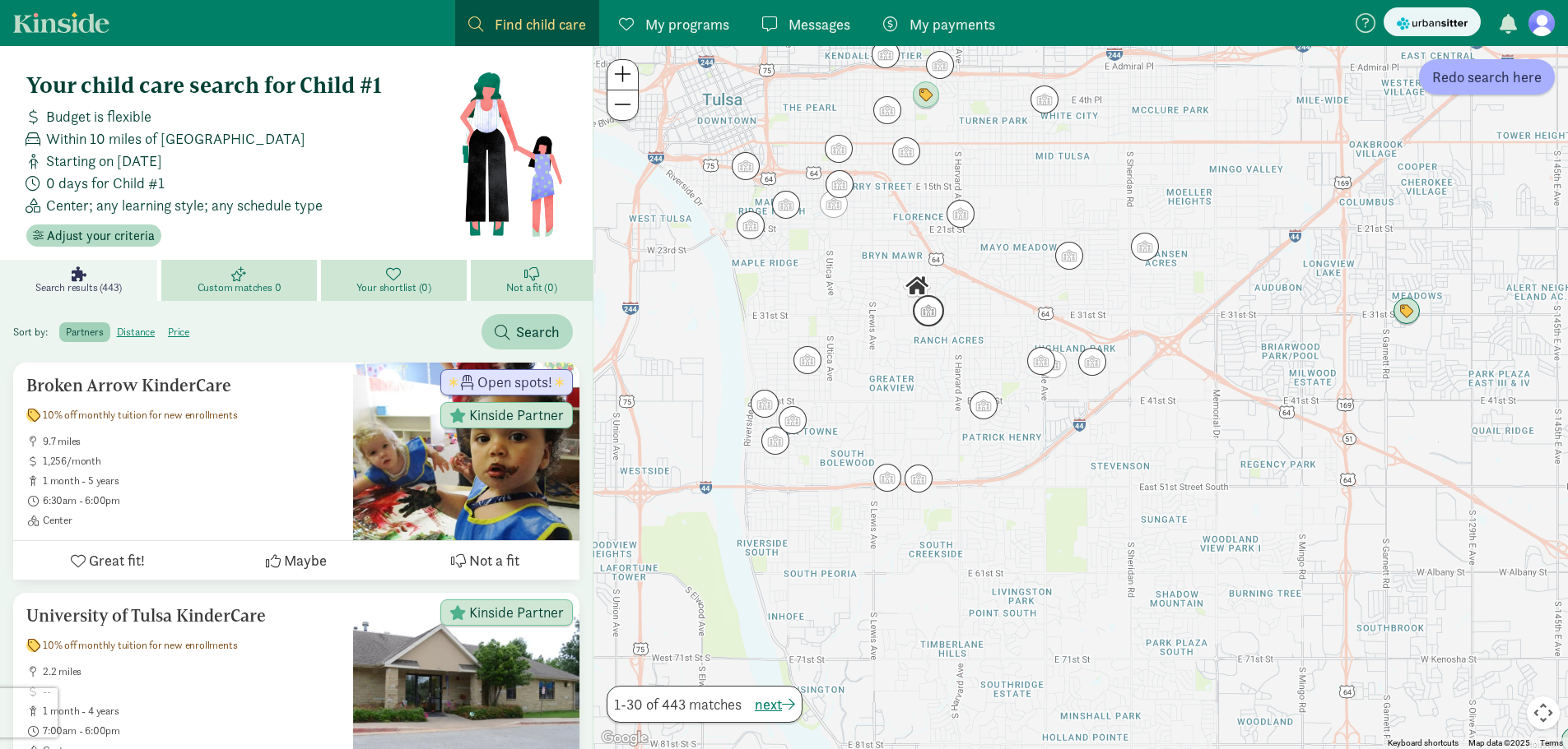
click at [929, 307] on img "Click to see details" at bounding box center [928, 311] width 45 height 44
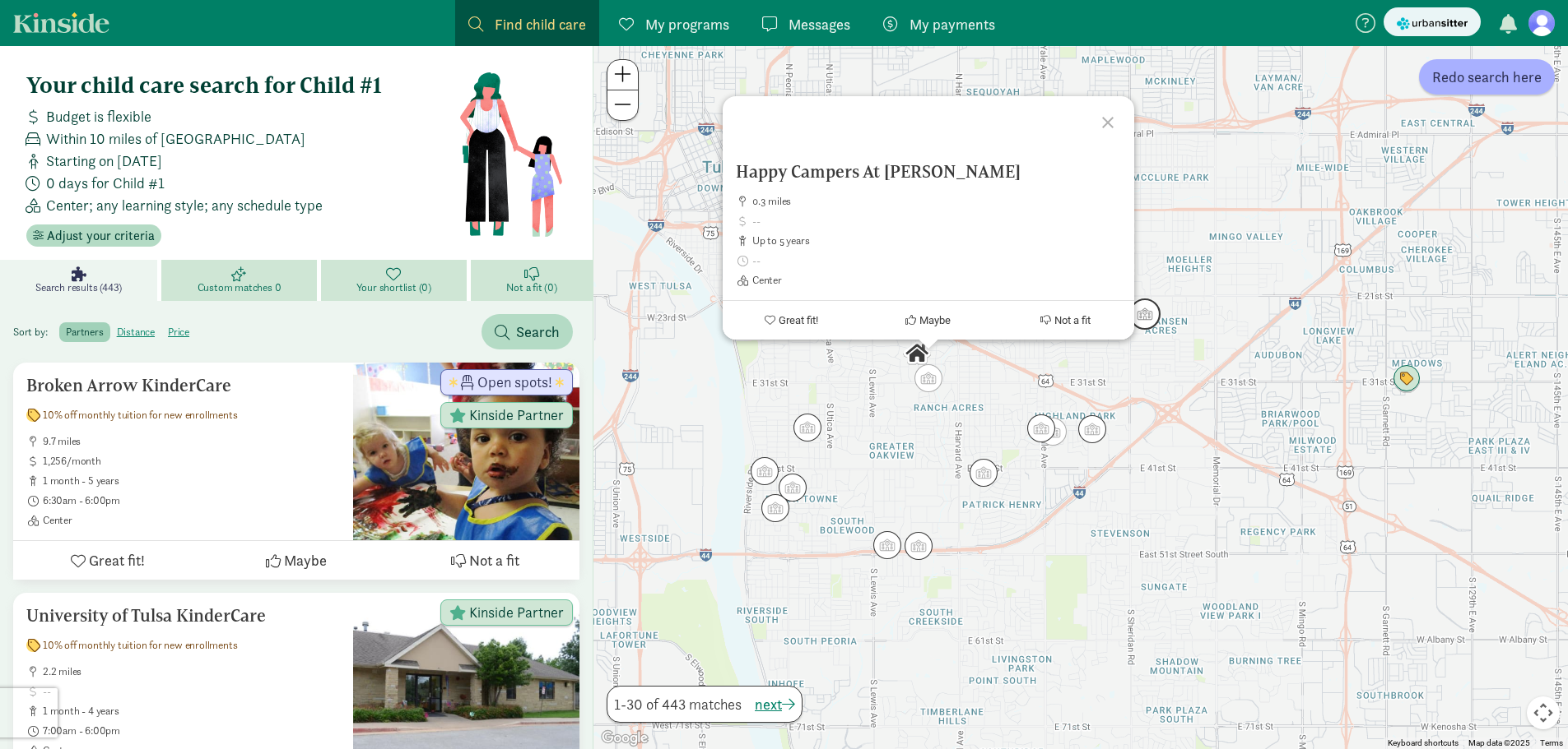
drag, startPoint x: 1145, startPoint y: 311, endPoint x: 1152, endPoint y: 336, distance: 26.0
click at [1144, 311] on img "Click to see details" at bounding box center [1145, 314] width 45 height 44
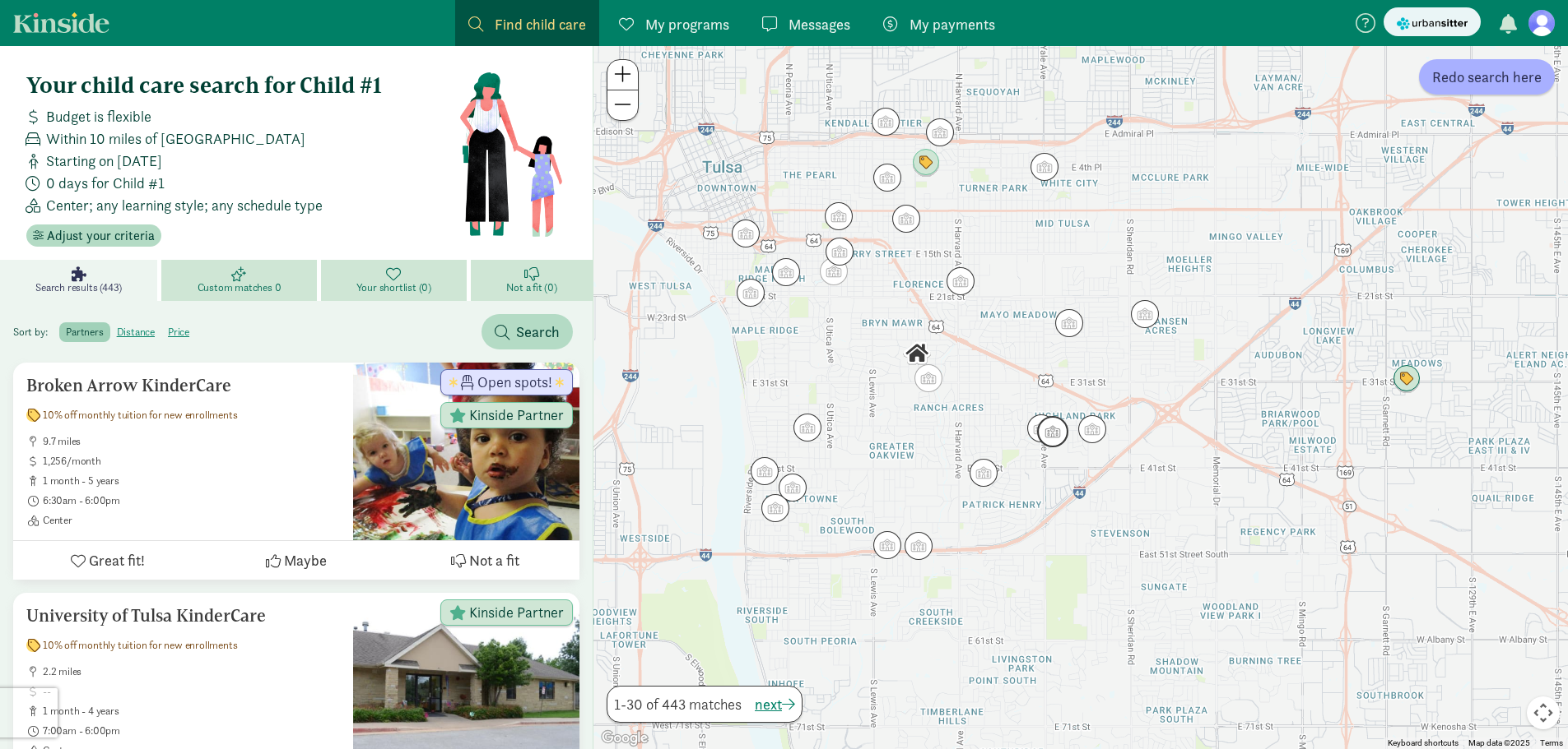
click at [1042, 436] on img "Click to see details" at bounding box center [1052, 432] width 45 height 44
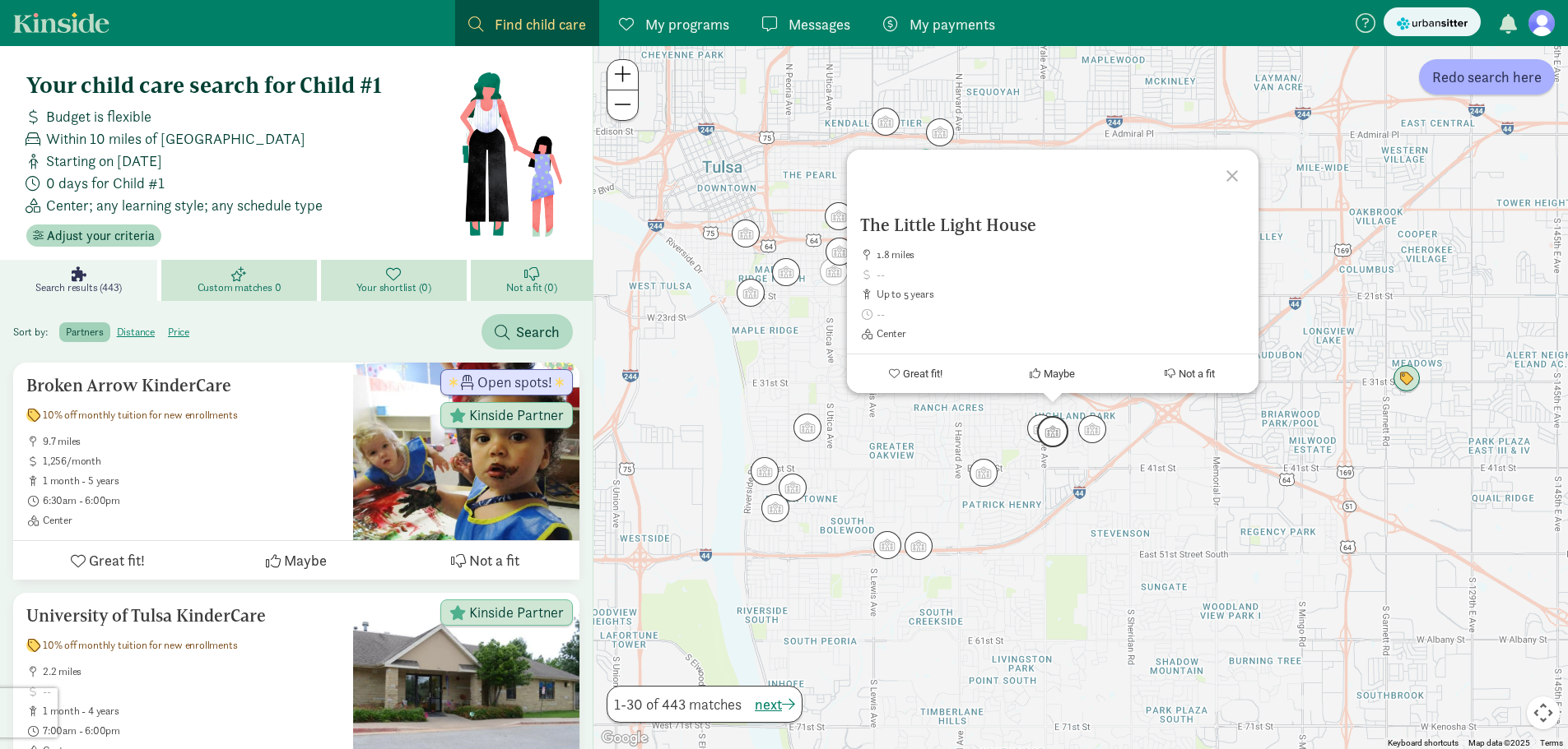
click at [1033, 427] on img "Click to see details" at bounding box center [1052, 432] width 45 height 44
click at [1086, 429] on img "Click to see details" at bounding box center [1092, 429] width 45 height 44
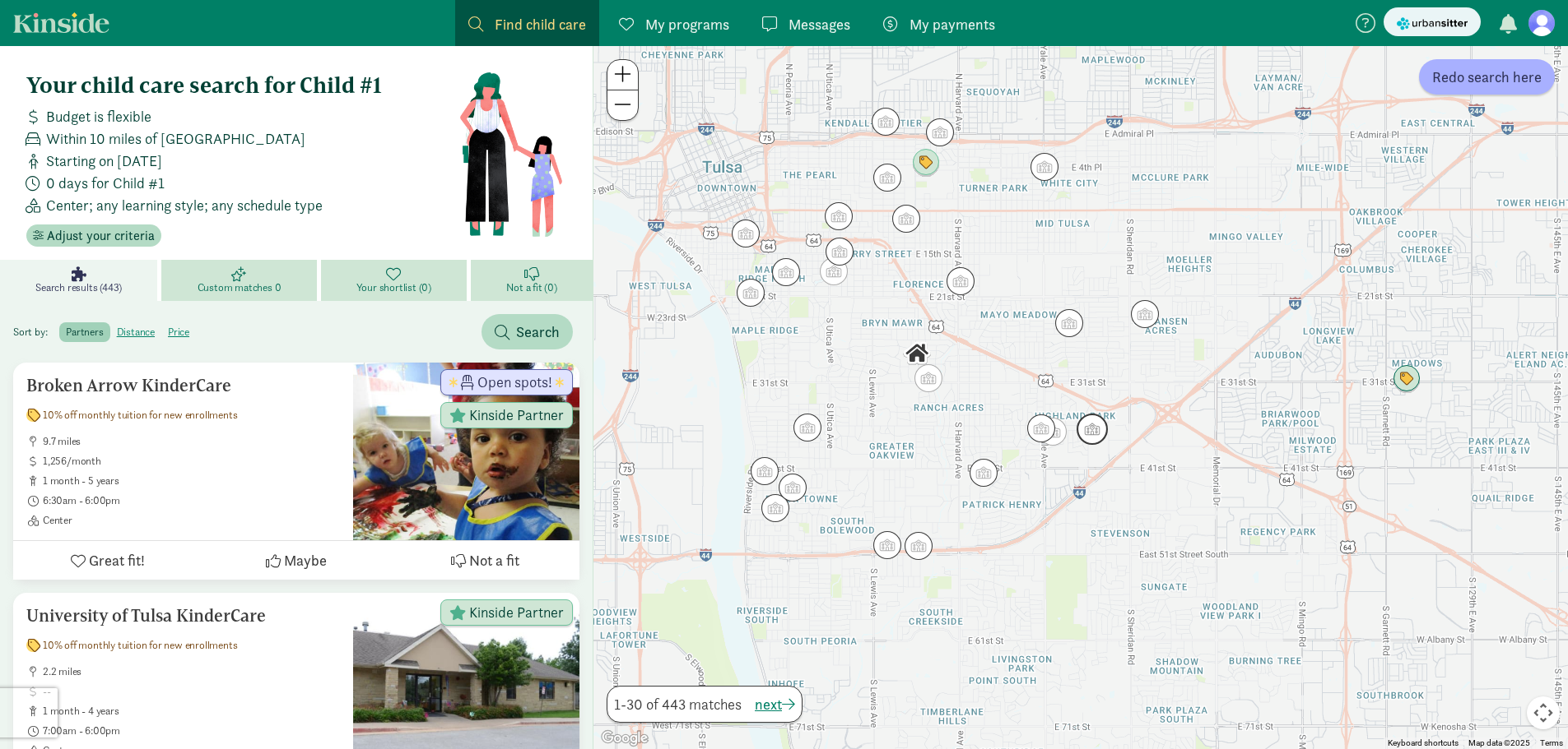
click at [1088, 428] on img "Click to see details" at bounding box center [1092, 429] width 45 height 44
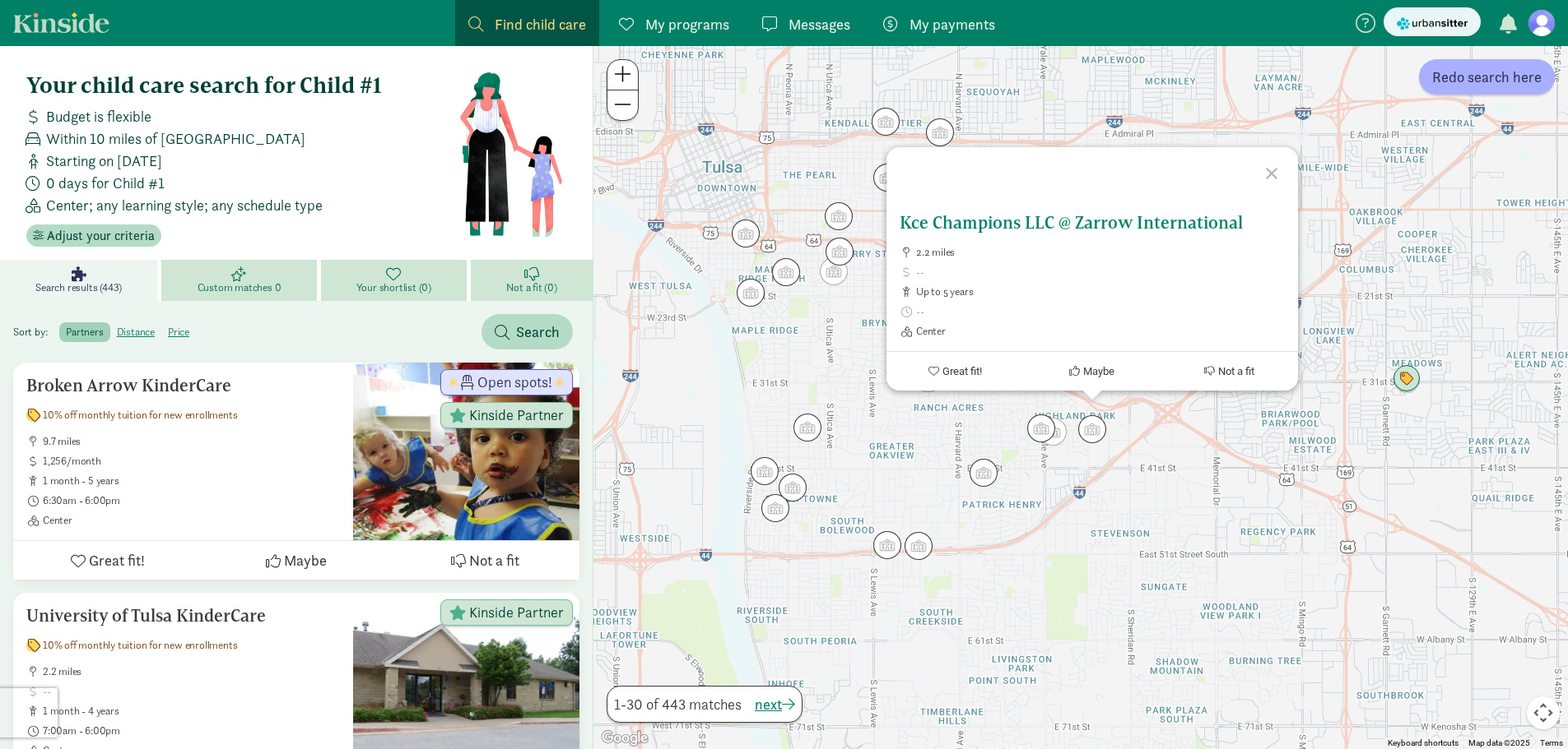
click at [968, 233] on div "Kce Champions LLC @ Zarrow International 2.2 miles up to 5 years Center" at bounding box center [1091, 275] width 385 height 125
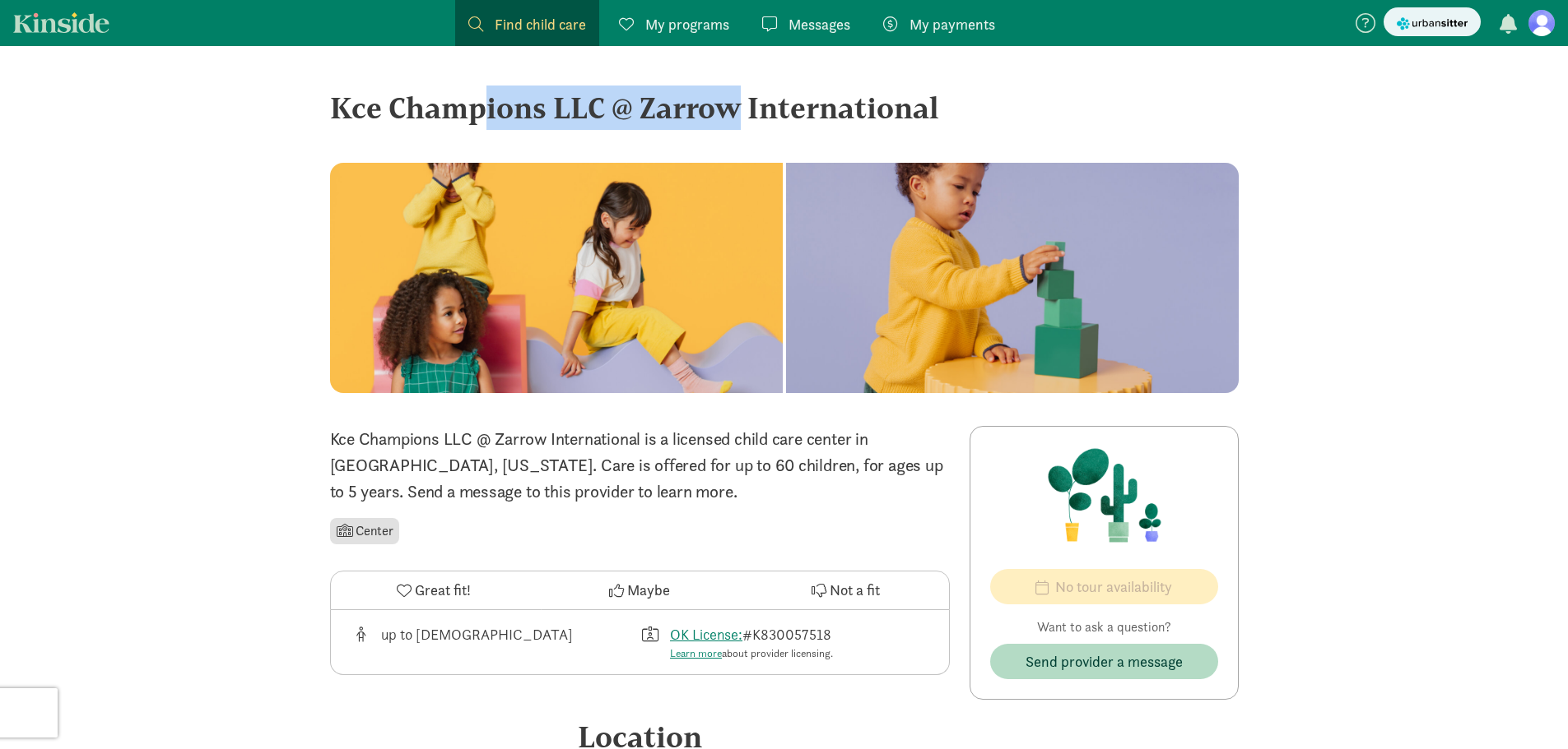
drag, startPoint x: 316, startPoint y: 101, endPoint x: 598, endPoint y: 111, distance: 282.2
click at [599, 111] on div "‹ › × Kce Champions LLC @ Zarrow International ‹ › × Kce Champions LLC @ Zarrow…" at bounding box center [784, 612] width 935 height 1132
drag, startPoint x: 1010, startPoint y: 110, endPoint x: 325, endPoint y: 109, distance: 685.0
click at [325, 109] on div "‹ › × Kce Champions LLC @ Zarrow International ‹ › × Kce Champions LLC @ Zarrow…" at bounding box center [784, 612] width 935 height 1132
drag, startPoint x: 506, startPoint y: 15, endPoint x: 464, endPoint y: 37, distance: 47.4
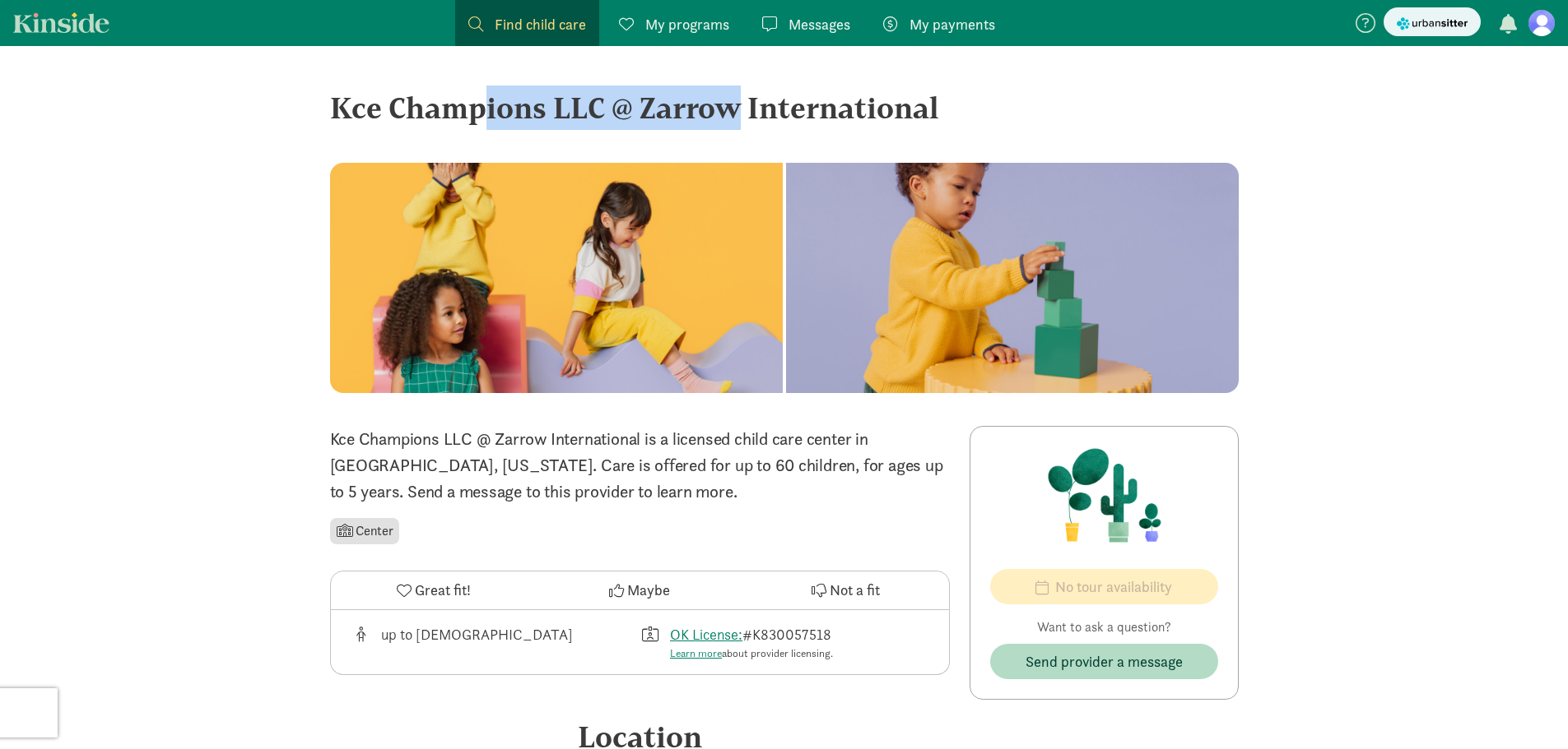
click at [506, 18] on span "Find child care" at bounding box center [540, 24] width 92 height 22
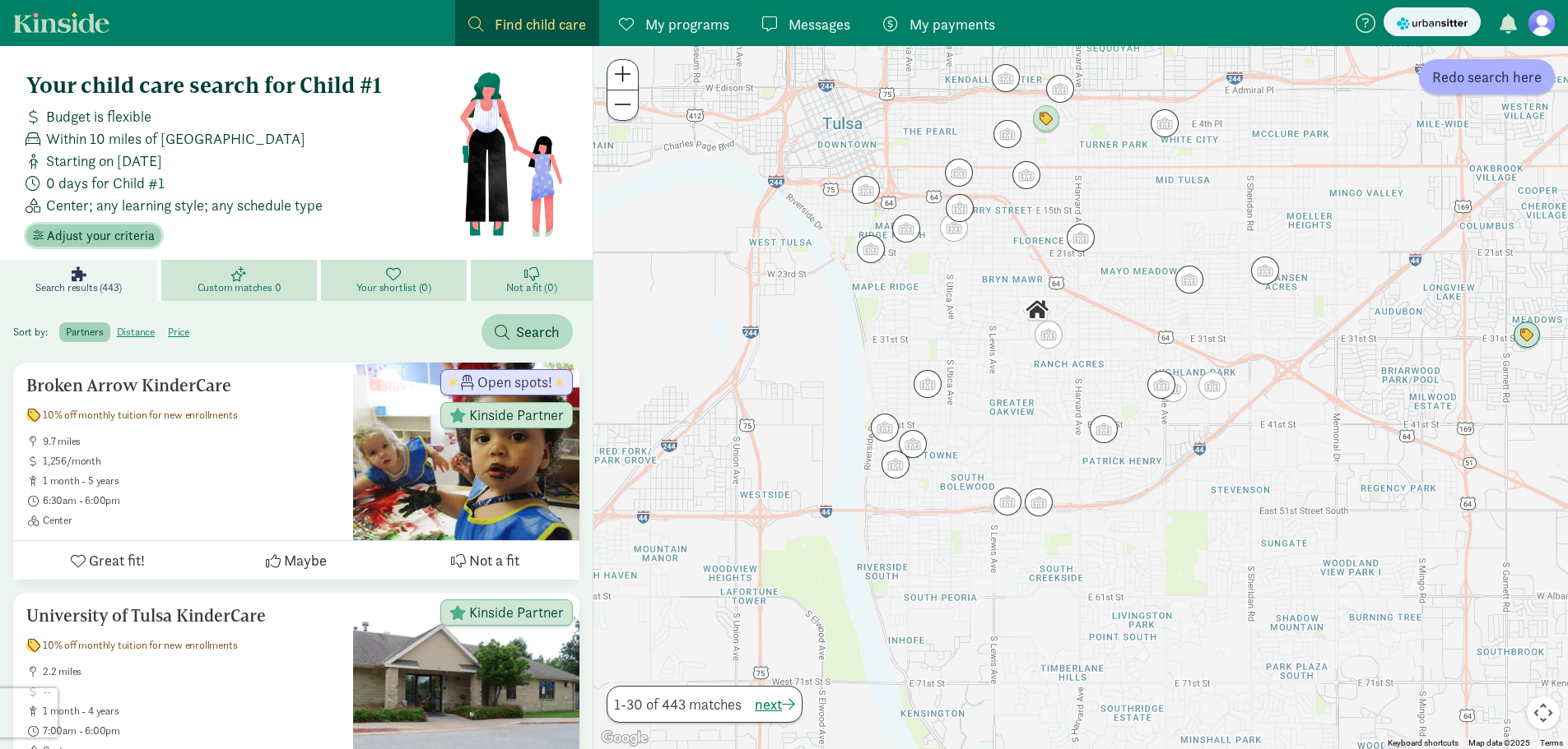
click at [100, 235] on span "Adjust your criteria" at bounding box center [101, 235] width 108 height 19
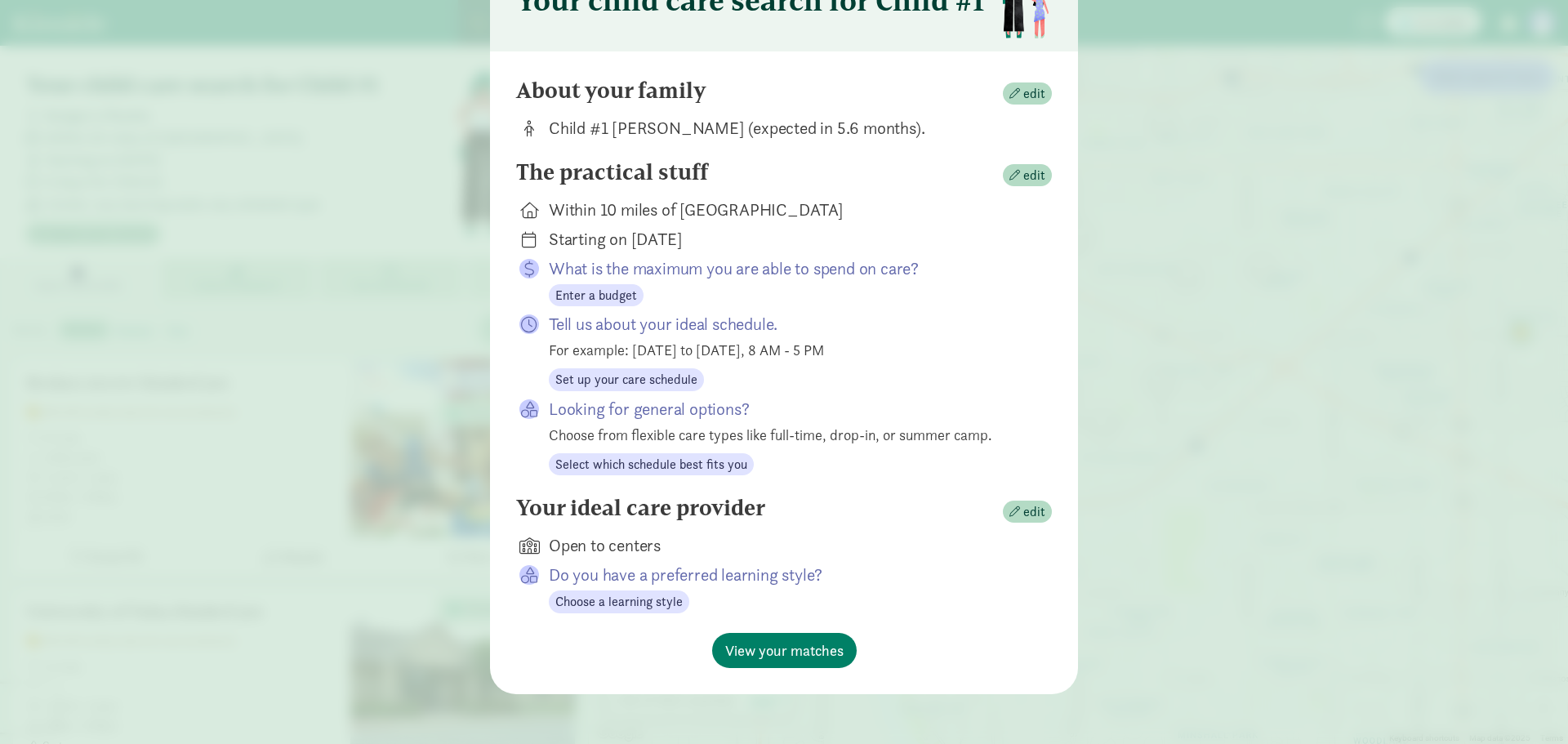
scroll to position [106, 0]
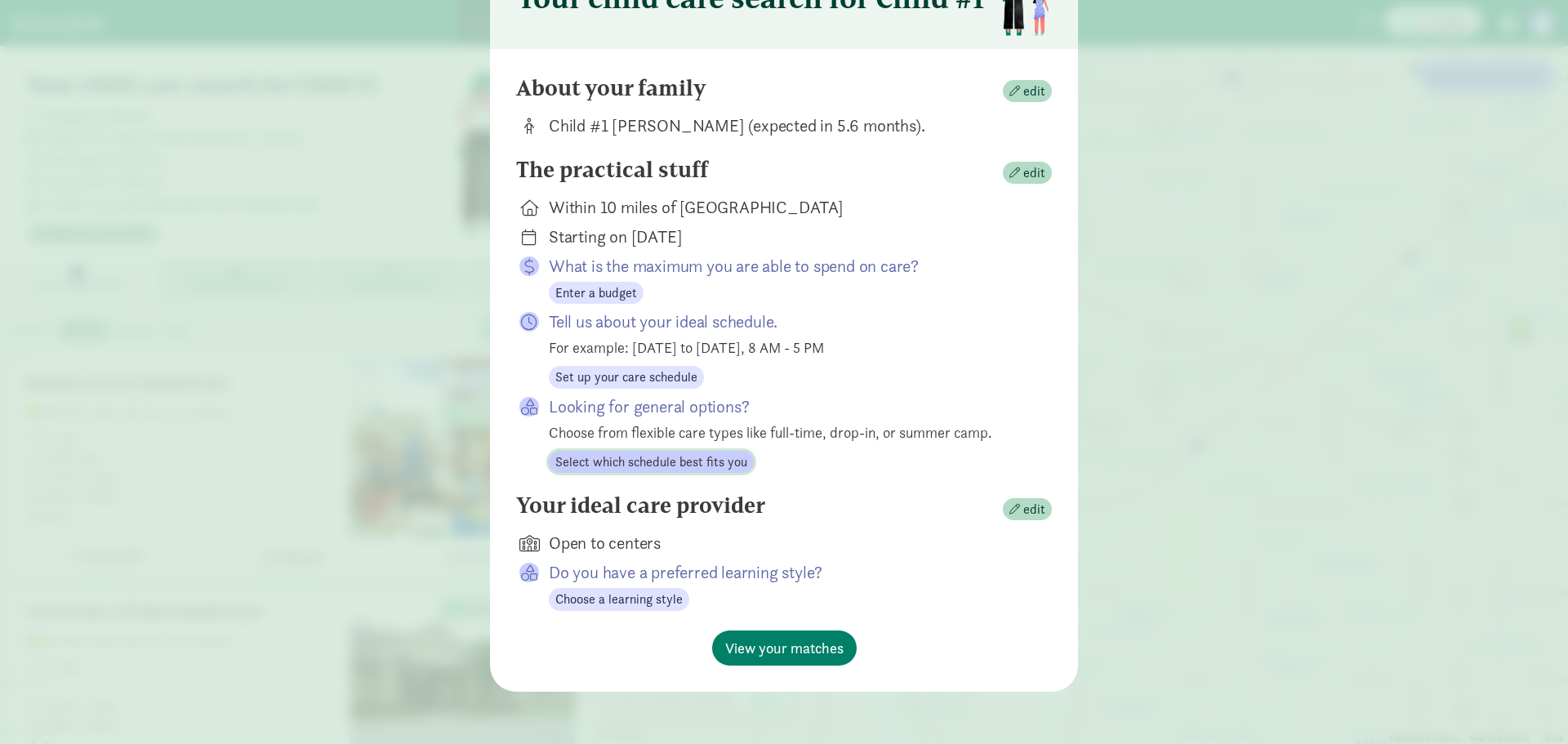
click at [657, 459] on span "Select which schedule best fits you" at bounding box center [651, 462] width 192 height 19
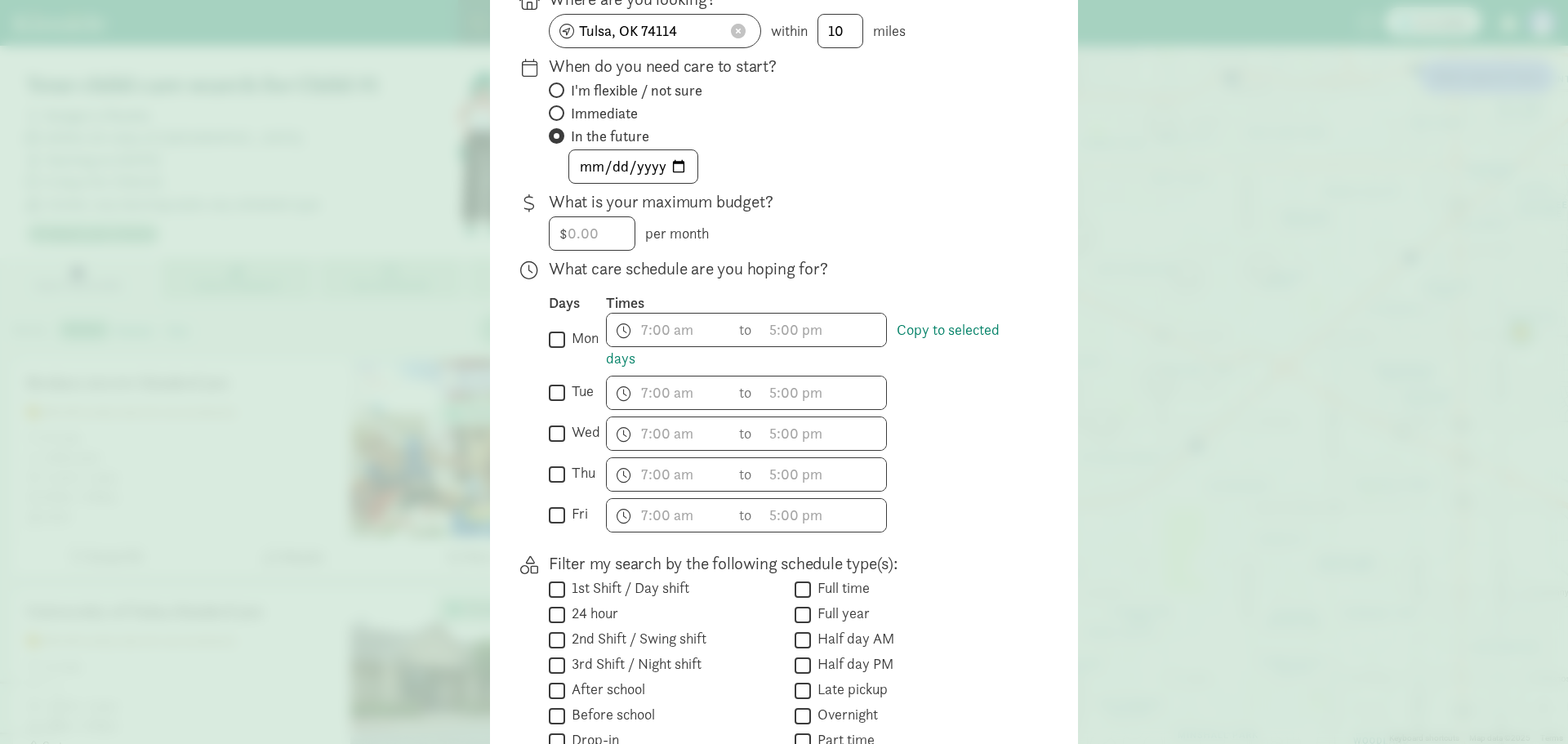
scroll to position [270, 0]
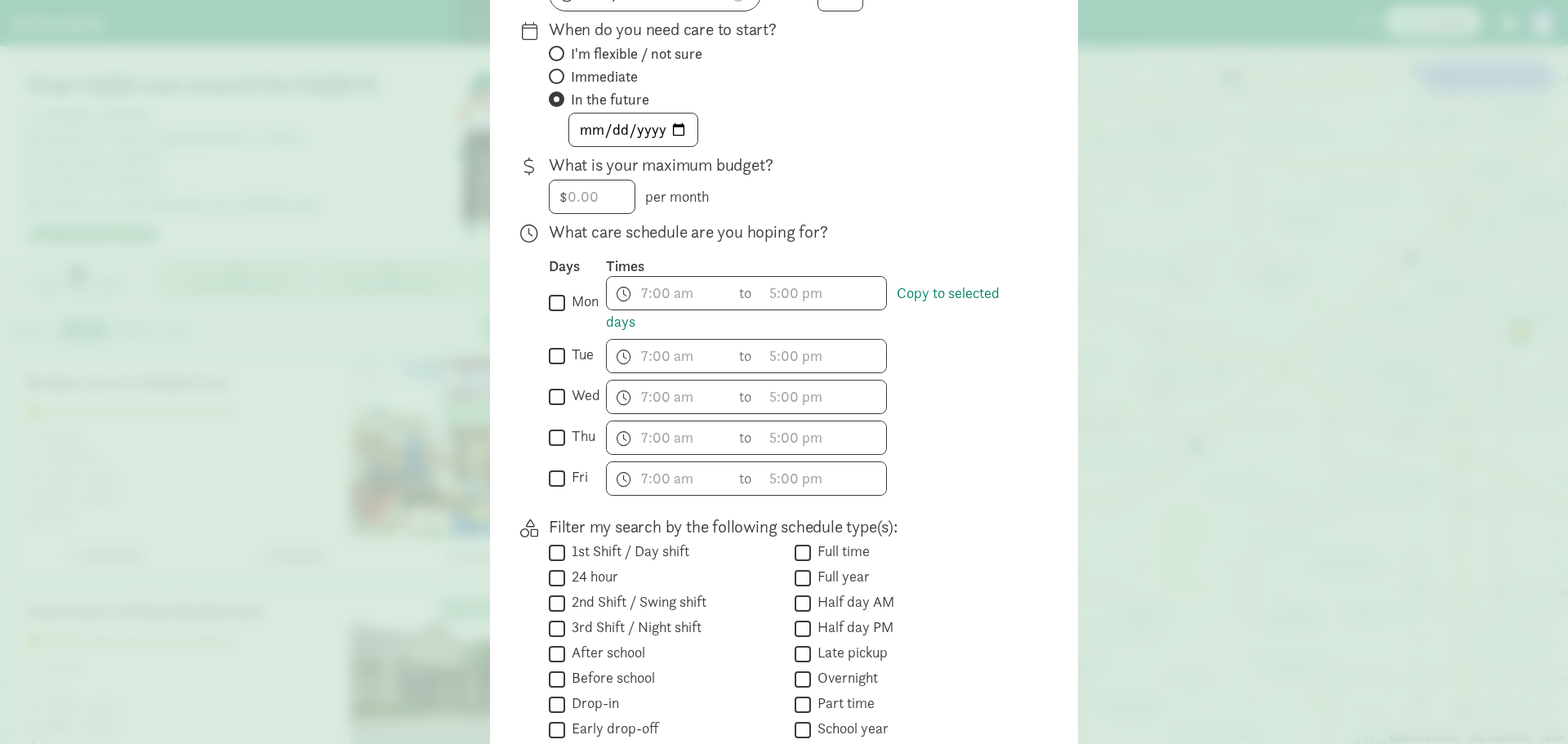
drag, startPoint x: 554, startPoint y: 301, endPoint x: 554, endPoint y: 322, distance: 21.0
click at [554, 307] on input "mon" at bounding box center [557, 303] width 17 height 22
checkbox input "true"
click at [556, 357] on input "tue" at bounding box center [557, 356] width 17 height 22
checkbox input "true"
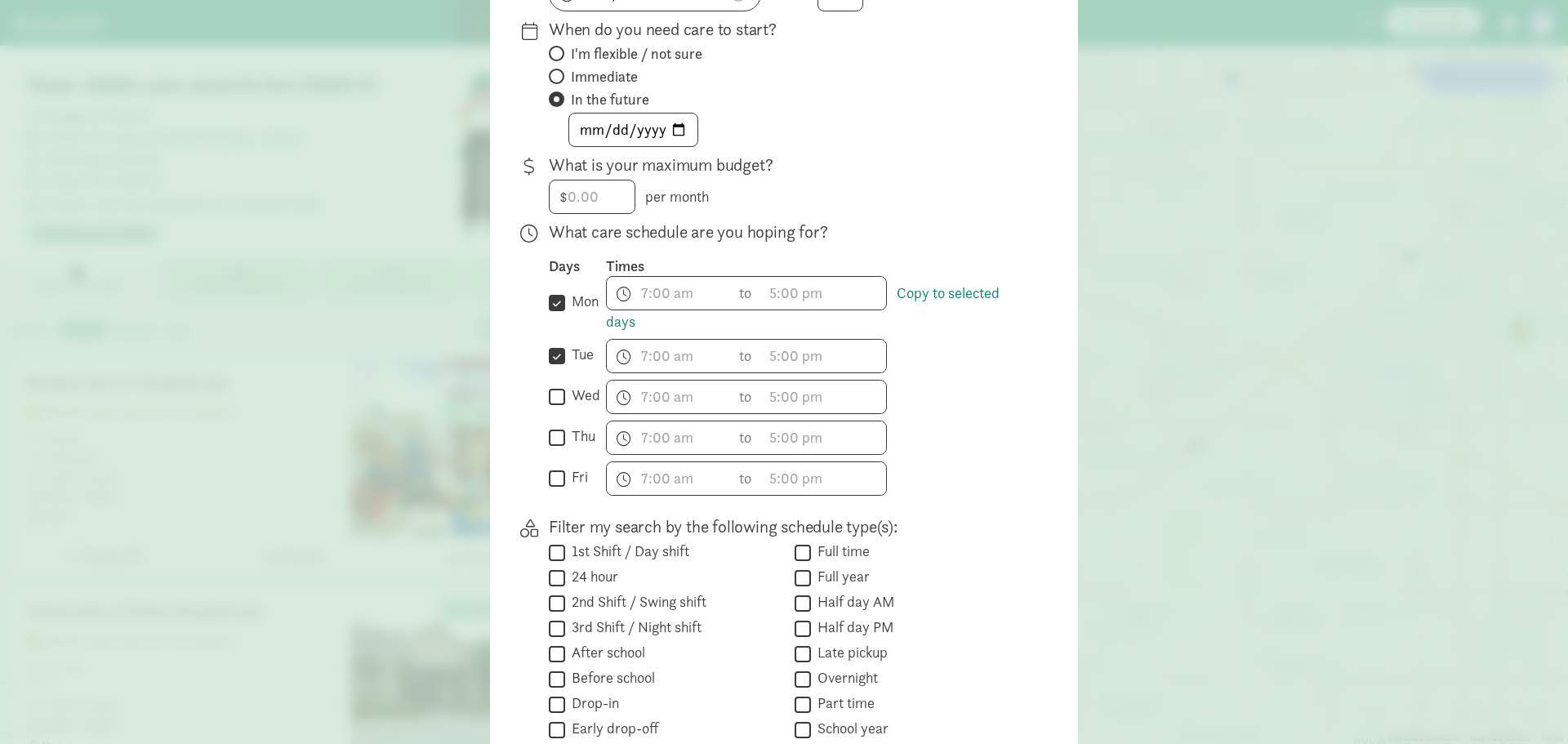
click at [555, 395] on input "wed" at bounding box center [557, 397] width 17 height 22
checkbox input "true"
click at [554, 436] on input "thu" at bounding box center [557, 437] width 17 height 22
checkbox input "true"
click at [548, 482] on input "fri" at bounding box center [557, 479] width 17 height 22
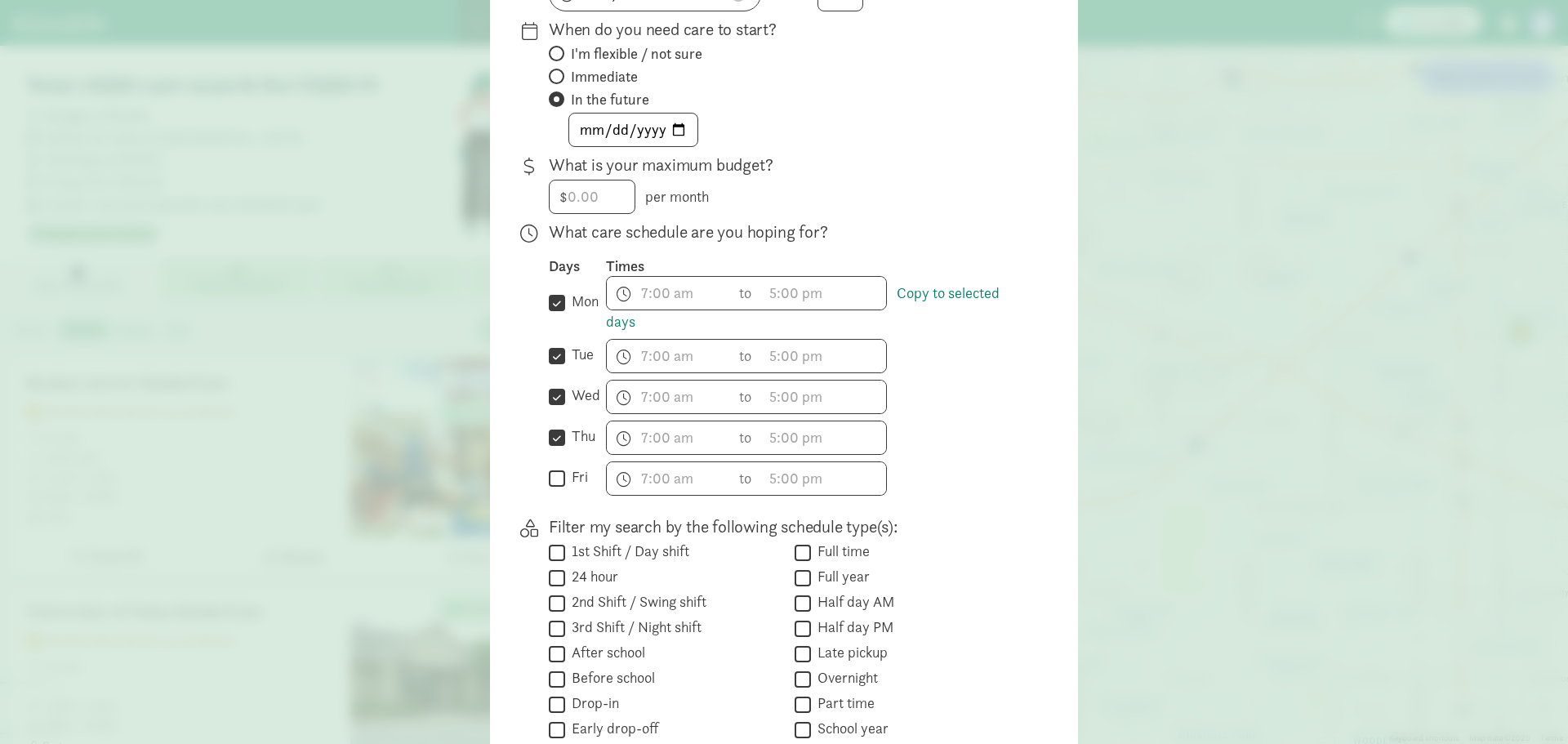
checkbox input "true"
click at [674, 302] on span "h 12 1 2 3 4 5 6 7 8 9 10 11 mm 00 15 30 45 a am pm" at bounding box center [668, 293] width 124 height 32
drag, startPoint x: 1017, startPoint y: 345, endPoint x: 992, endPoint y: 349, distance: 25.3
click at [1012, 346] on div at bounding box center [784, 102] width 1568 height 744
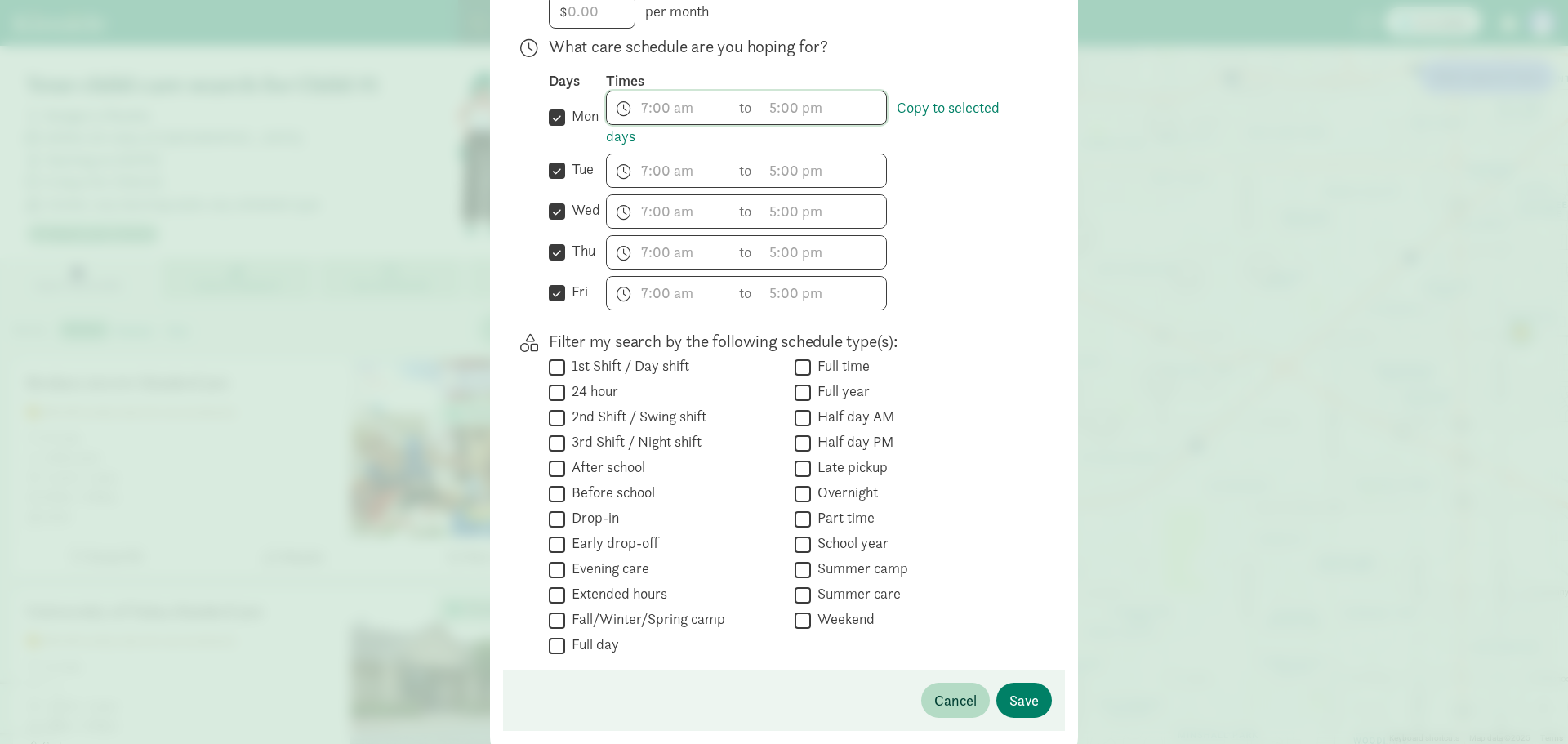
scroll to position [515, 0]
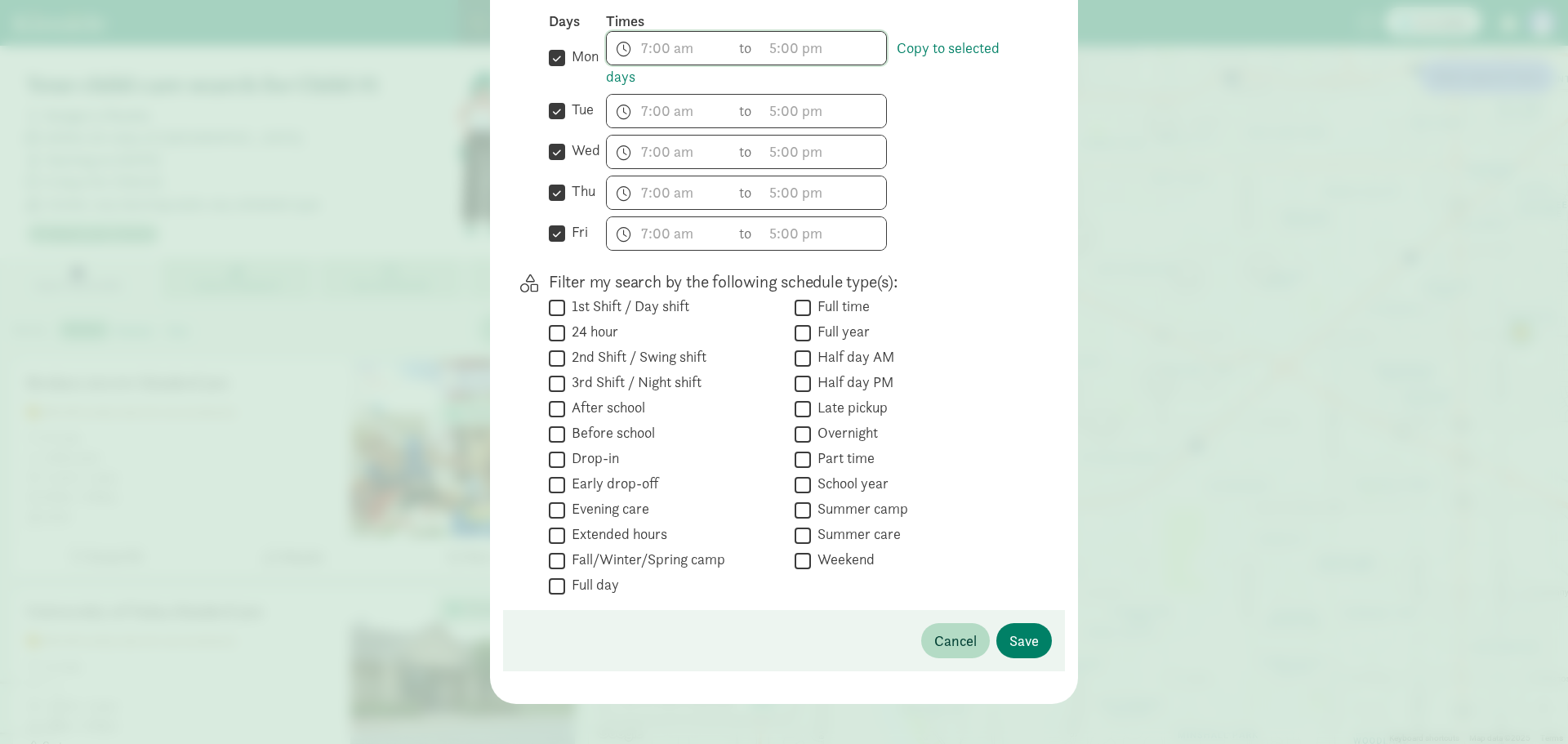
click at [796, 309] on input "Full time" at bounding box center [803, 308] width 17 height 22
checkbox input "true"
drag, startPoint x: 947, startPoint y: 353, endPoint x: 939, endPoint y: 353, distance: 8.0
click at [949, 373] on div " Half day AM" at bounding box center [910, 384] width 231 height 22
click at [1019, 643] on span "Save" at bounding box center [1024, 641] width 29 height 22
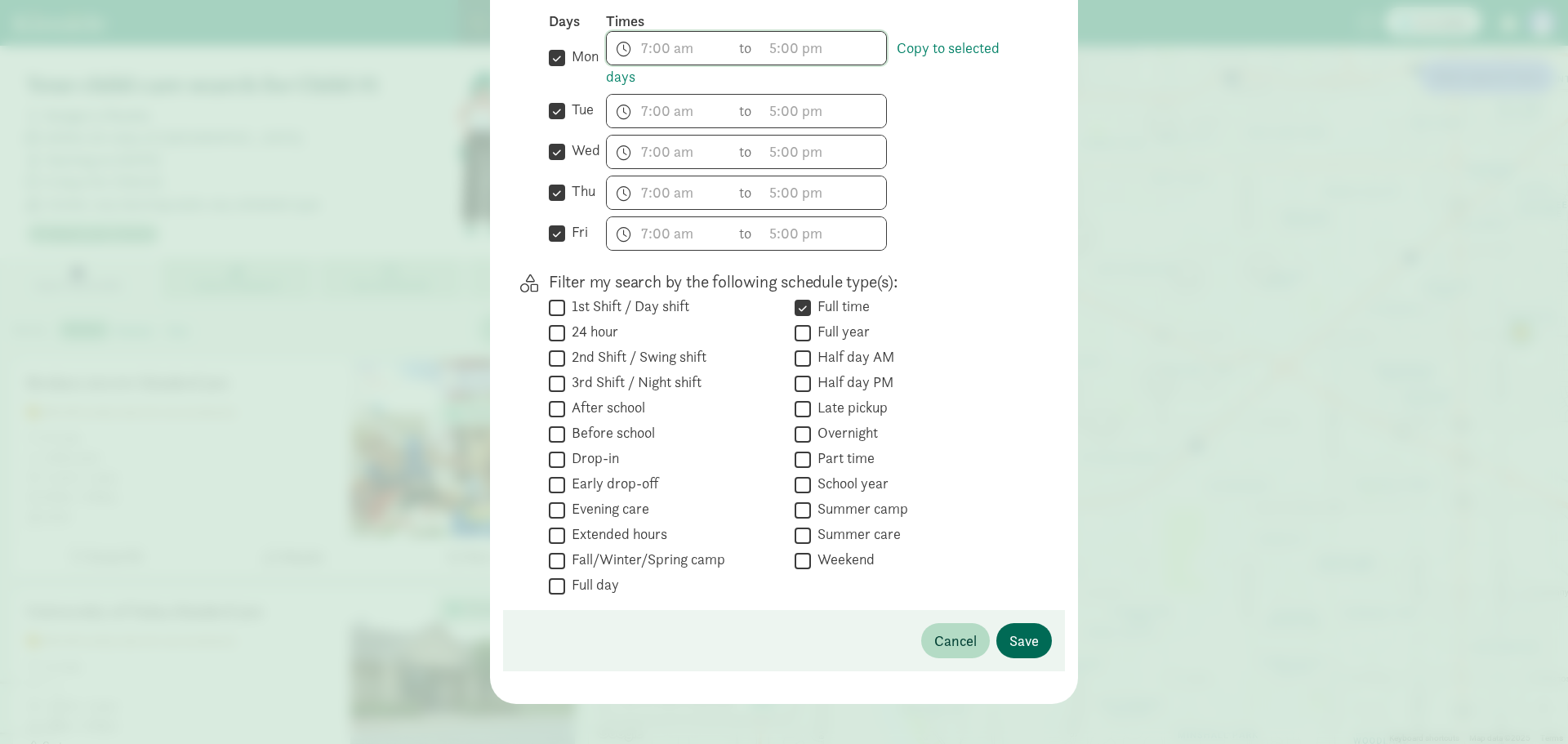
scroll to position [0, 0]
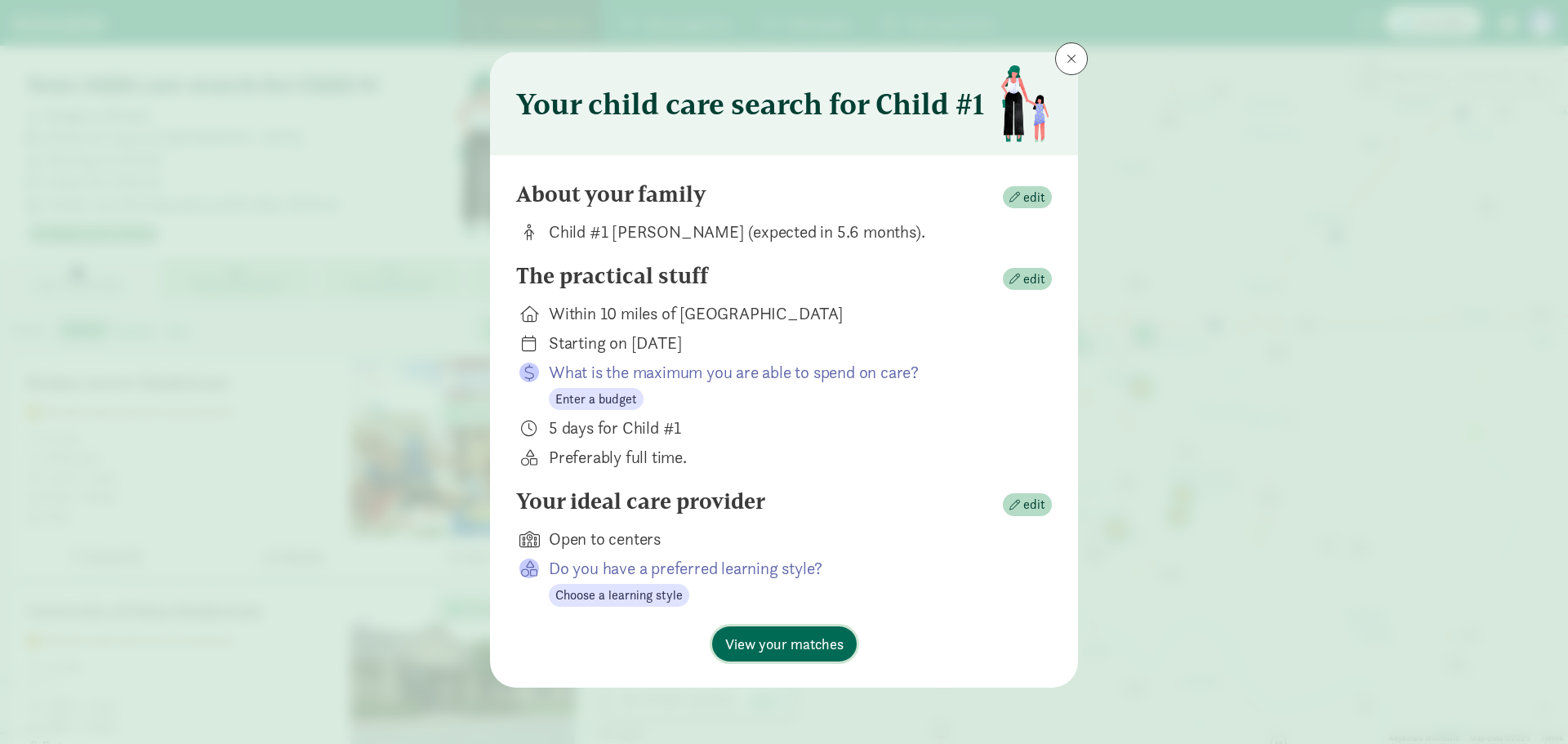
click at [821, 651] on span "View your matches" at bounding box center [784, 645] width 119 height 22
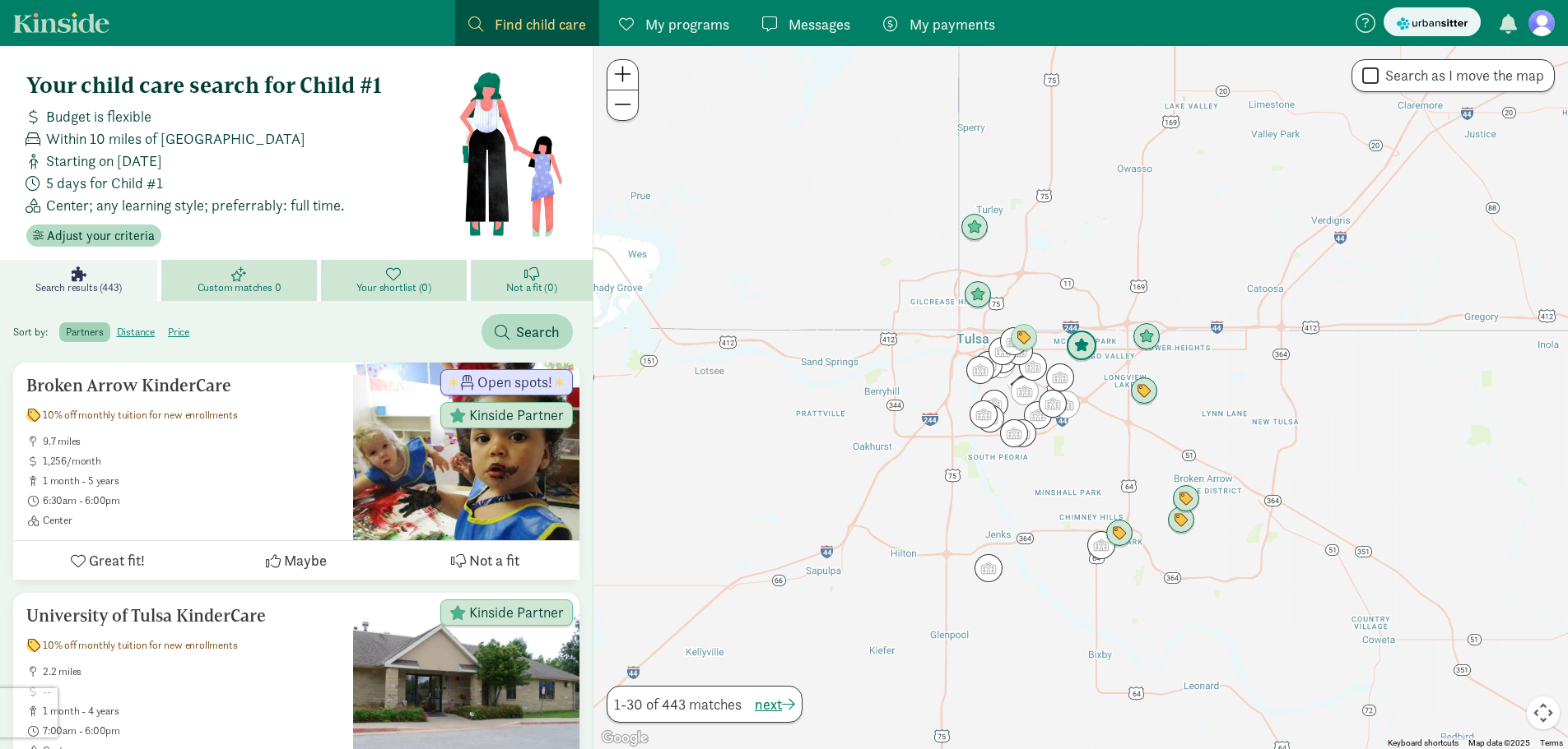
click at [1075, 345] on img "Click to see details" at bounding box center [1081, 347] width 45 height 44
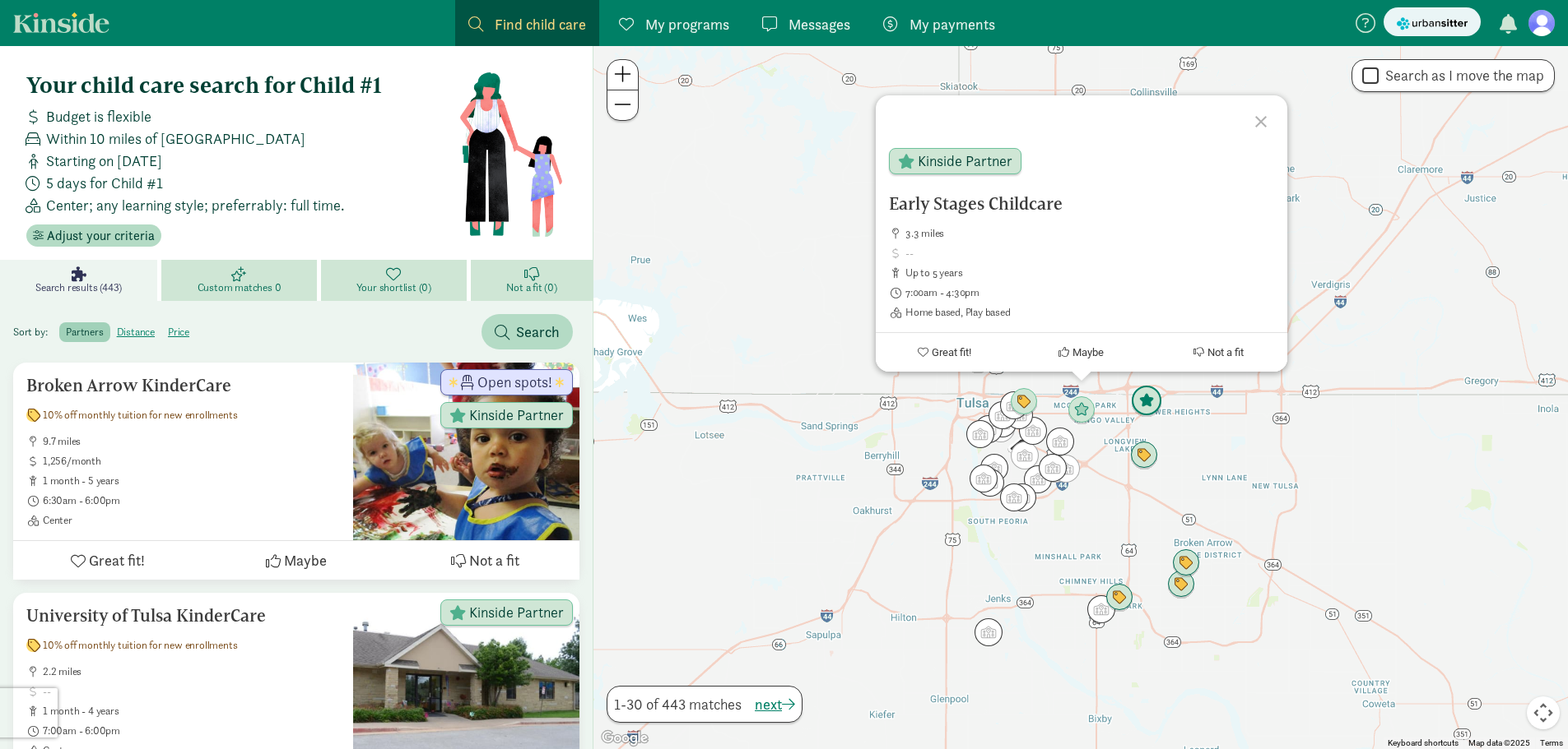
click at [1143, 388] on img "Click to see details" at bounding box center [1146, 401] width 45 height 44
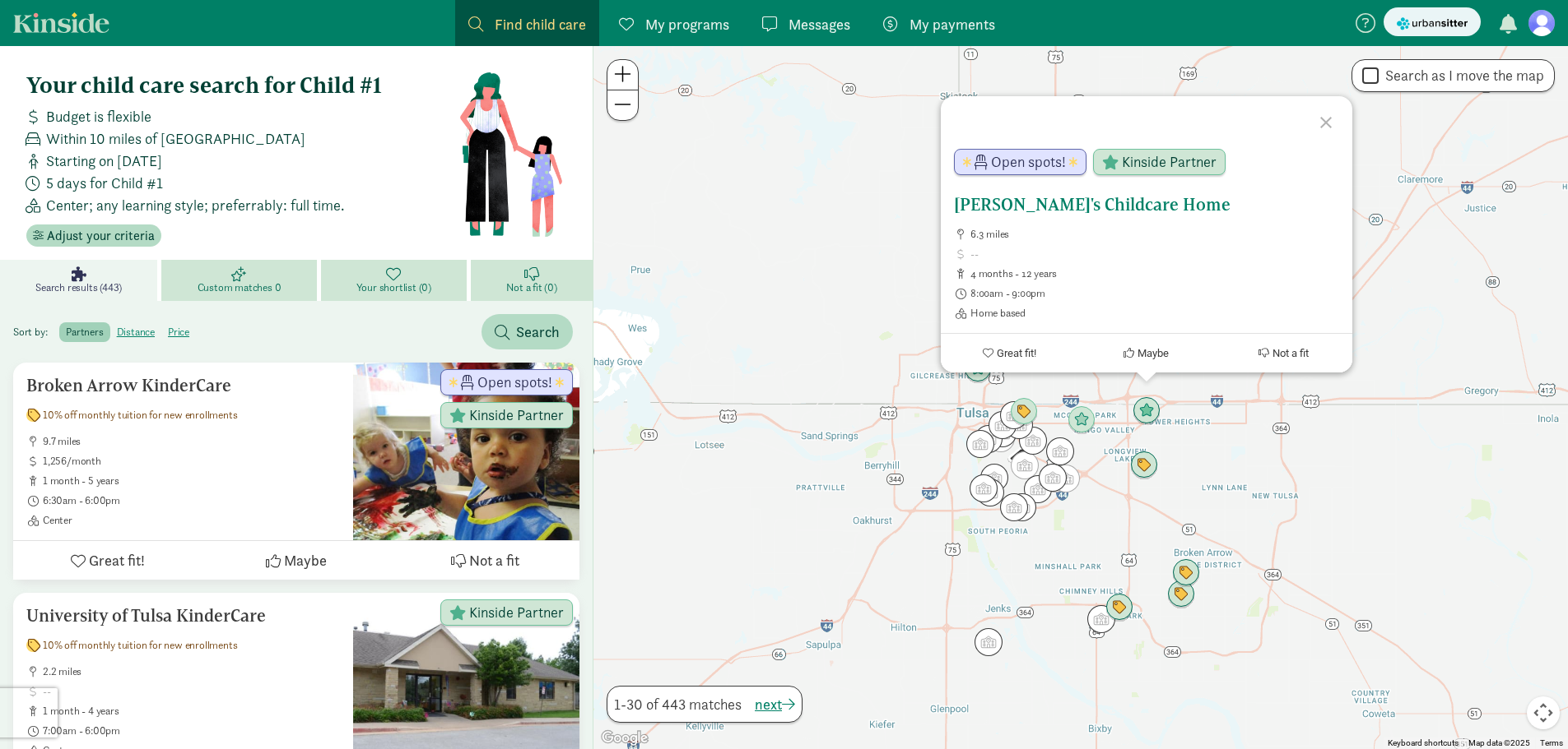
click at [1006, 203] on h5 "[PERSON_NAME]'s Childcare Home" at bounding box center [1146, 204] width 385 height 19
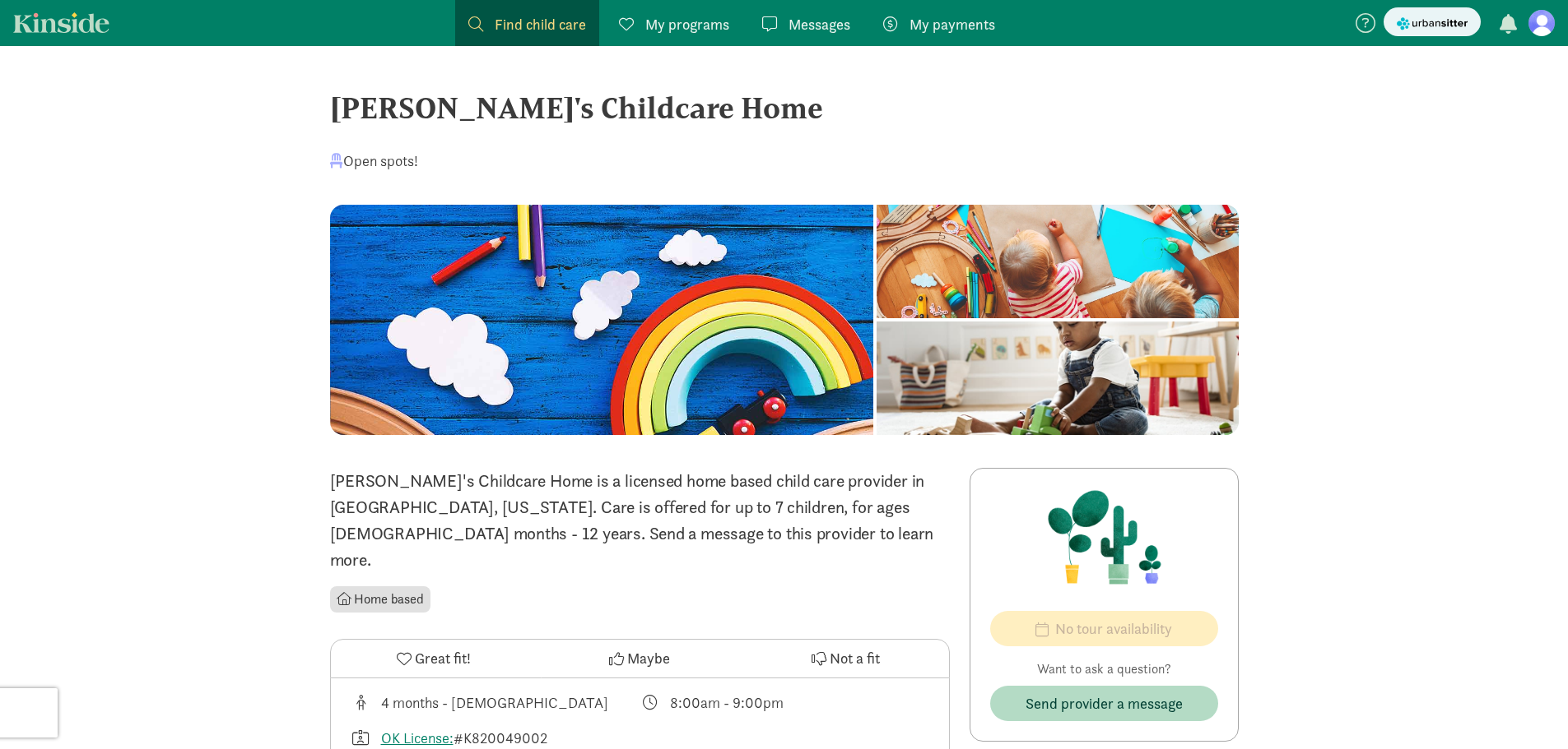
click at [490, 19] on div "Find child care Find" at bounding box center [527, 24] width 118 height 22
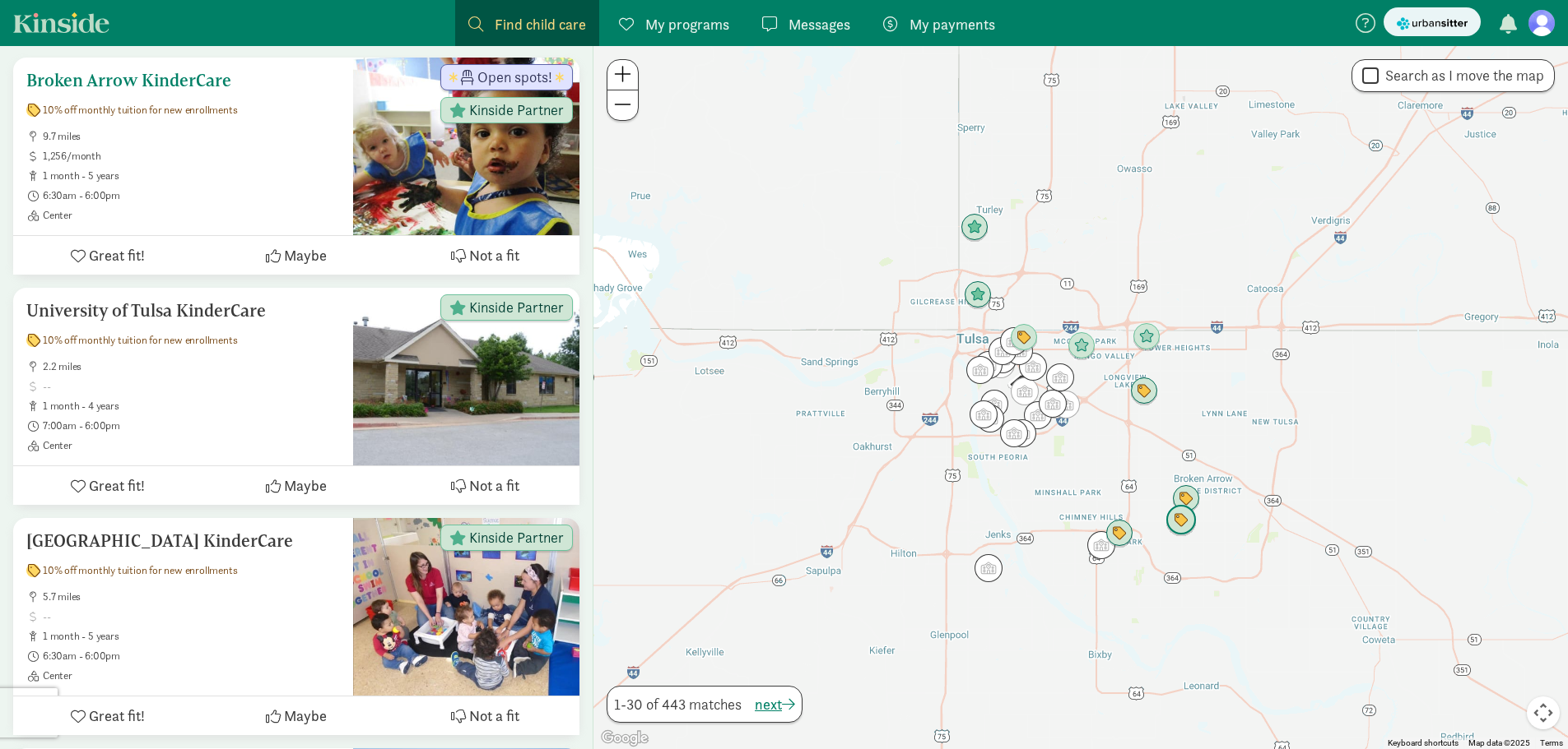
scroll to position [329, 0]
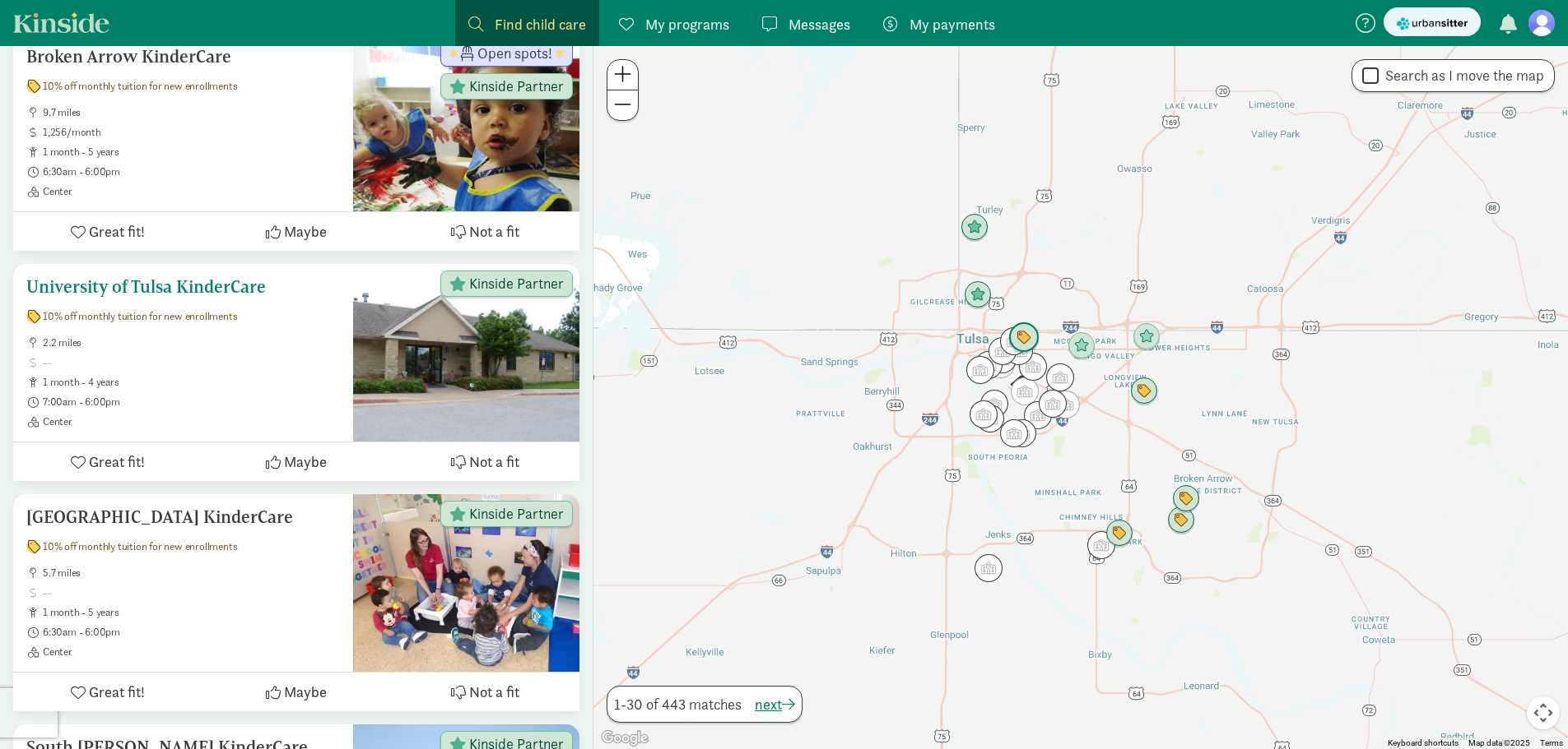
click at [147, 302] on div "[GEOGRAPHIC_DATA] KinderCare 10% off monthly tuition for new enrollments 2.2 mi…" at bounding box center [183, 352] width 313 height 151
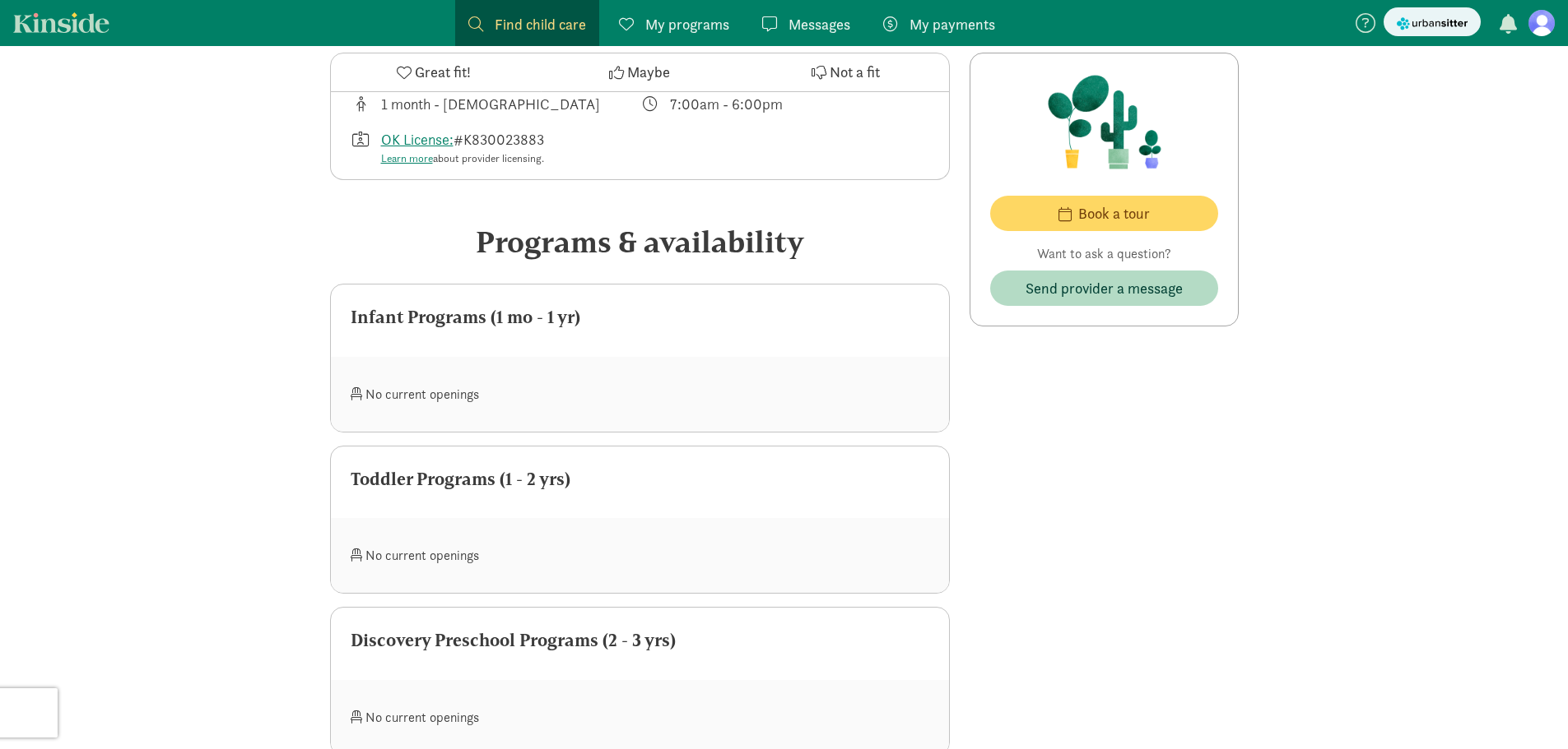
scroll to position [493, 0]
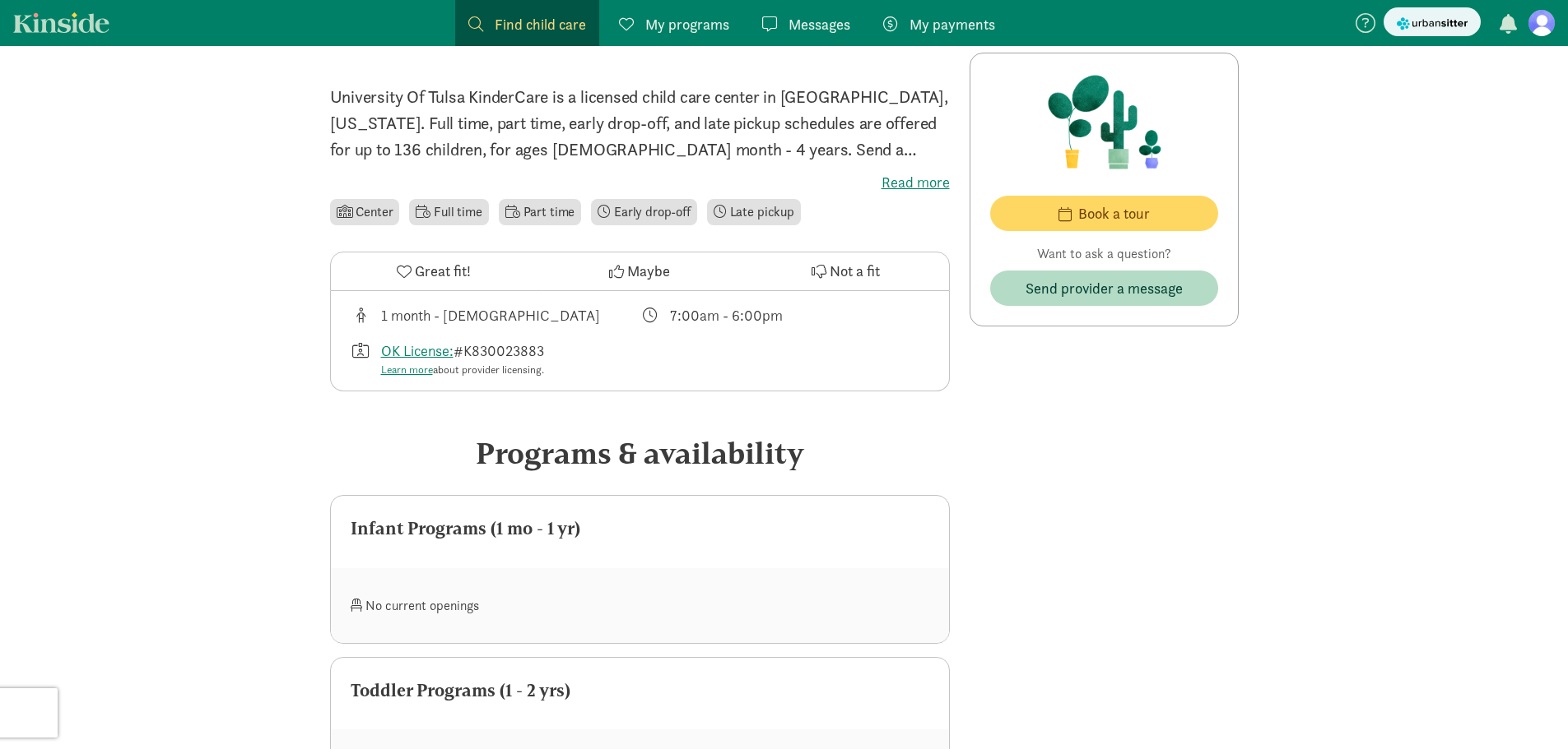
click at [528, 32] on span "Find child care" at bounding box center [540, 24] width 92 height 22
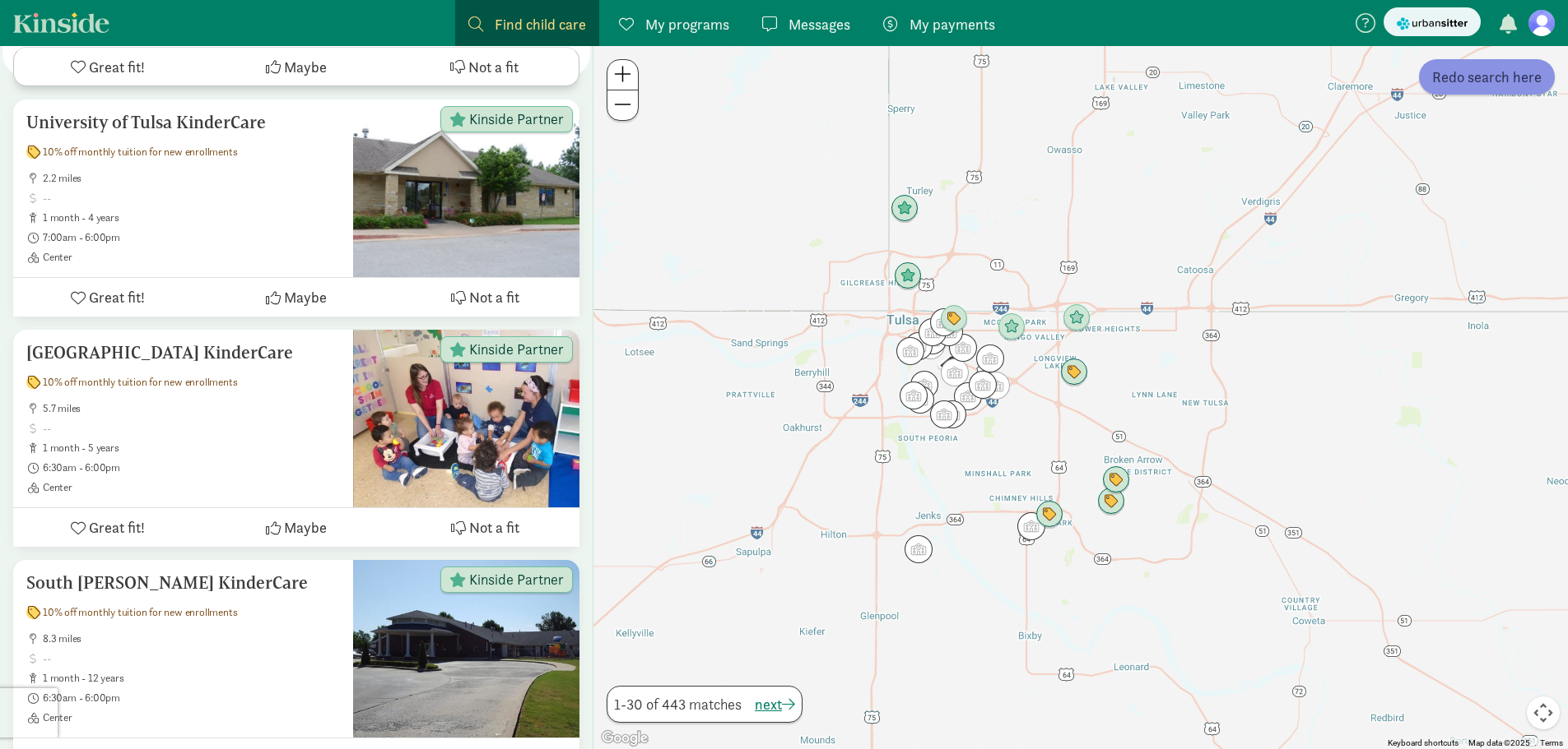
click at [1503, 85] on span "Redo search here" at bounding box center [1486, 77] width 109 height 22
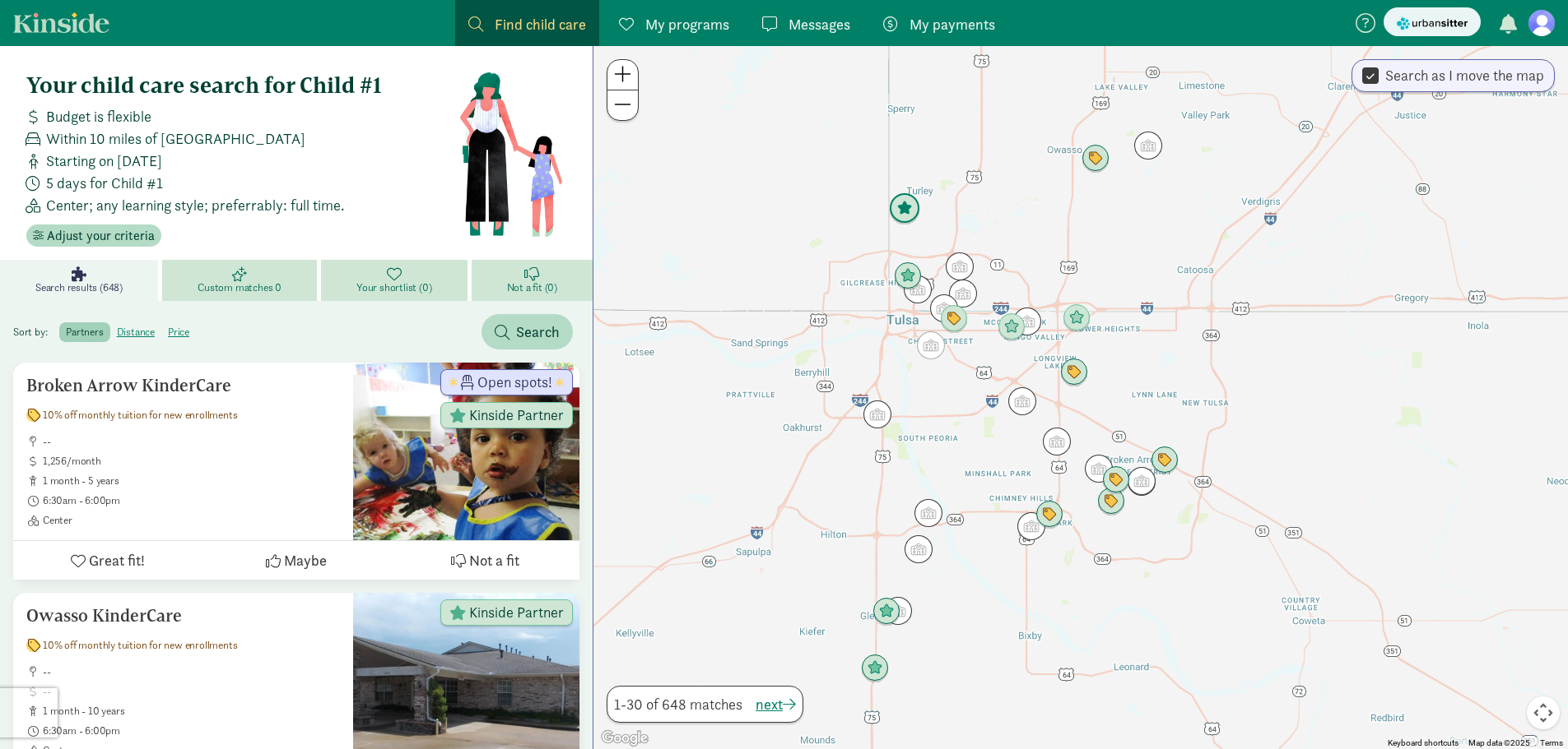
click at [899, 204] on img "Click to see details" at bounding box center [904, 209] width 45 height 44
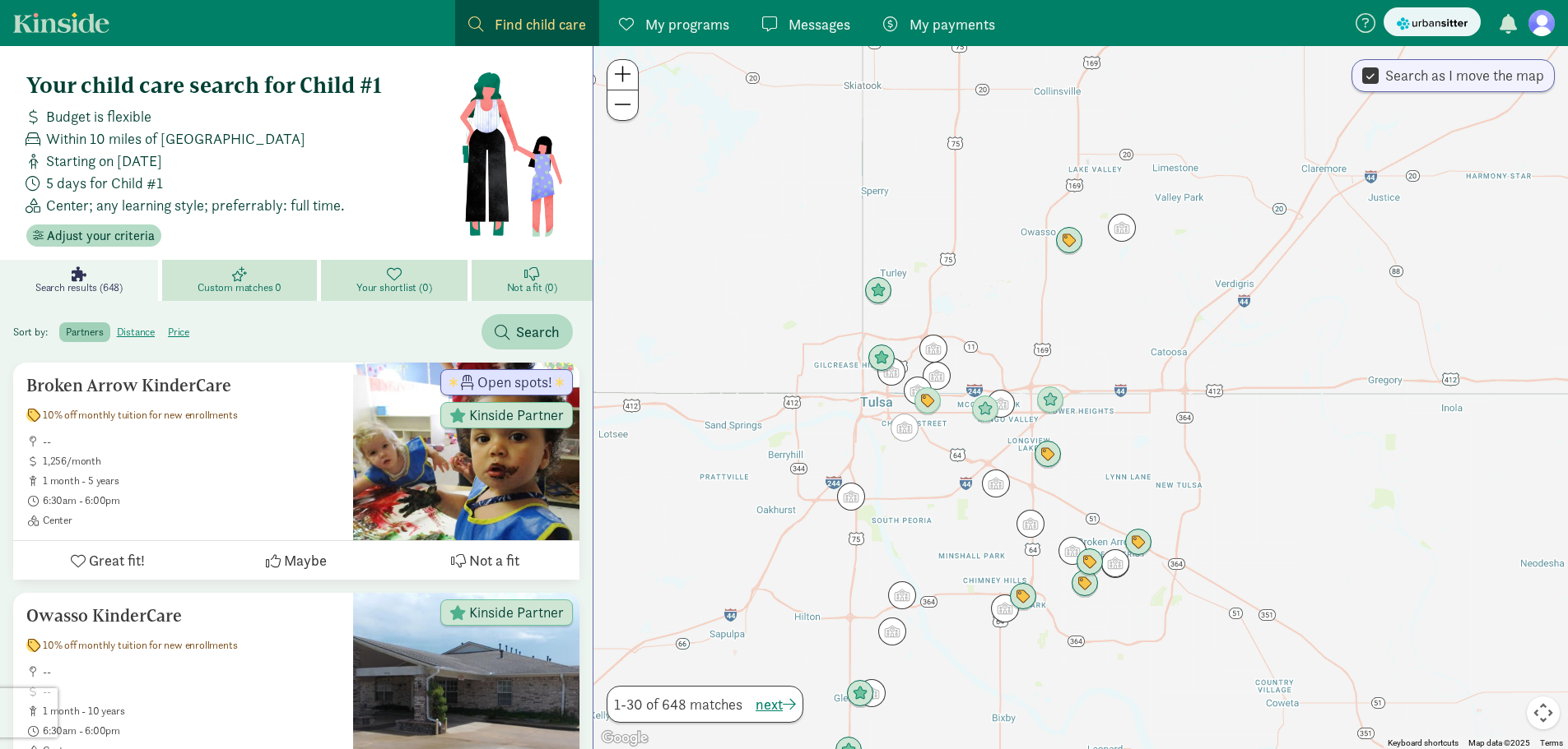
drag, startPoint x: 808, startPoint y: 520, endPoint x: 781, endPoint y: 361, distance: 161.3
click at [781, 361] on div "To navigate, press the arrow keys." at bounding box center [1080, 398] width 975 height 704
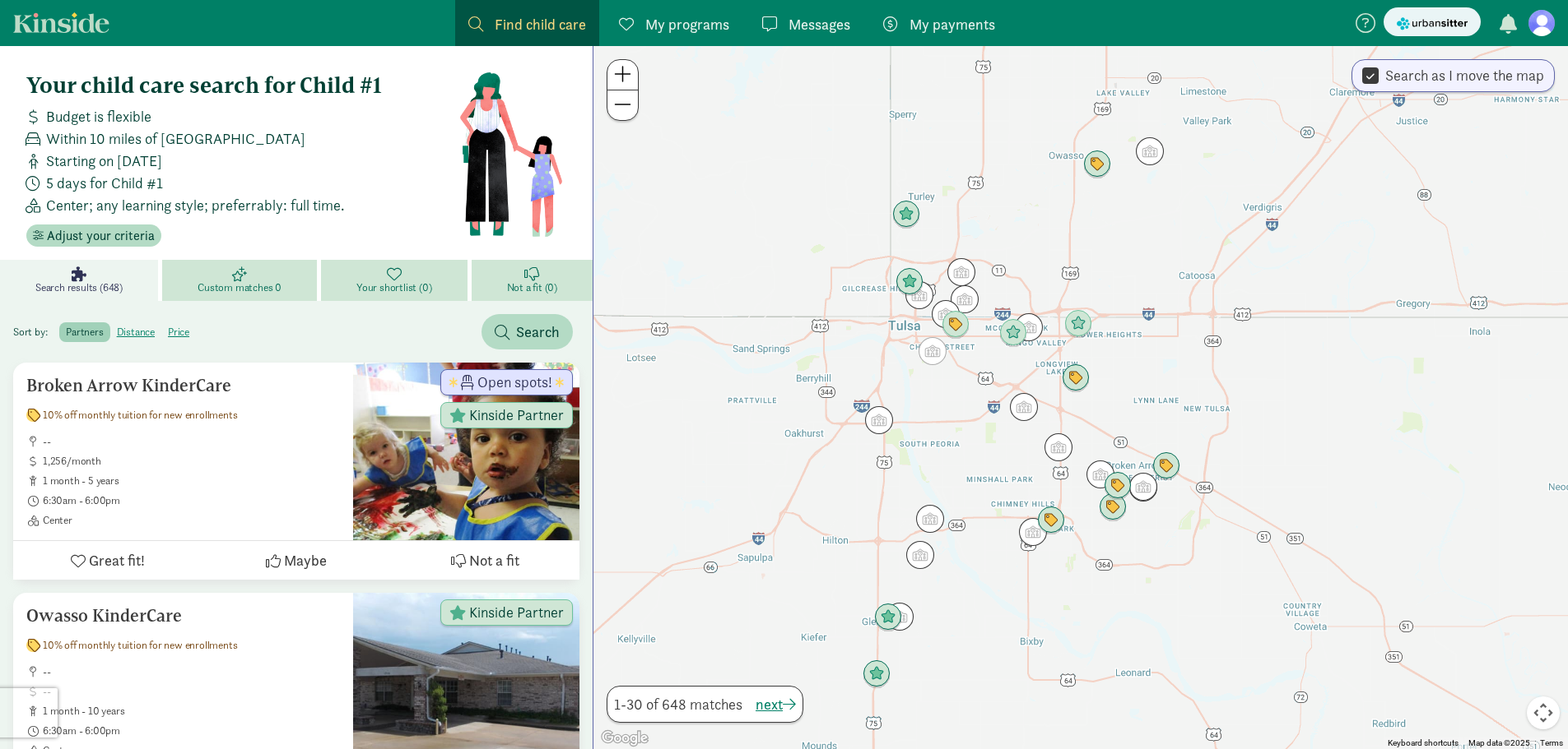
drag, startPoint x: 691, startPoint y: 515, endPoint x: 719, endPoint y: 514, distance: 28.0
click at [719, 514] on div at bounding box center [1080, 398] width 975 height 704
click at [881, 617] on img "Click to see details" at bounding box center [888, 618] width 45 height 44
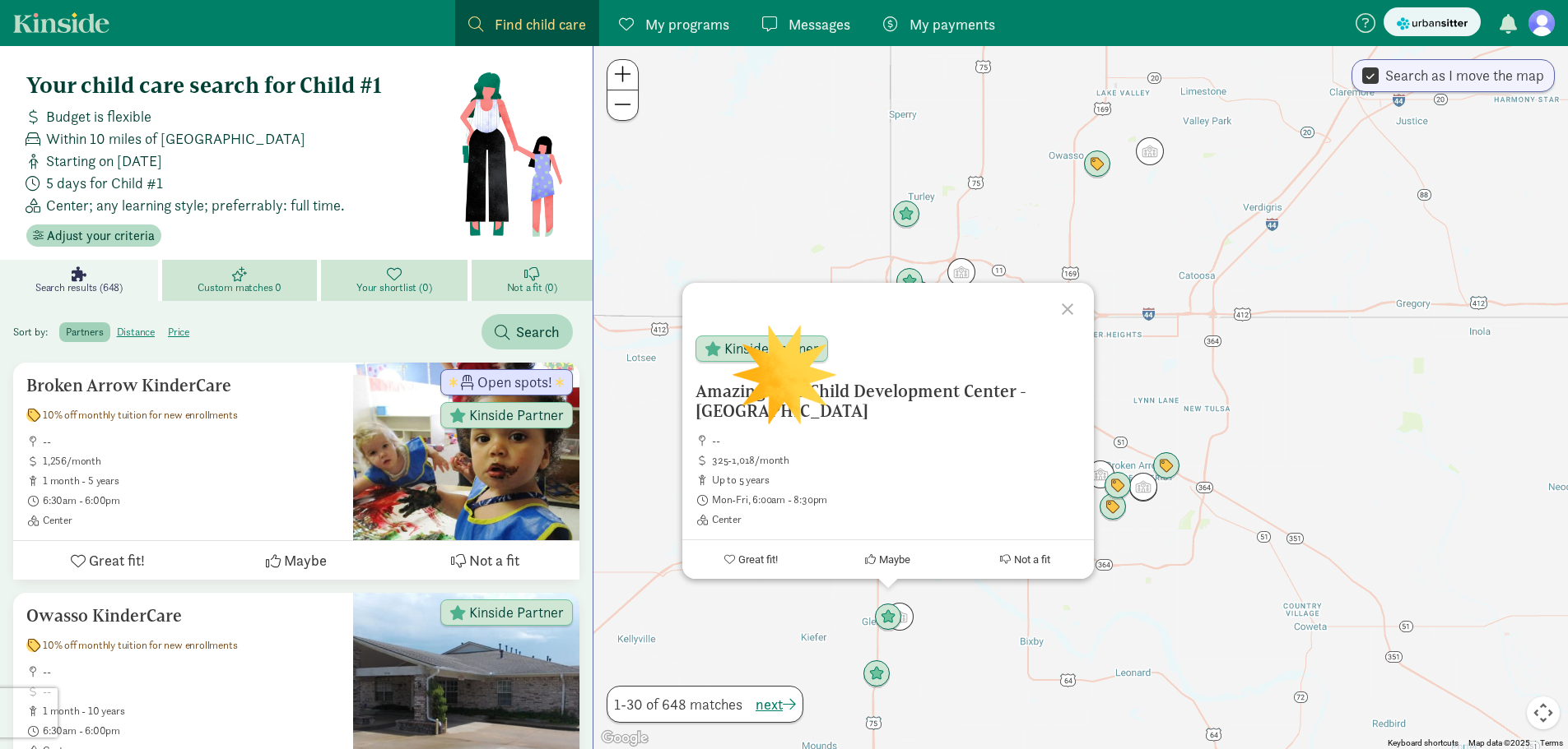
click at [1064, 302] on div at bounding box center [1069, 306] width 47 height 47
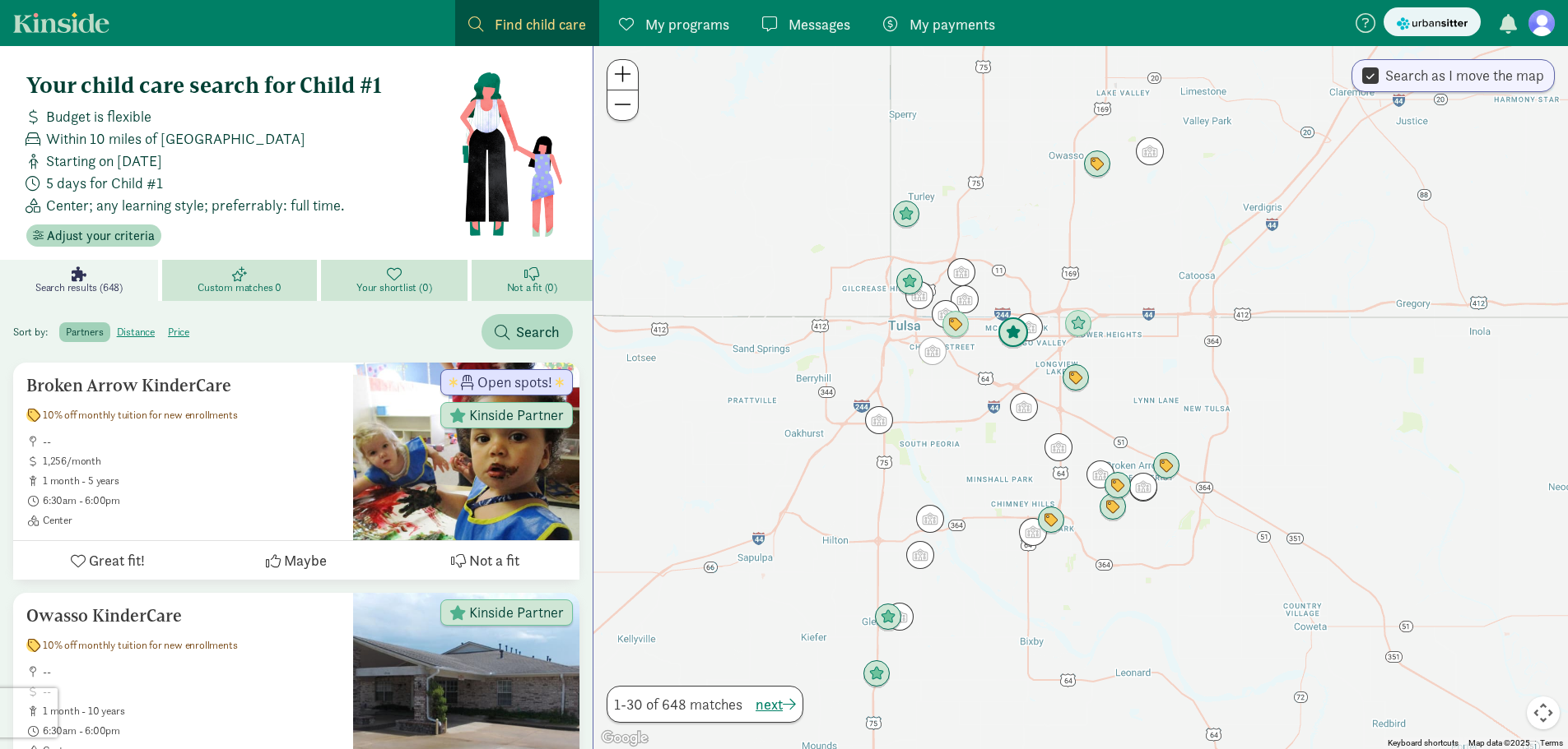
click at [1010, 339] on img "Click to see details" at bounding box center [1013, 333] width 45 height 44
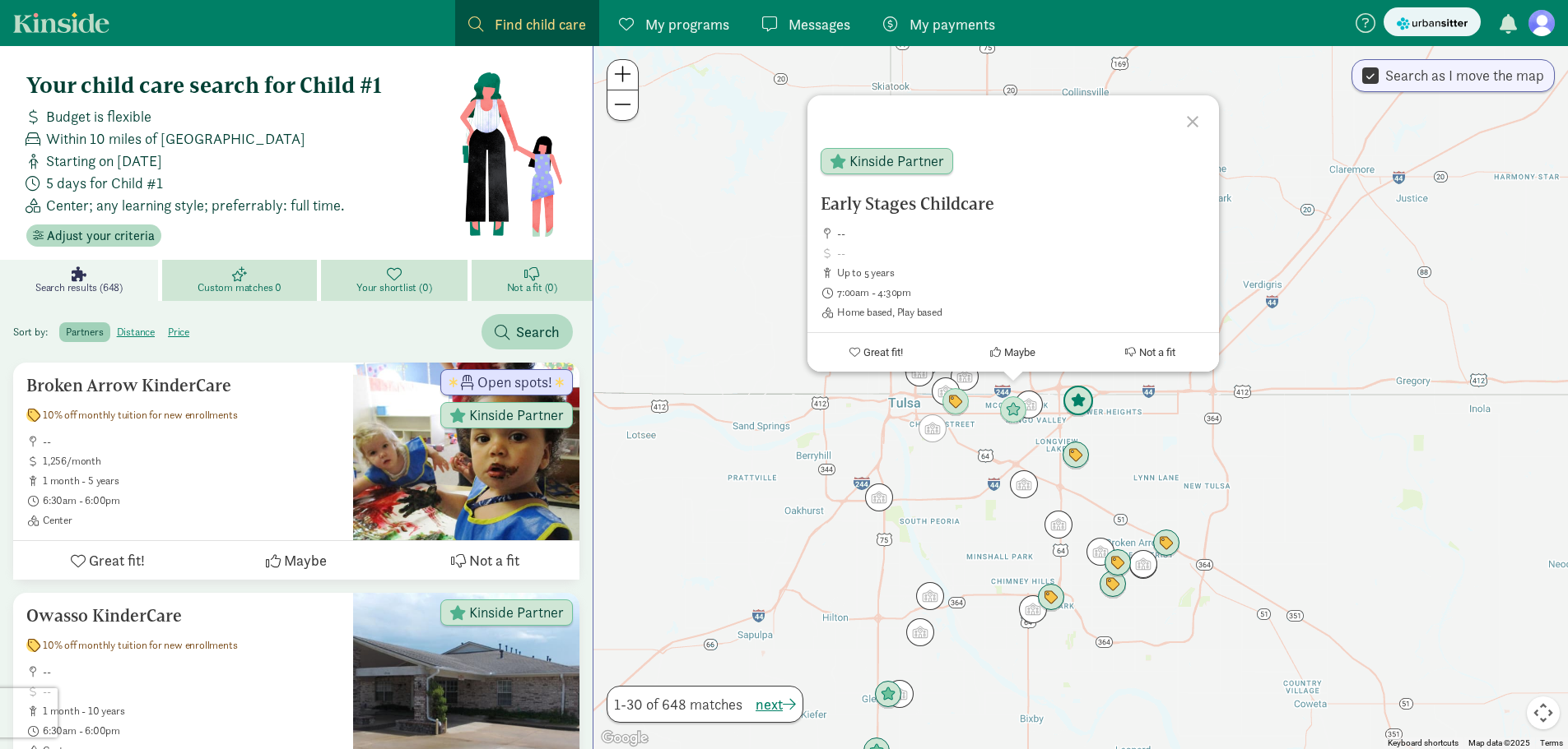
drag, startPoint x: 1071, startPoint y: 394, endPoint x: 1152, endPoint y: 338, distance: 98.5
click at [1085, 389] on img "Click to see details" at bounding box center [1078, 401] width 45 height 44
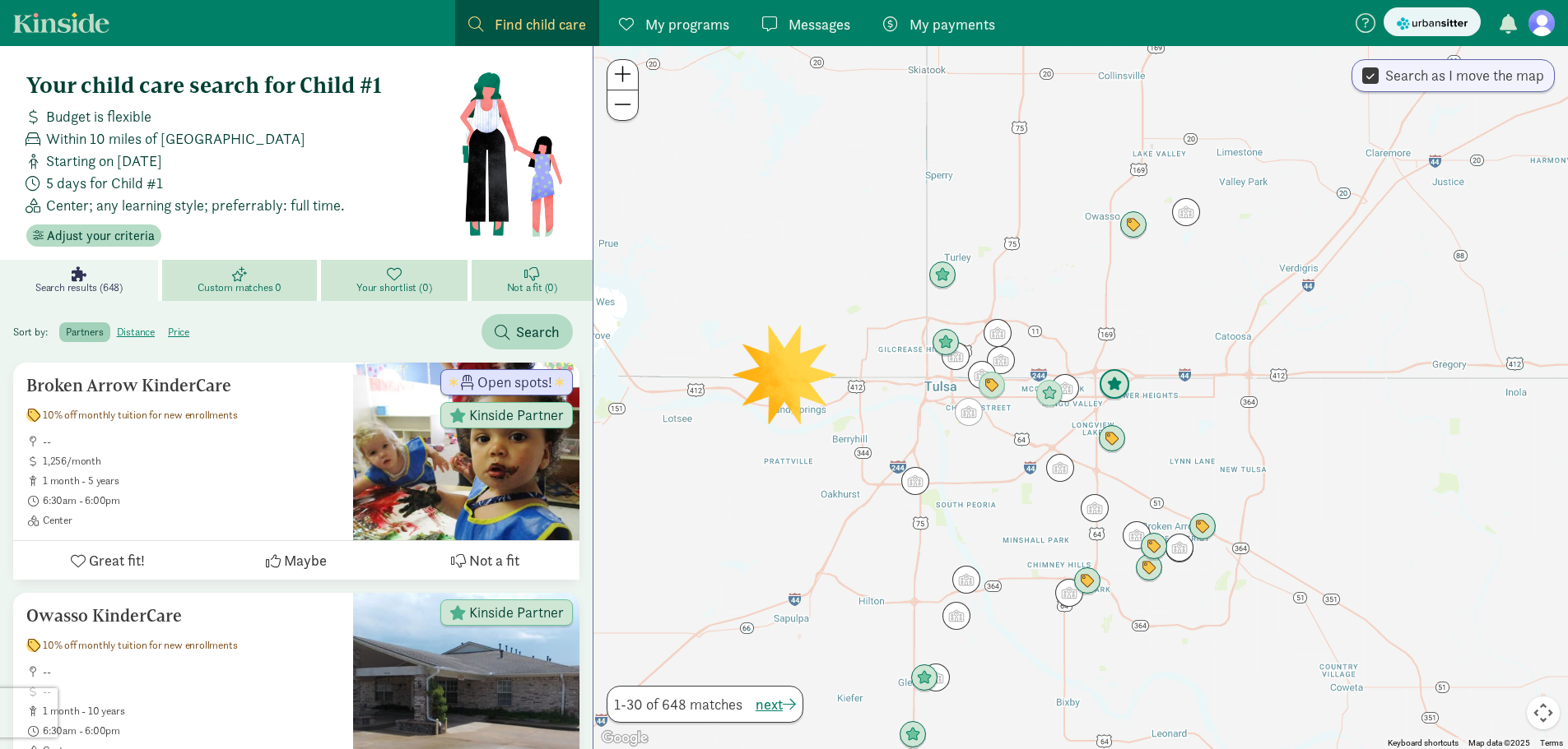
click at [1118, 397] on img "Click to see details" at bounding box center [1115, 385] width 45 height 44
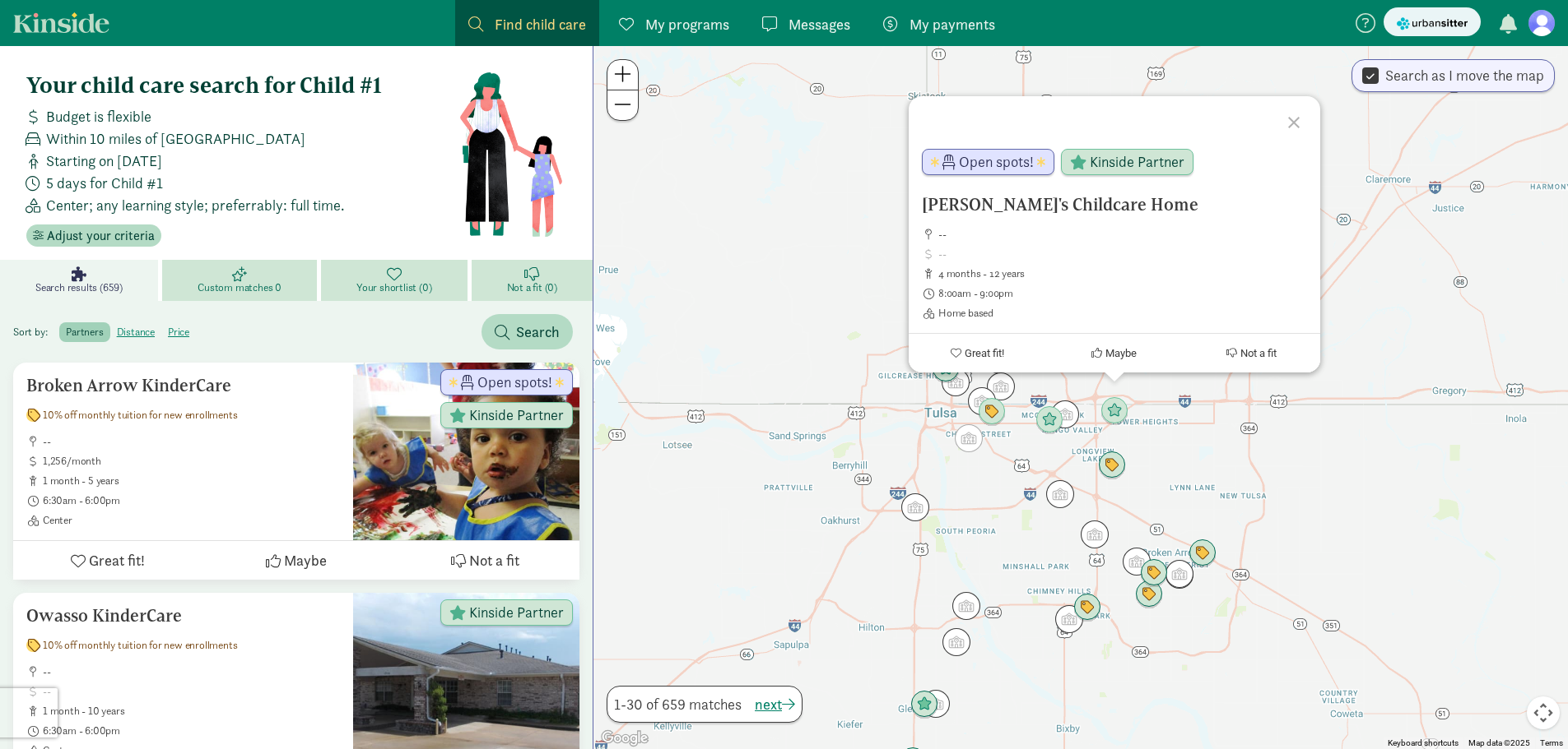
click at [1298, 125] on div at bounding box center [1295, 120] width 47 height 47
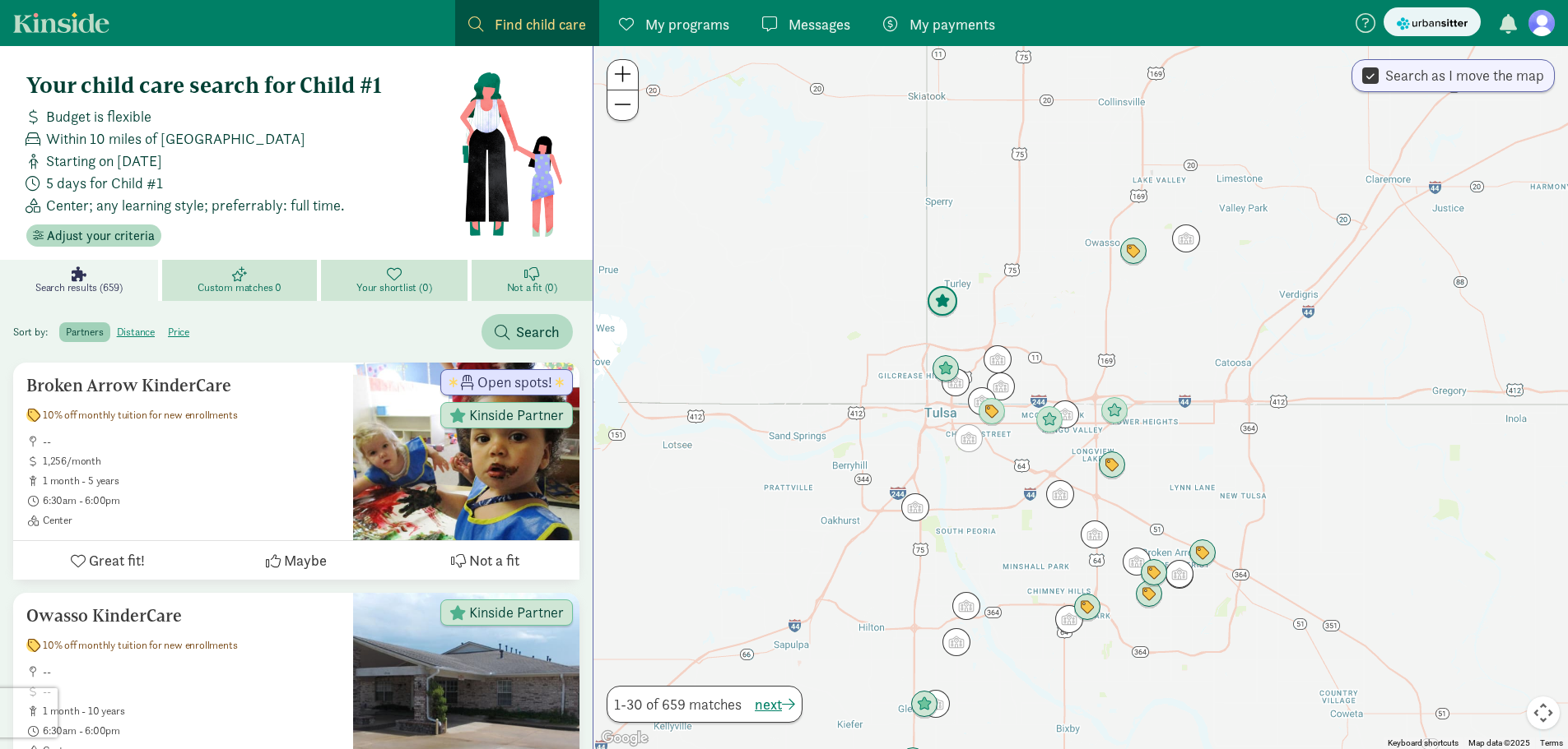
click at [945, 310] on img "Click to see details" at bounding box center [942, 302] width 45 height 44
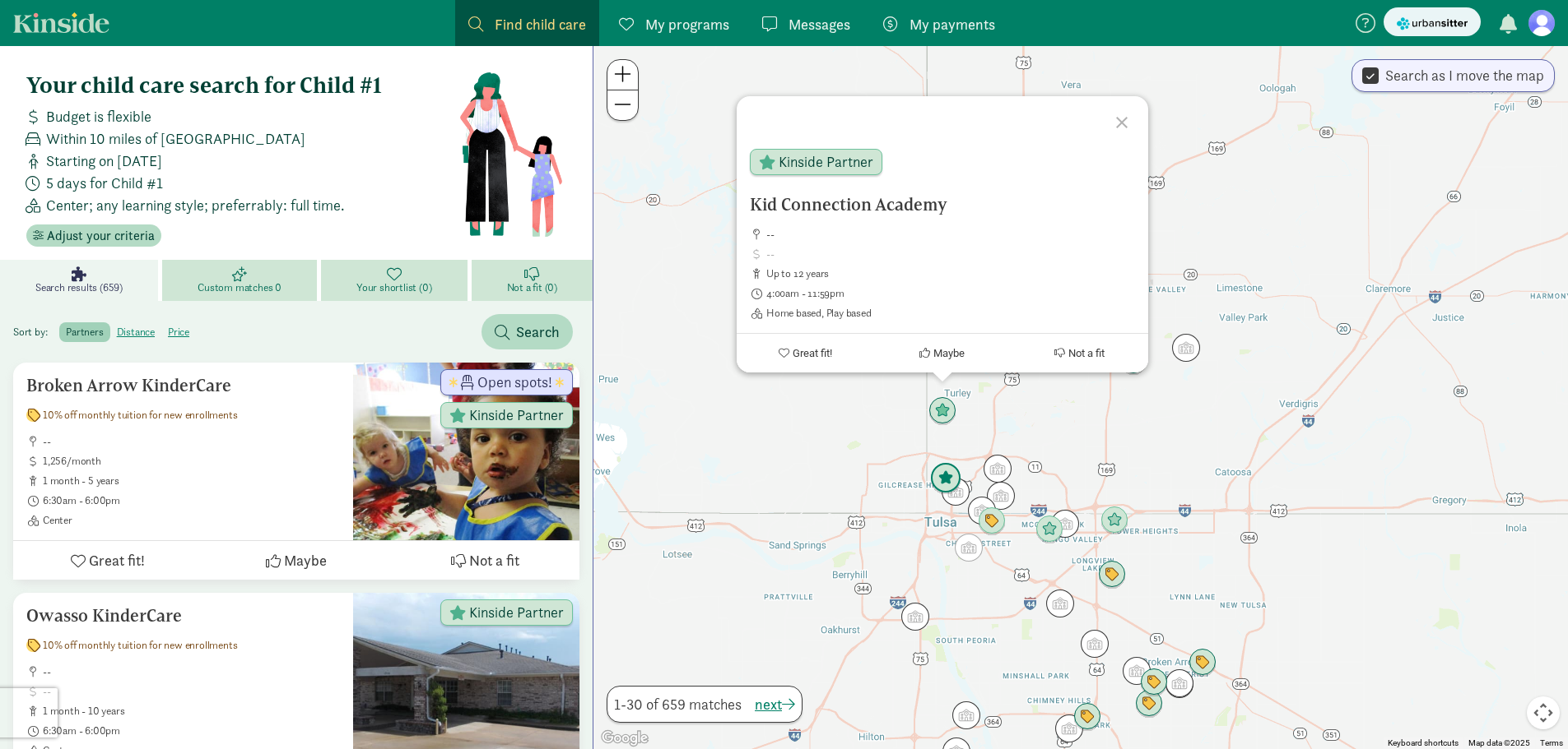
click at [943, 489] on img "Click to see details" at bounding box center [946, 479] width 45 height 44
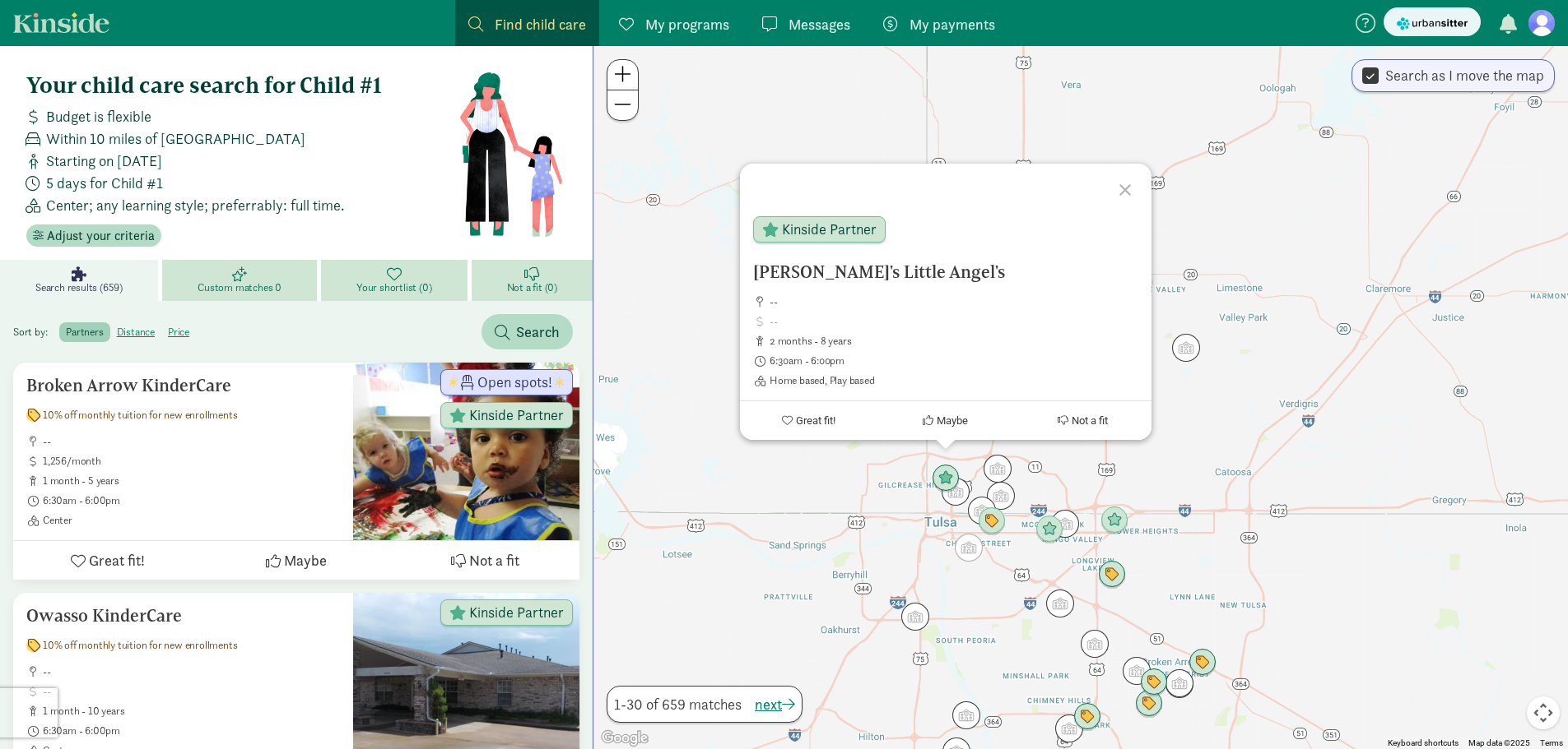
click at [1124, 189] on div at bounding box center [1127, 187] width 47 height 47
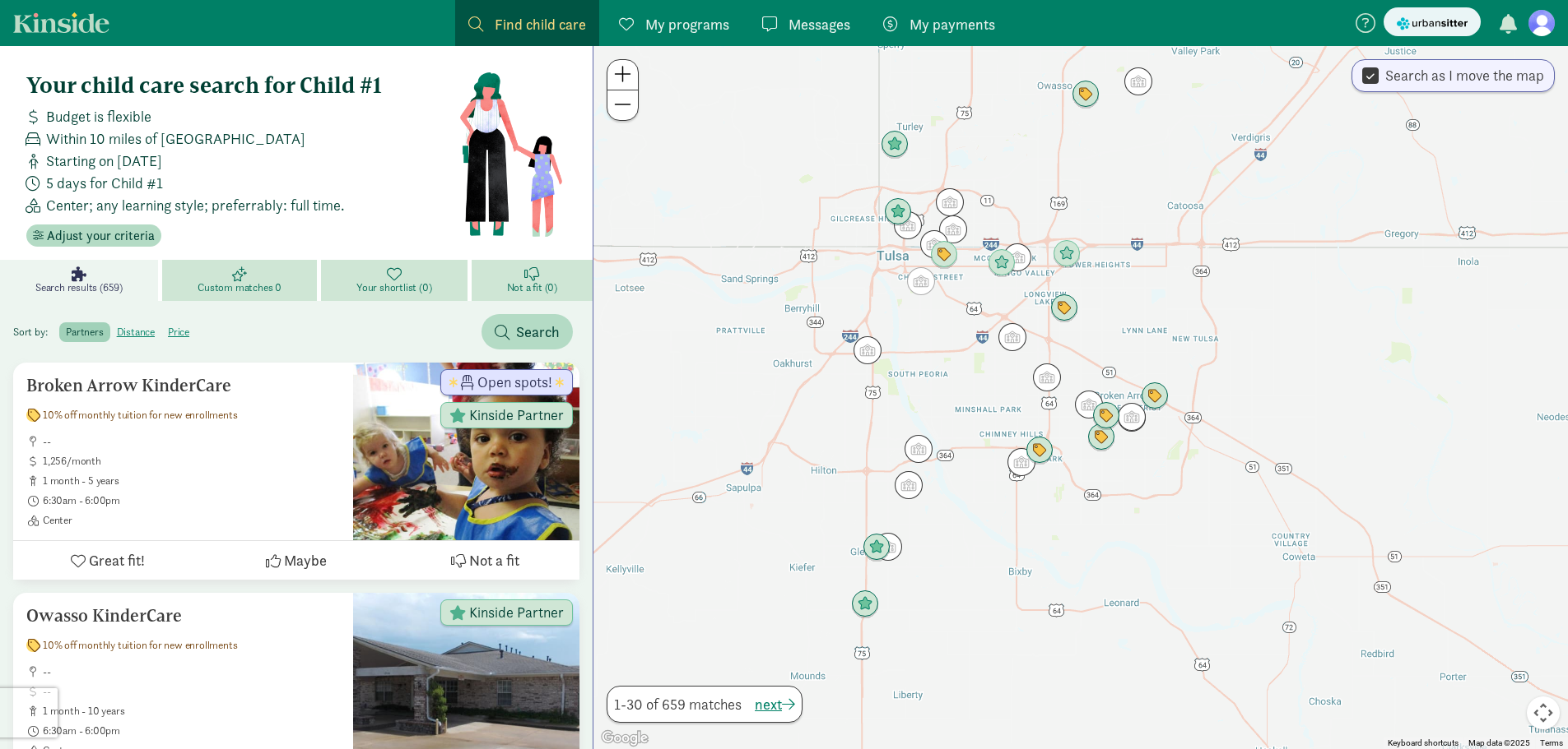
drag, startPoint x: 1064, startPoint y: 469, endPoint x: 896, endPoint y: 354, distance: 203.6
click at [1014, 201] on div at bounding box center [1080, 398] width 975 height 704
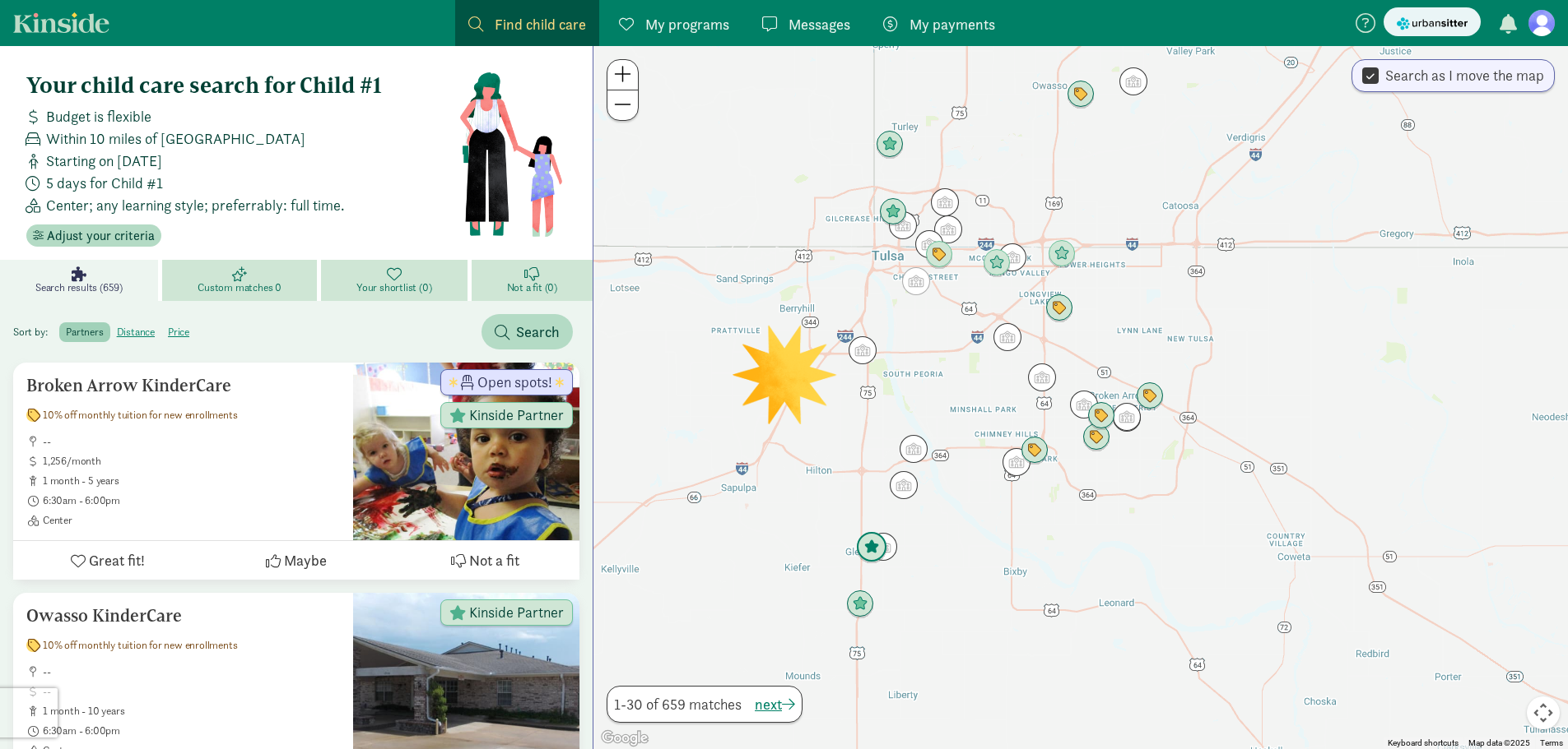
click at [873, 555] on img "Click to see details" at bounding box center [872, 548] width 45 height 44
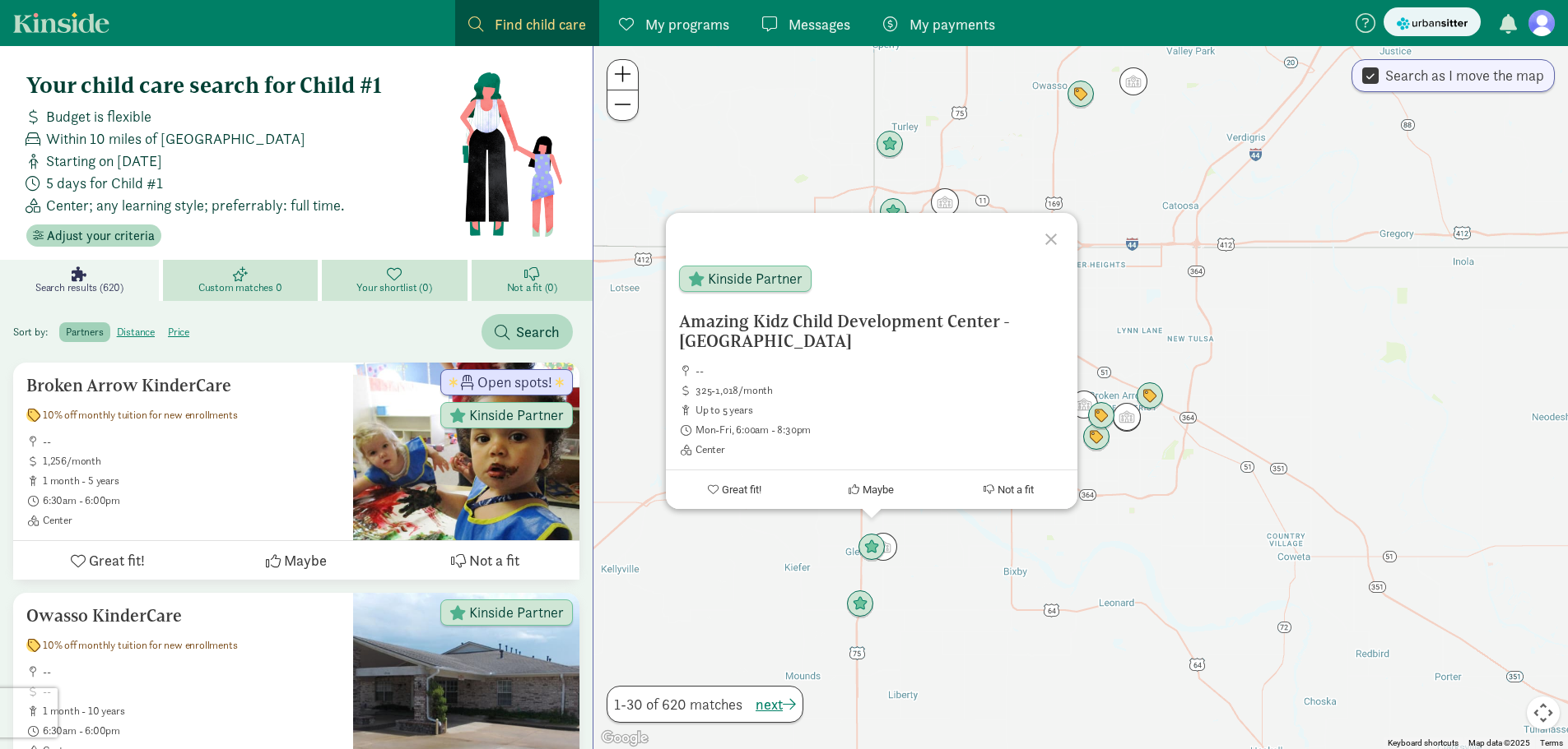
click at [1052, 235] on div at bounding box center [1052, 236] width 47 height 47
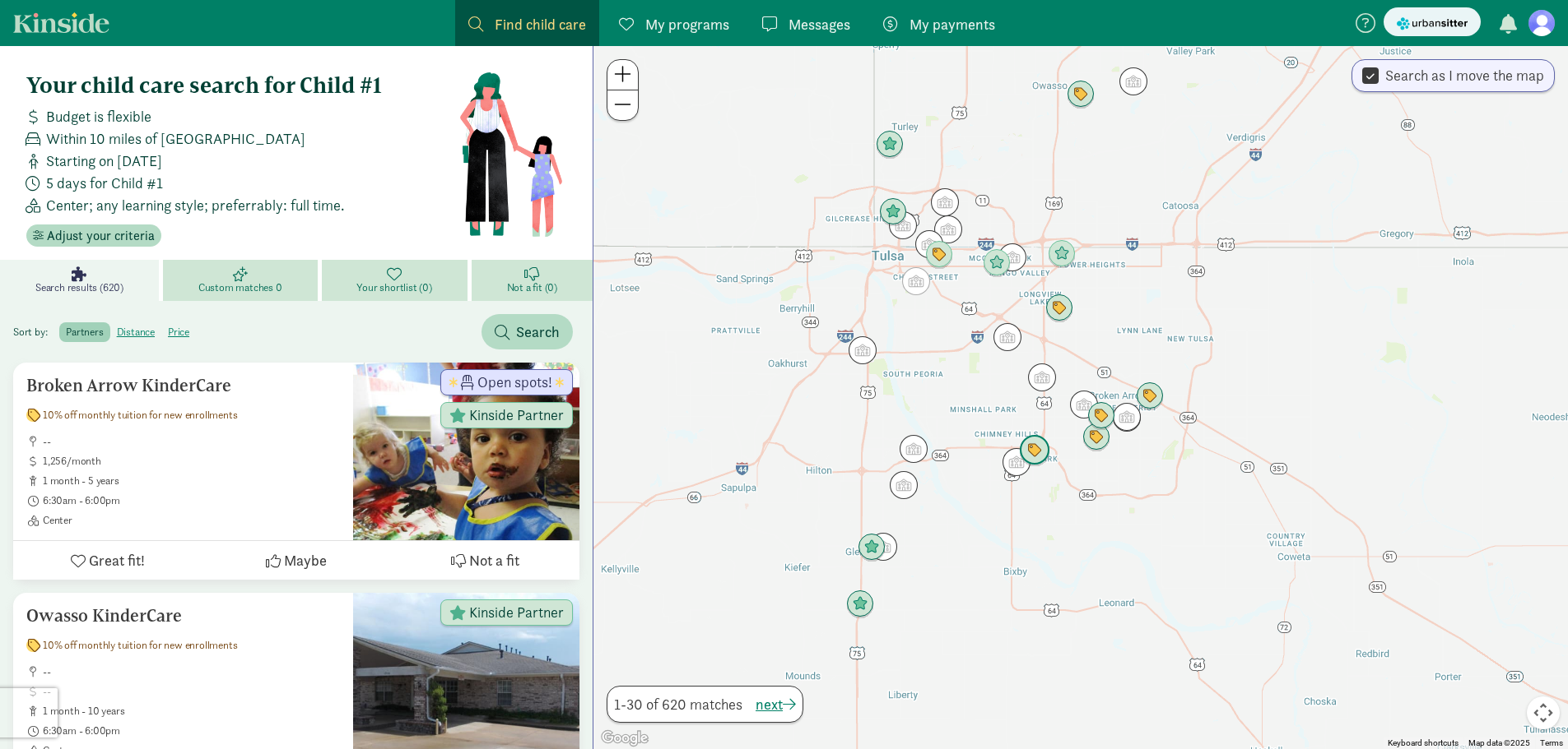
click at [1043, 445] on img "Click to see details" at bounding box center [1035, 451] width 45 height 44
click at [1094, 439] on img "Click to see details" at bounding box center [1096, 438] width 45 height 44
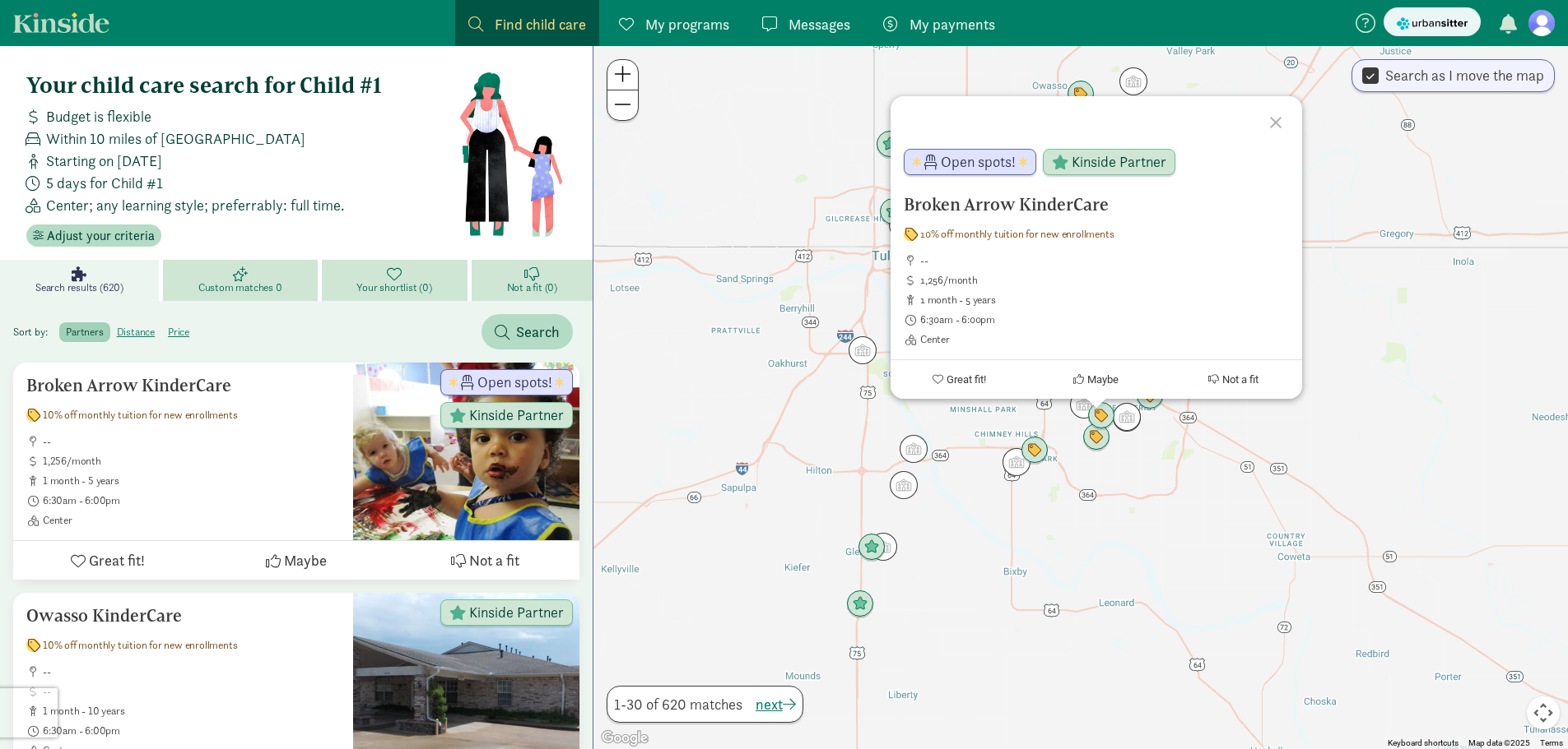
drag, startPoint x: 1190, startPoint y: 477, endPoint x: 1154, endPoint y: 452, distance: 43.8
click at [1189, 477] on div "Broken Arrow KinderCare 10% off monthly tuition for new enrollments -- 1,256/mo…" at bounding box center [1080, 398] width 975 height 704
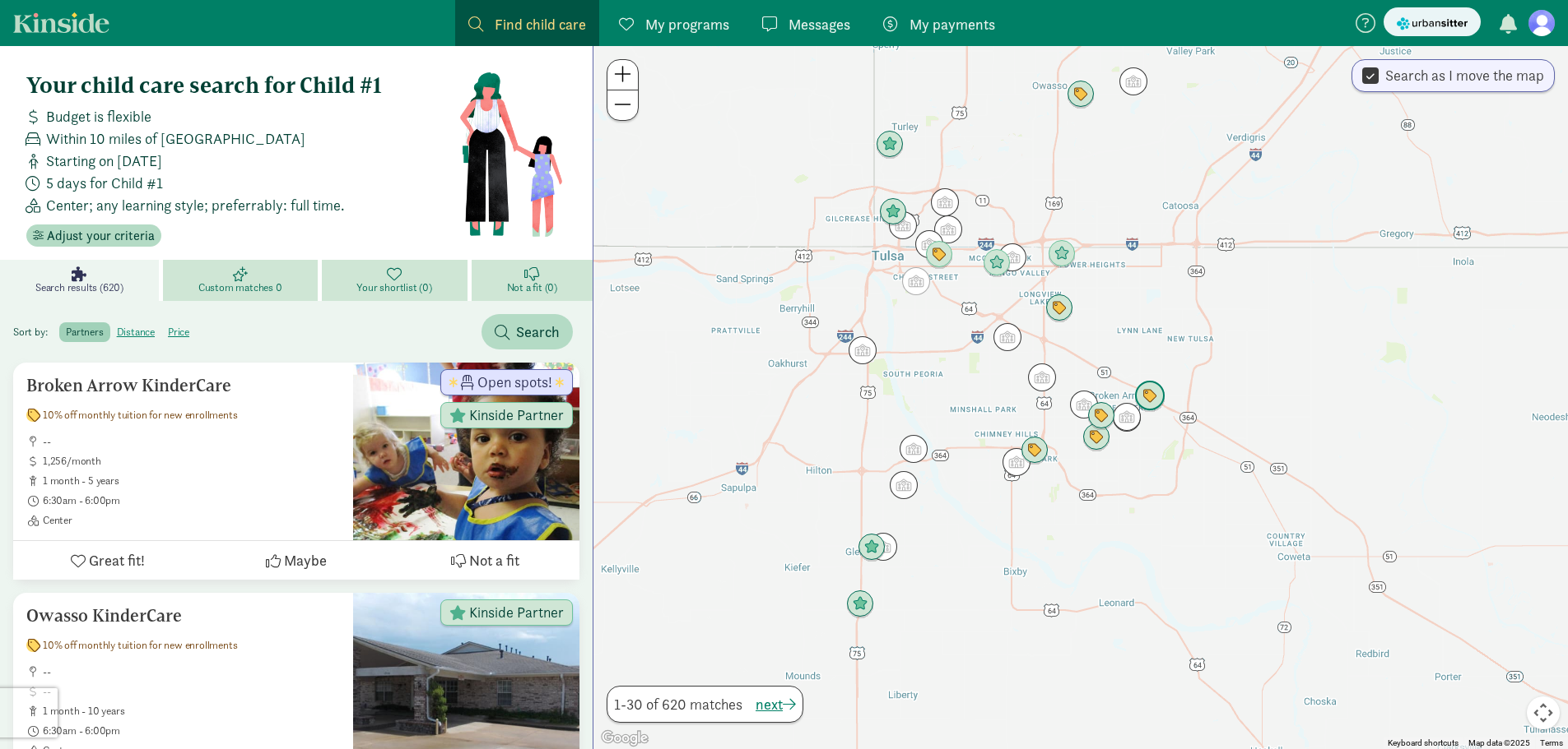
click at [1145, 392] on img "Click to see details" at bounding box center [1150, 397] width 45 height 44
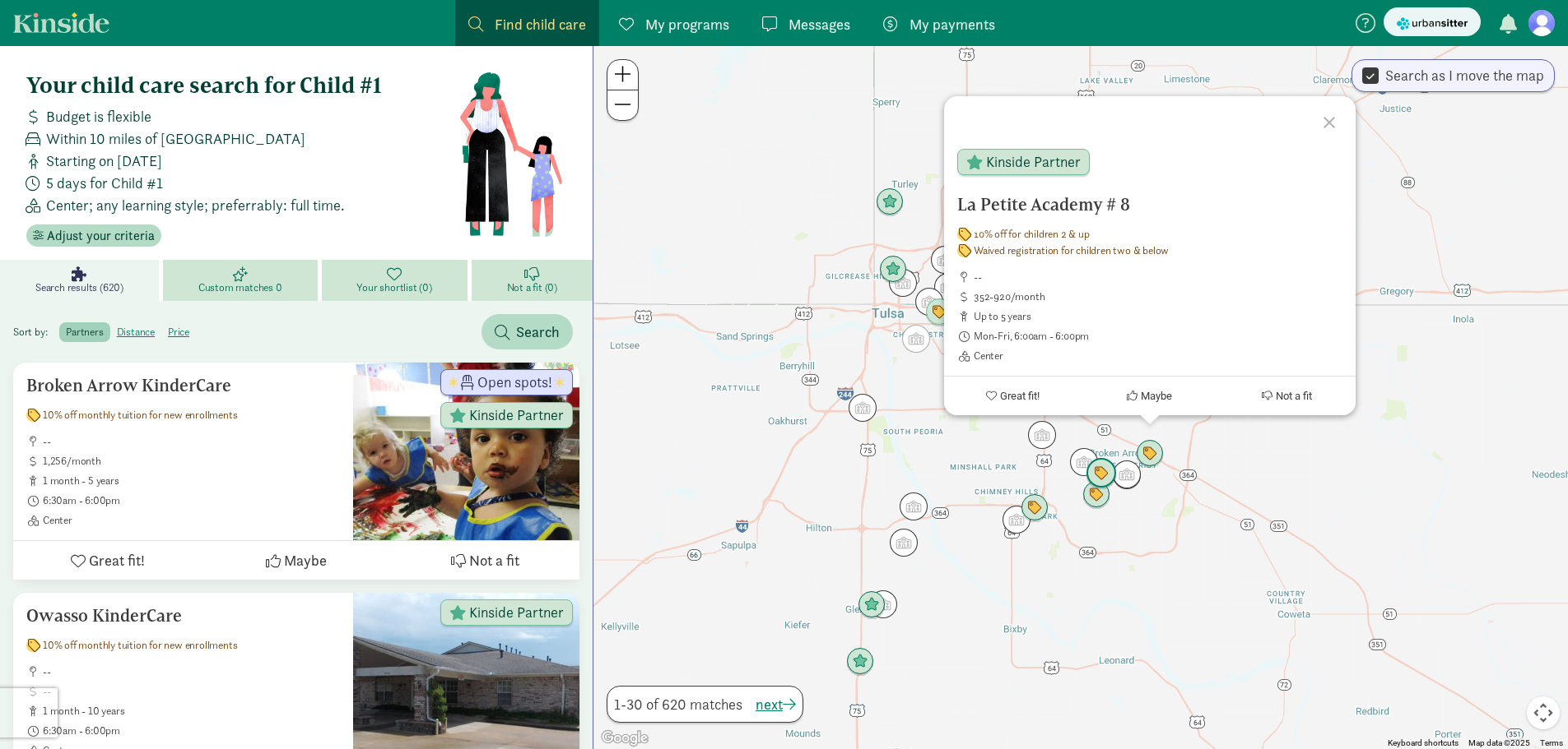
click at [1103, 479] on img "Click to see details" at bounding box center [1101, 474] width 45 height 44
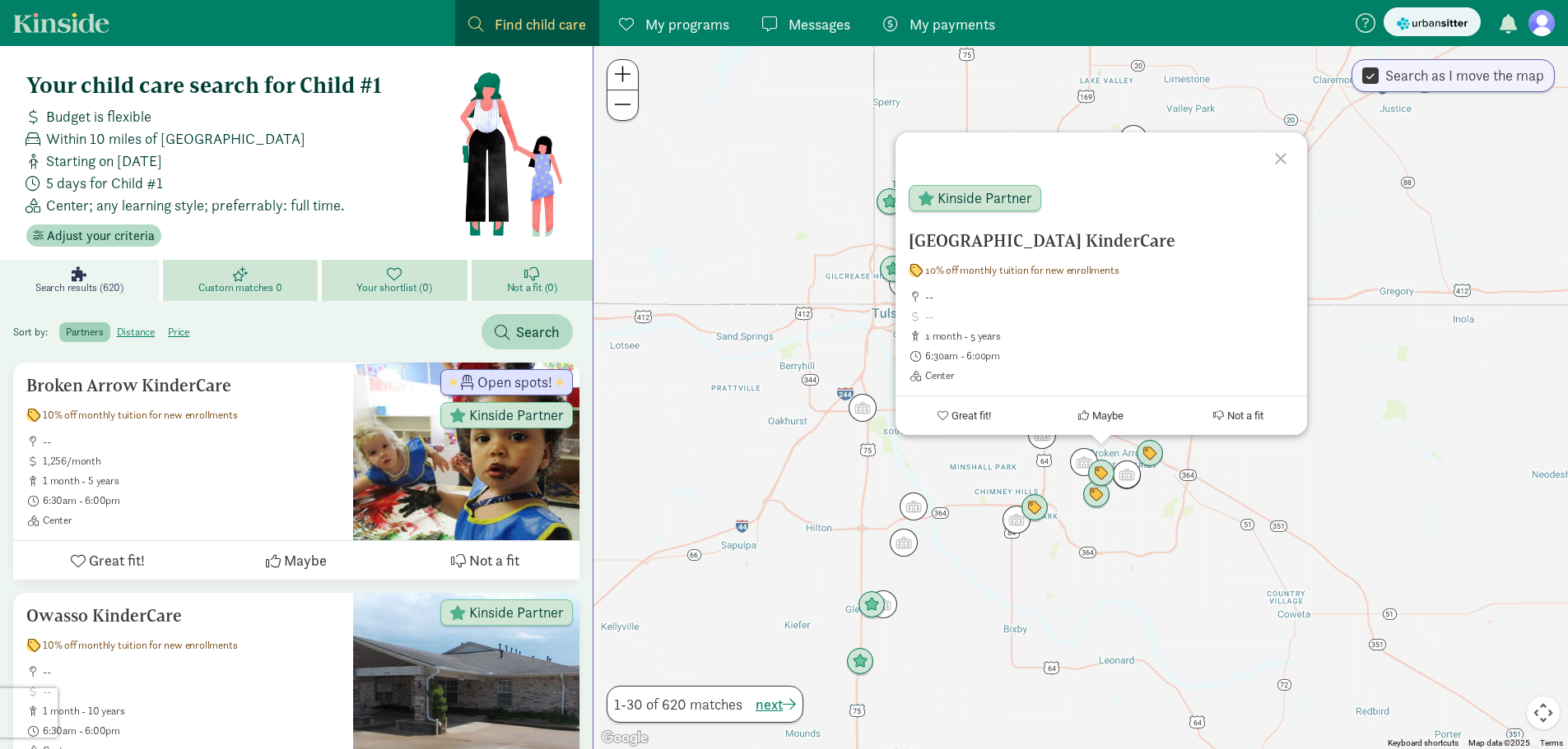
click at [1274, 155] on div at bounding box center [1282, 156] width 47 height 47
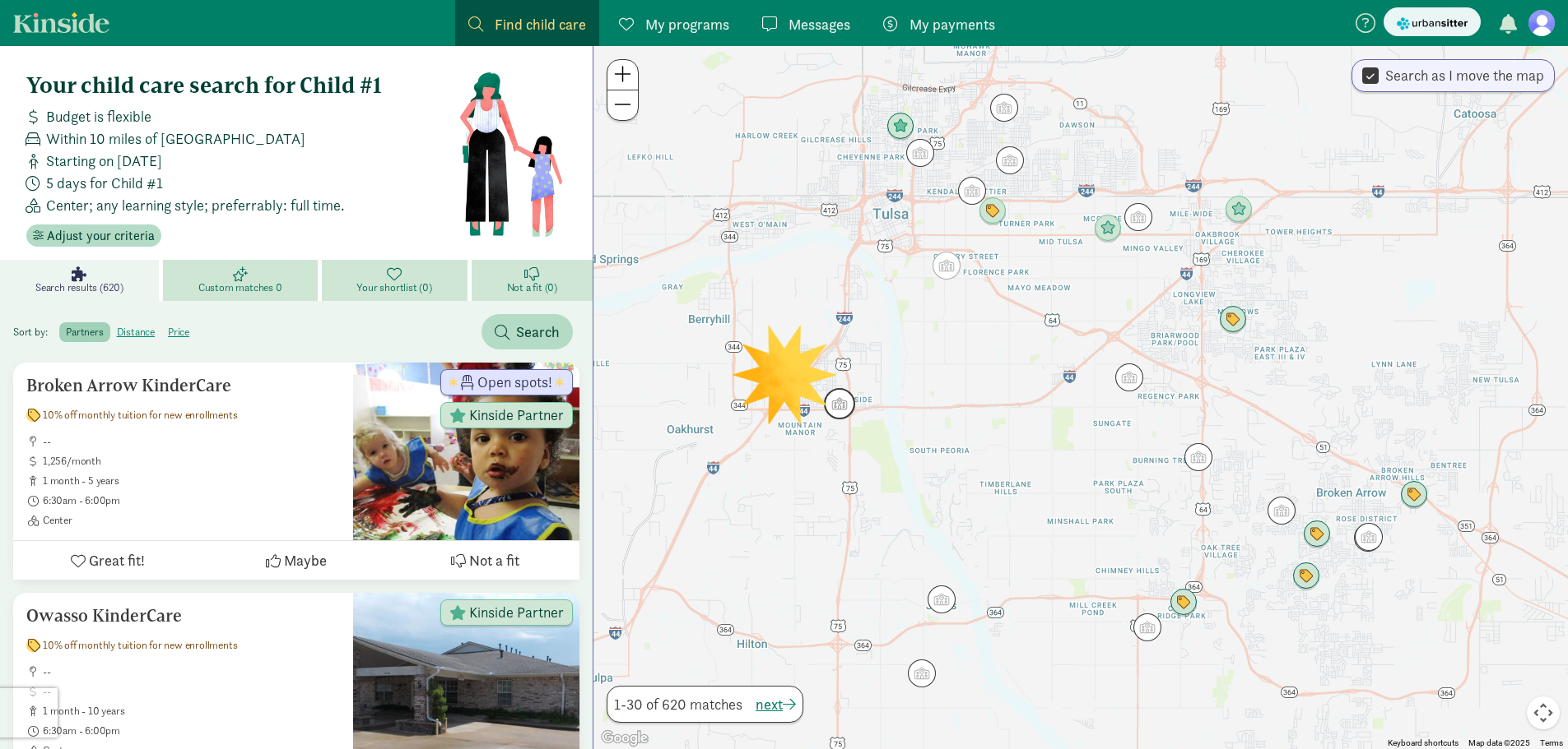
click at [839, 404] on img "Click to see details" at bounding box center [839, 404] width 45 height 44
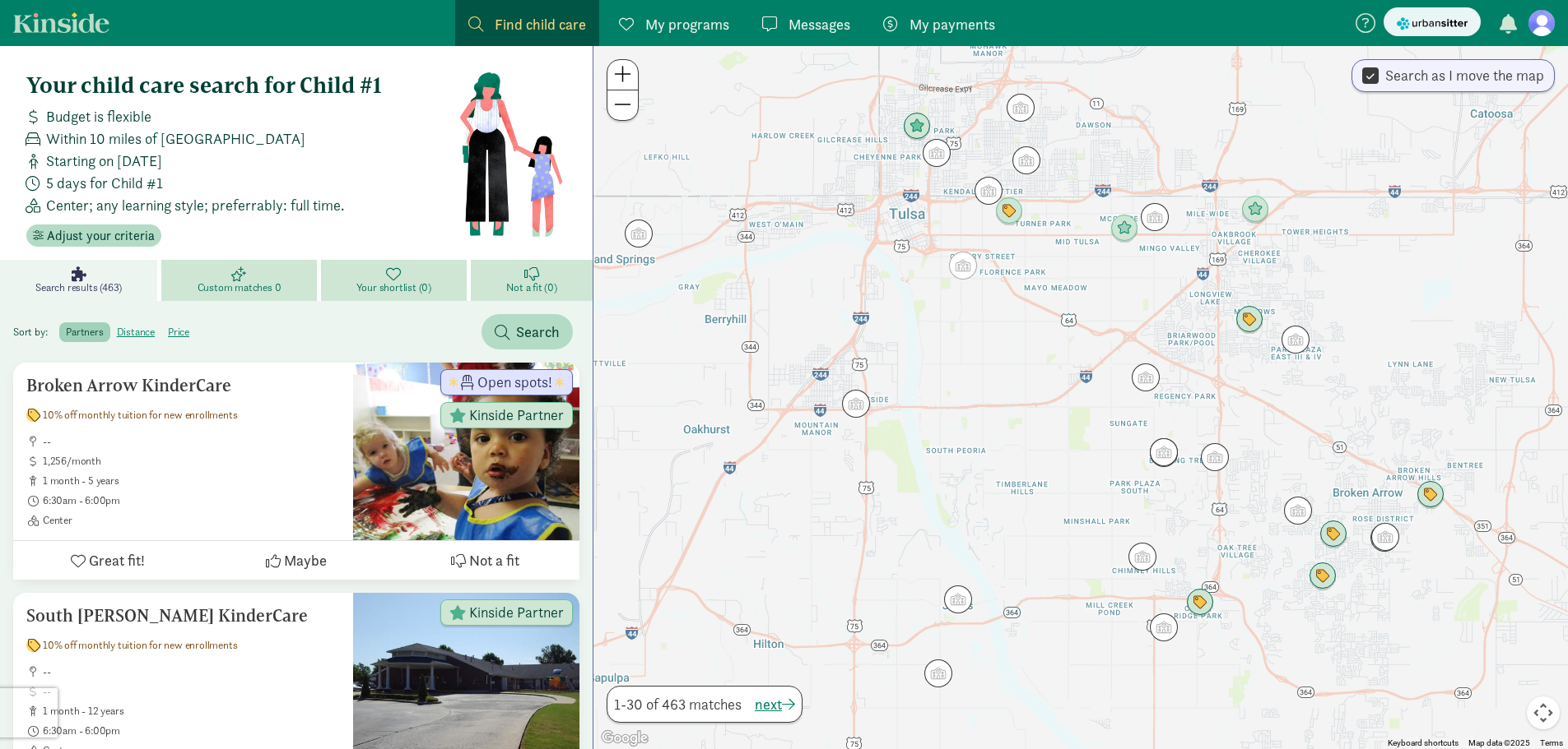
drag, startPoint x: 724, startPoint y: 452, endPoint x: 757, endPoint y: 457, distance: 33.4
click at [757, 457] on div at bounding box center [1080, 398] width 975 height 704
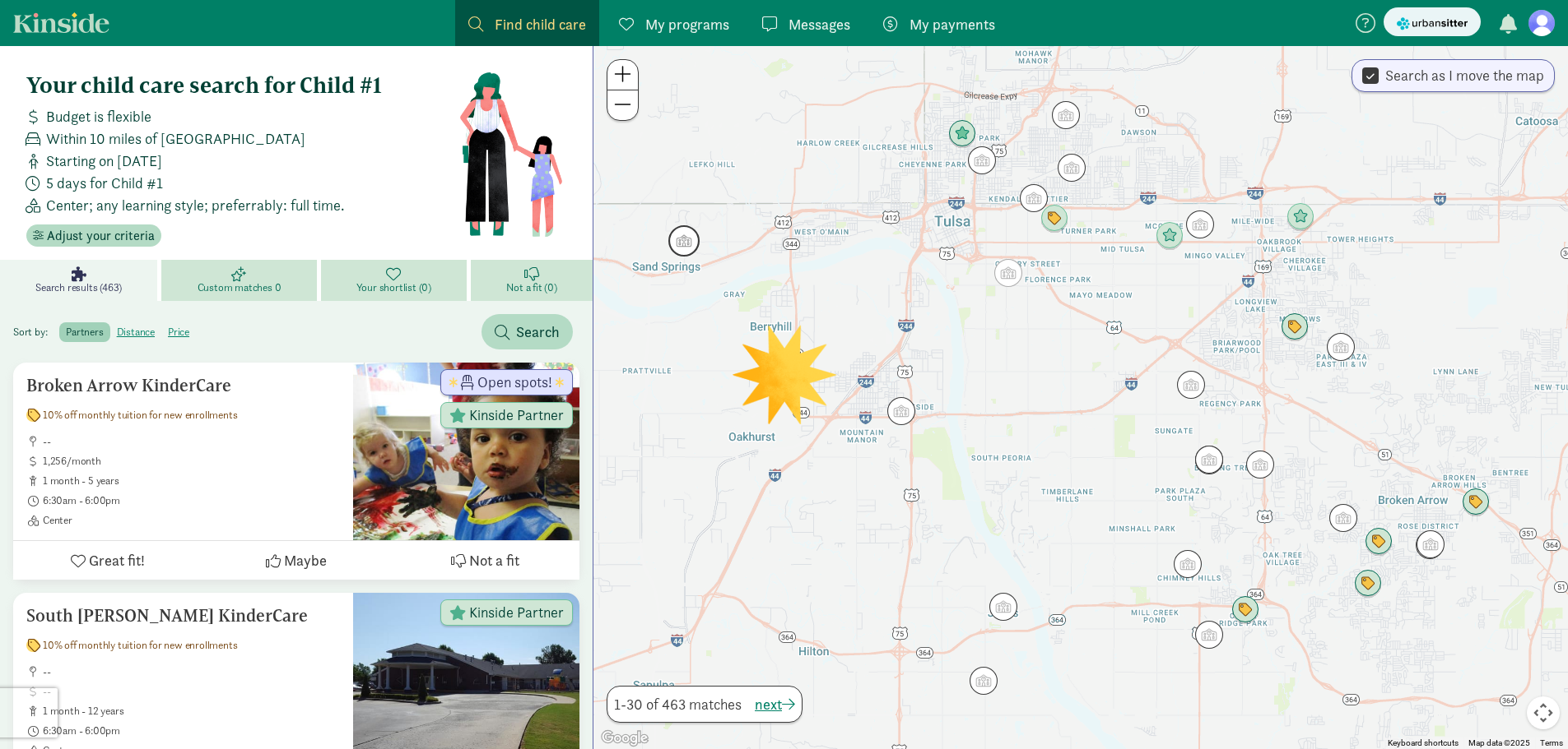
click at [682, 241] on img "Click to see details" at bounding box center [684, 241] width 45 height 44
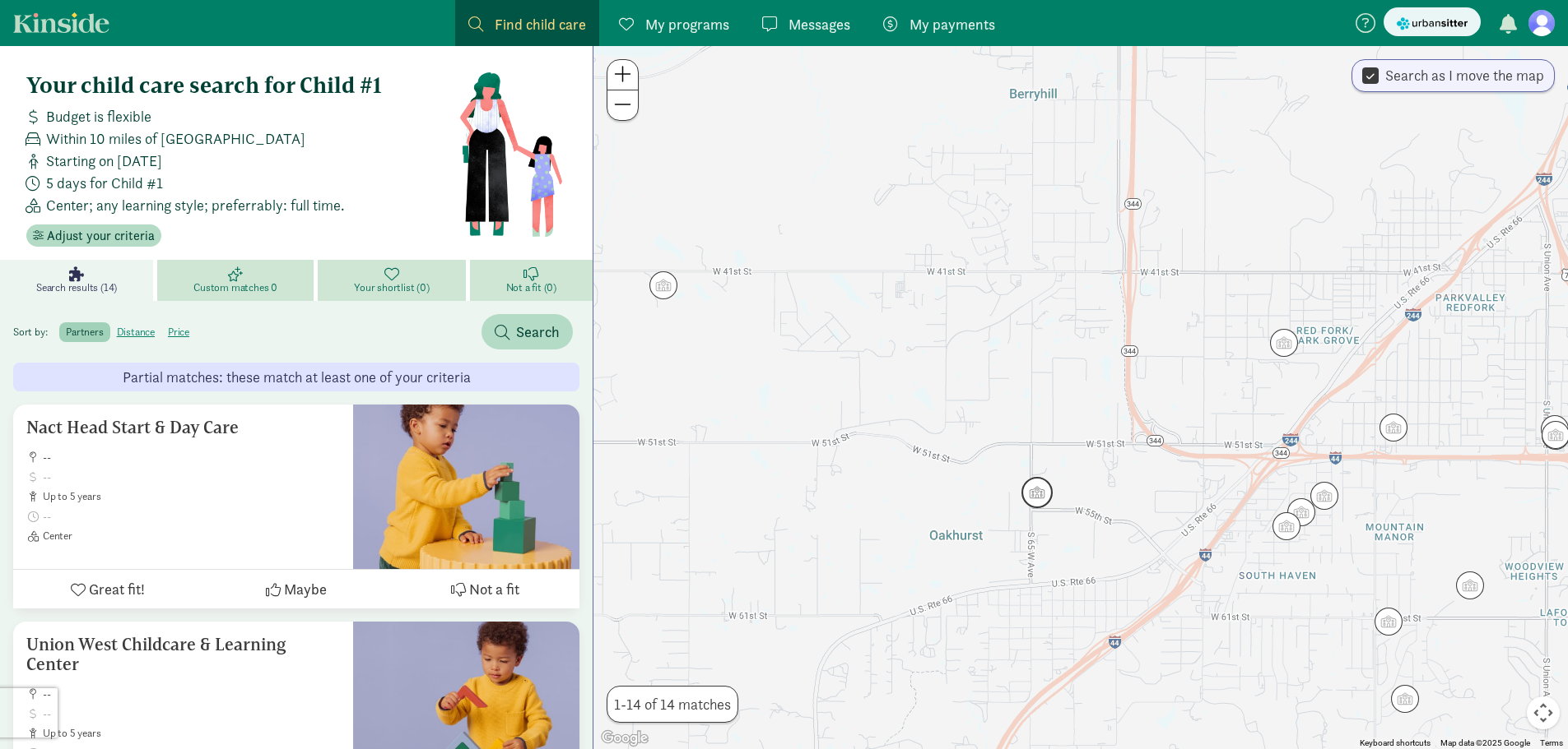
click at [1036, 496] on img "Click to see details" at bounding box center [1037, 493] width 45 height 44
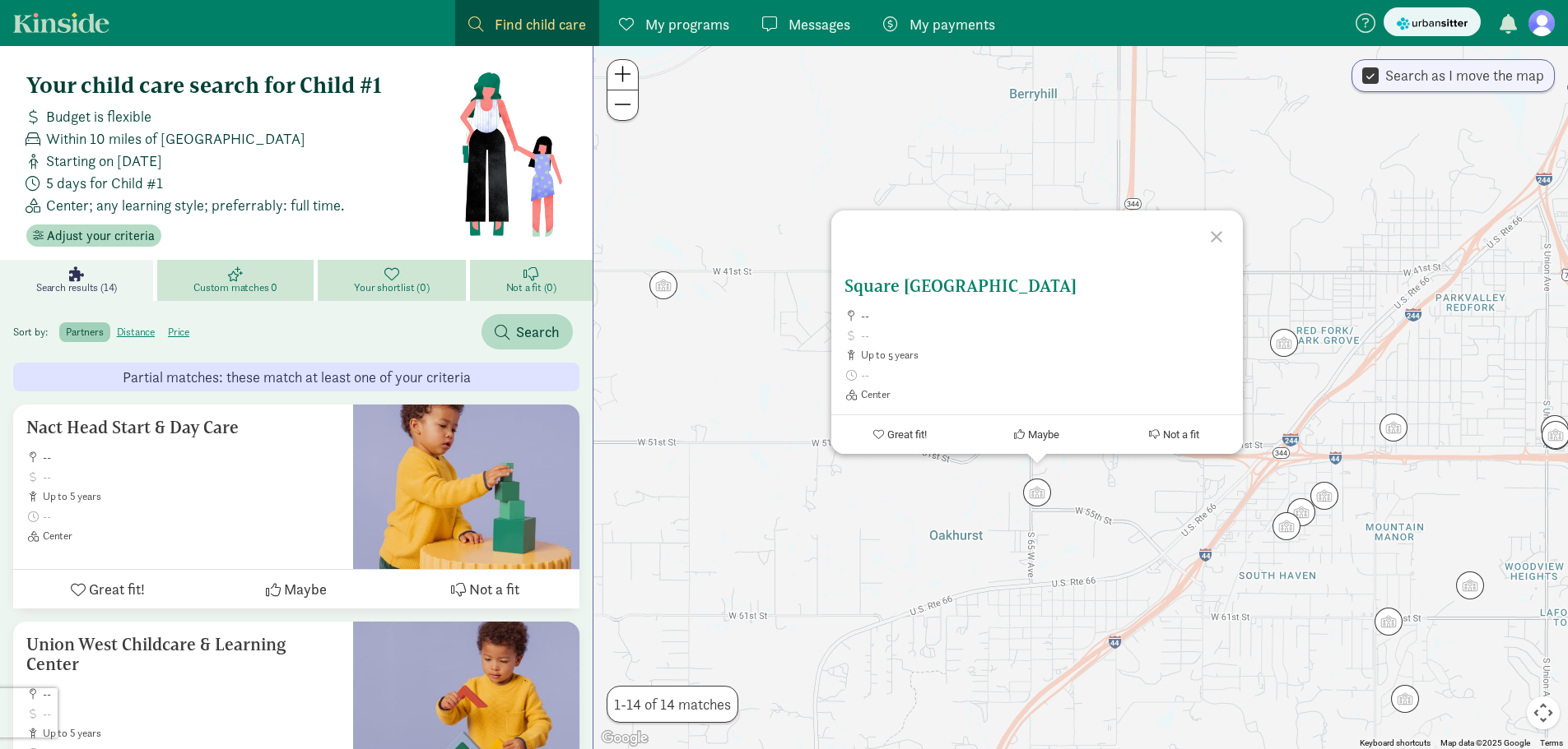
click at [954, 290] on h5 "Square [GEOGRAPHIC_DATA]" at bounding box center [1037, 286] width 385 height 19
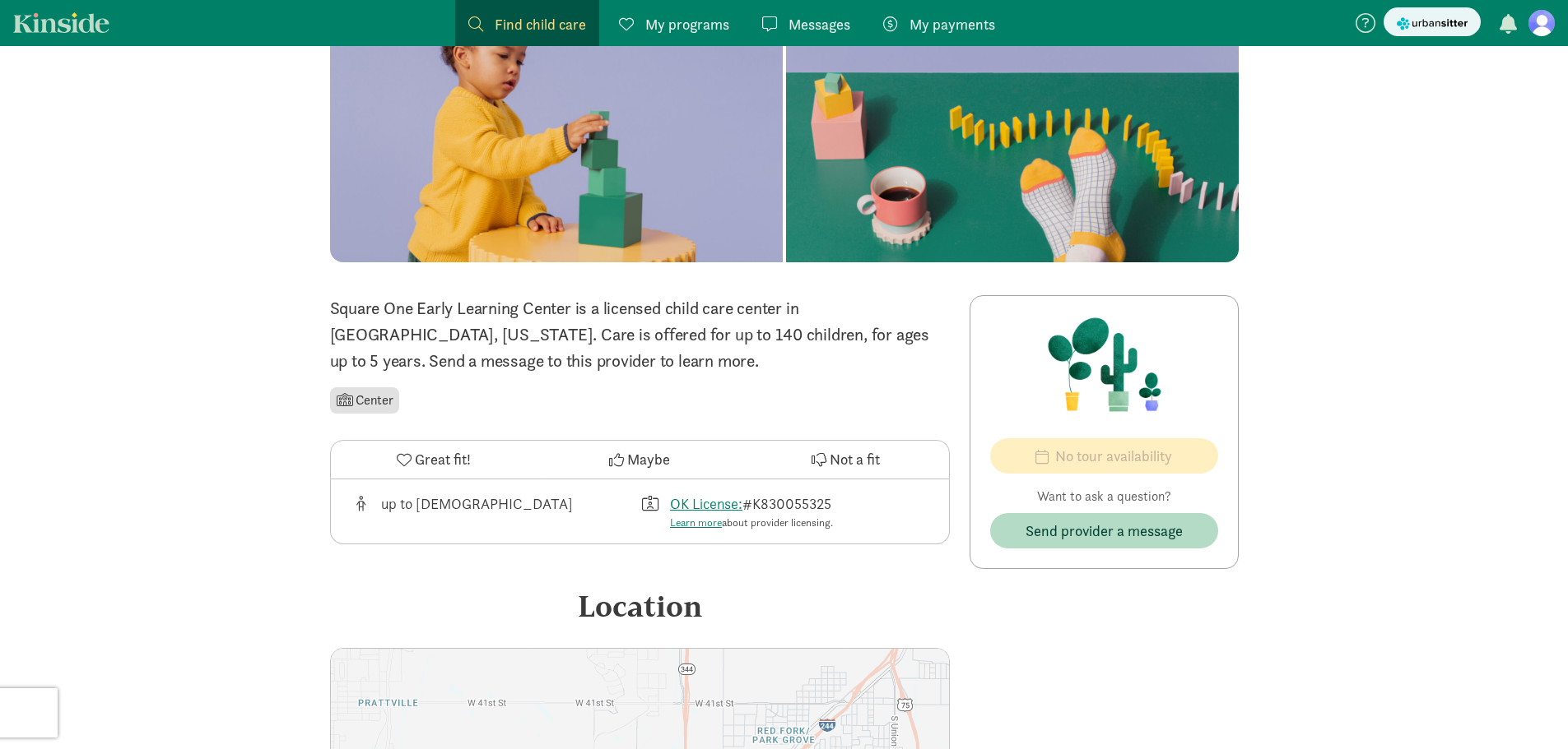
scroll to position [329, 0]
